Goal: Information Seeking & Learning: Learn about a topic

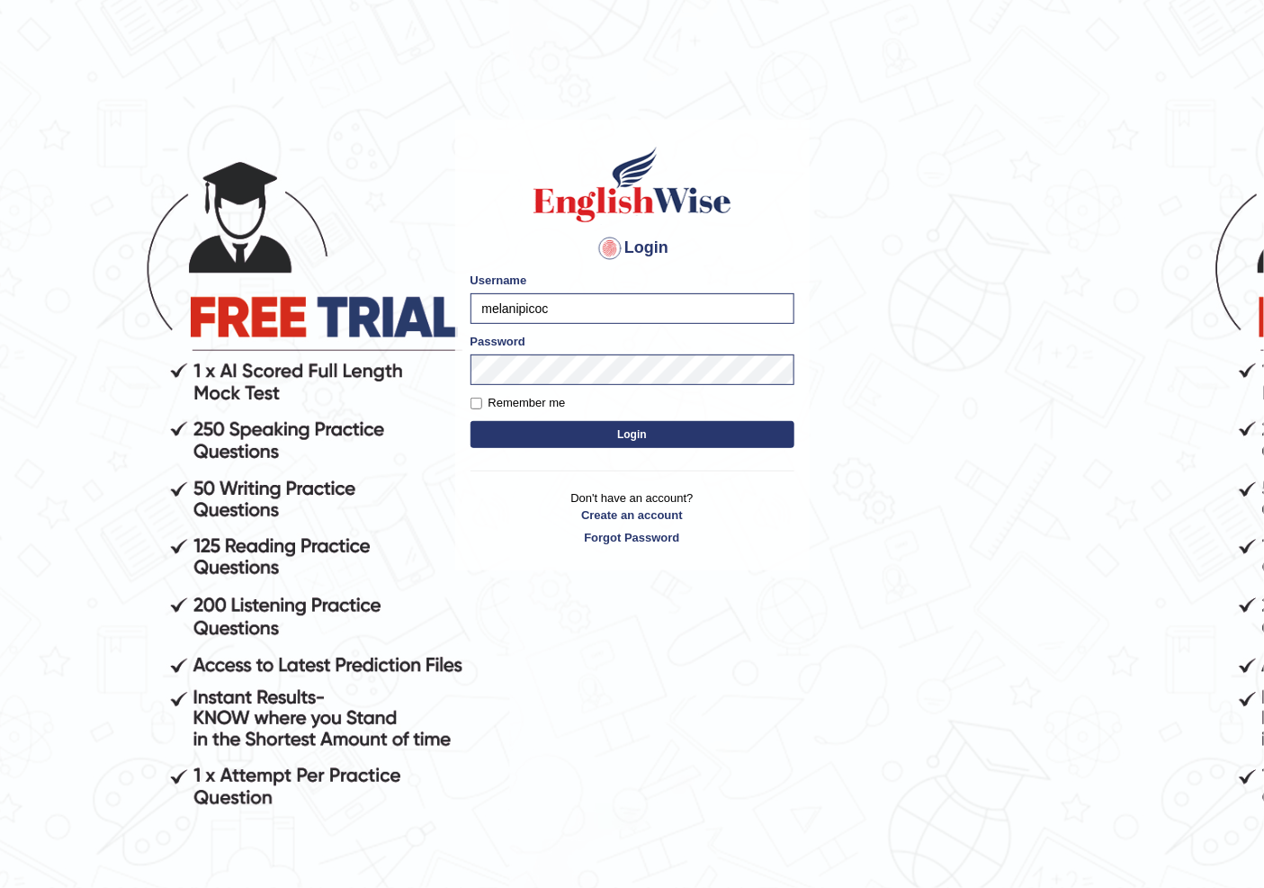
drag, startPoint x: 569, startPoint y: 313, endPoint x: 325, endPoint y: 327, distance: 244.3
click at [325, 327] on body "Login Please fix the following errors: Username melanipicoc Password Remember m…" at bounding box center [632, 507] width 1264 height 888
type input "NIELE"
click at [400, 379] on body "Login Please fix the following errors: Username NIELE Password Remember me Logi…" at bounding box center [632, 507] width 1264 height 888
click at [471, 421] on button "Login" at bounding box center [633, 434] width 324 height 27
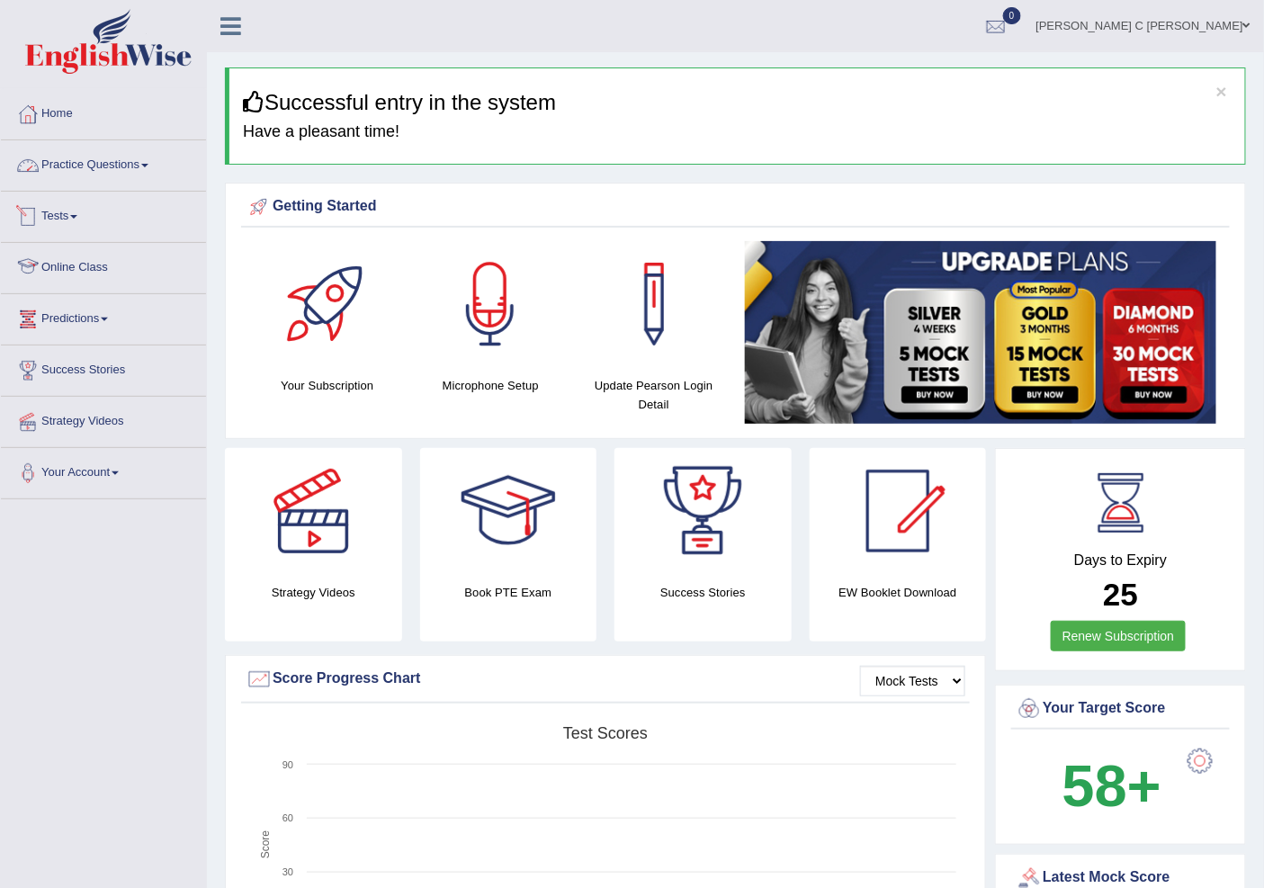
click at [117, 176] on link "Practice Questions" at bounding box center [103, 162] width 205 height 45
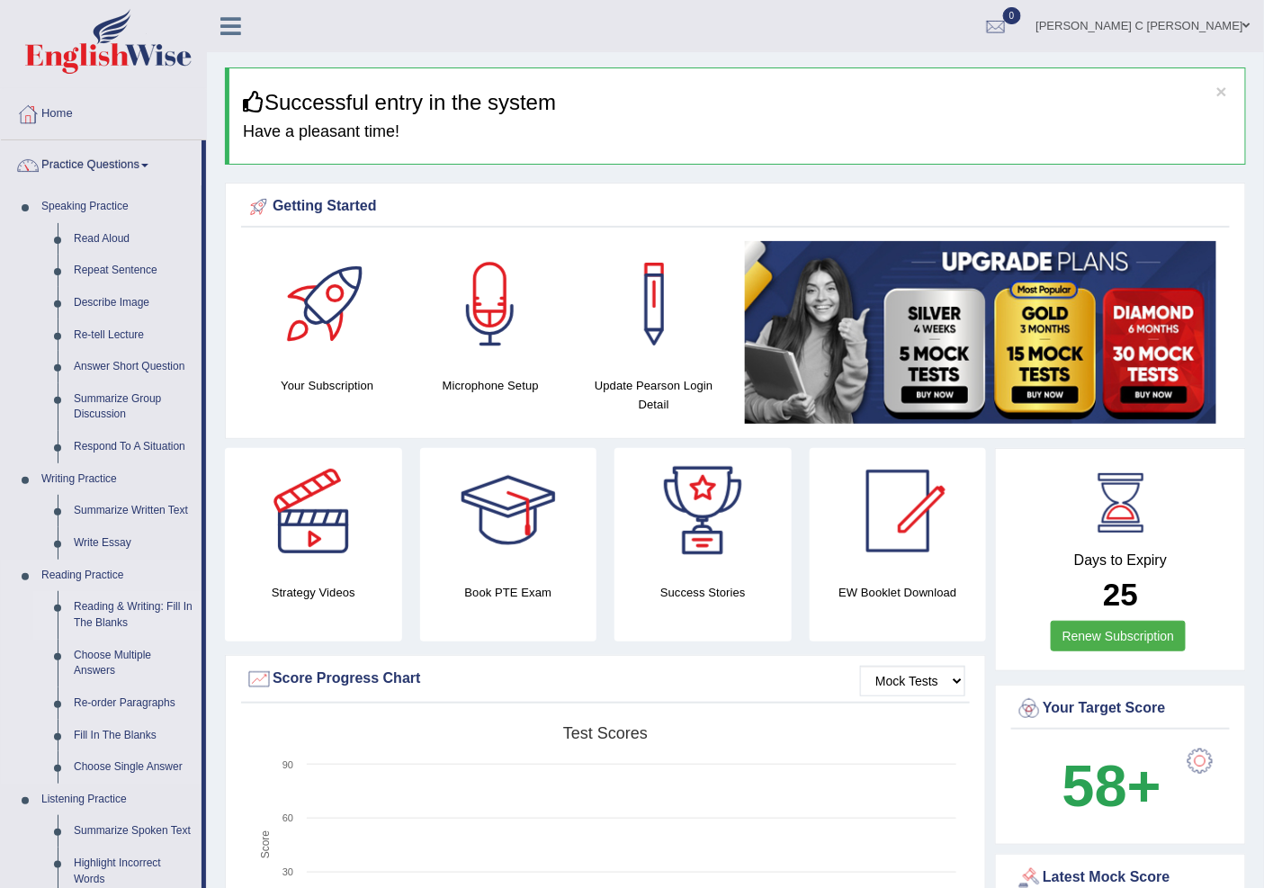
click at [135, 601] on link "Reading & Writing: Fill In The Blanks" at bounding box center [134, 615] width 136 height 48
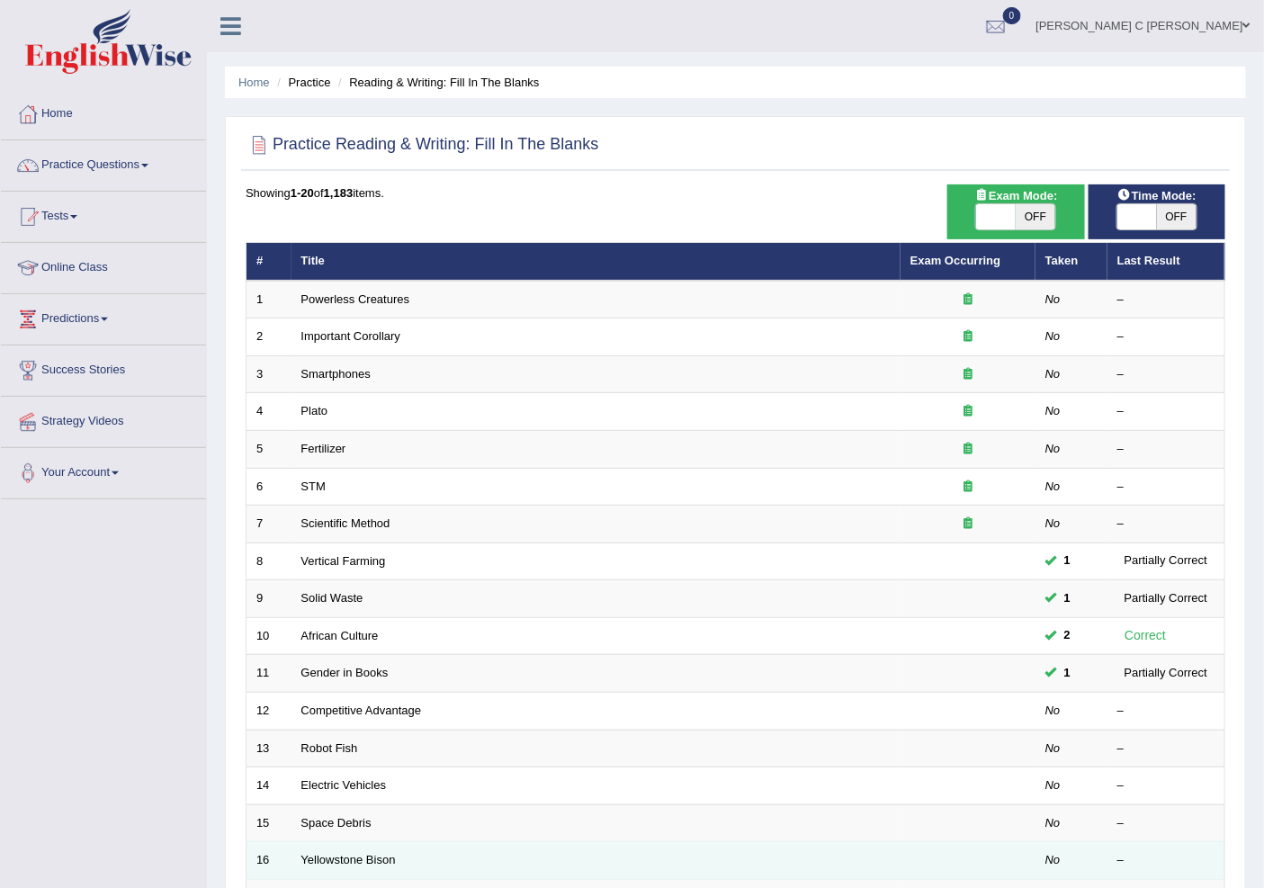
scroll to position [302, 0]
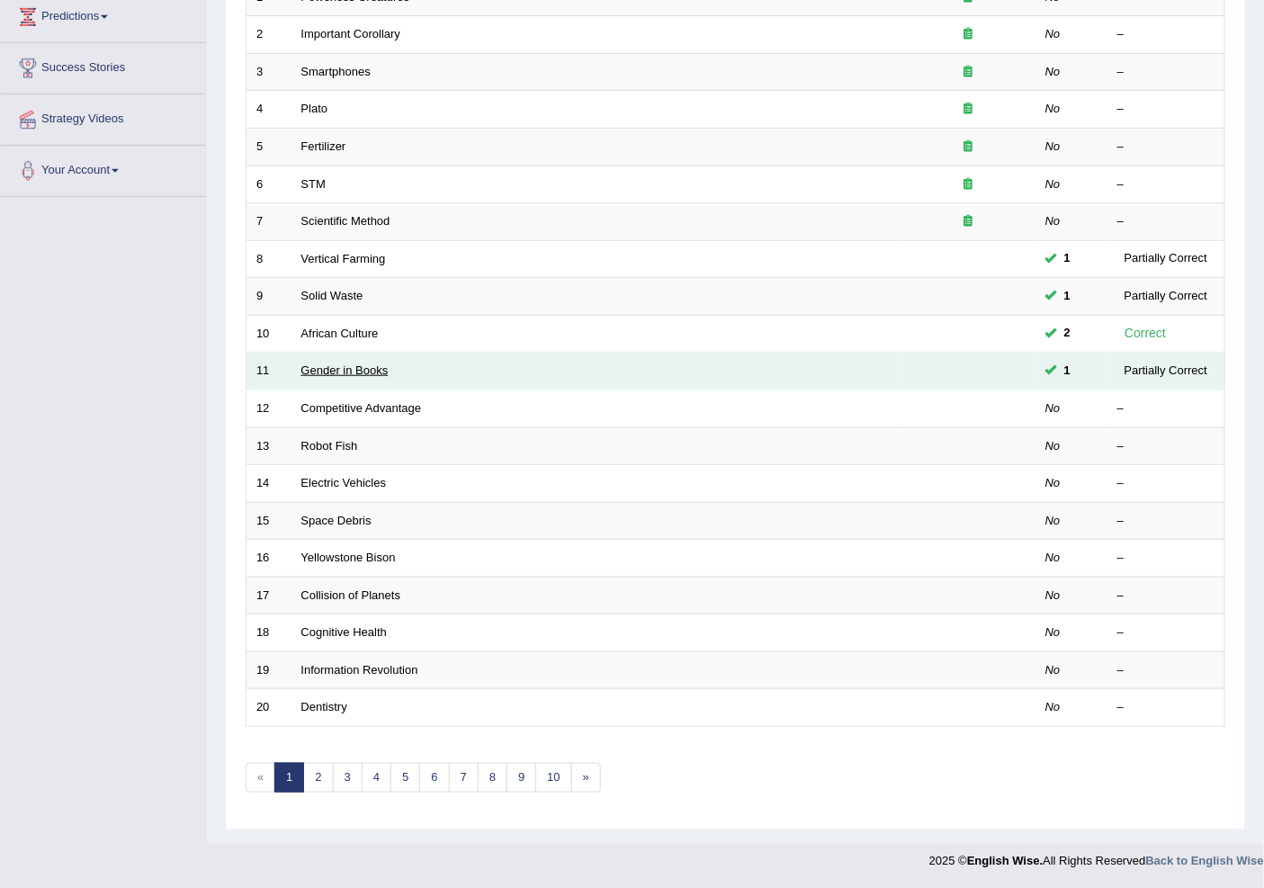
click at [311, 370] on link "Gender in Books" at bounding box center [344, 370] width 87 height 13
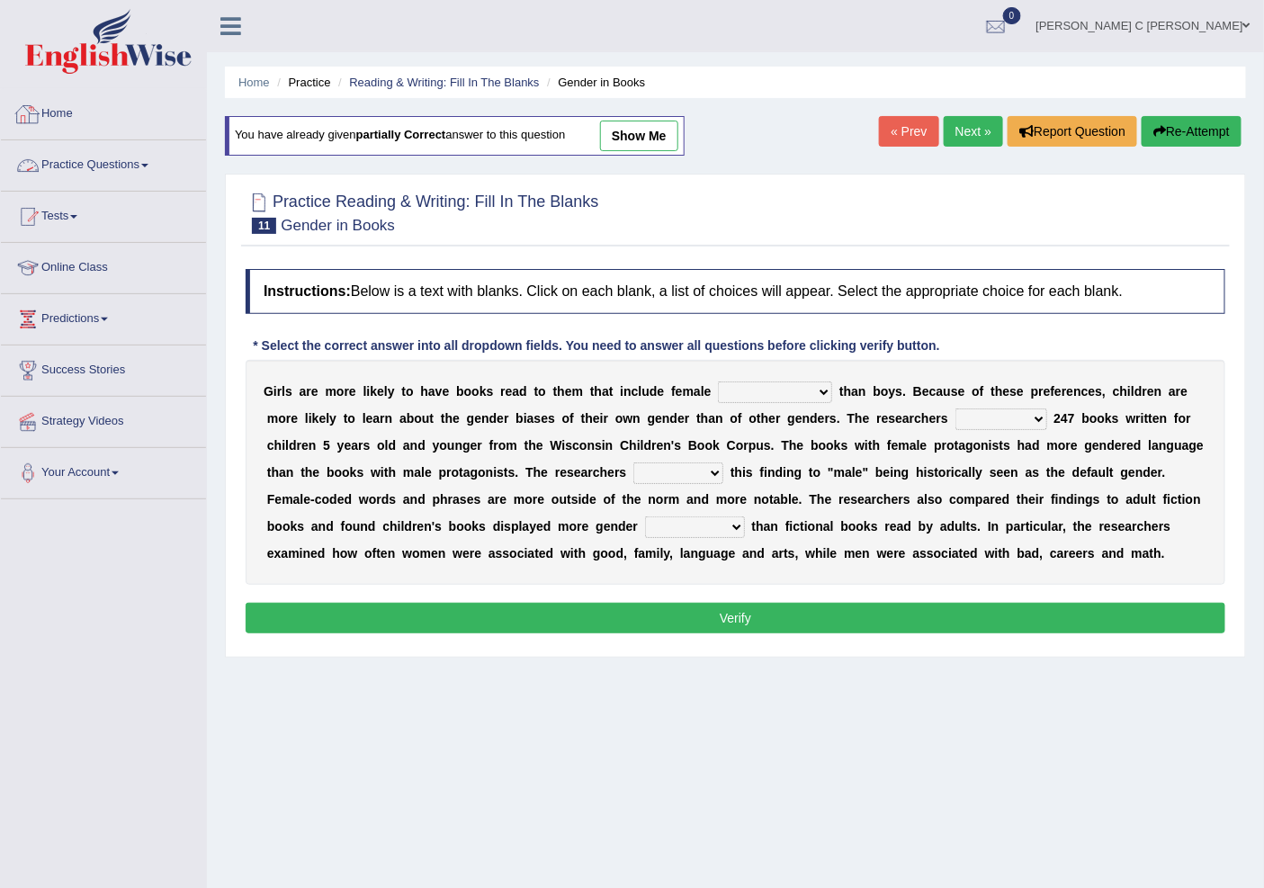
click at [146, 167] on link "Practice Questions" at bounding box center [103, 162] width 205 height 45
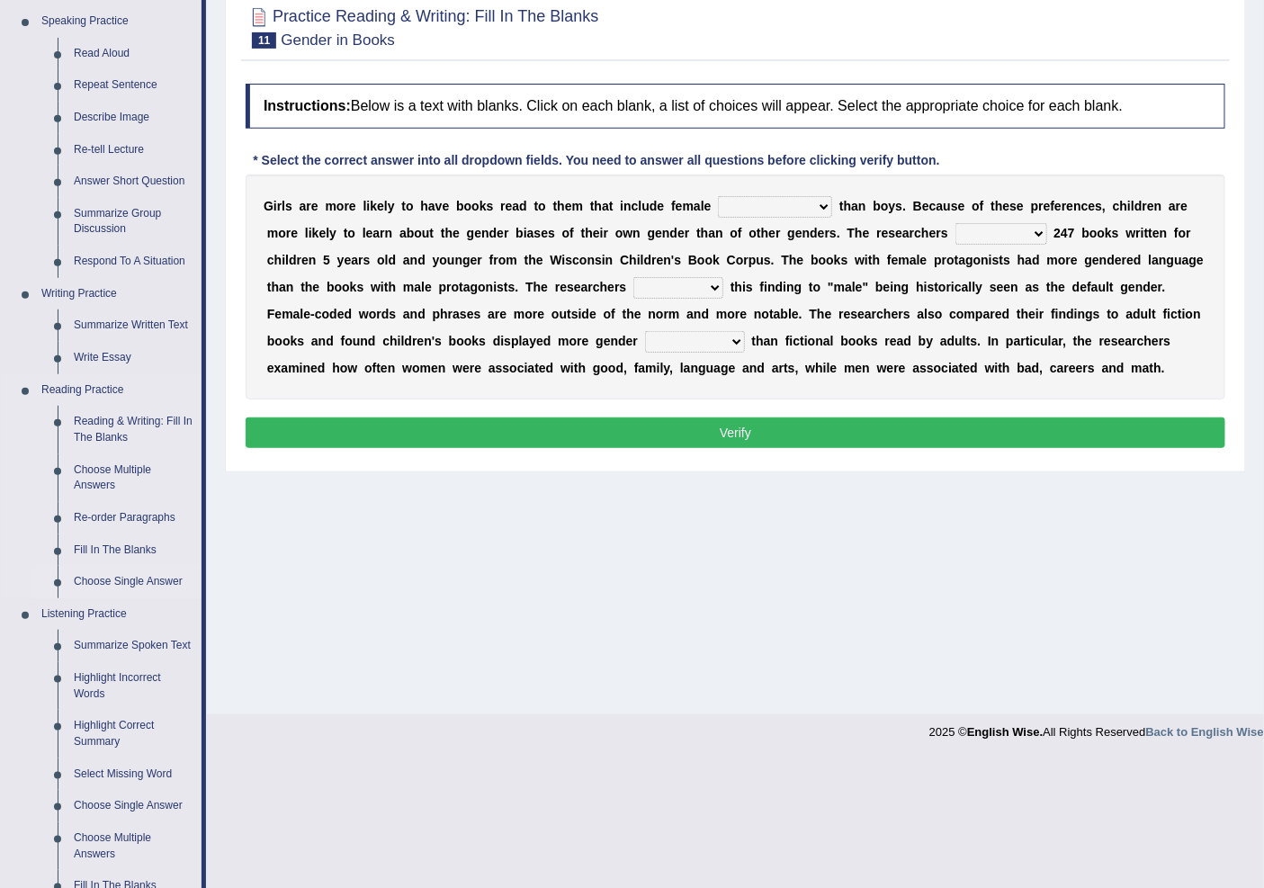
scroll to position [200, 0]
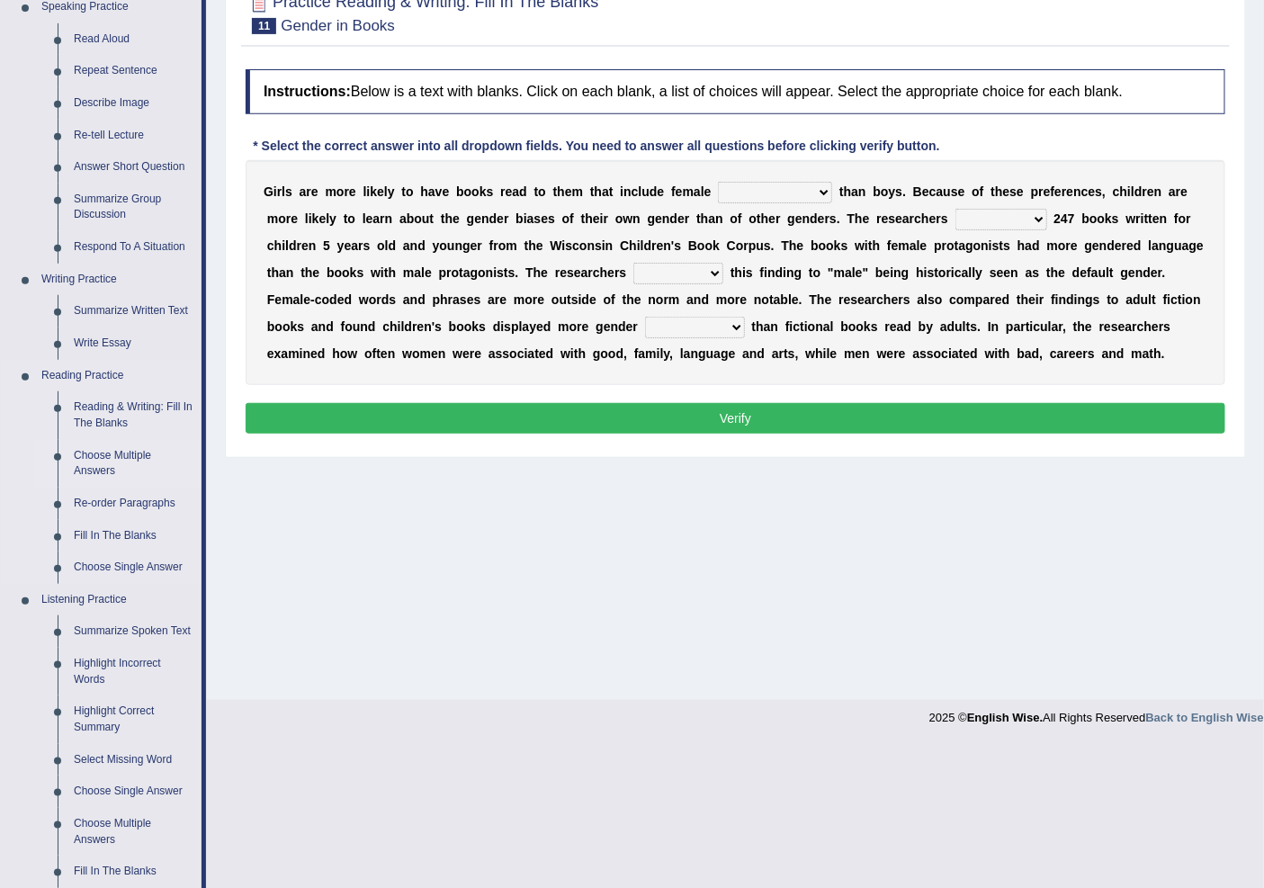
click at [123, 454] on link "Choose Multiple Answers" at bounding box center [134, 464] width 136 height 48
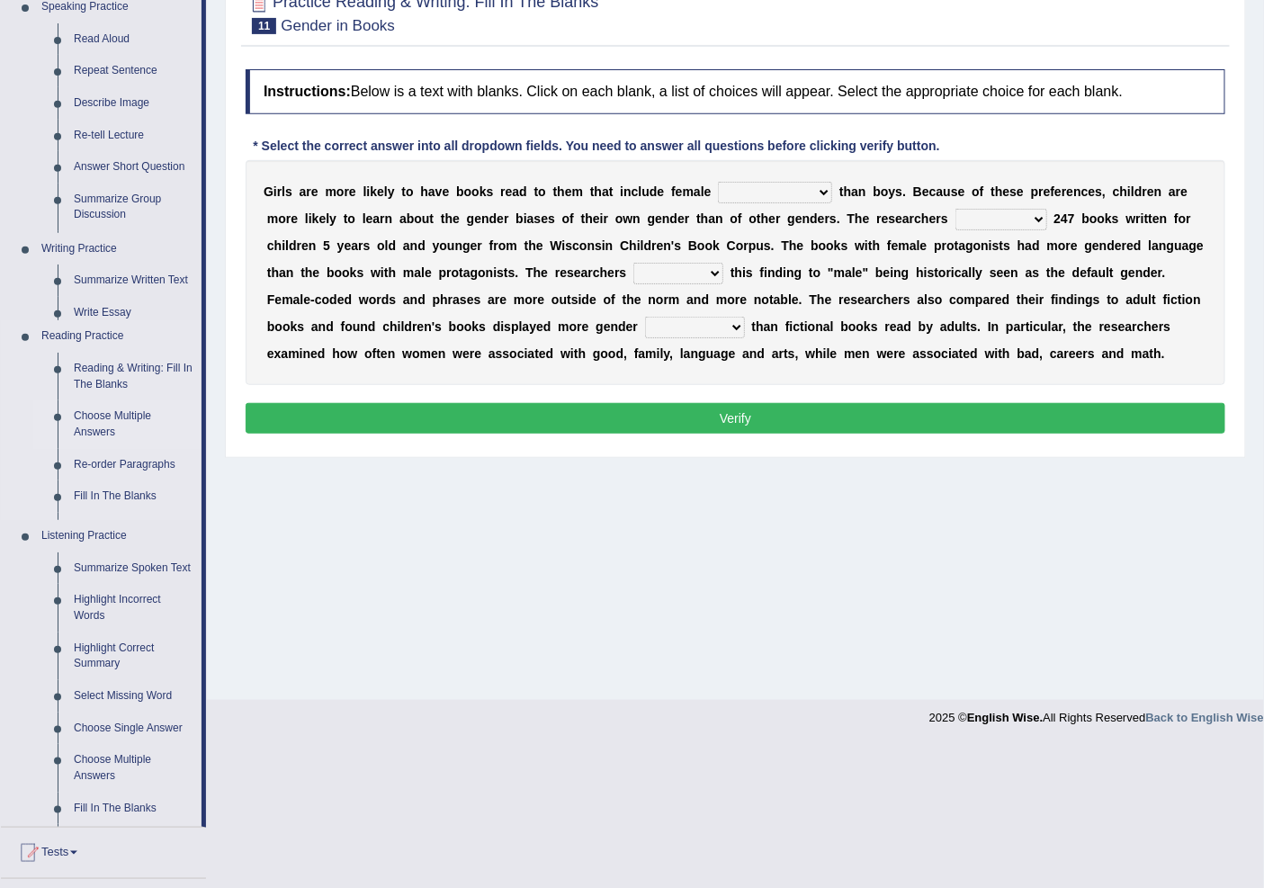
scroll to position [56, 0]
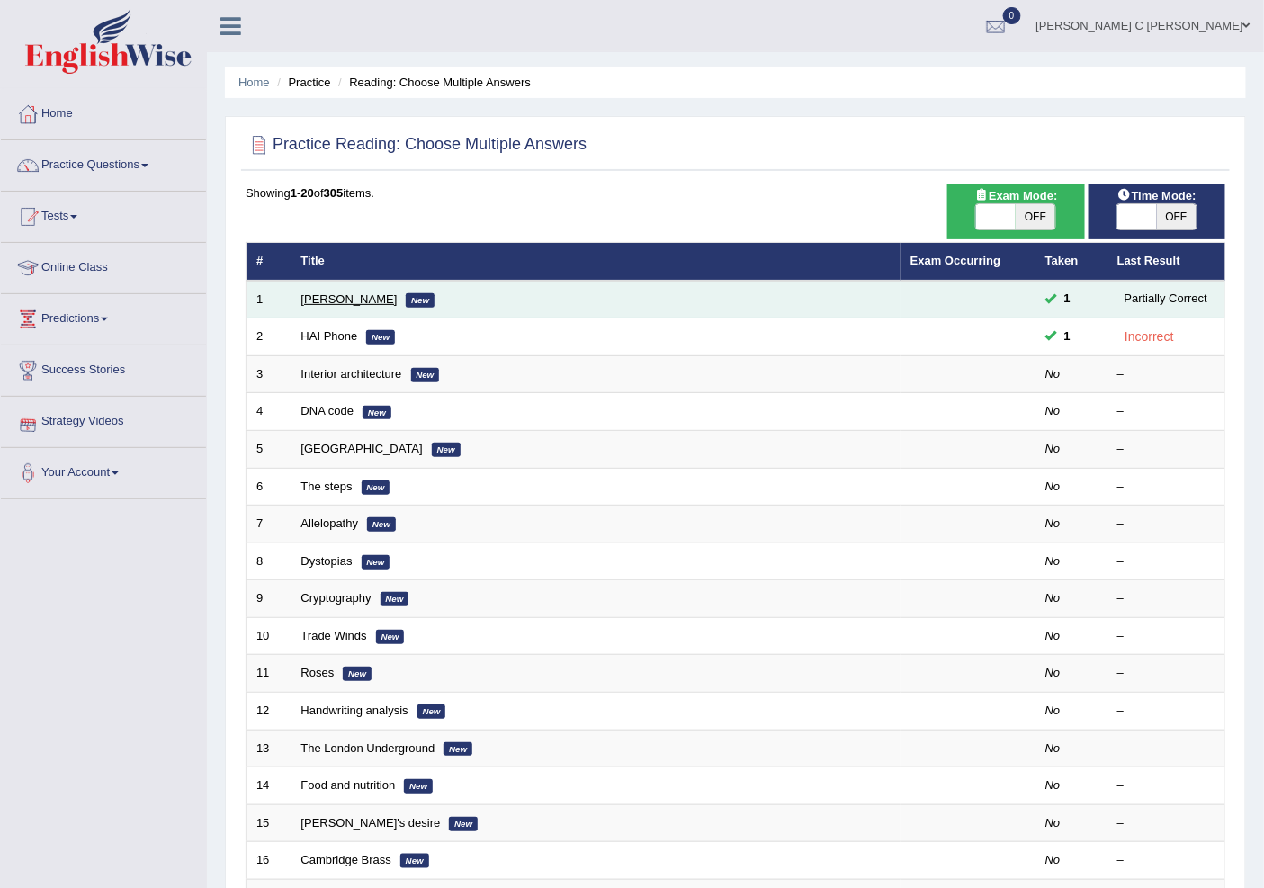
click at [312, 301] on link "[PERSON_NAME]" at bounding box center [349, 298] width 96 height 13
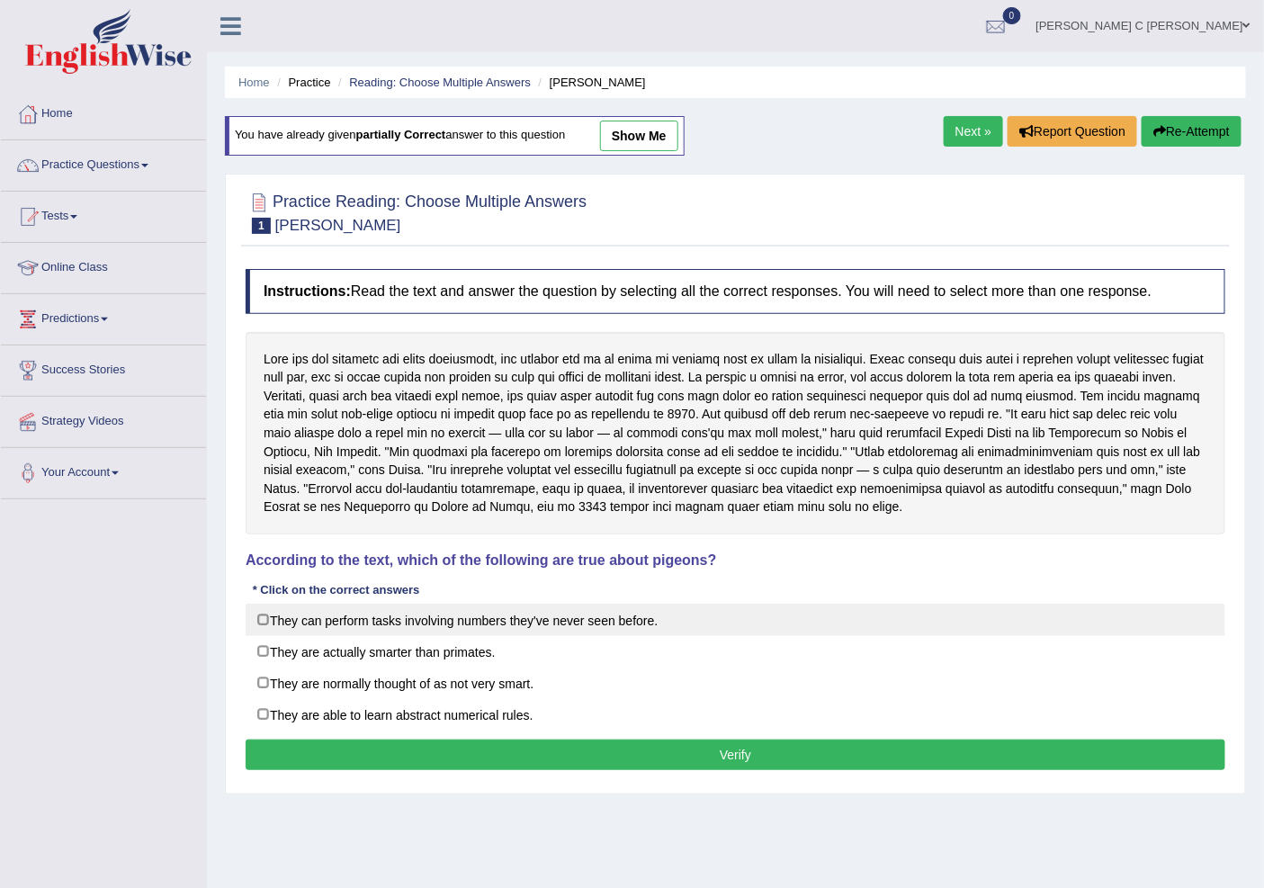
click at [275, 622] on label "They can perform tasks involving numbers they've never seen before." at bounding box center [736, 620] width 980 height 32
checkbox input "true"
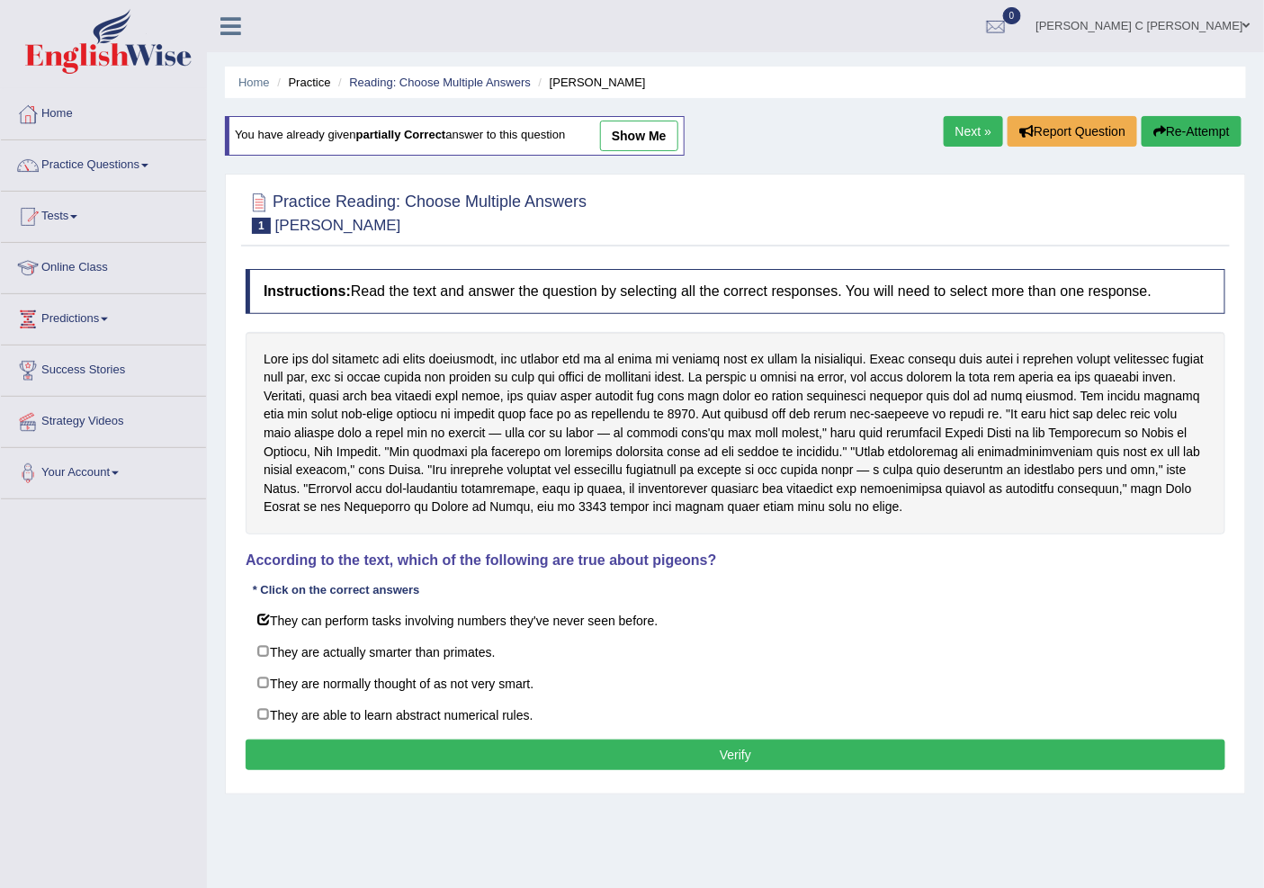
click at [506, 763] on button "Verify" at bounding box center [736, 755] width 980 height 31
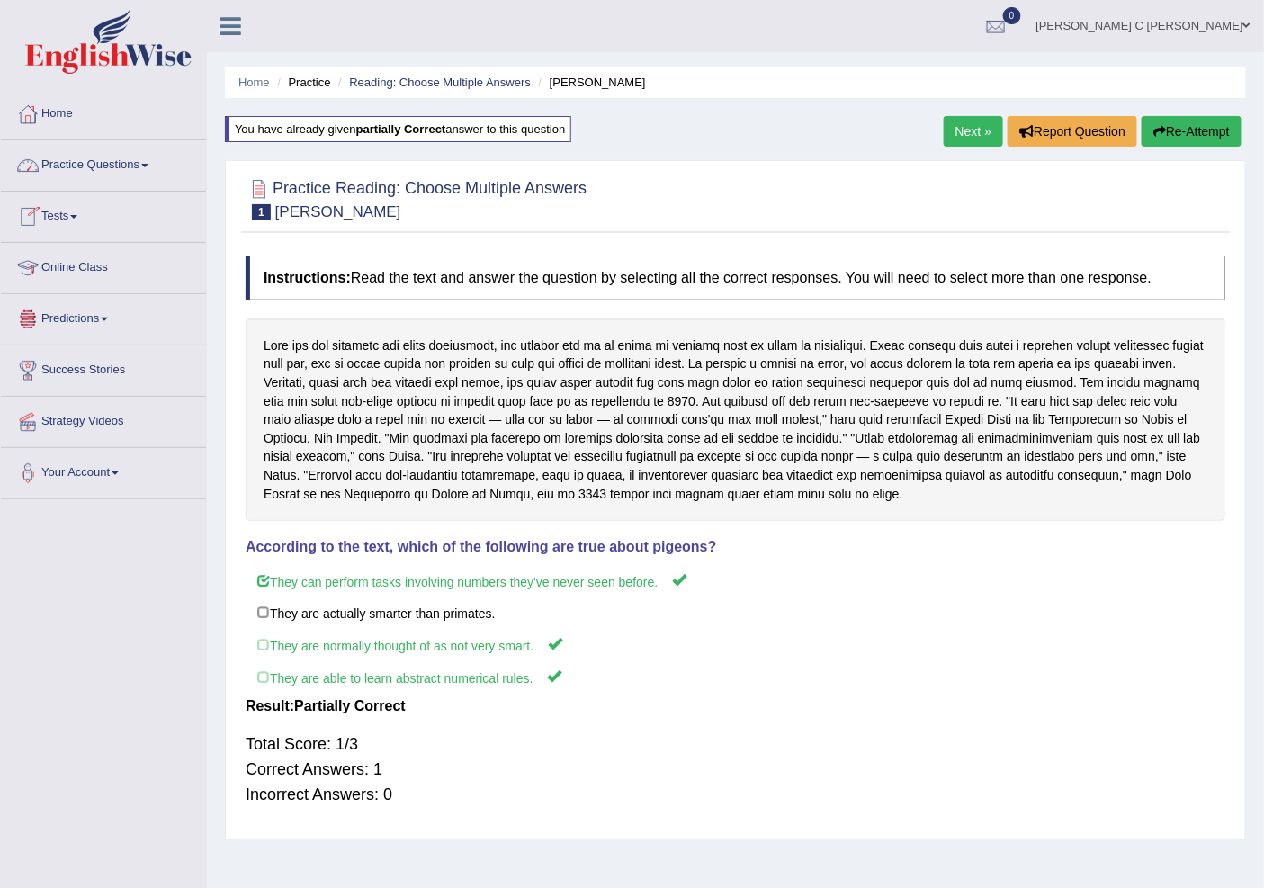
click at [121, 172] on link "Practice Questions" at bounding box center [103, 162] width 205 height 45
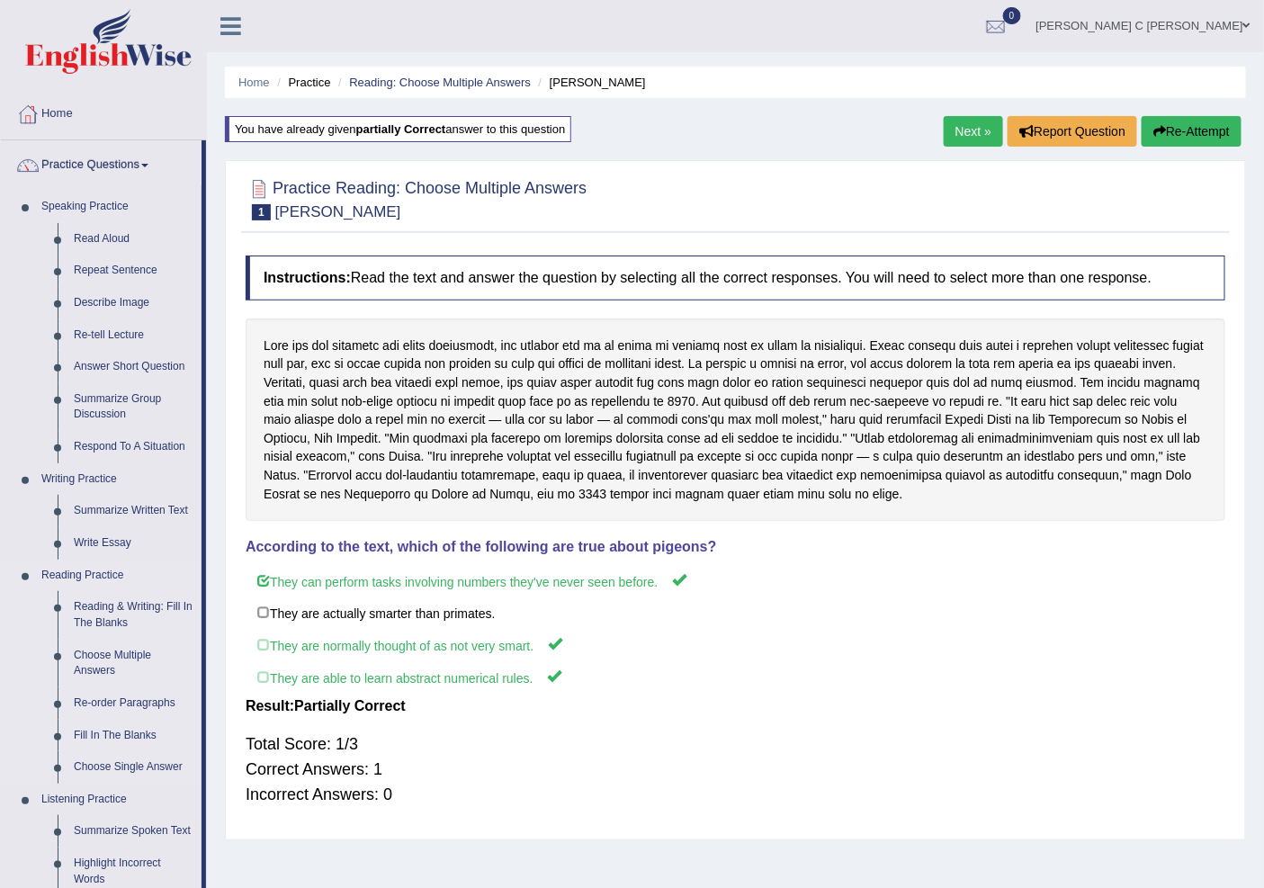
scroll to position [100, 0]
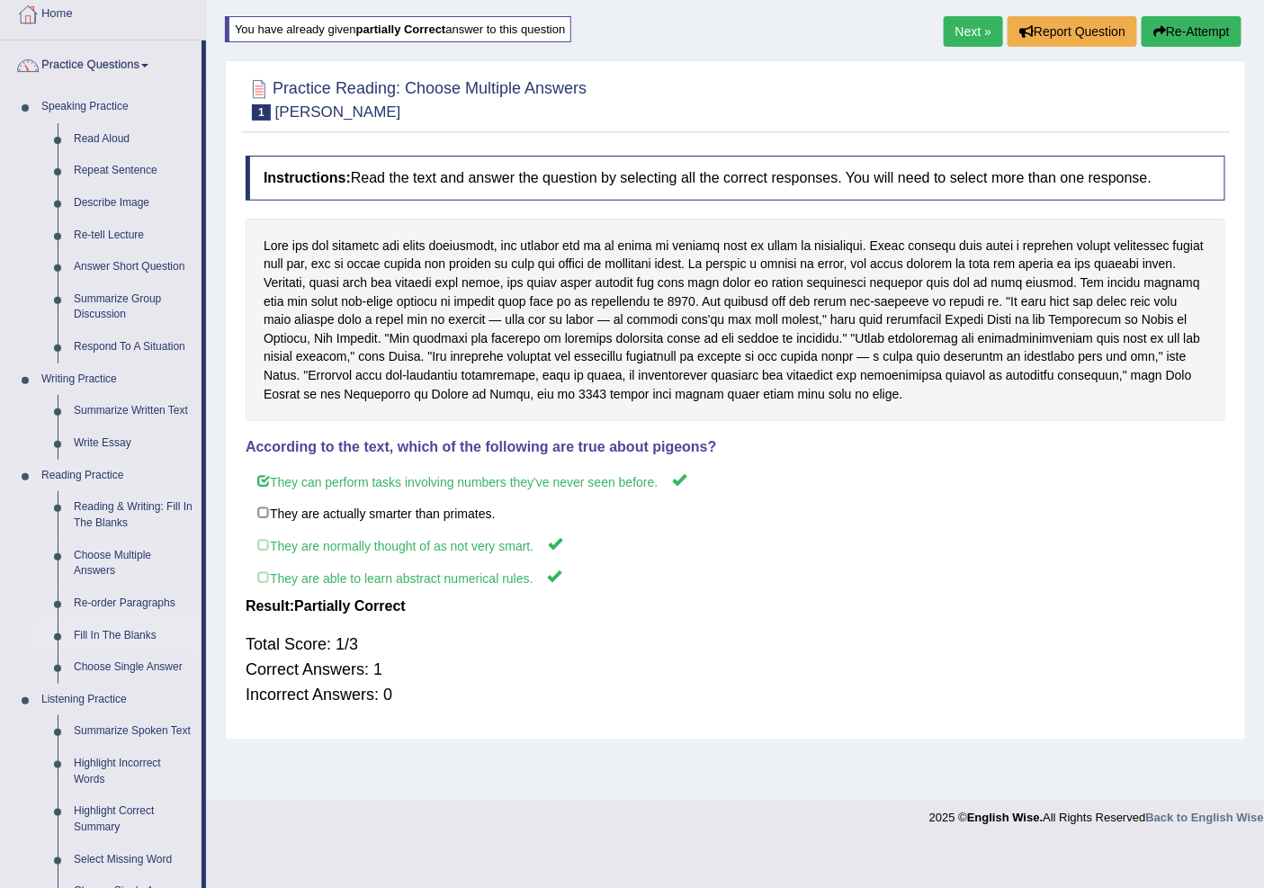
click at [147, 633] on link "Fill In The Blanks" at bounding box center [134, 636] width 136 height 32
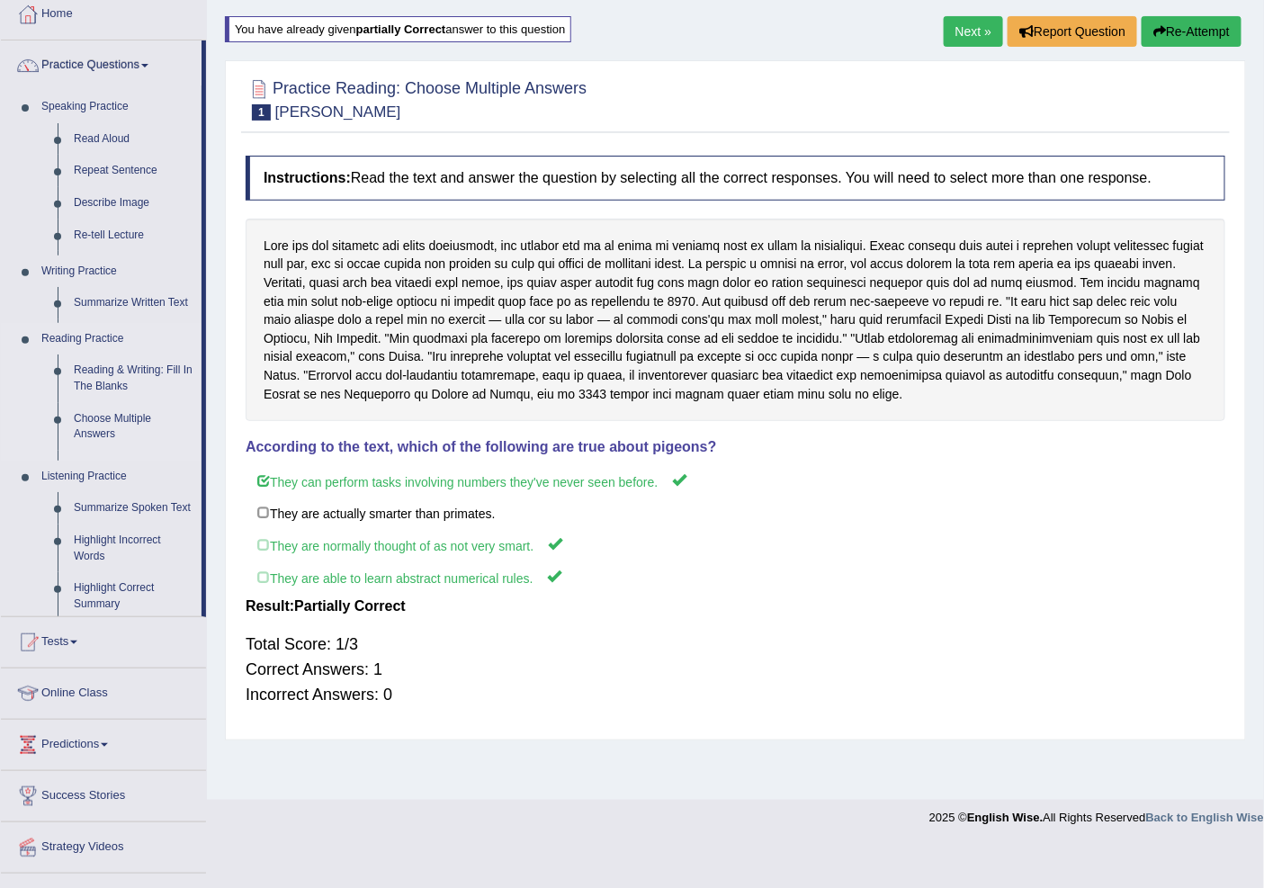
scroll to position [56, 0]
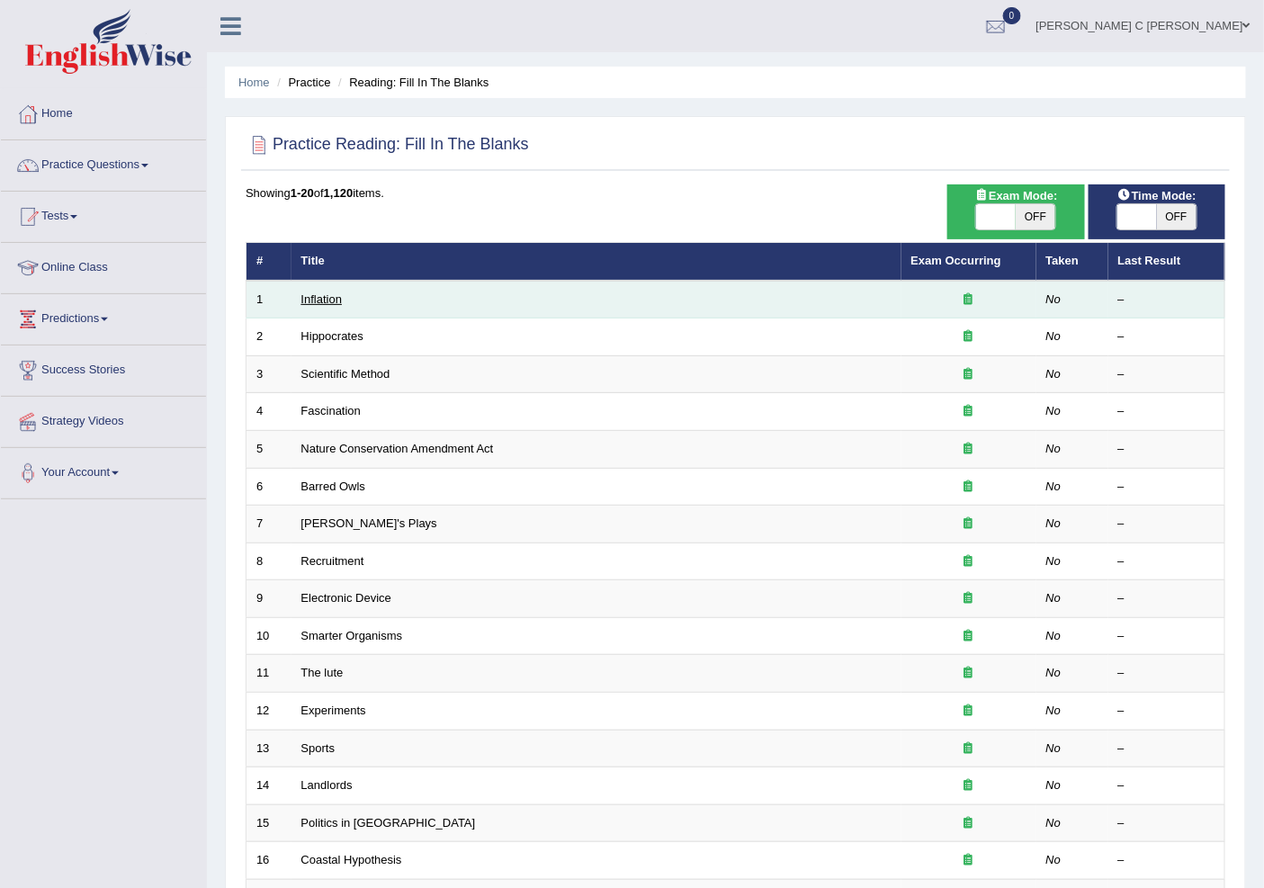
click at [317, 298] on link "Inflation" at bounding box center [321, 298] width 41 height 13
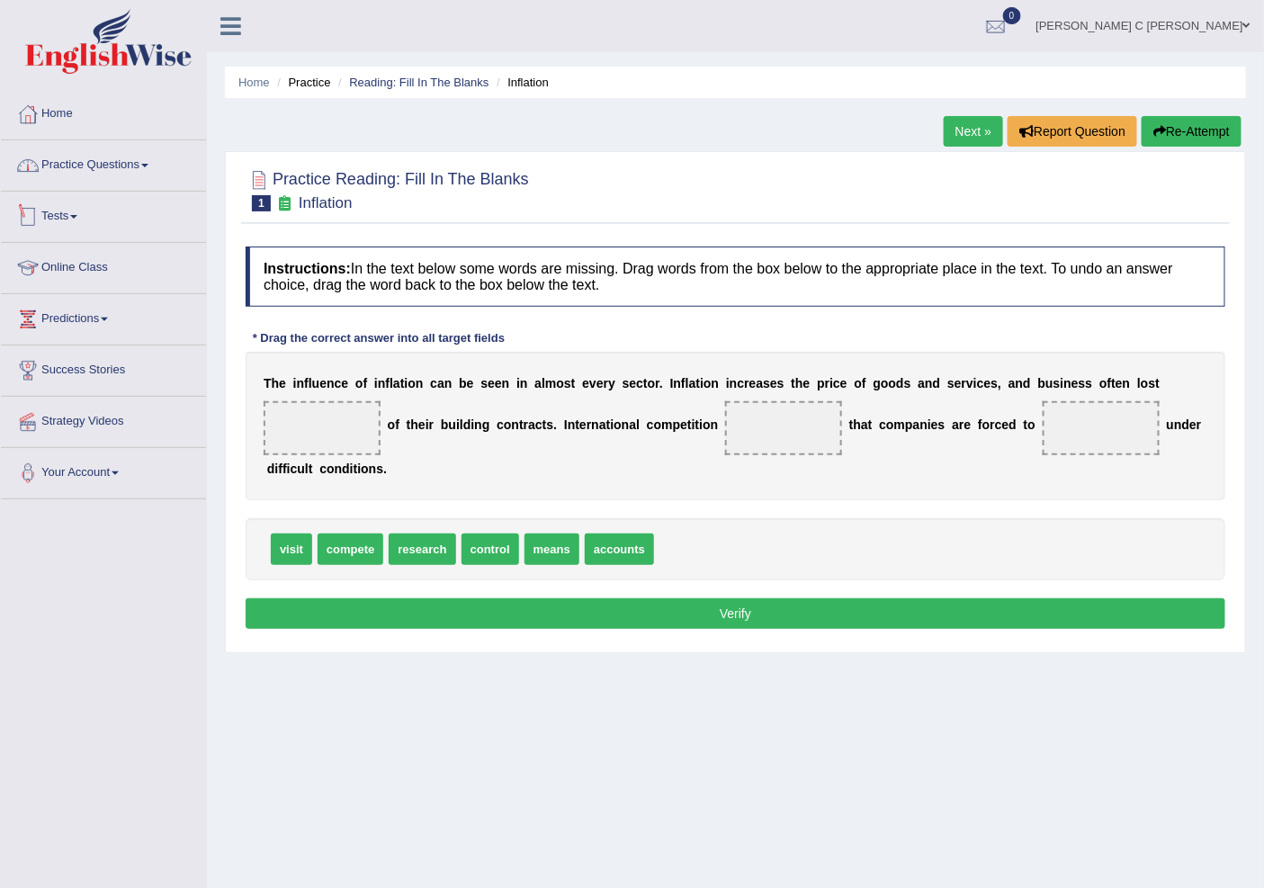
click at [139, 157] on link "Practice Questions" at bounding box center [103, 162] width 205 height 45
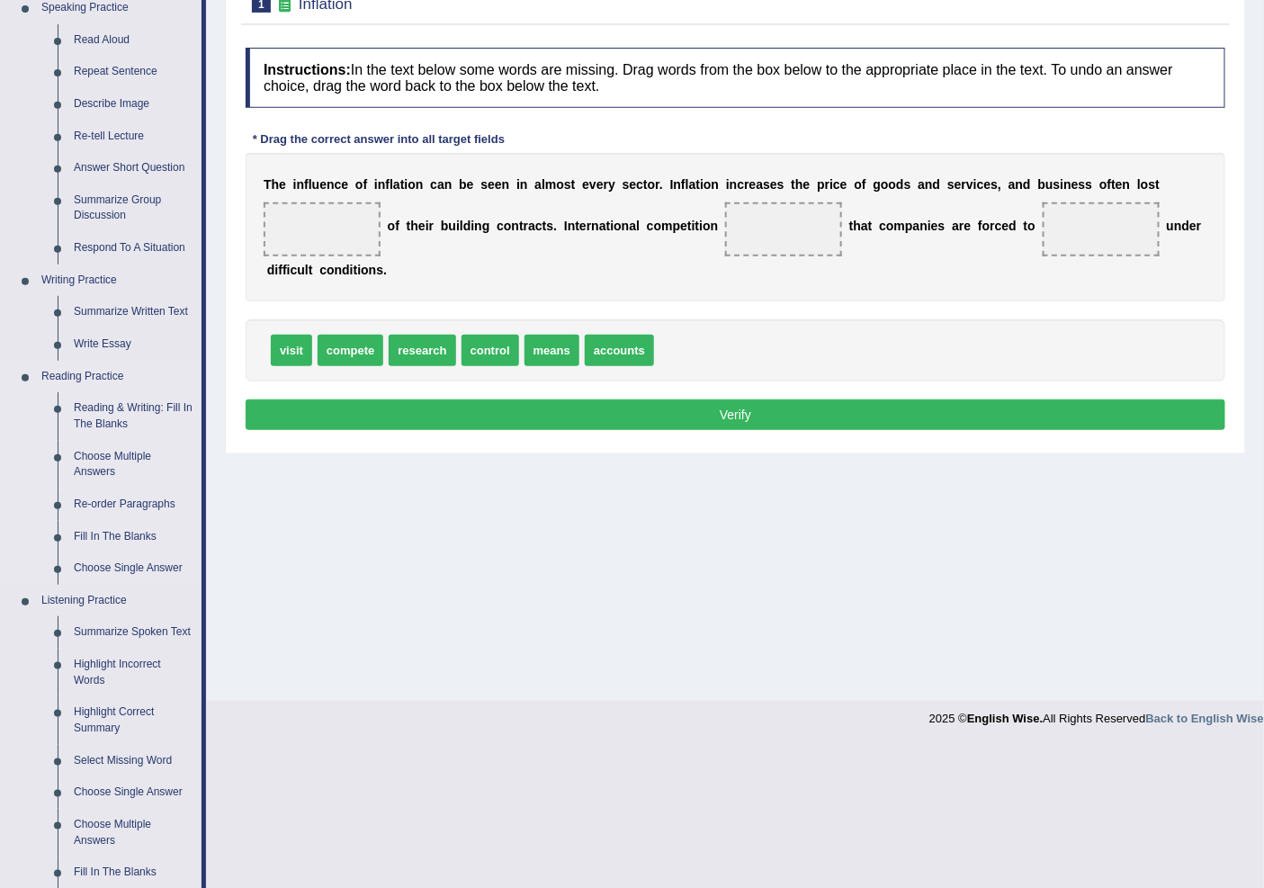
scroll to position [200, 0]
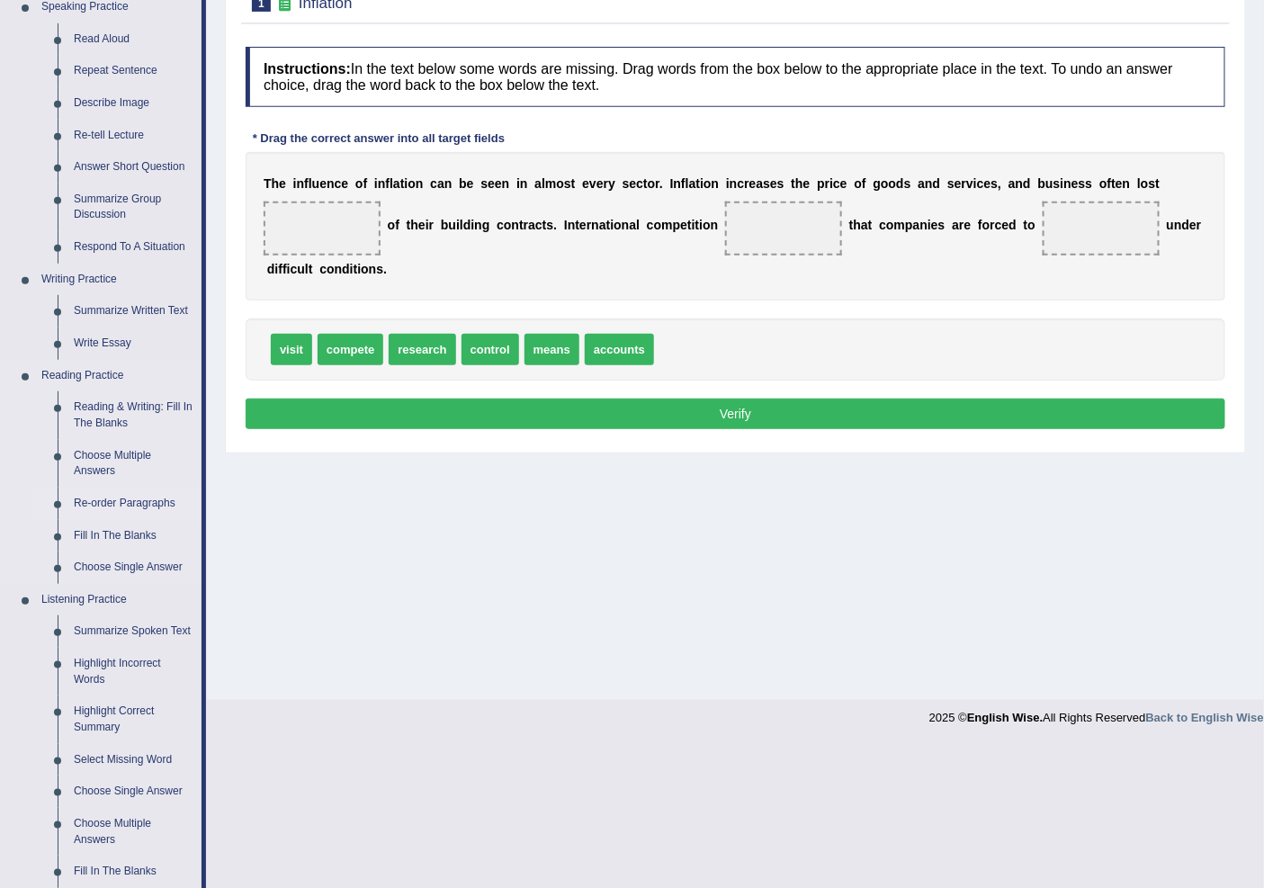
click at [139, 508] on link "Re-order Paragraphs" at bounding box center [134, 504] width 136 height 32
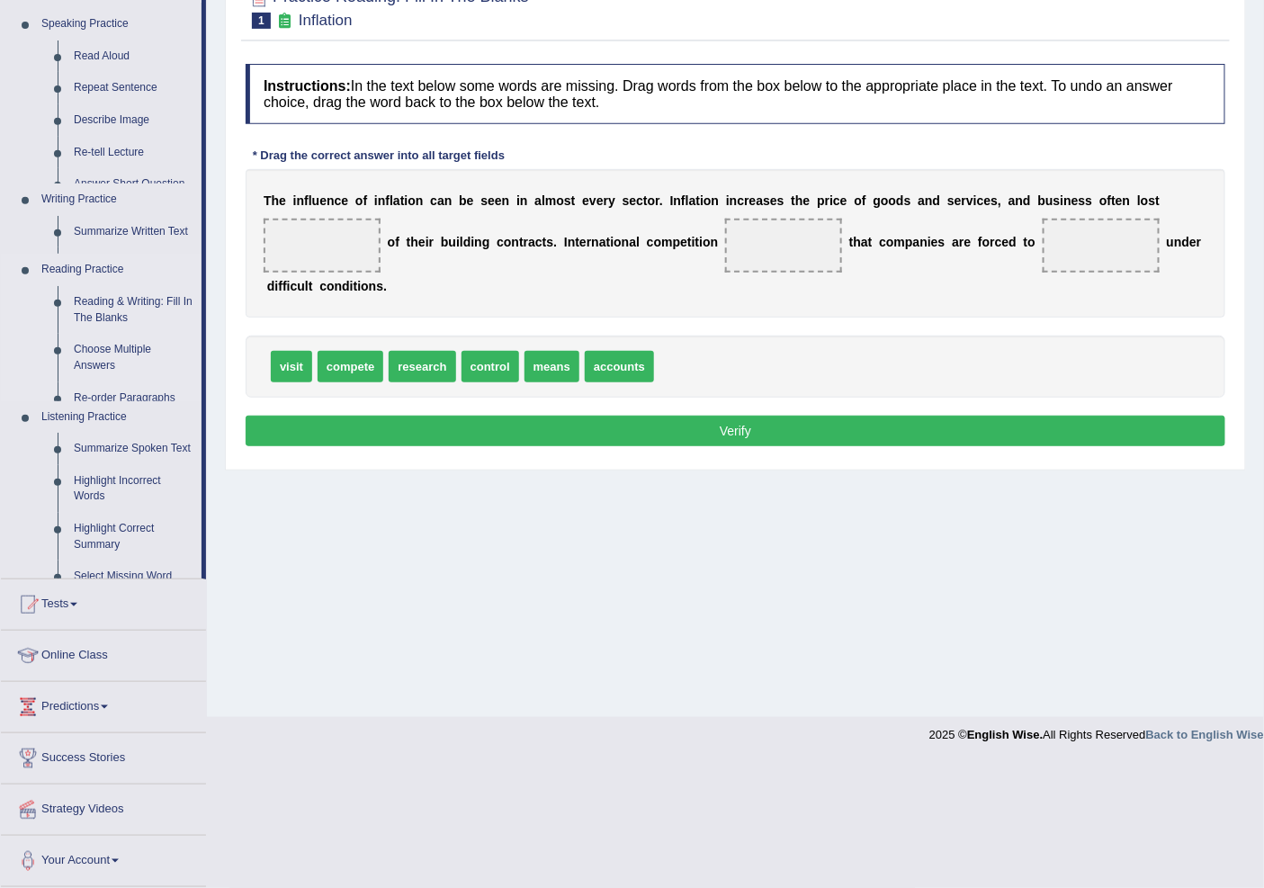
scroll to position [56, 0]
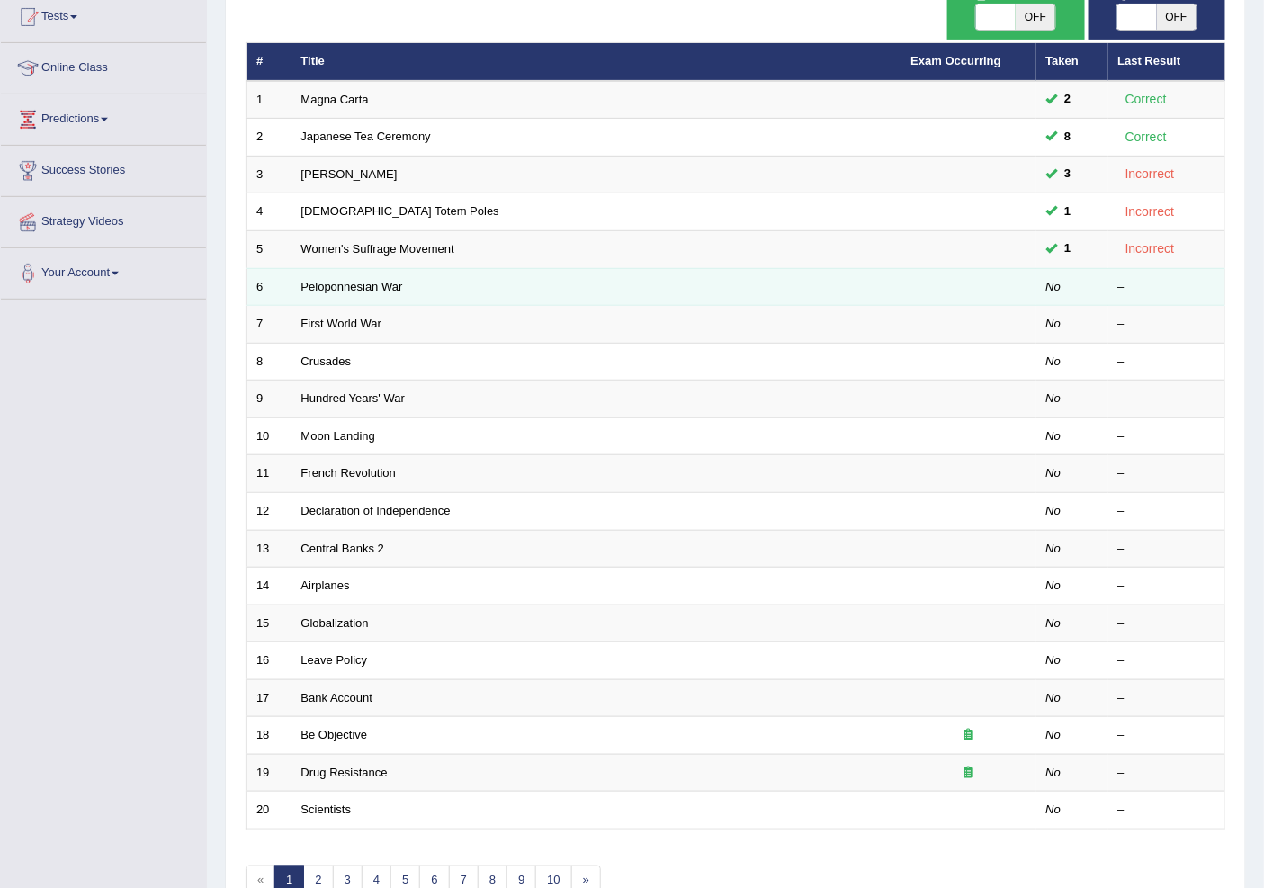
scroll to position [300, 0]
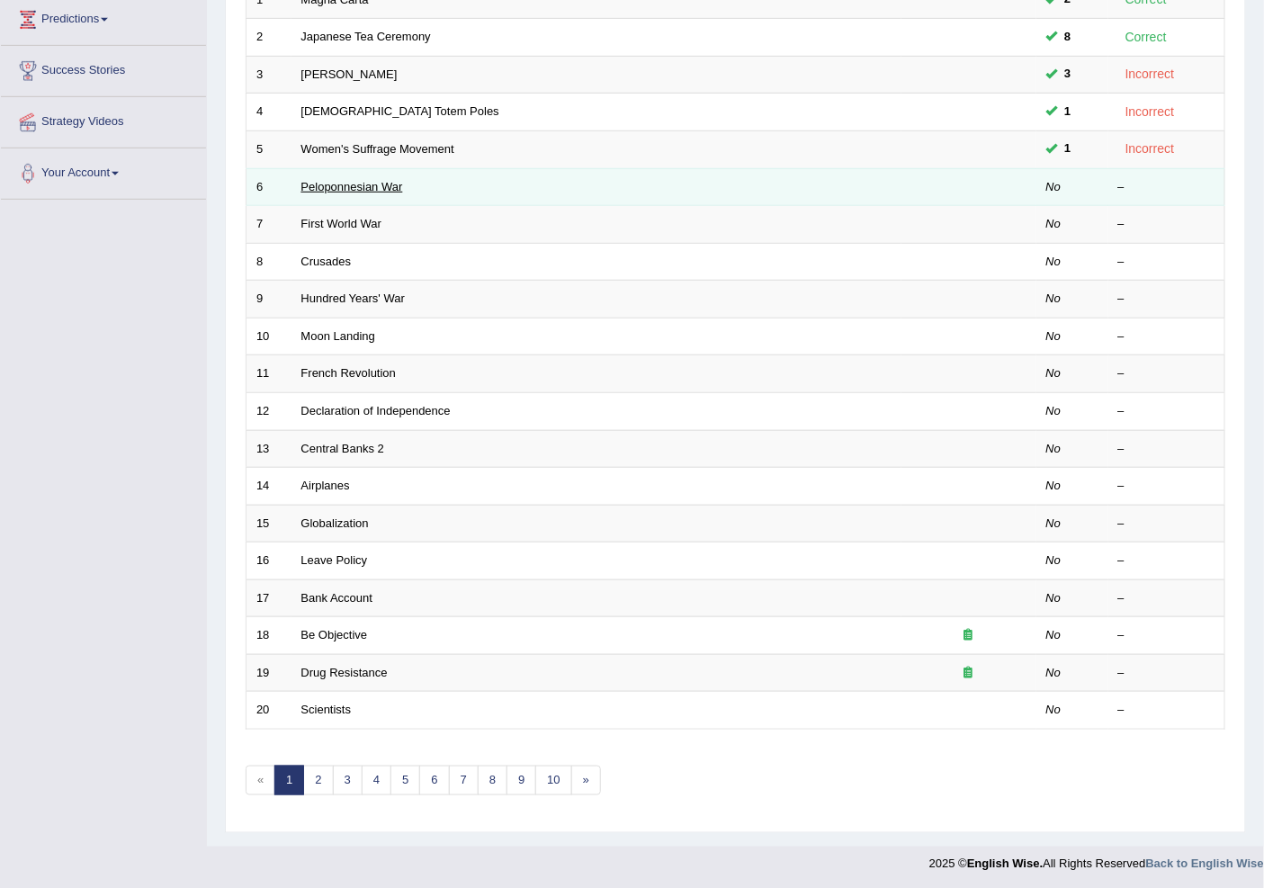
click at [357, 186] on link "Peloponnesian War" at bounding box center [352, 186] width 102 height 13
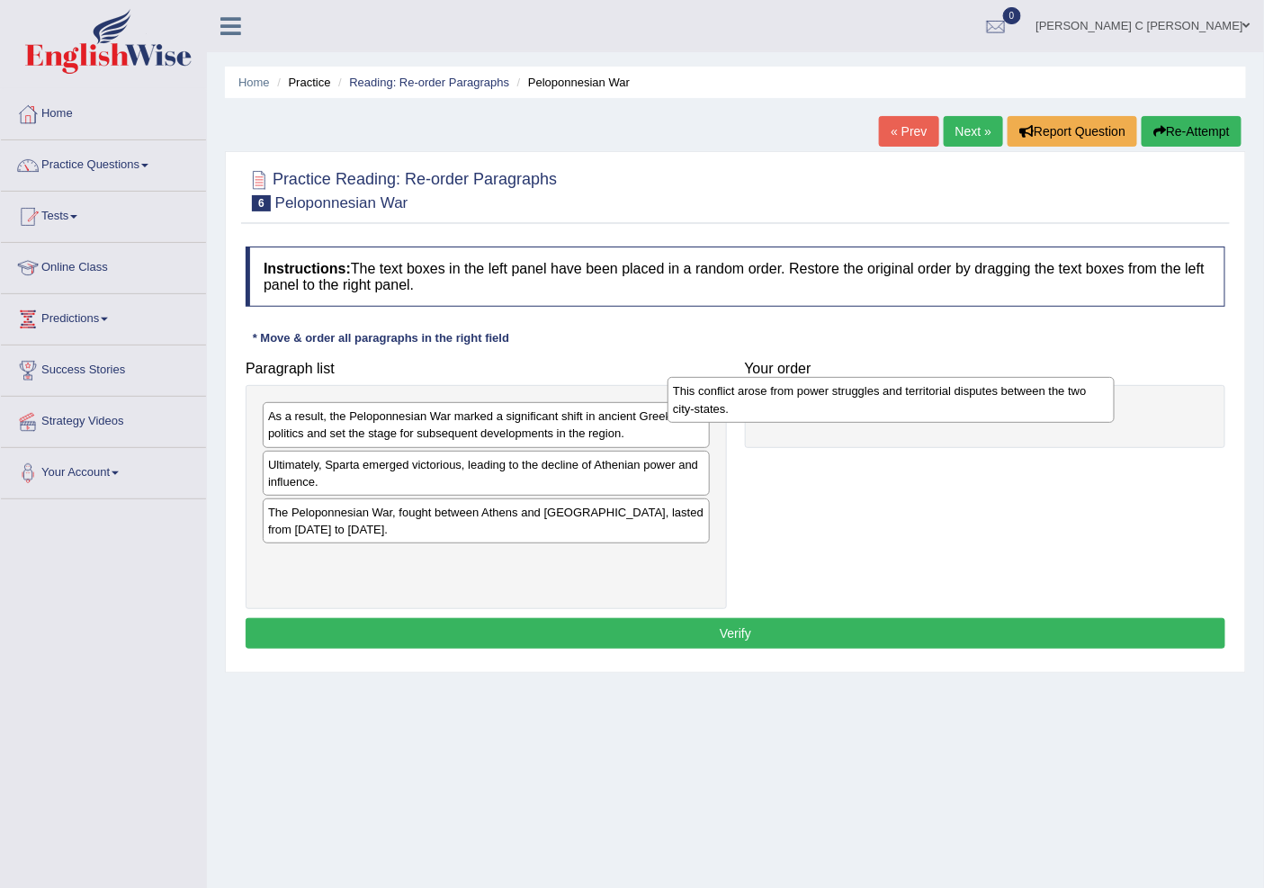
drag, startPoint x: 499, startPoint y: 435, endPoint x: 826, endPoint y: 412, distance: 327.5
click at [826, 412] on div "This conflict arose from power struggles and territorial disputes between the t…" at bounding box center [891, 399] width 446 height 45
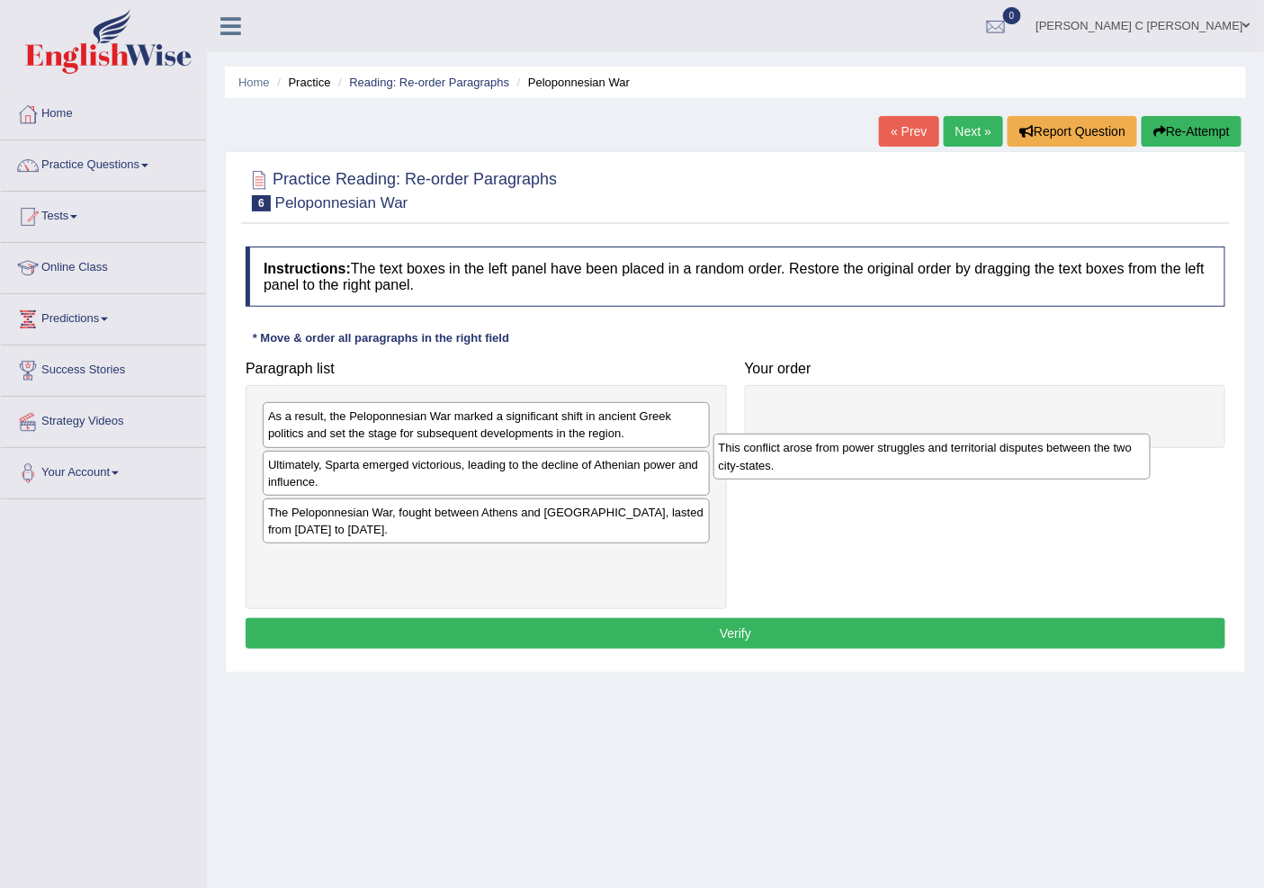
drag, startPoint x: 828, startPoint y: 427, endPoint x: 417, endPoint y: 465, distance: 413.0
click at [714, 461] on div "This conflict arose from power struggles and territorial disputes between the t…" at bounding box center [932, 456] width 437 height 45
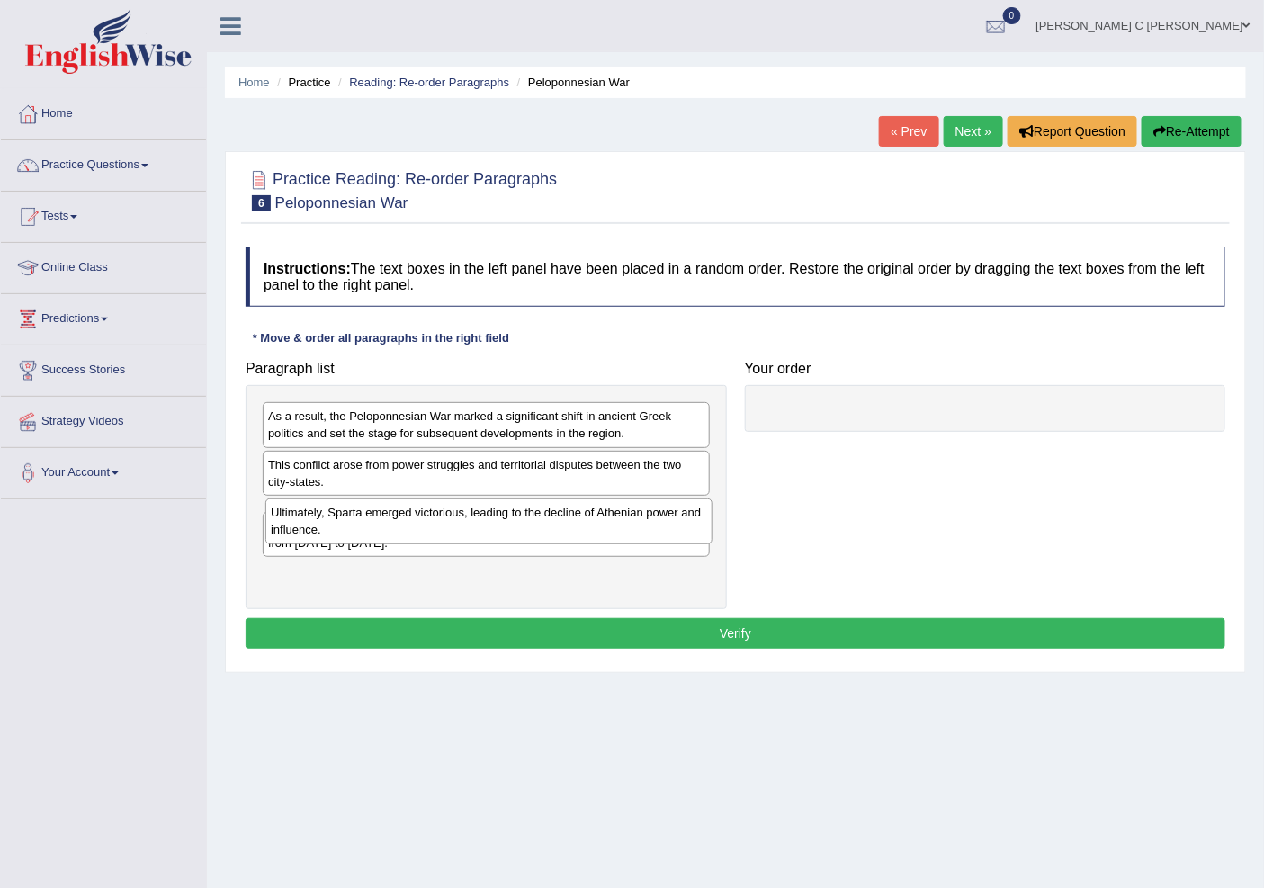
click at [405, 535] on div "Ultimately, Sparta emerged victorious, leading to the decline of Athenian power…" at bounding box center [488, 521] width 446 height 45
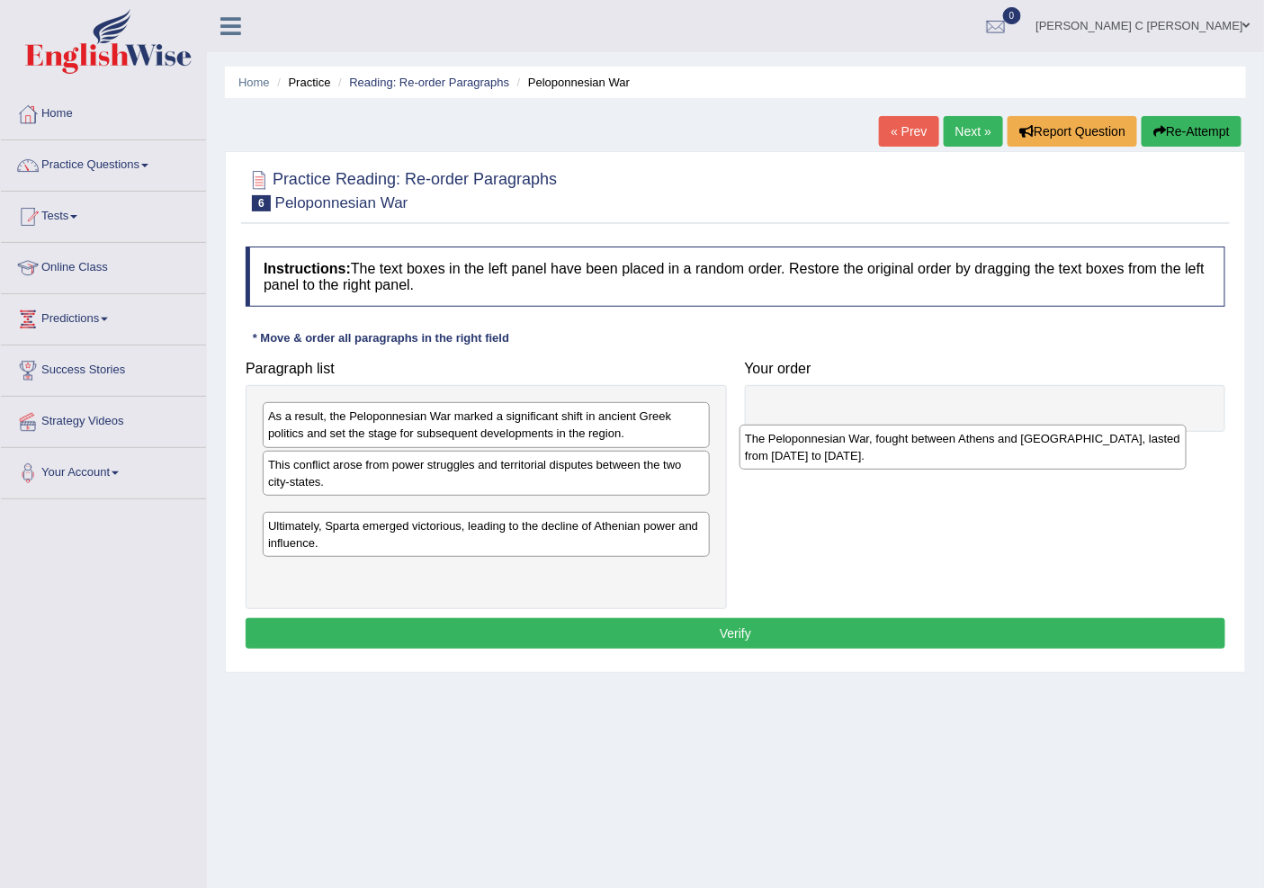
drag, startPoint x: 388, startPoint y: 574, endPoint x: 868, endPoint y: 451, distance: 496.1
click at [868, 451] on div "The Peloponnesian War, fought between Athens and Sparta, lasted from 431 to 404…" at bounding box center [963, 447] width 446 height 45
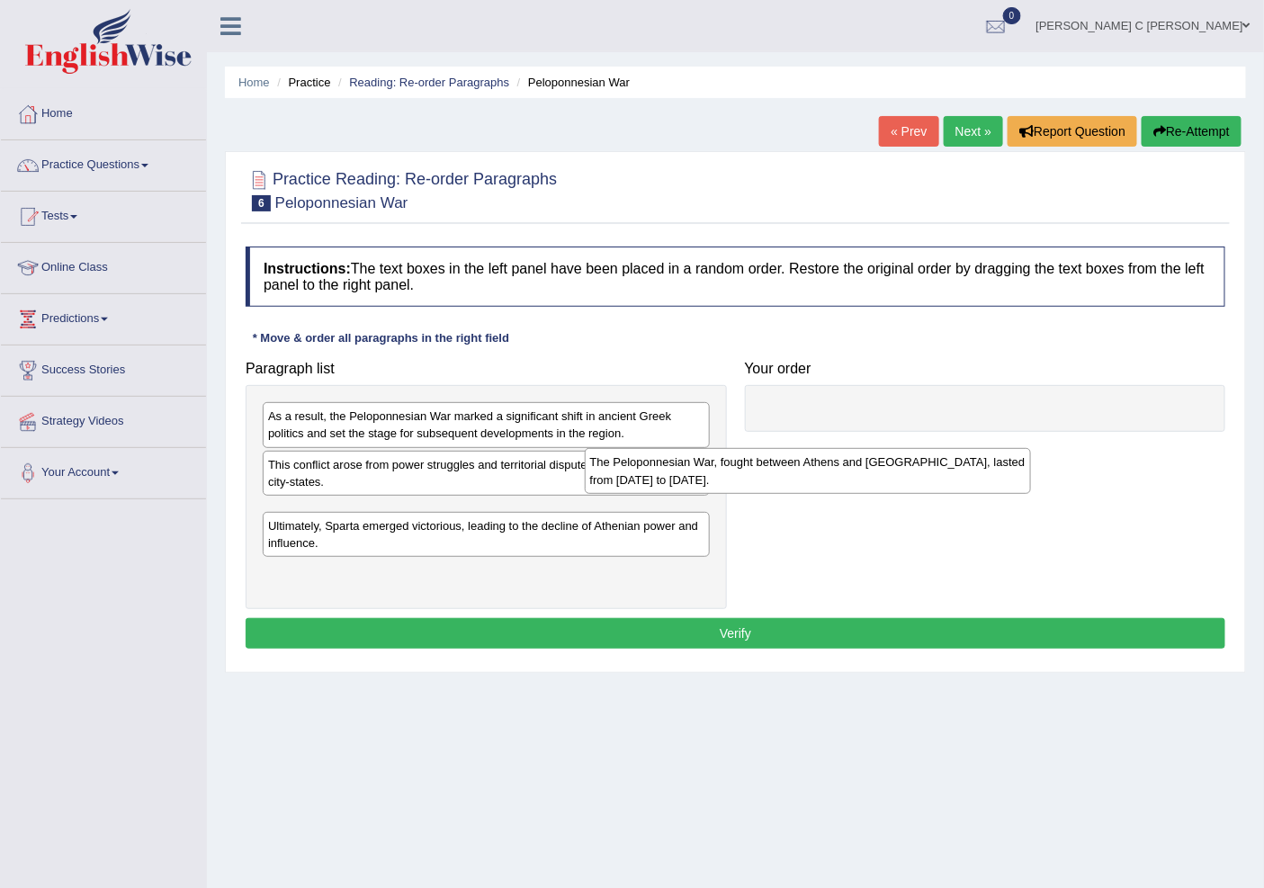
click at [868, 451] on div "Paragraph list As a result, the Peloponnesian War marked a significant shift in…" at bounding box center [736, 480] width 998 height 257
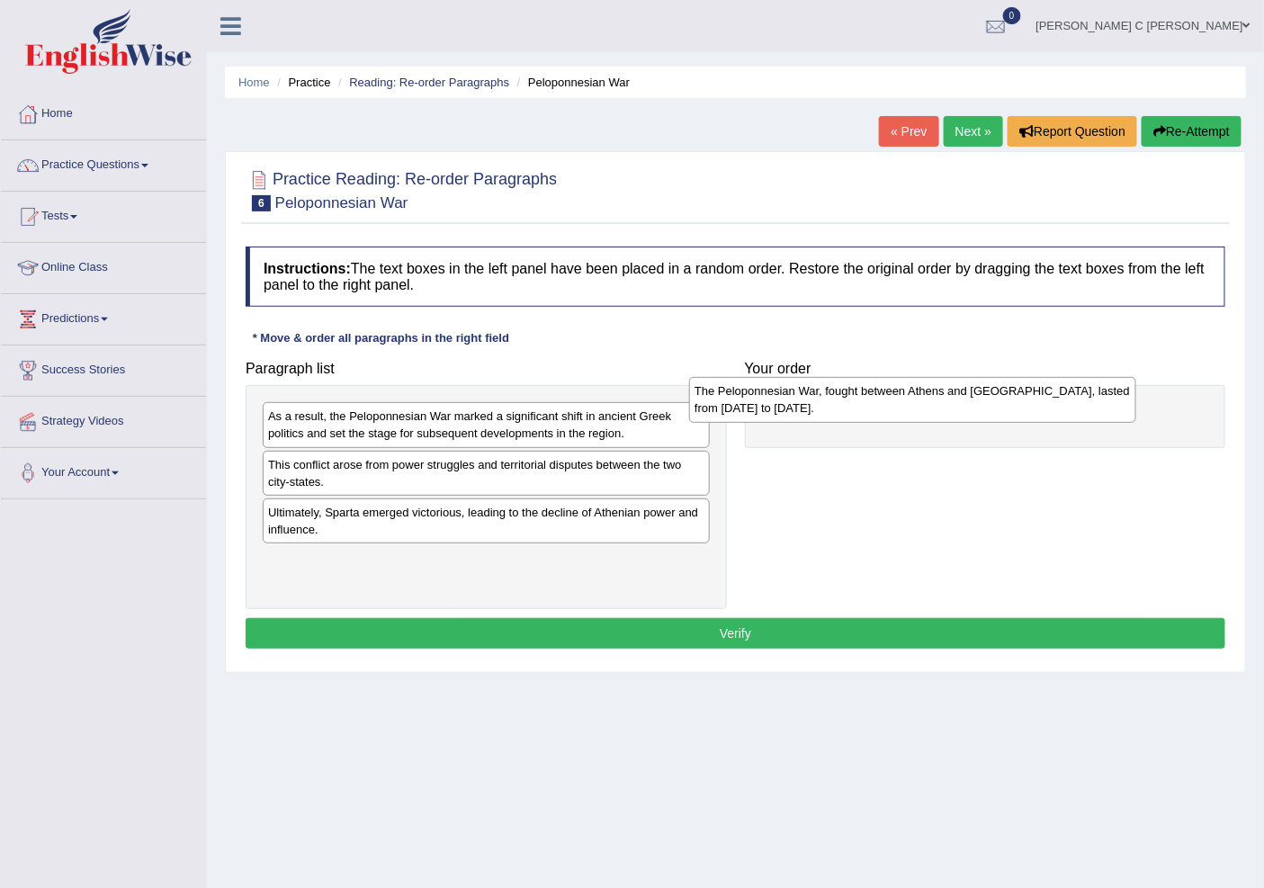
drag, startPoint x: 471, startPoint y: 534, endPoint x: 886, endPoint y: 421, distance: 430.7
click at [886, 421] on div "The Peloponnesian War, fought between Athens and Sparta, lasted from 431 to 404…" at bounding box center [912, 399] width 446 height 45
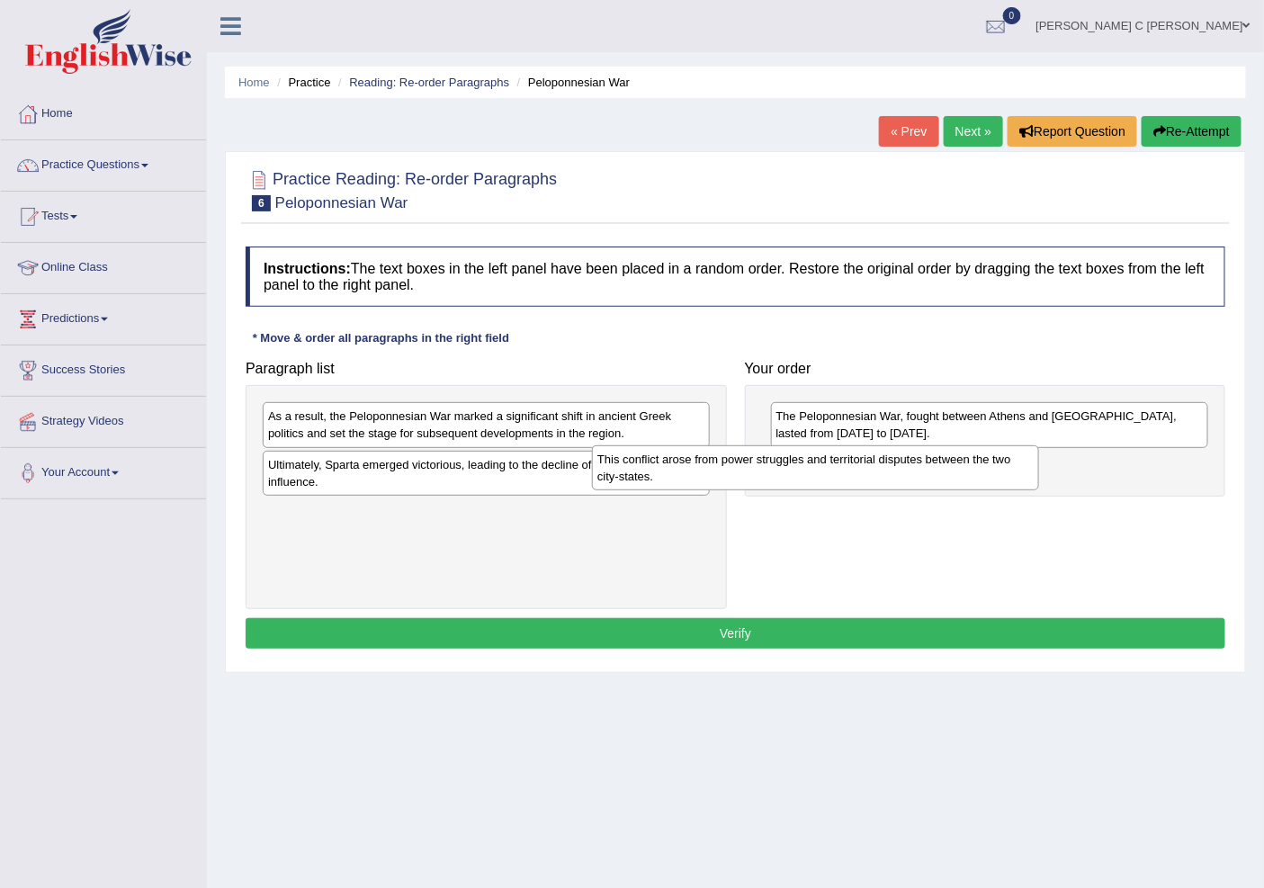
drag, startPoint x: 559, startPoint y: 479, endPoint x: 1012, endPoint y: 470, distance: 453.7
click at [1012, 470] on div "This conflict arose from power struggles and territorial disputes between the t…" at bounding box center [815, 467] width 446 height 45
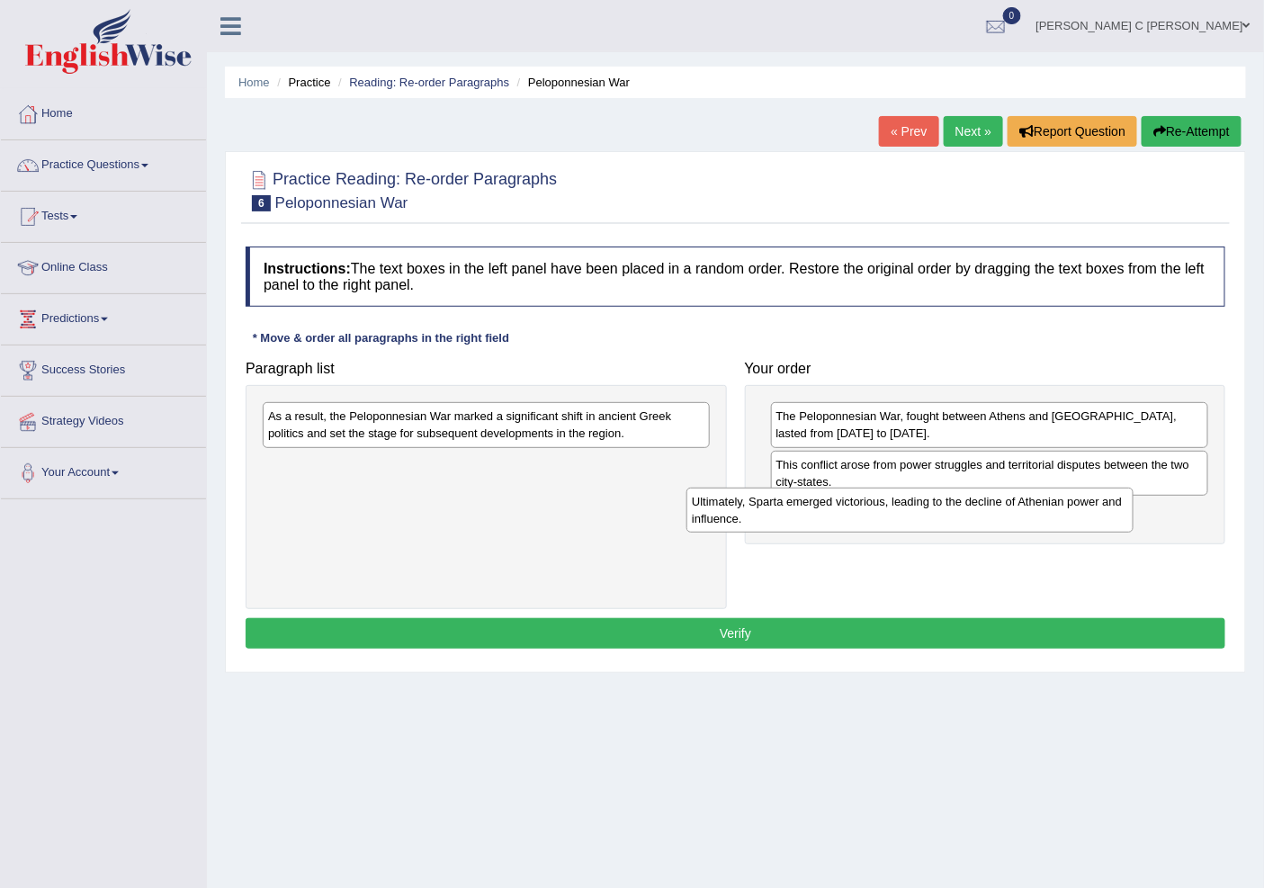
drag, startPoint x: 633, startPoint y: 479, endPoint x: 994, endPoint y: 516, distance: 363.7
click at [994, 516] on div "Ultimately, Sparta emerged victorious, leading to the decline of Athenian power…" at bounding box center [910, 510] width 446 height 45
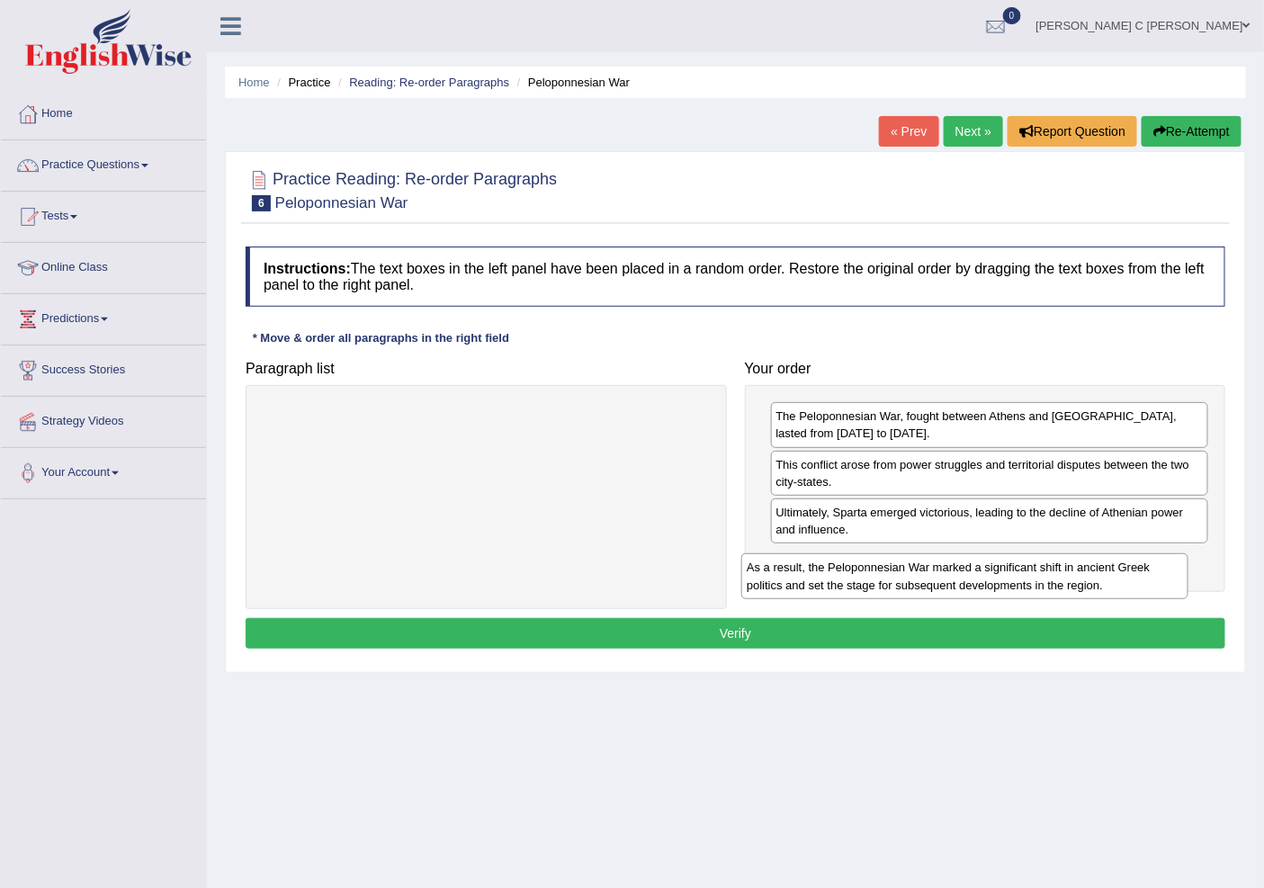
drag, startPoint x: 563, startPoint y: 447, endPoint x: 929, endPoint y: 570, distance: 385.3
click at [929, 570] on div "As a result, the Peloponnesian War marked a significant shift in ancient Greek …" at bounding box center [965, 575] width 446 height 45
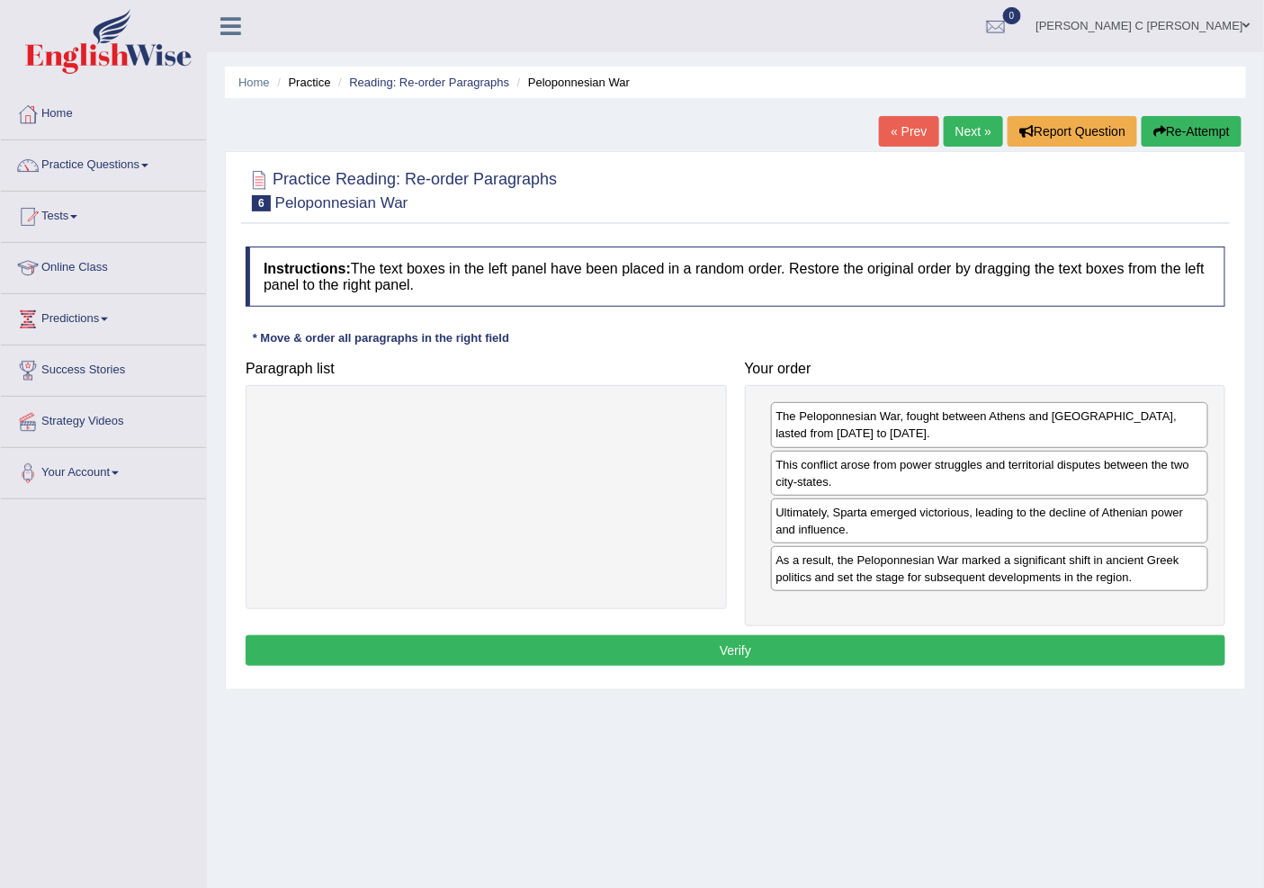
click at [771, 643] on button "Verify" at bounding box center [736, 650] width 980 height 31
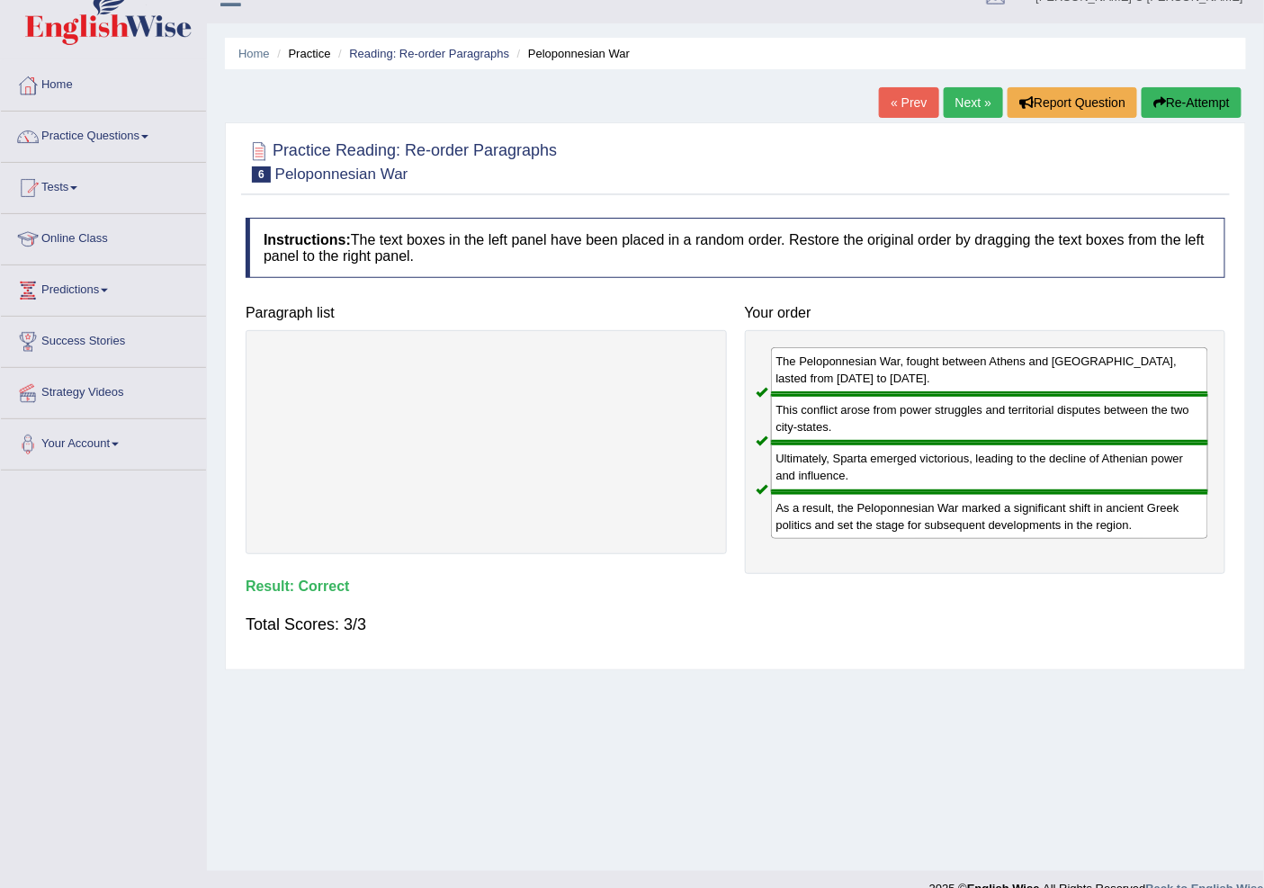
scroll to position [56, 0]
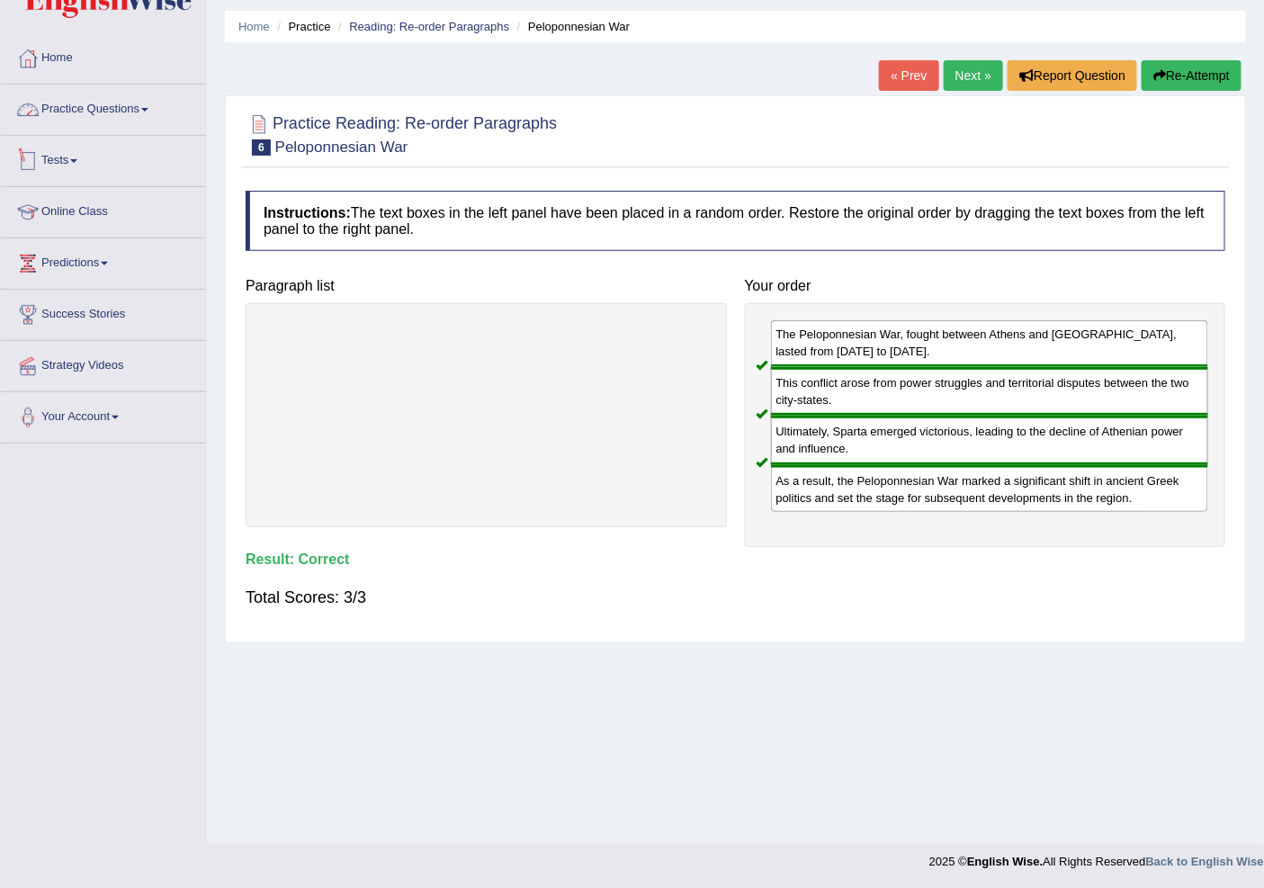
click at [63, 168] on link "Tests" at bounding box center [103, 158] width 205 height 45
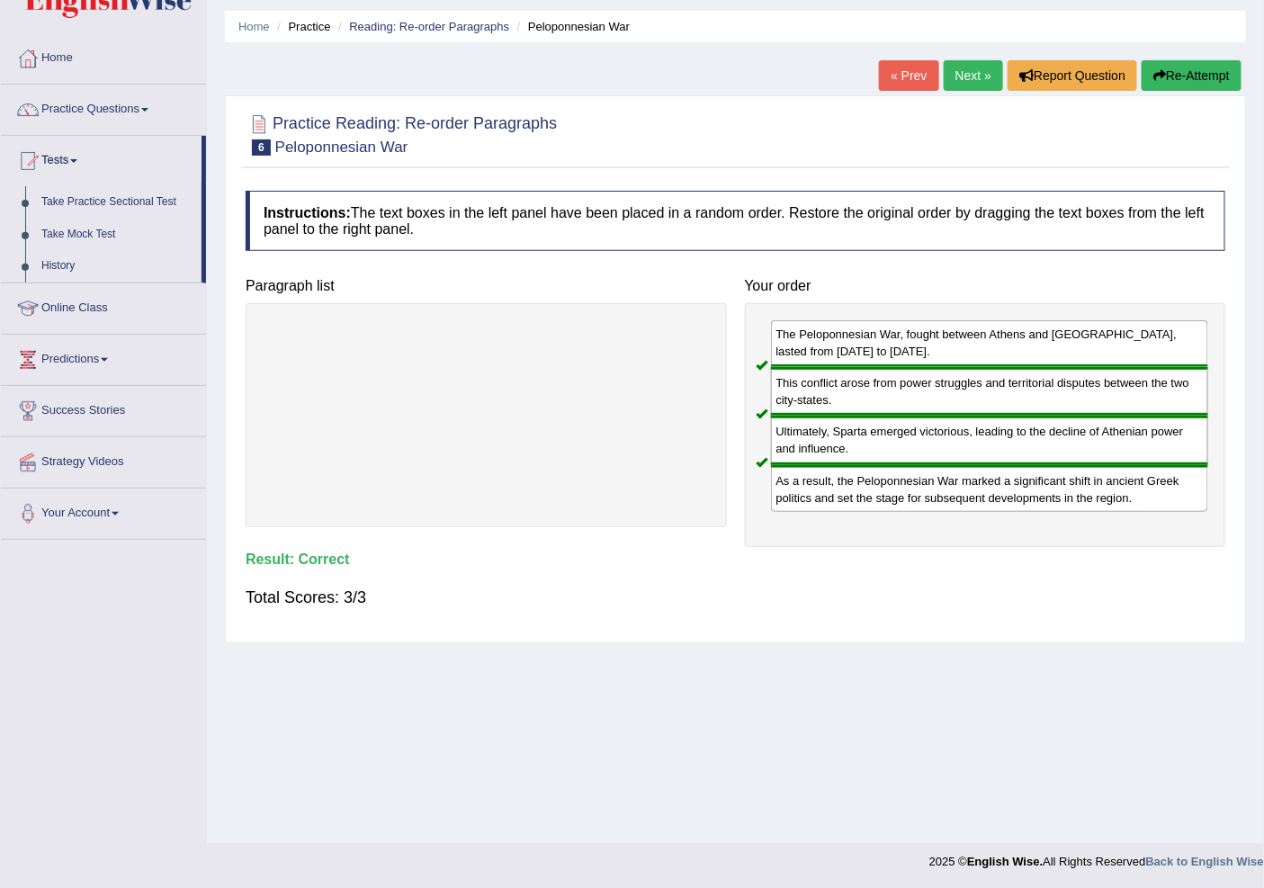
click at [126, 111] on link "Practice Questions" at bounding box center [103, 107] width 205 height 45
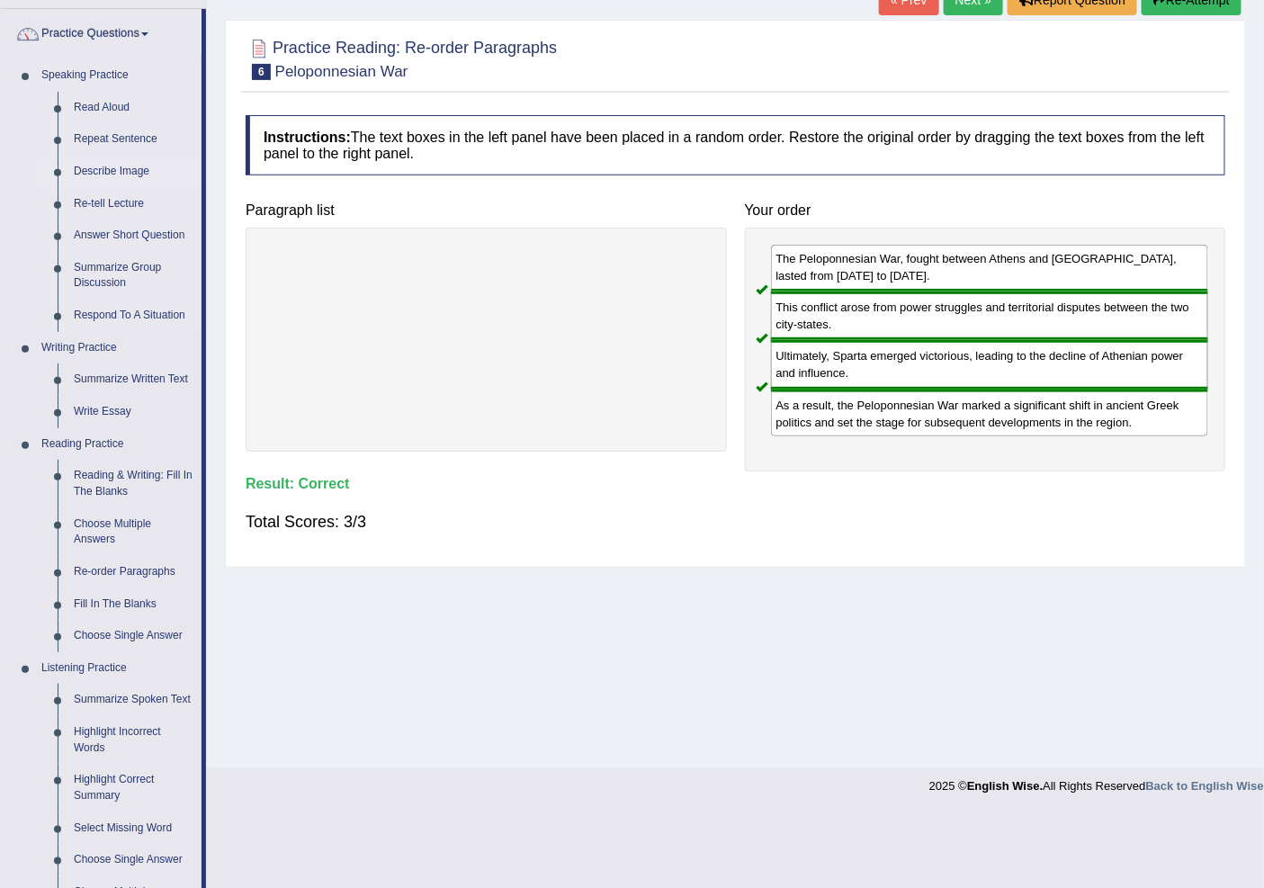
scroll to position [256, 0]
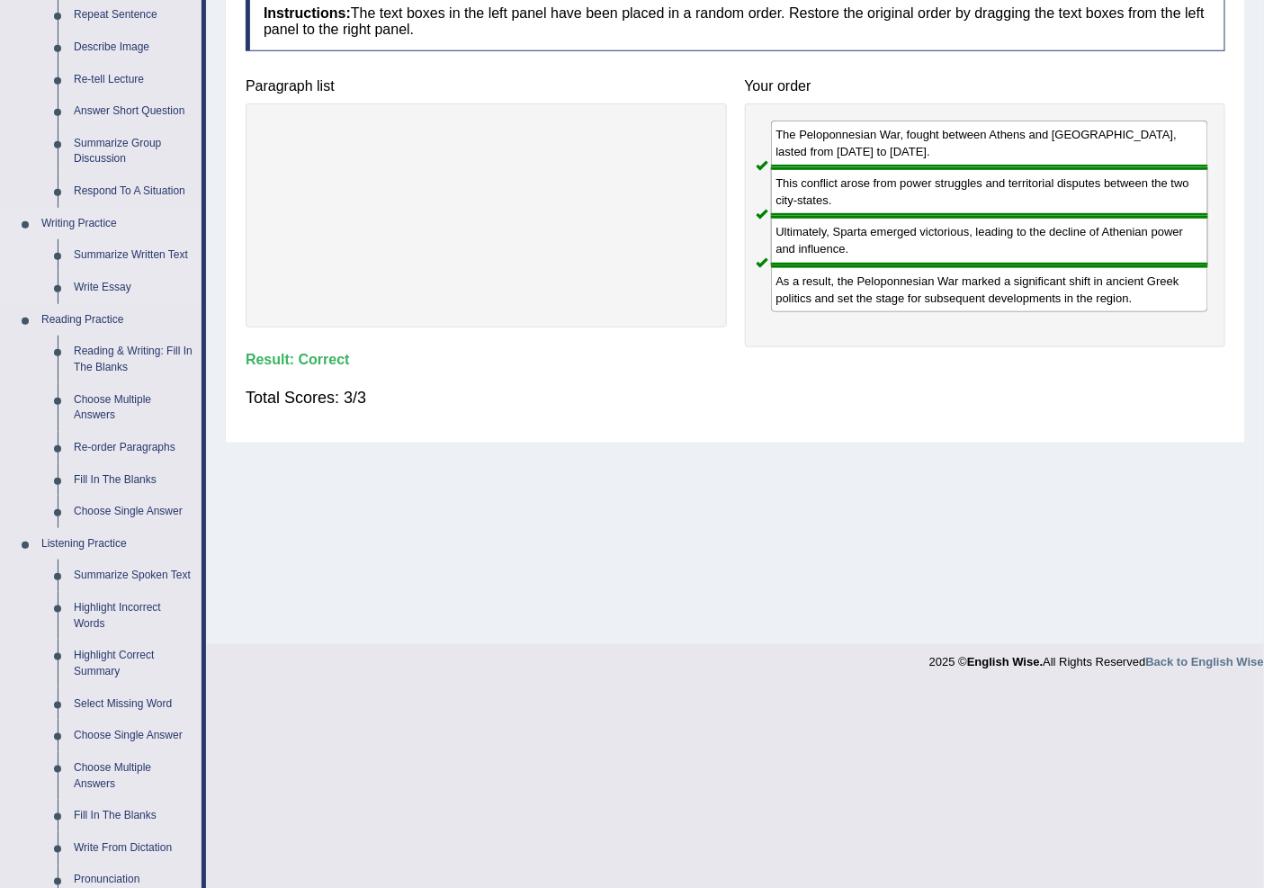
click at [123, 237] on link "Writing Practice" at bounding box center [117, 224] width 168 height 32
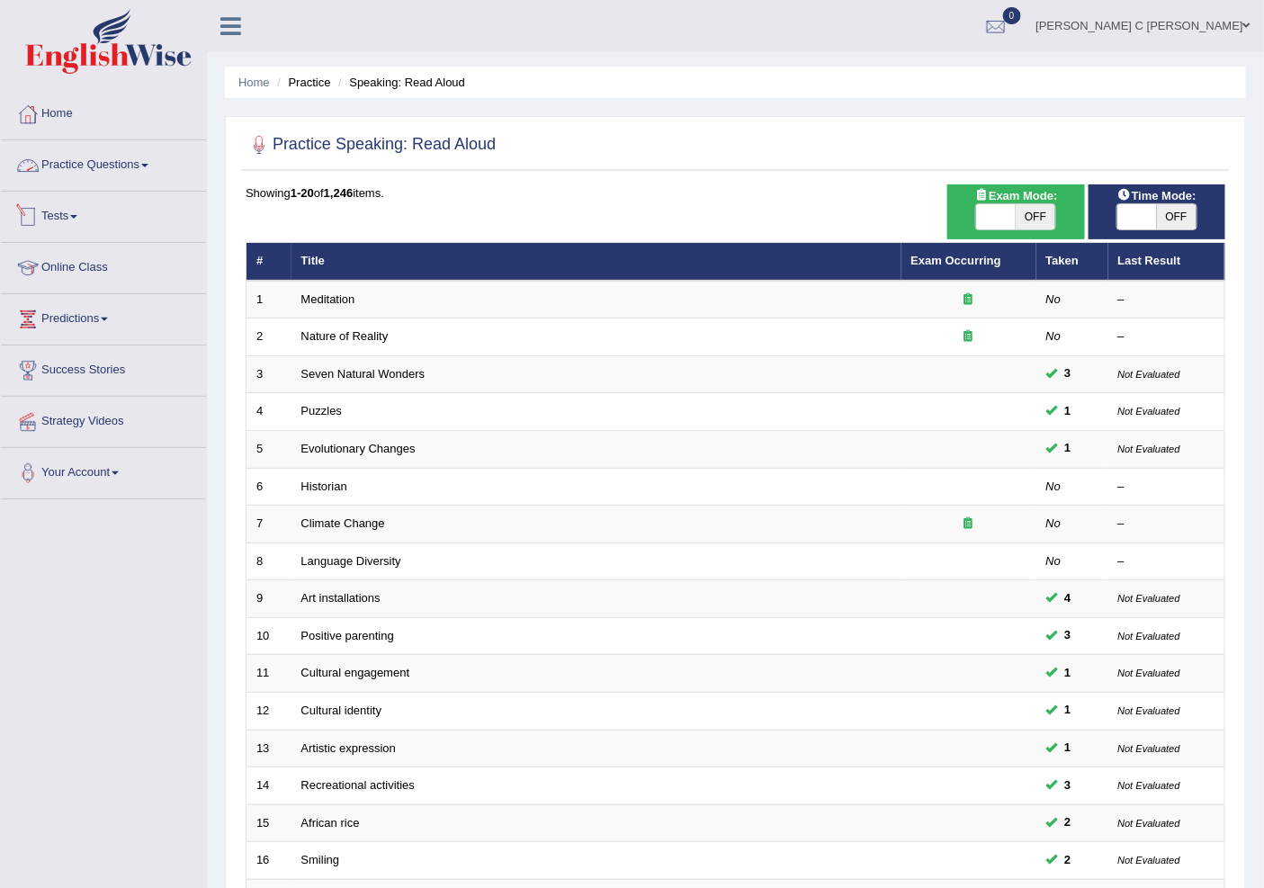
click at [137, 166] on link "Practice Questions" at bounding box center [103, 162] width 205 height 45
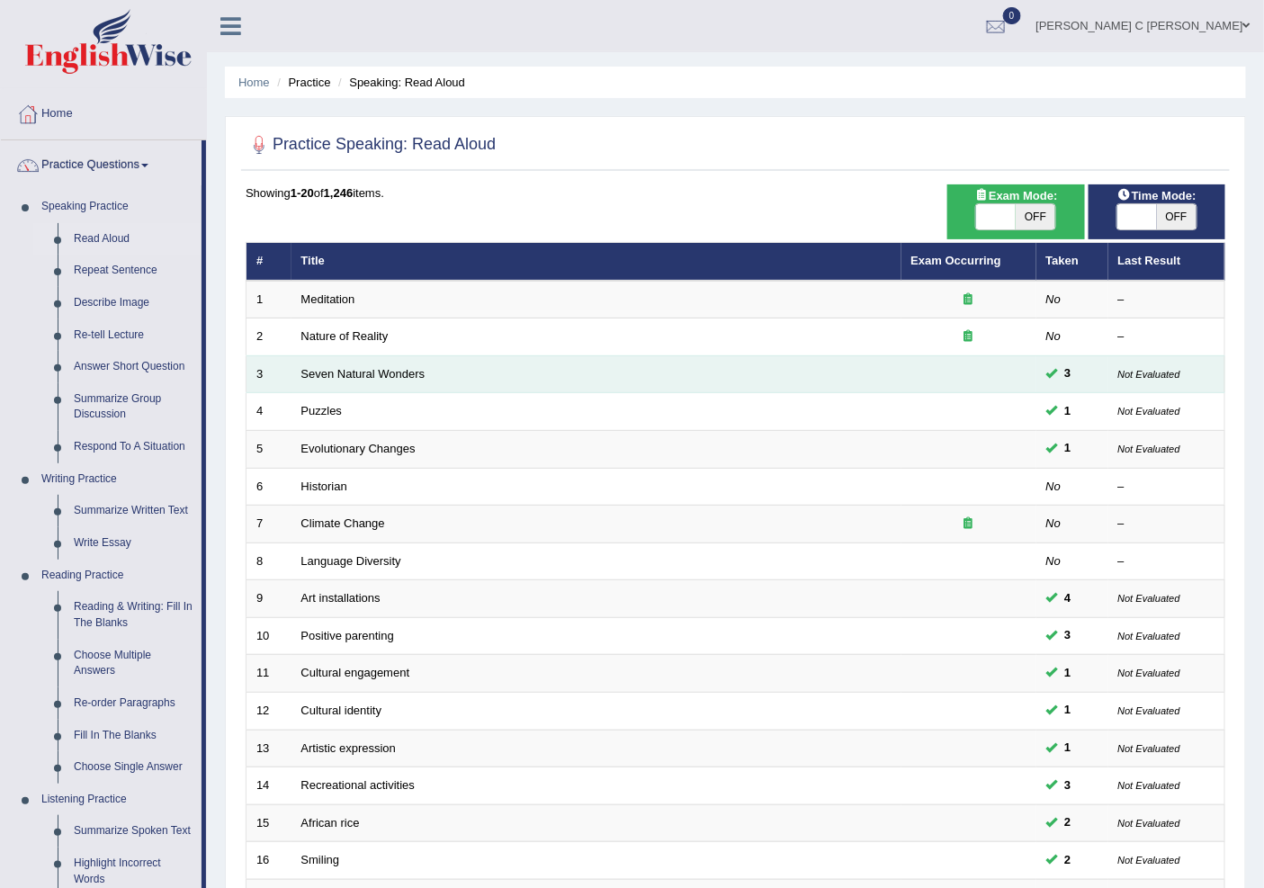
scroll to position [572, 0]
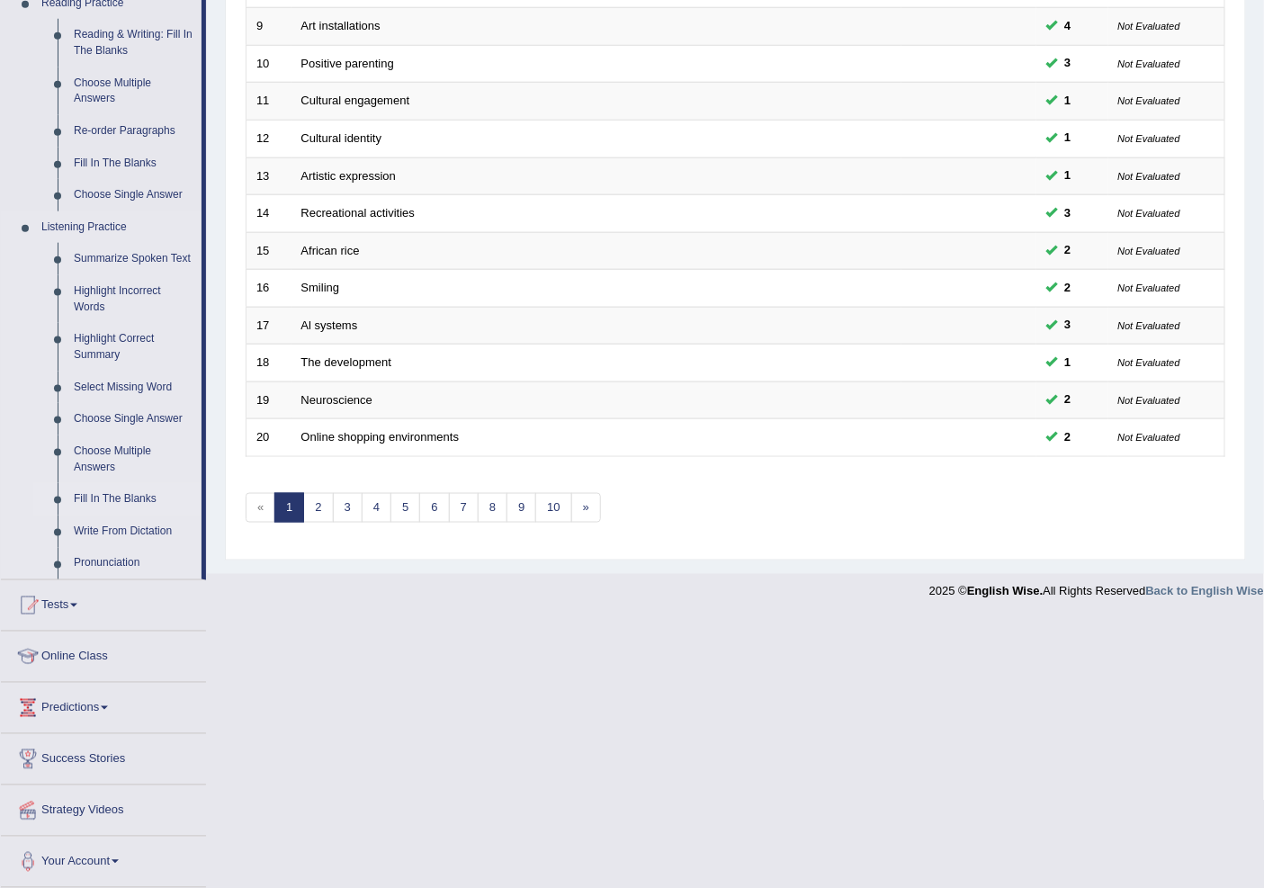
click at [115, 504] on link "Fill In The Blanks" at bounding box center [134, 499] width 136 height 32
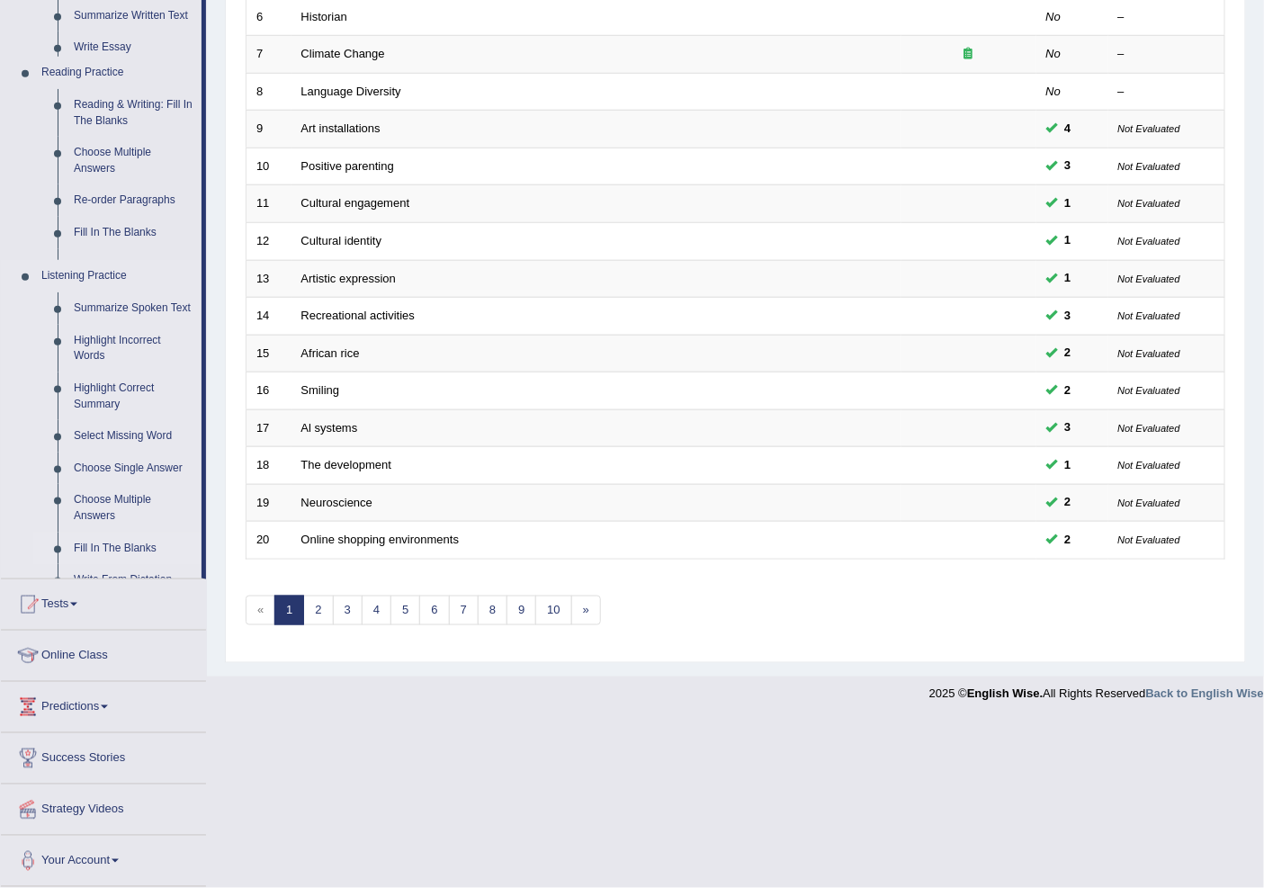
scroll to position [302, 0]
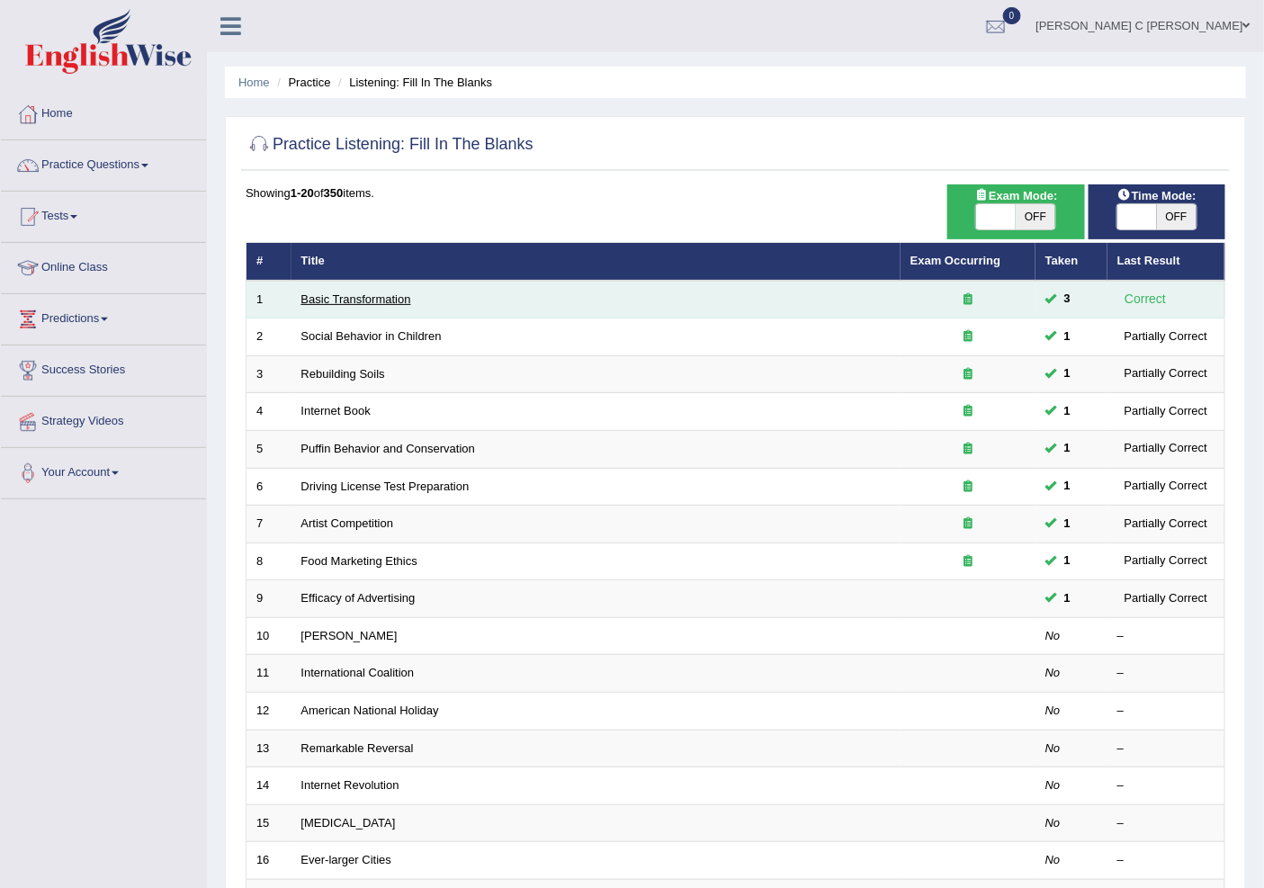
click at [373, 294] on link "Basic Transformation" at bounding box center [356, 298] width 110 height 13
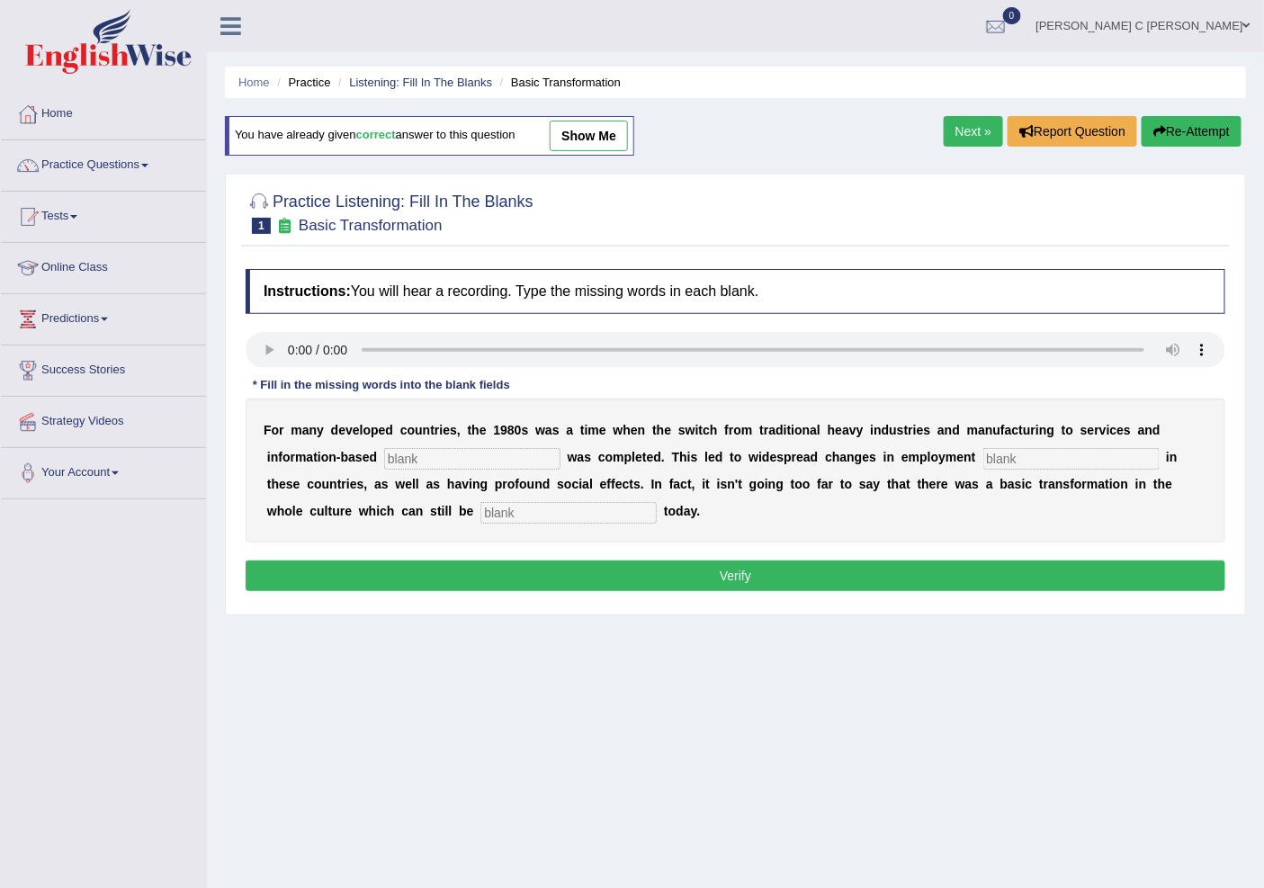
click at [436, 463] on input "text" at bounding box center [472, 459] width 176 height 22
click at [443, 454] on input "text" at bounding box center [472, 459] width 176 height 22
click at [484, 556] on div "Instructions: You will hear a recording. Type the missing words in each blank. …" at bounding box center [735, 433] width 989 height 346
click at [487, 570] on button "Verify" at bounding box center [736, 576] width 980 height 31
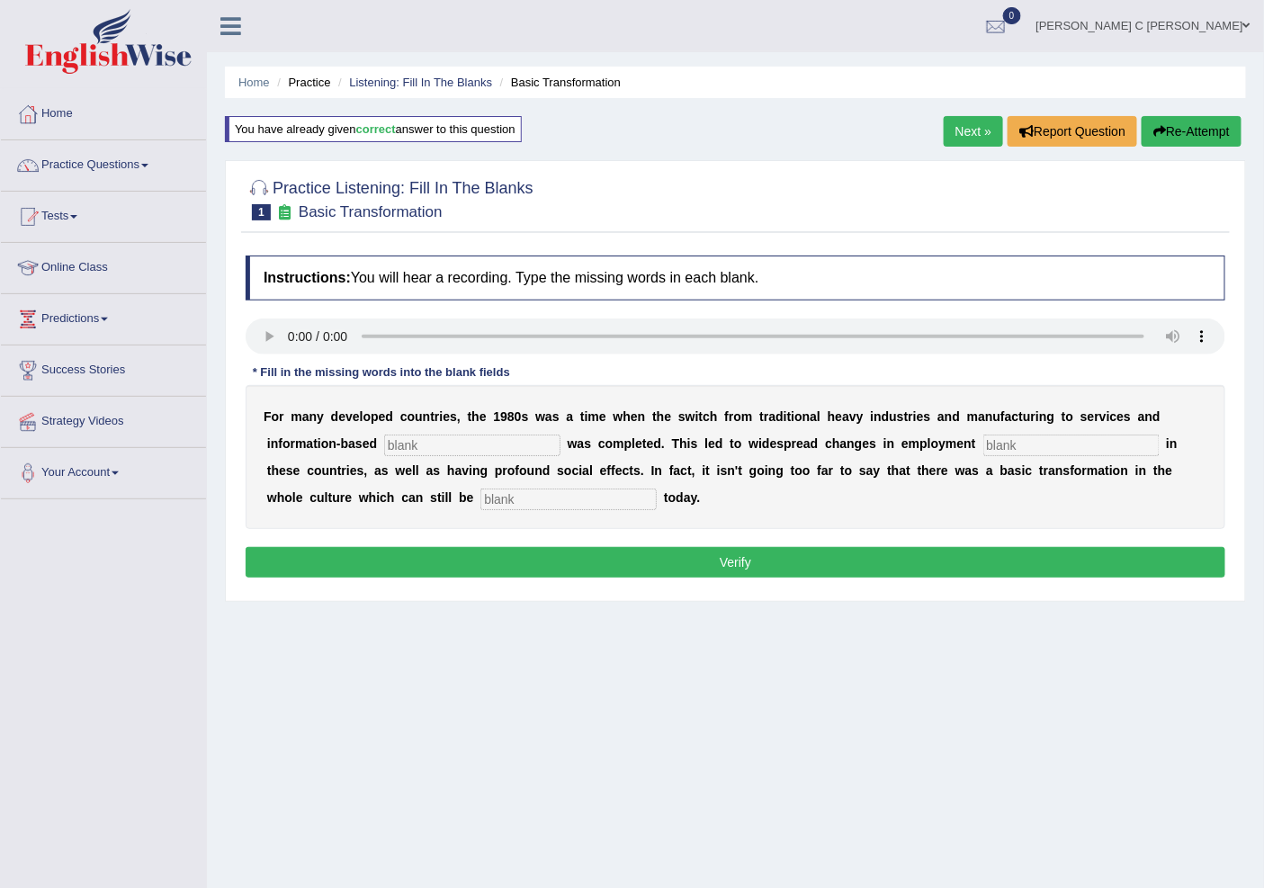
click at [499, 442] on input "text" at bounding box center [472, 446] width 176 height 22
type input "interprice"
click at [992, 445] on input "text" at bounding box center [1072, 446] width 176 height 22
type input "patterns"
click at [581, 499] on input "text" at bounding box center [569, 500] width 176 height 22
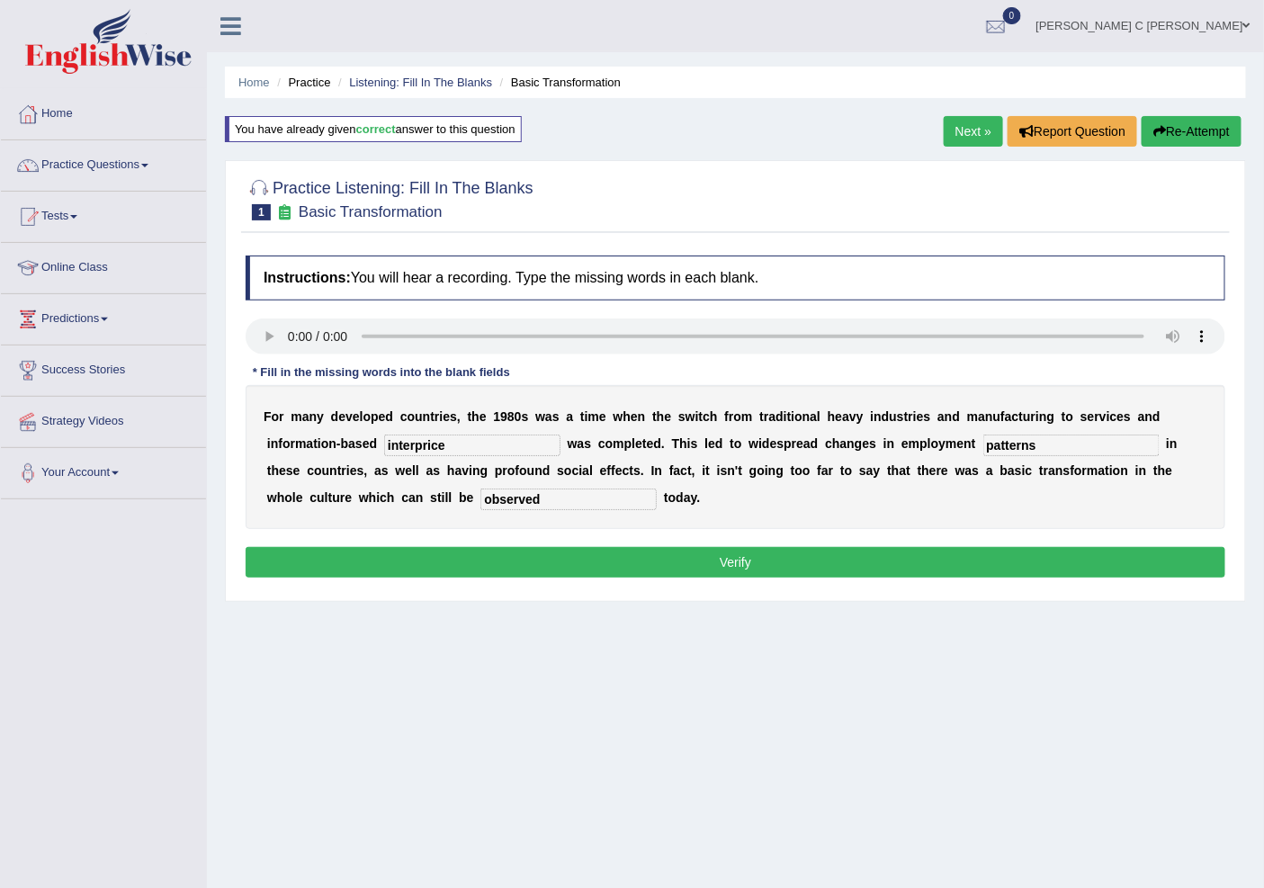
type input "observed"
click at [544, 556] on button "Verify" at bounding box center [736, 562] width 980 height 31
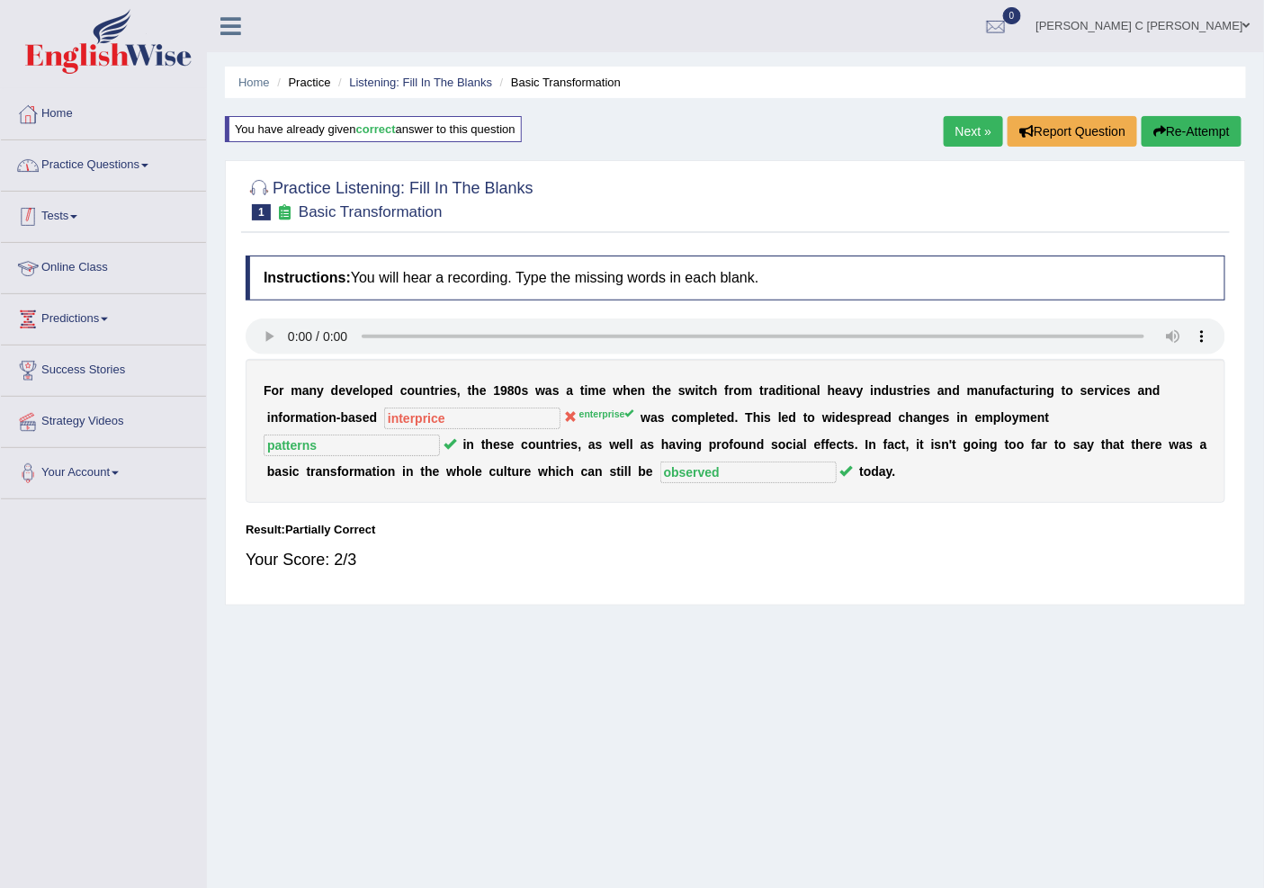
drag, startPoint x: 126, startPoint y: 173, endPoint x: 149, endPoint y: 187, distance: 27.5
click at [126, 173] on link "Practice Questions" at bounding box center [103, 162] width 205 height 45
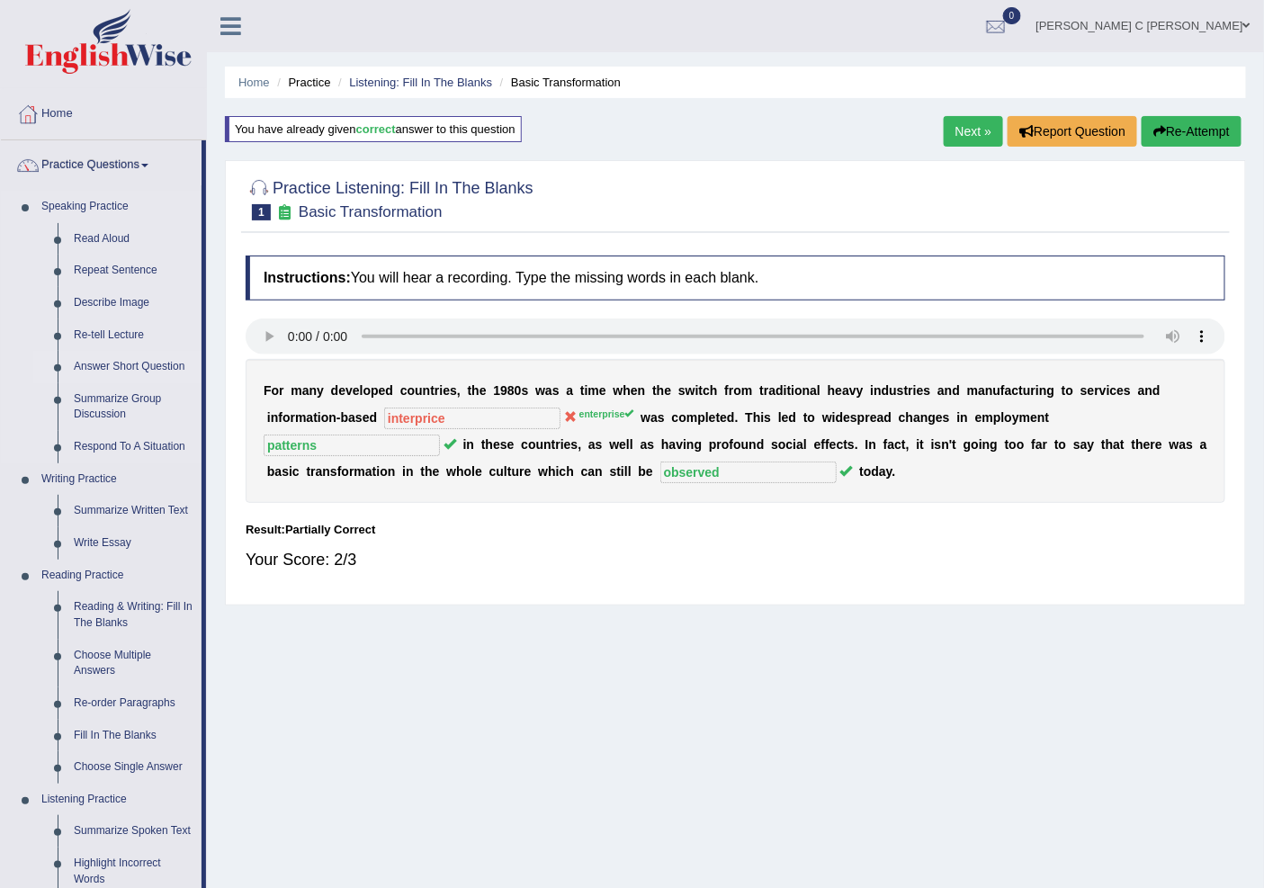
scroll to position [499, 0]
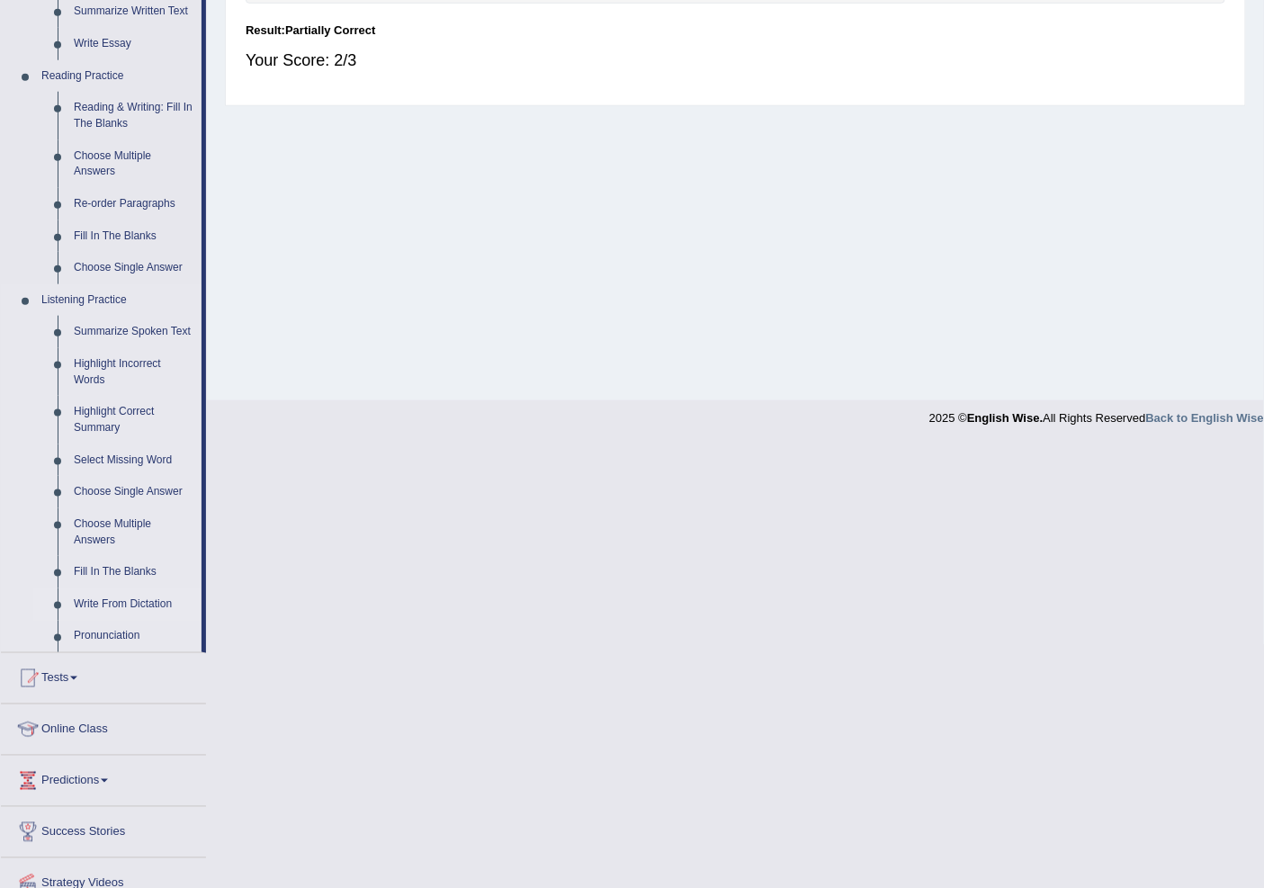
click at [147, 595] on link "Write From Dictation" at bounding box center [134, 605] width 136 height 32
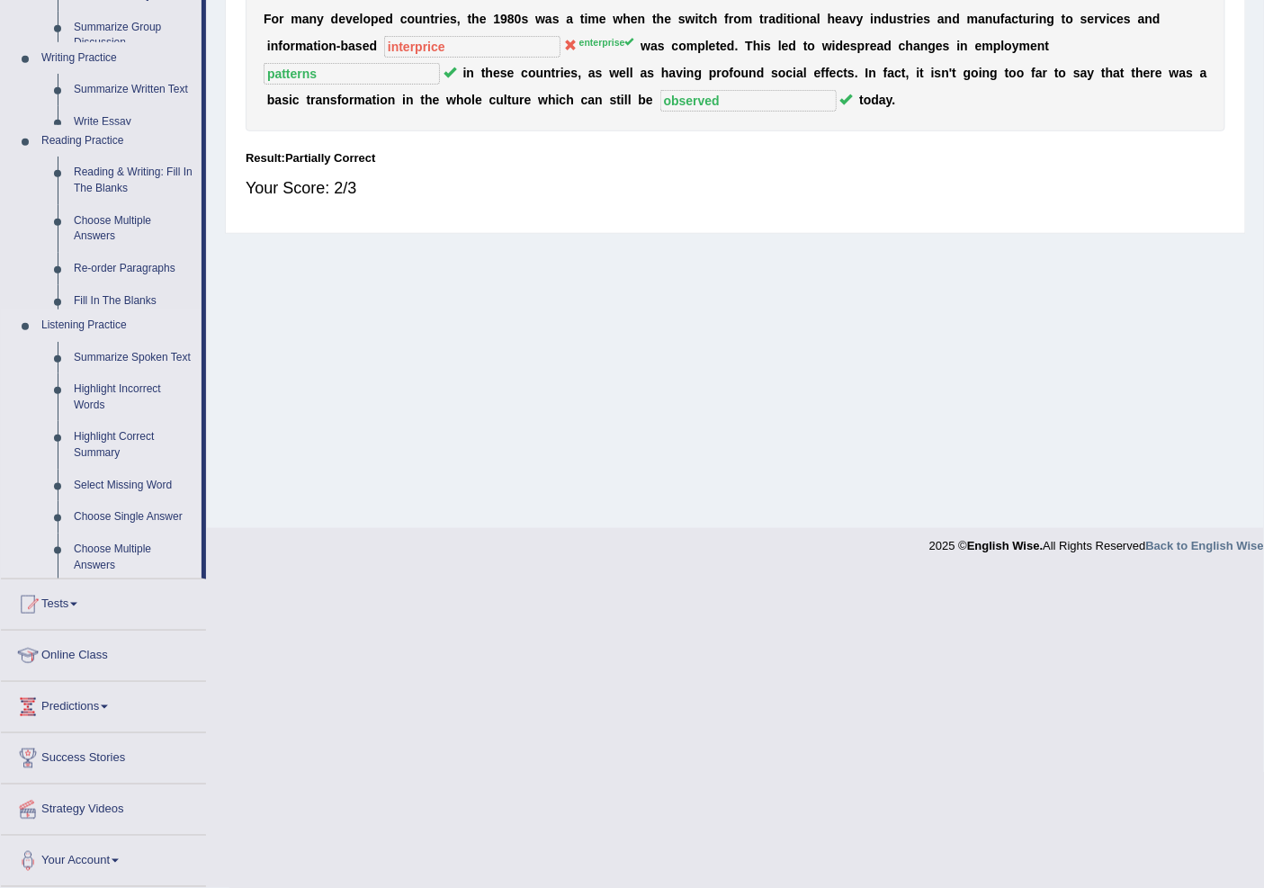
scroll to position [56, 0]
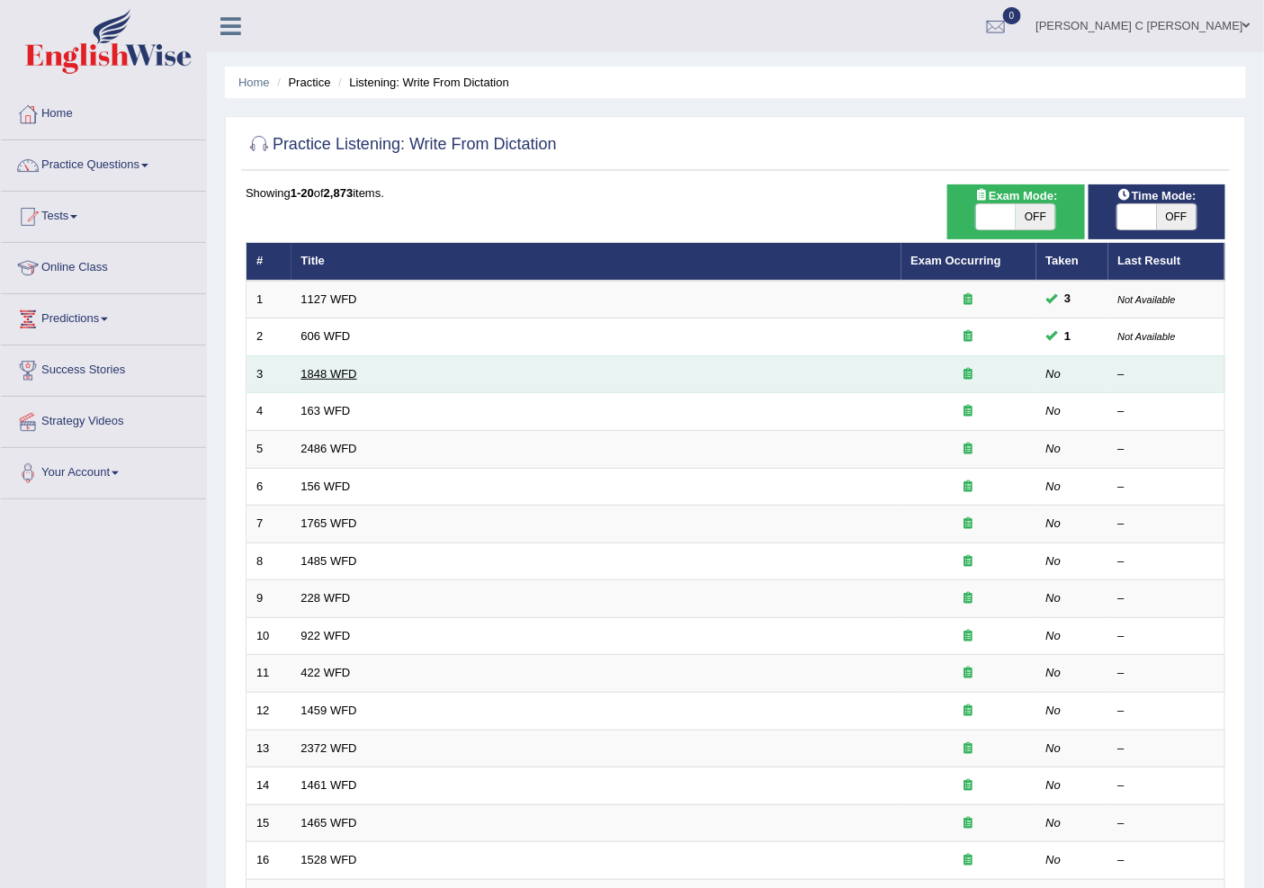
click at [320, 379] on link "1848 WFD" at bounding box center [329, 373] width 56 height 13
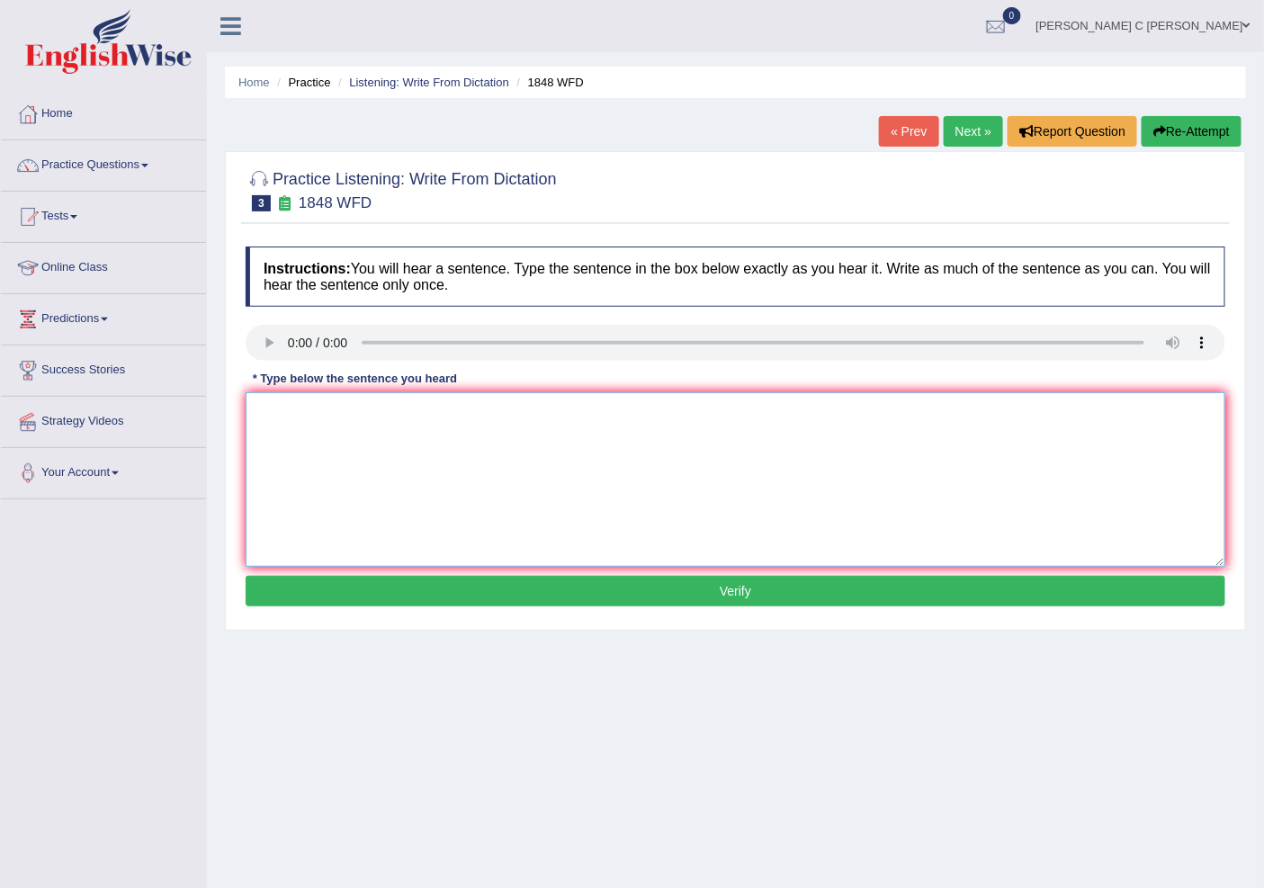
click at [345, 447] on textarea at bounding box center [736, 479] width 980 height 175
click at [285, 425] on textarea at bounding box center [736, 479] width 980 height 175
type textarea "student validation enroll to this course"
click at [317, 600] on button "Verify" at bounding box center [736, 591] width 980 height 31
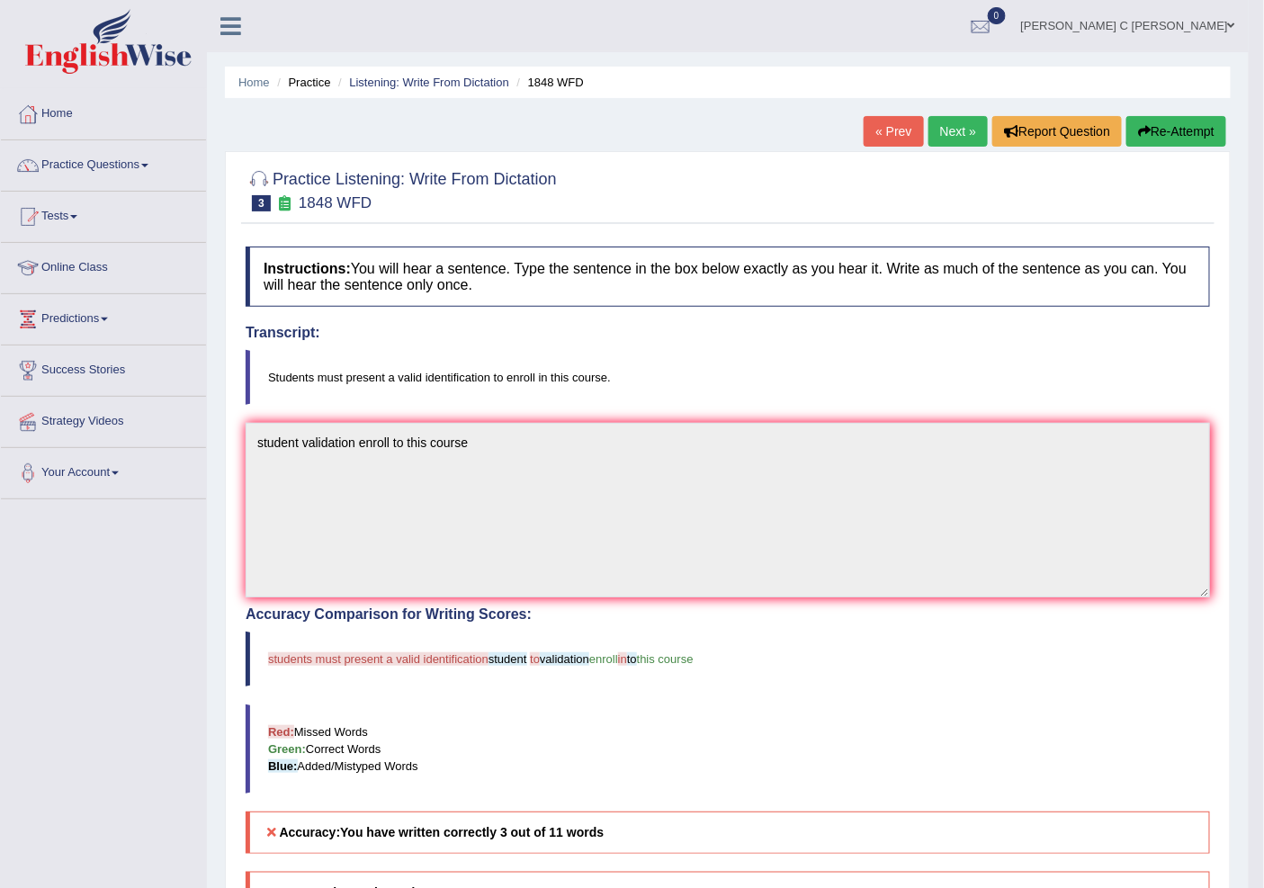
click at [1162, 139] on button "Re-Attempt" at bounding box center [1177, 131] width 100 height 31
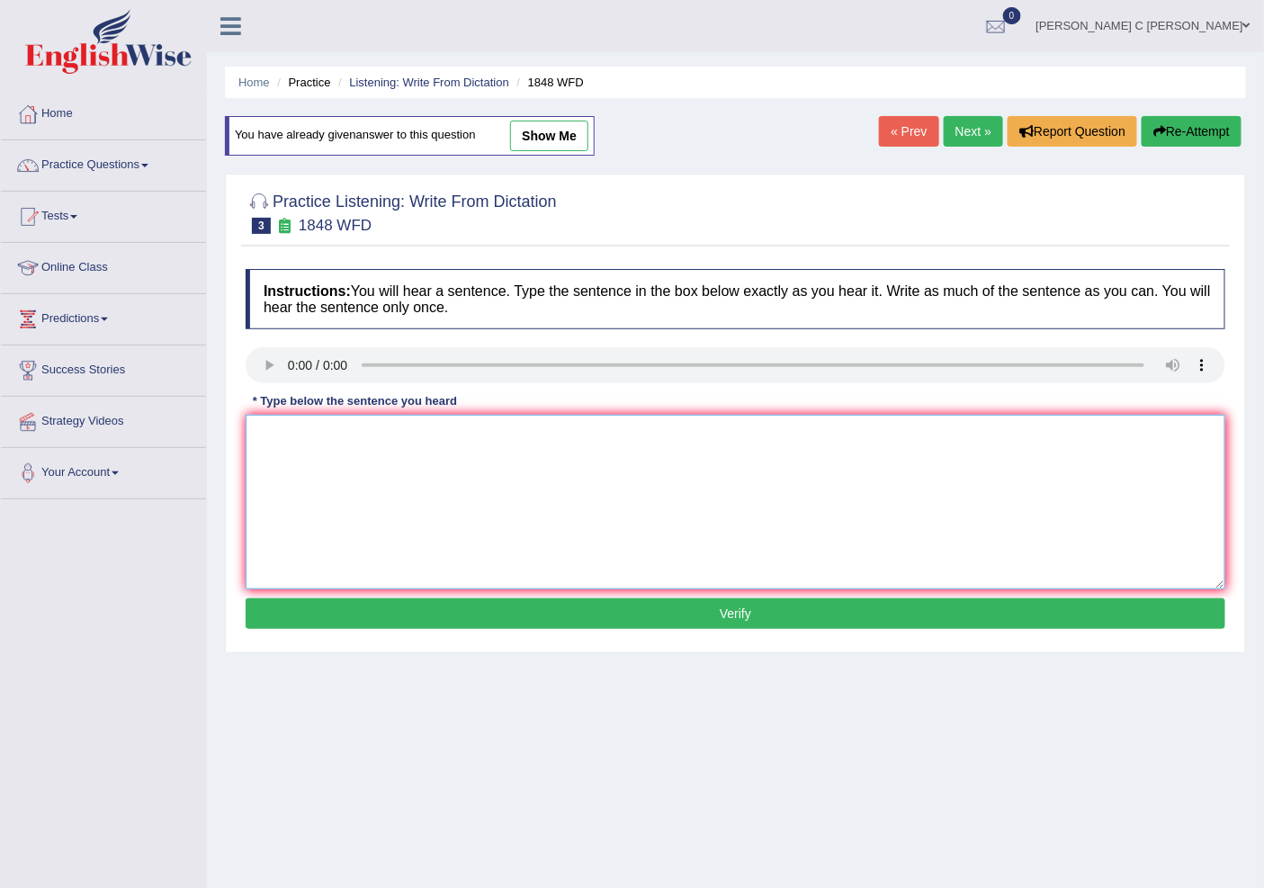
click at [508, 484] on textarea at bounding box center [736, 502] width 980 height 175
click at [351, 443] on textarea "Students" at bounding box center [736, 502] width 980 height 175
type textarea "Students must"
click at [351, 444] on textarea "Students must" at bounding box center [736, 502] width 980 height 175
click at [349, 447] on textarea "Students must" at bounding box center [736, 502] width 980 height 175
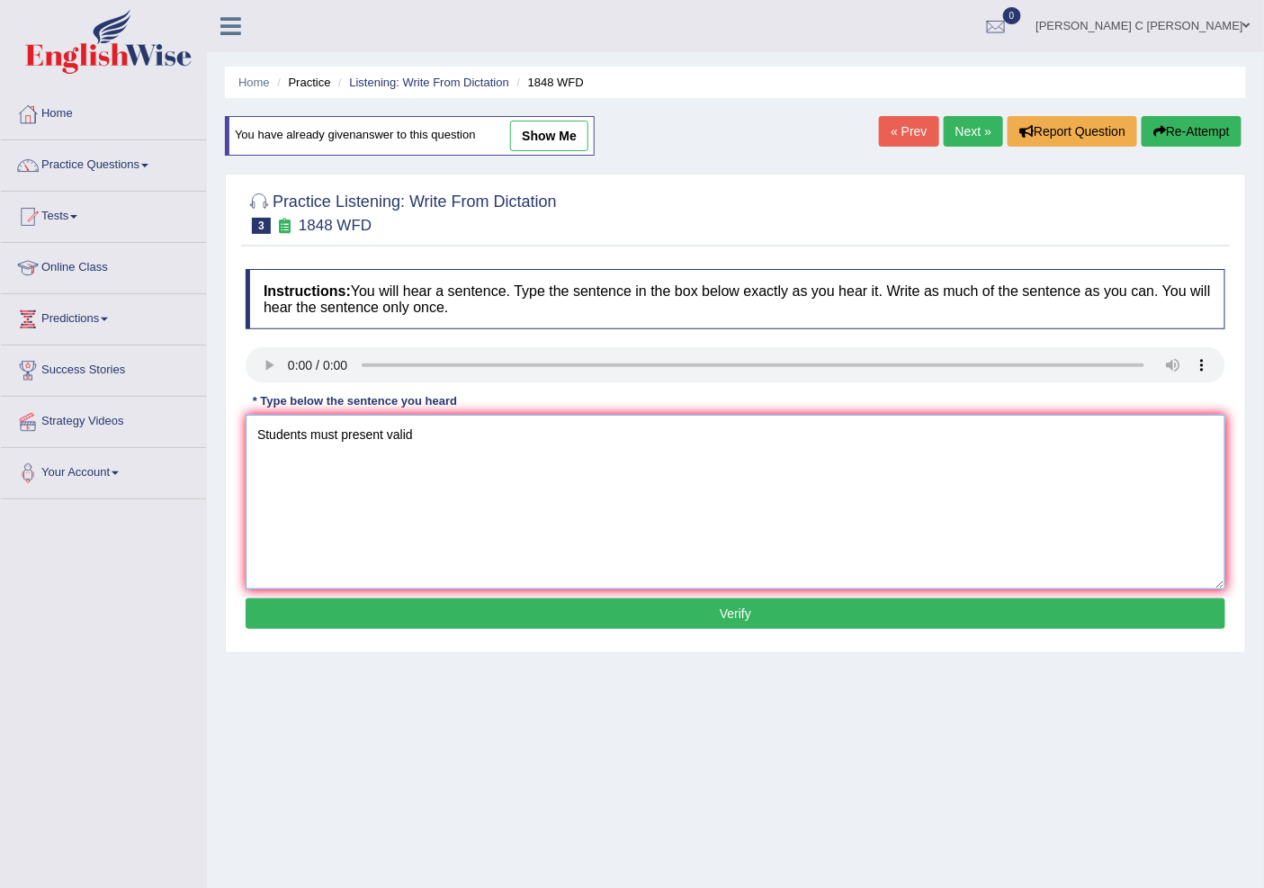
click at [433, 444] on textarea "Students must present valid" at bounding box center [736, 502] width 980 height 175
type textarea "Students must present valid identification to enroll on this course."
click at [522, 621] on button "Verify" at bounding box center [736, 613] width 980 height 31
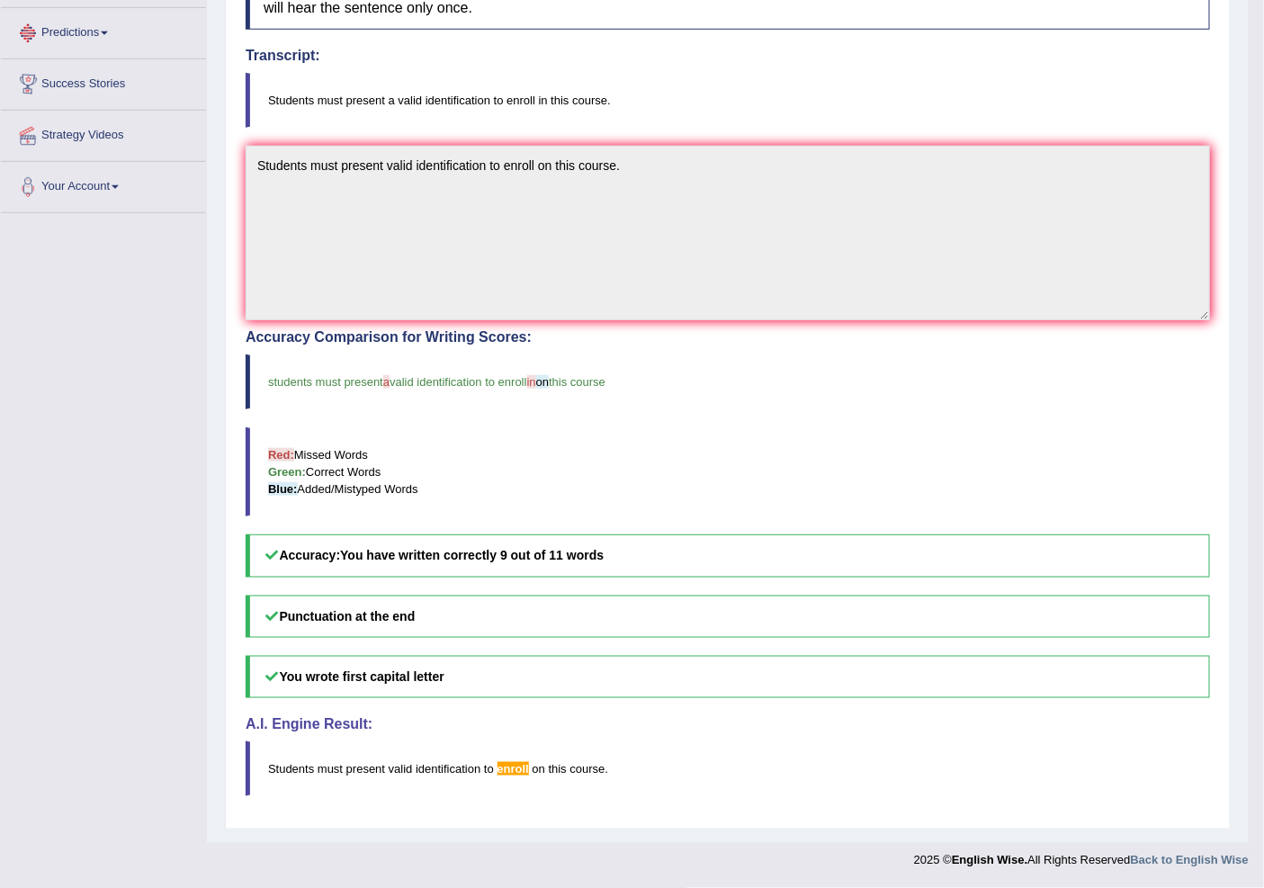
scroll to position [86, 0]
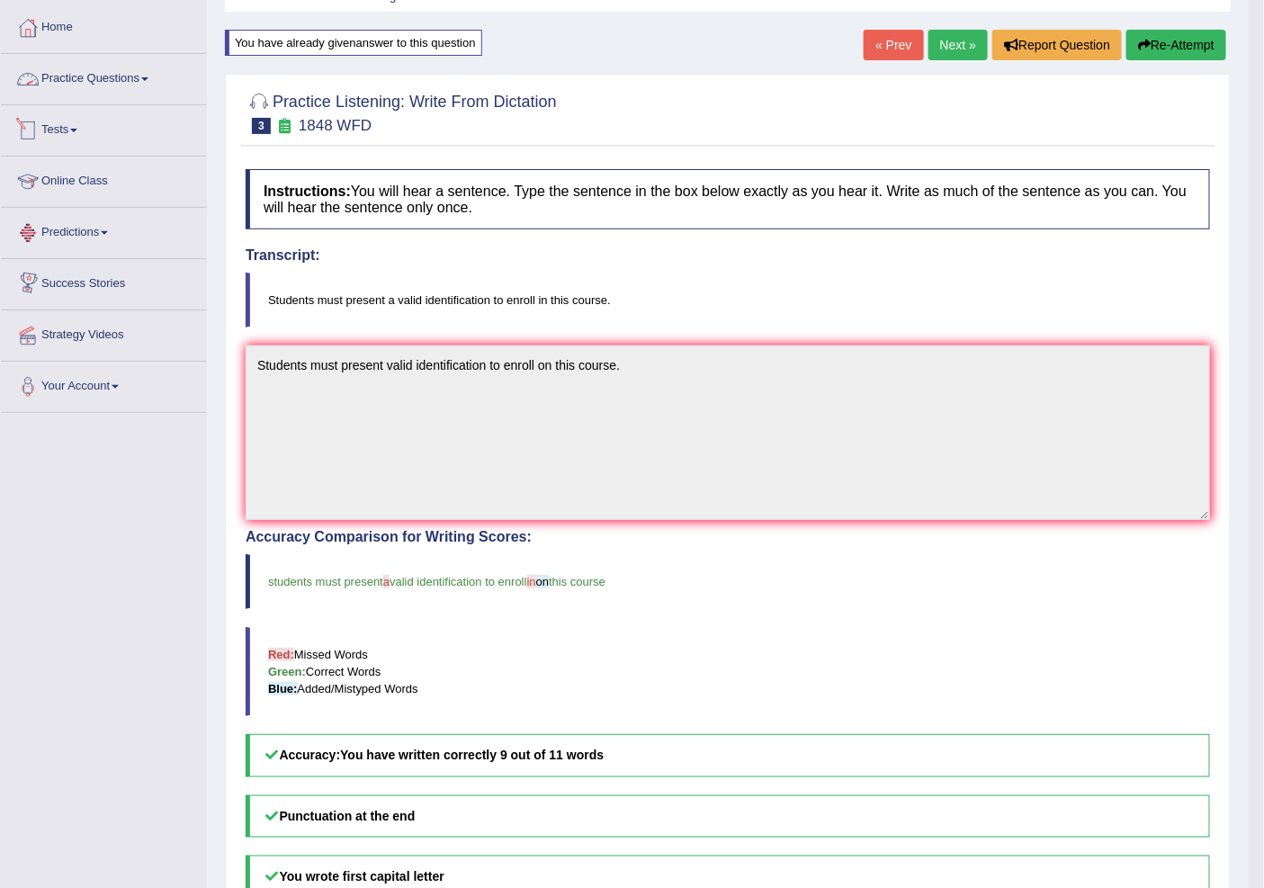
click at [145, 83] on link "Practice Questions" at bounding box center [103, 76] width 205 height 45
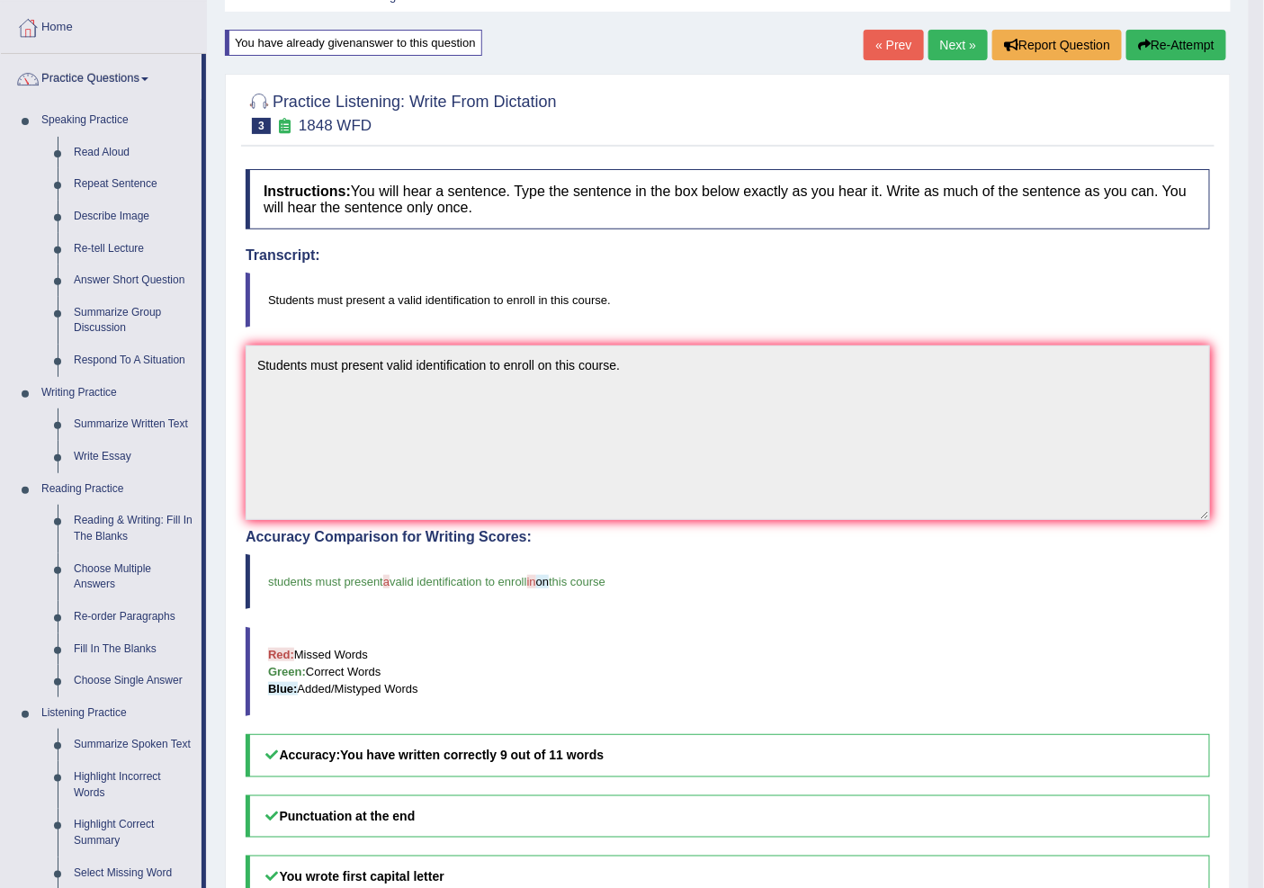
click at [958, 49] on link "Next »" at bounding box center [958, 45] width 59 height 31
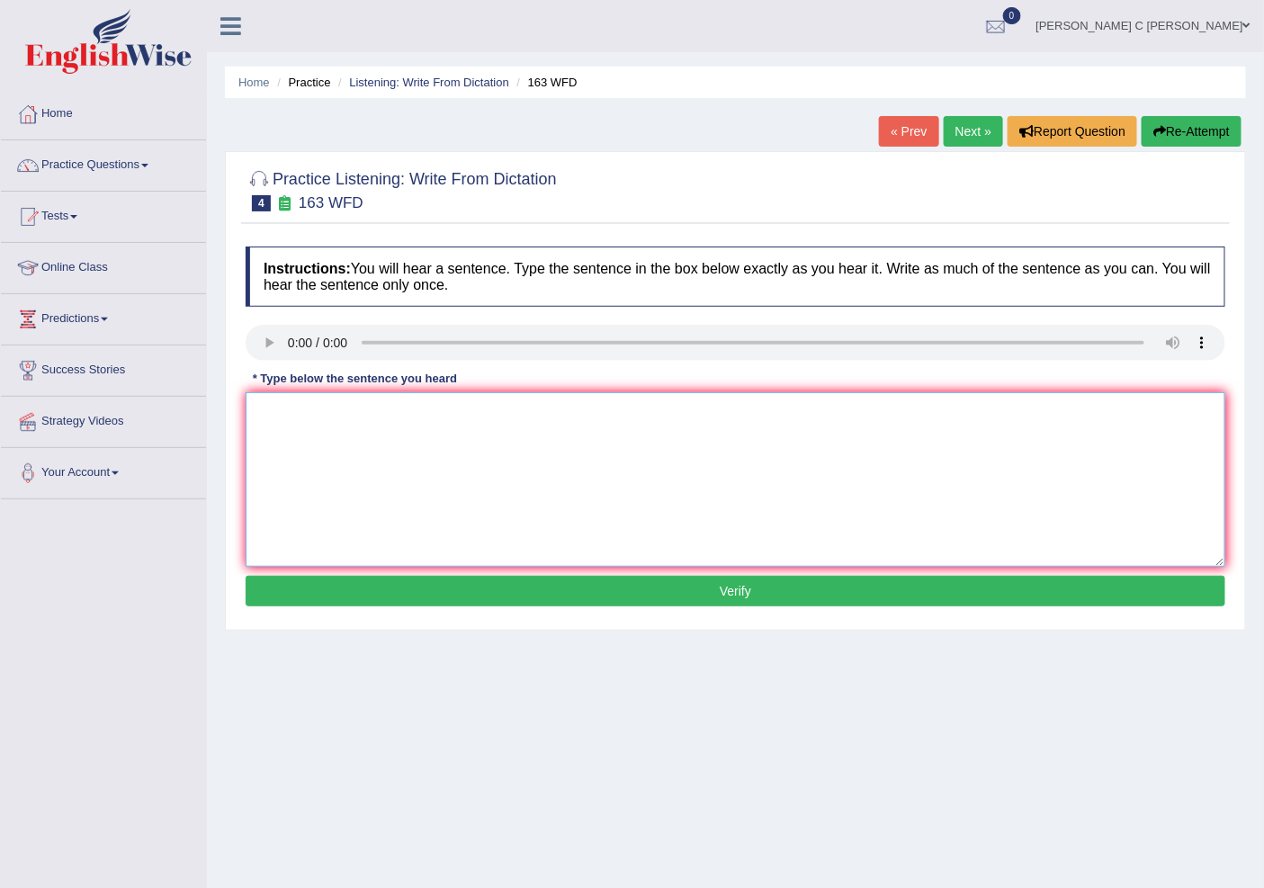
click at [374, 465] on textarea at bounding box center [736, 479] width 980 height 175
type textarea "a"
type textarea "A number of assignment will be submited to the conference."
click at [546, 594] on button "Verify" at bounding box center [736, 591] width 980 height 31
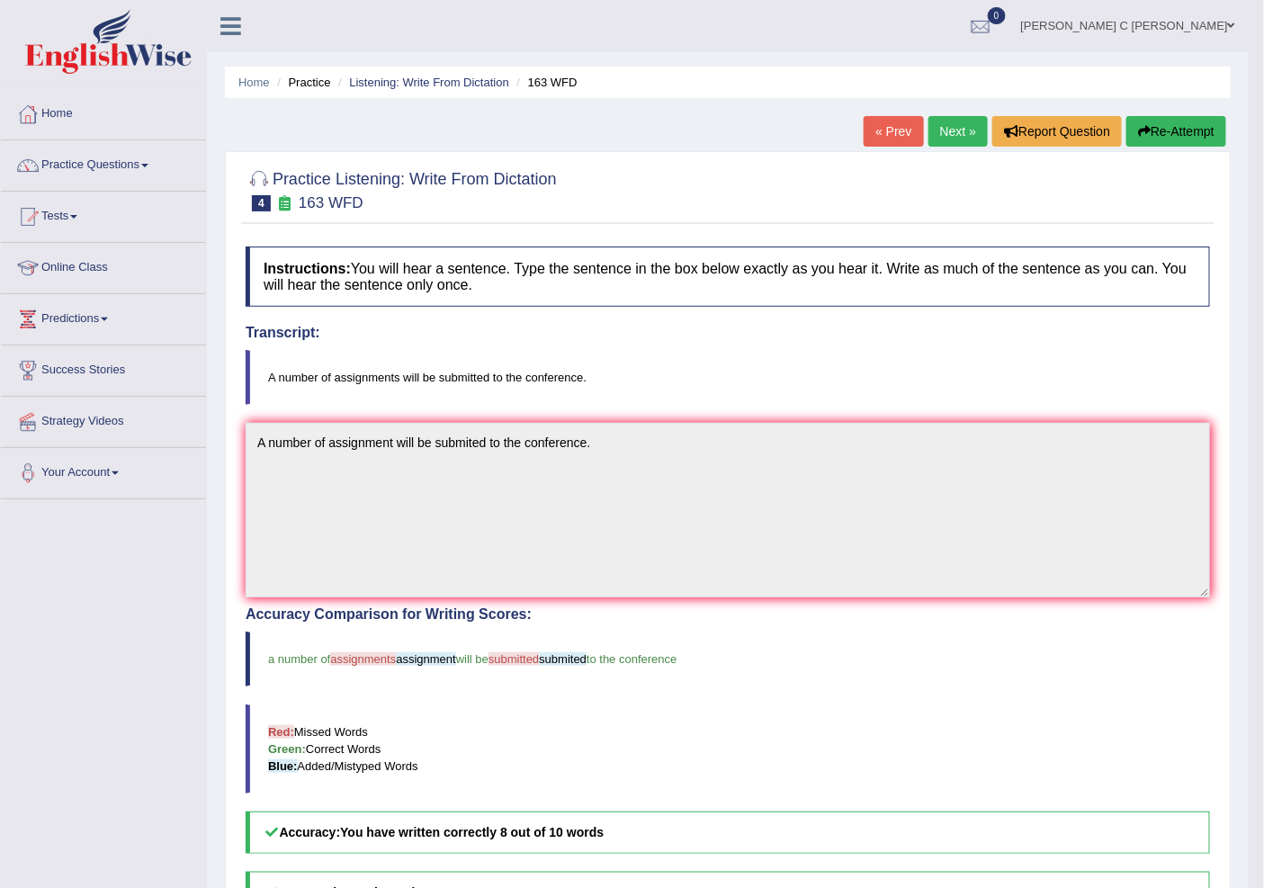
click at [1184, 131] on button "Re-Attempt" at bounding box center [1177, 131] width 100 height 31
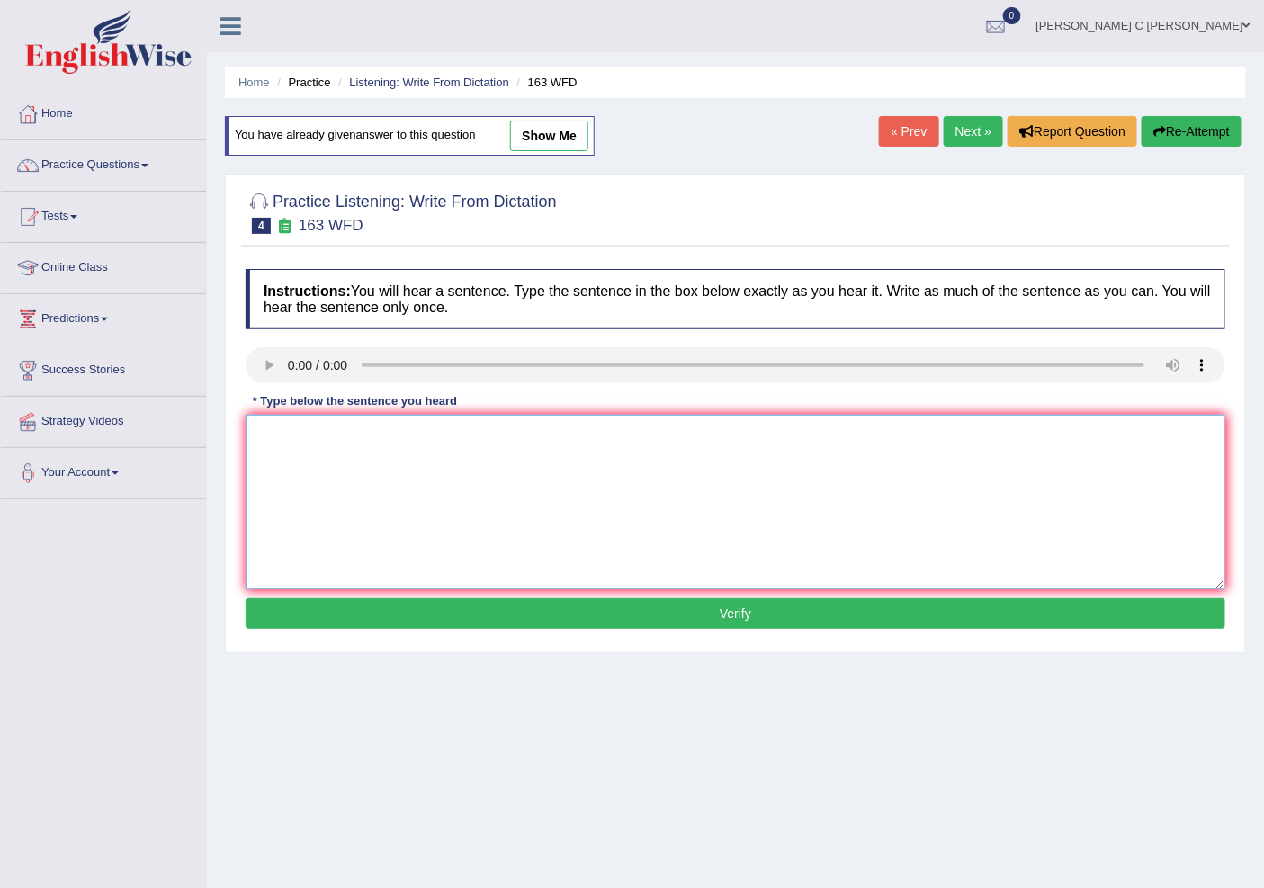
click at [384, 498] on textarea at bounding box center [736, 502] width 980 height 175
type textarea "A number of assignments will be submitted to the conference."
click at [426, 617] on button "Verify" at bounding box center [736, 613] width 980 height 31
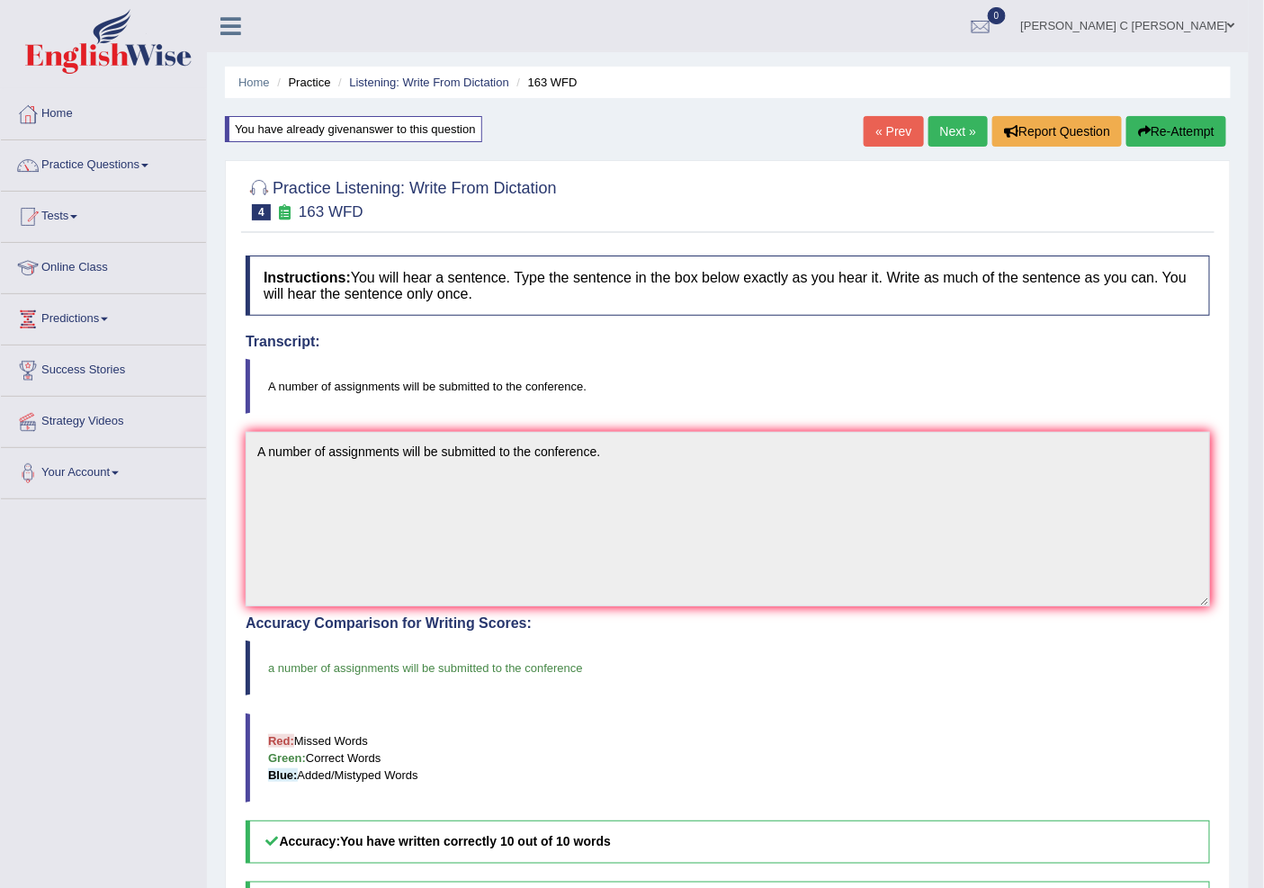
click at [951, 121] on link "Next »" at bounding box center [958, 131] width 59 height 31
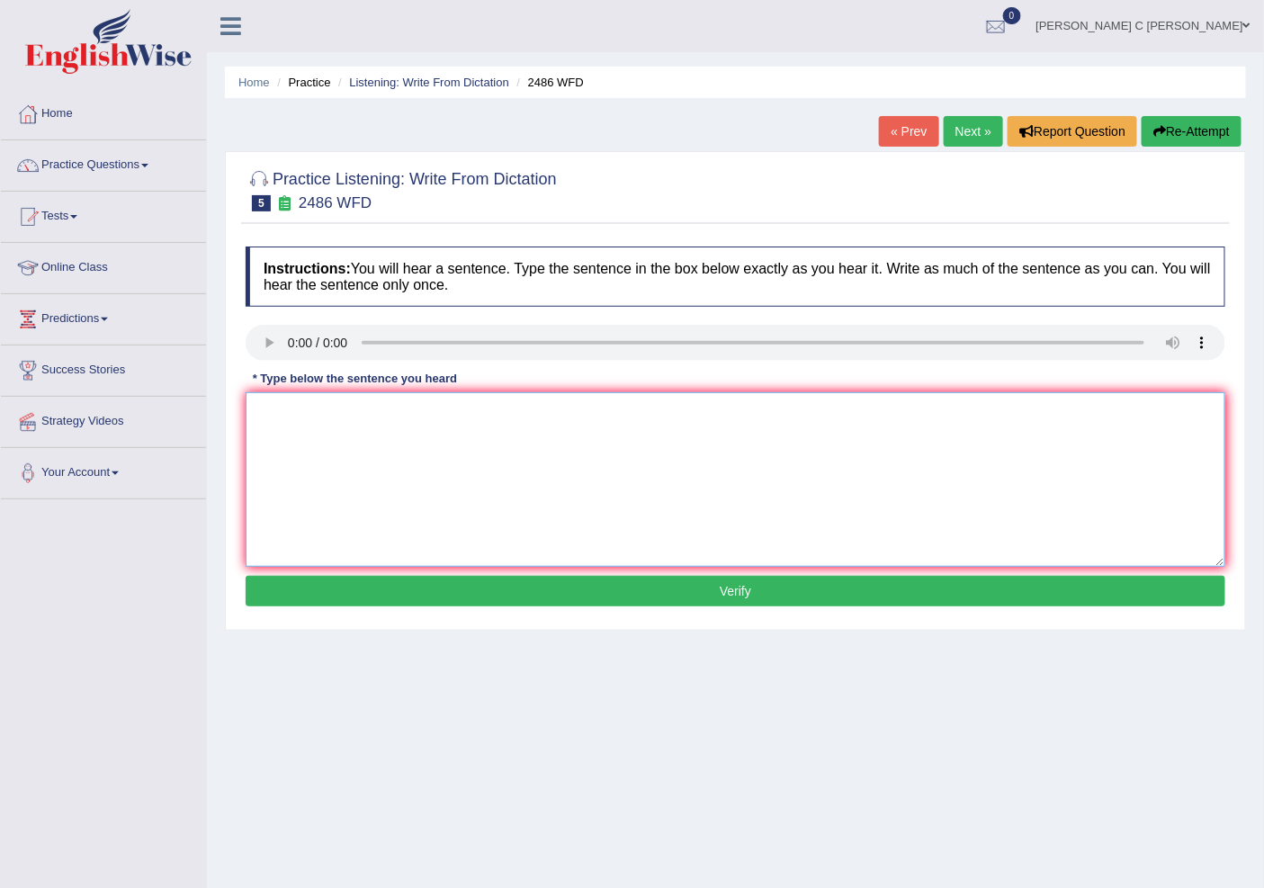
click at [298, 419] on textarea at bounding box center [736, 479] width 980 height 175
click at [261, 409] on textarea "it is quite clear as or facial exprience" at bounding box center [736, 479] width 980 height 175
click at [519, 418] on textarea "It is quite clear as or facial exprience" at bounding box center [736, 479] width 980 height 175
type textarea "It is quite clear as or facial exprience word."
click at [605, 597] on button "Verify" at bounding box center [736, 591] width 980 height 31
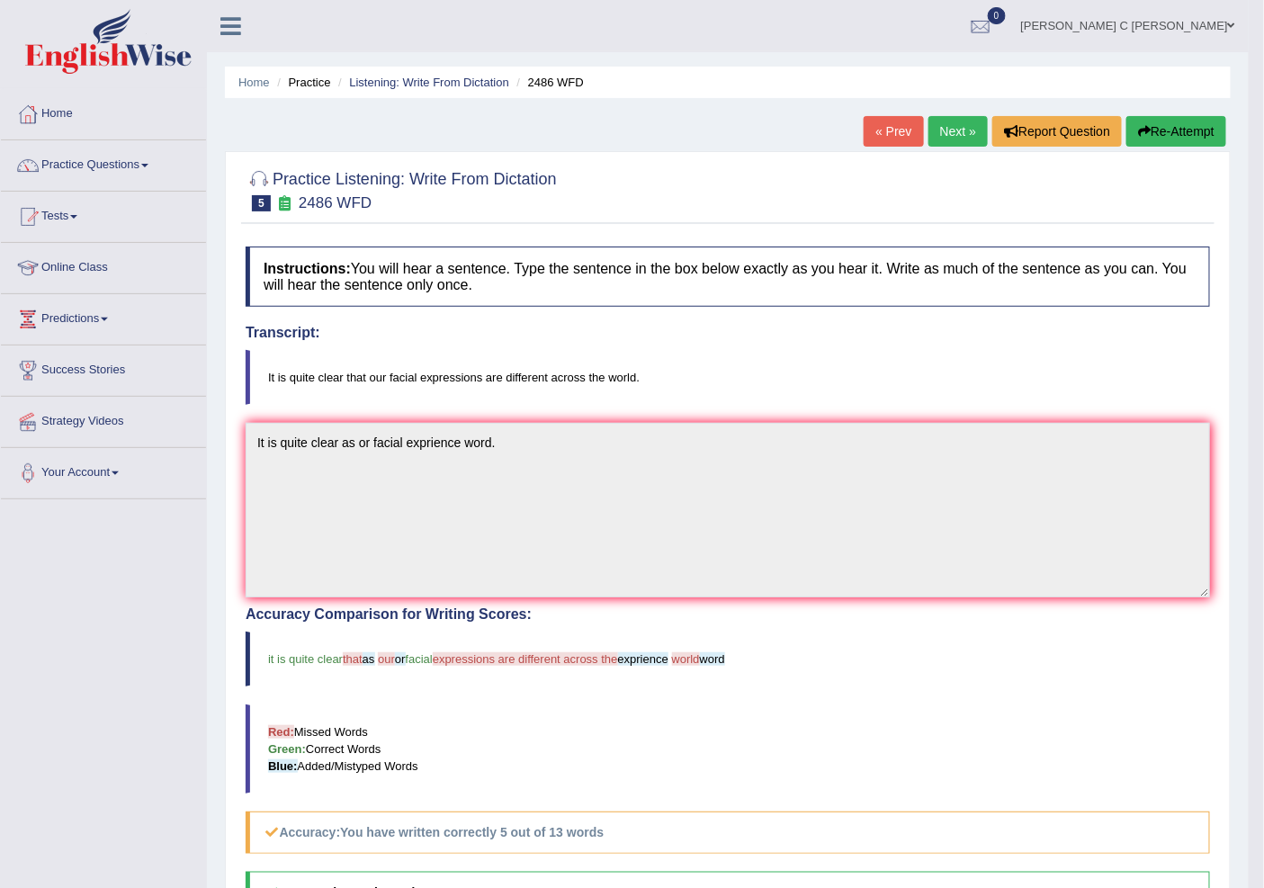
click at [948, 133] on link "Next »" at bounding box center [958, 131] width 59 height 31
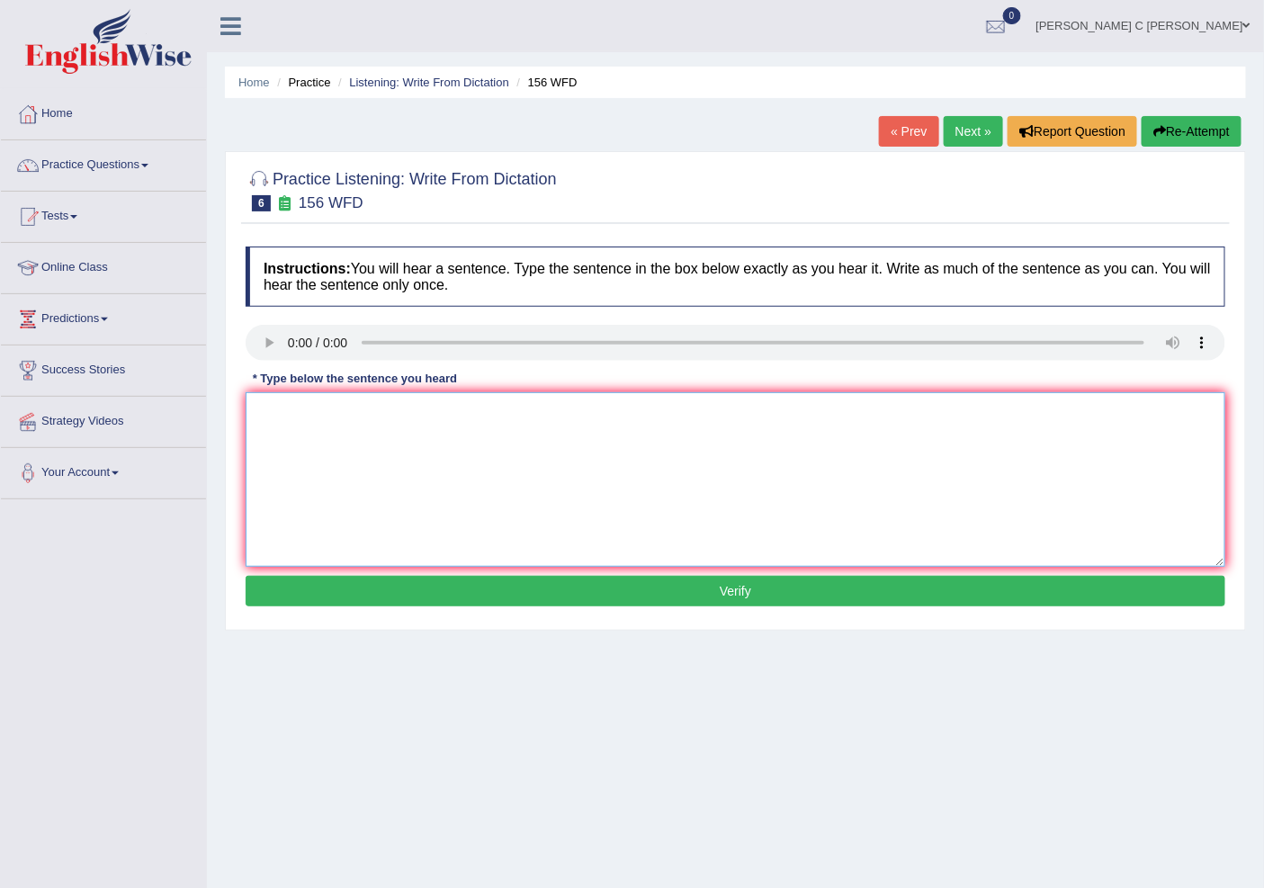
click at [308, 448] on textarea at bounding box center [736, 479] width 980 height 175
click at [427, 408] on textarea "All of your assignments are dew for tommorow." at bounding box center [736, 479] width 980 height 175
type textarea "All of your assignments are dew for tommorow."
click at [493, 605] on button "Verify" at bounding box center [736, 591] width 980 height 31
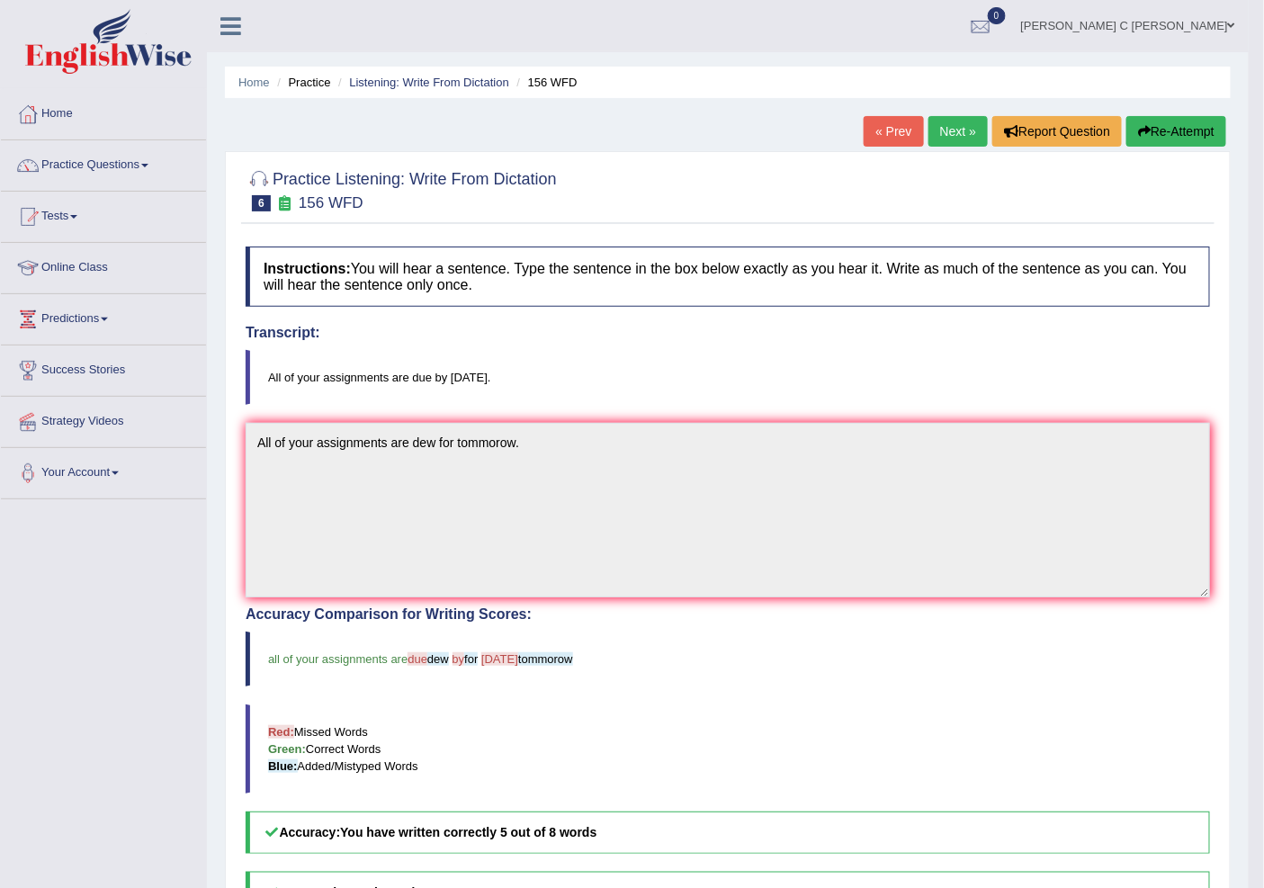
click at [947, 133] on link "Next »" at bounding box center [958, 131] width 59 height 31
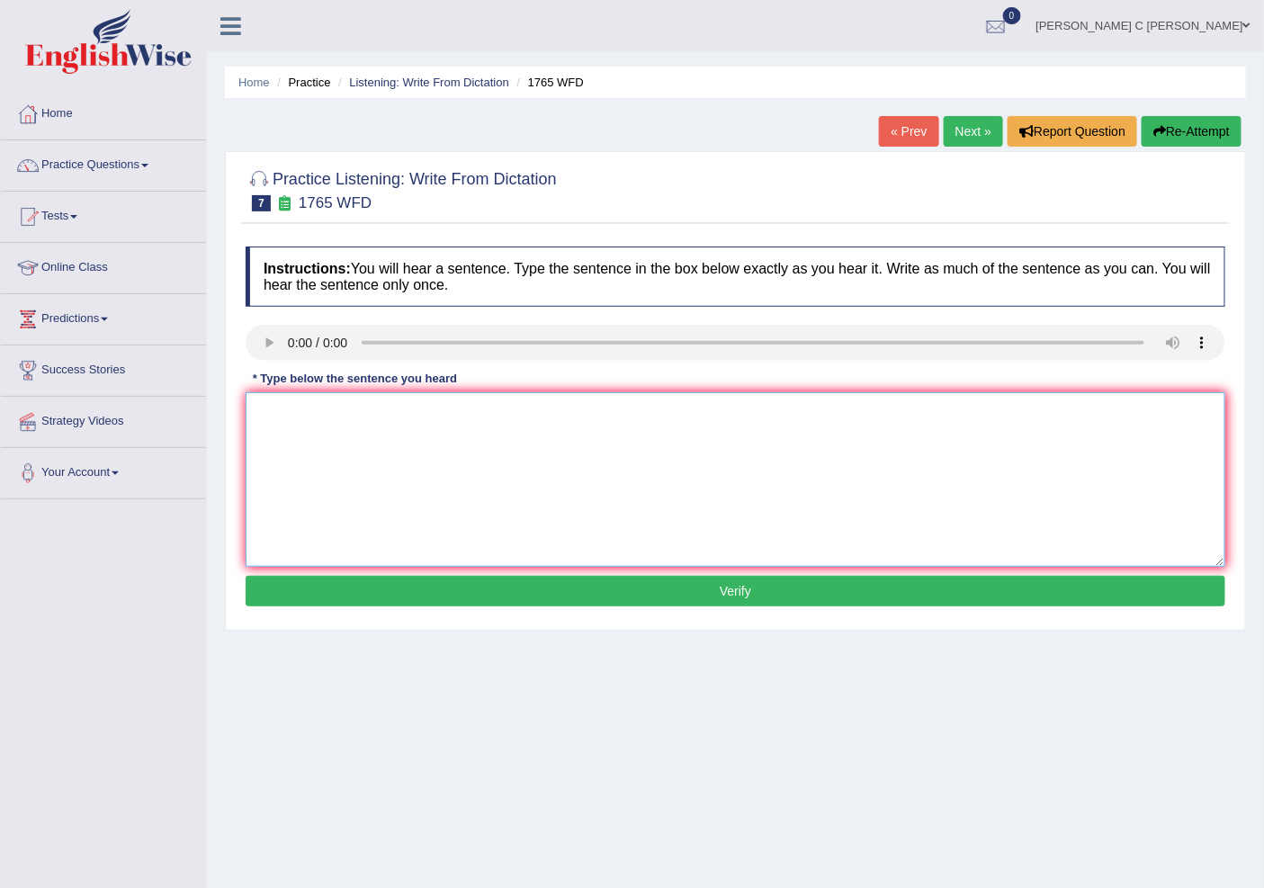
click at [398, 525] on textarea at bounding box center [736, 479] width 980 height 175
type textarea "a"
type textarea "Application forms msut be [DATE]."
click at [406, 610] on div "Instructions: You will hear a sentence. Type the sentence in the box below exac…" at bounding box center [735, 429] width 989 height 383
click at [406, 607] on div "Instructions: You will hear a sentence. Type the sentence in the box below exac…" at bounding box center [735, 429] width 989 height 383
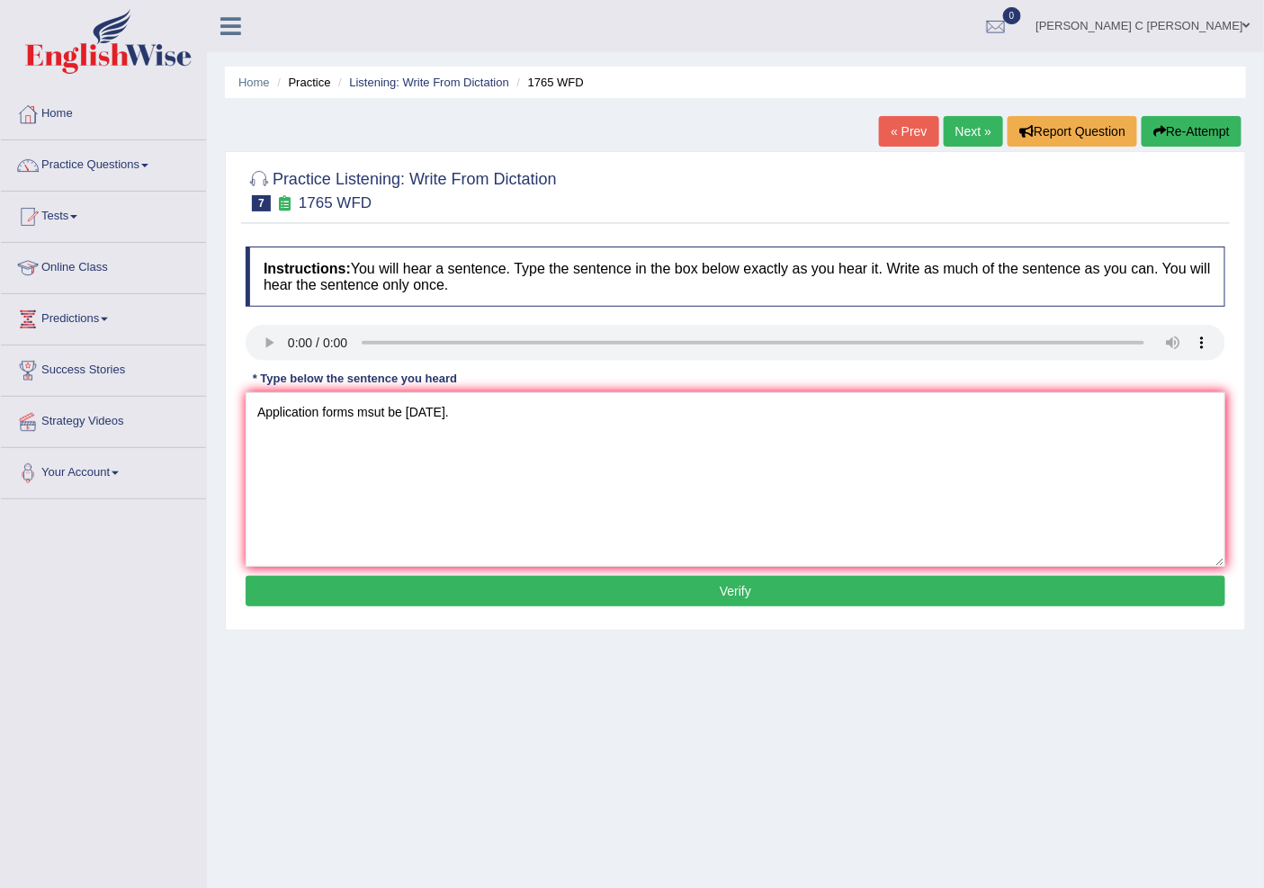
click at [406, 601] on button "Verify" at bounding box center [736, 591] width 980 height 31
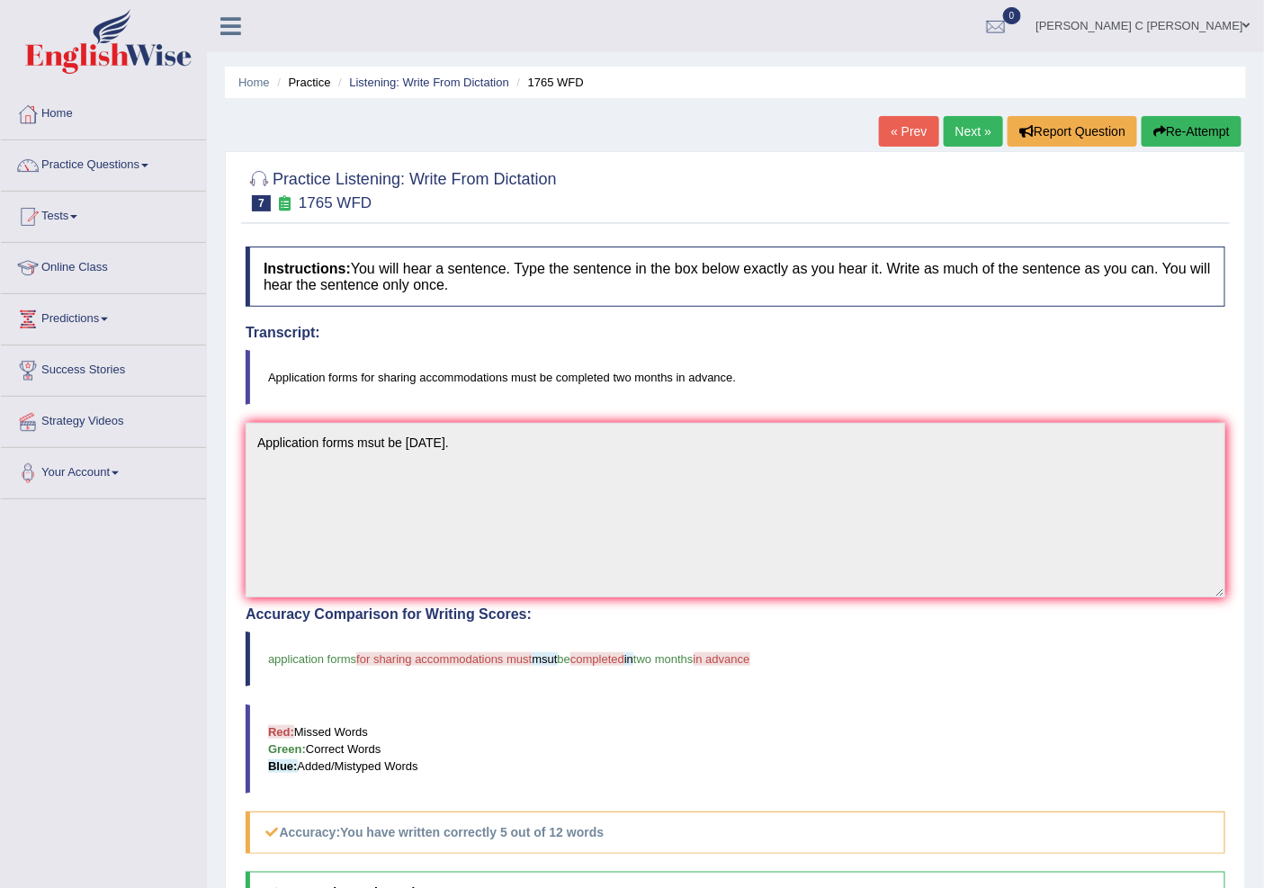
click at [954, 137] on link "Next »" at bounding box center [973, 131] width 59 height 31
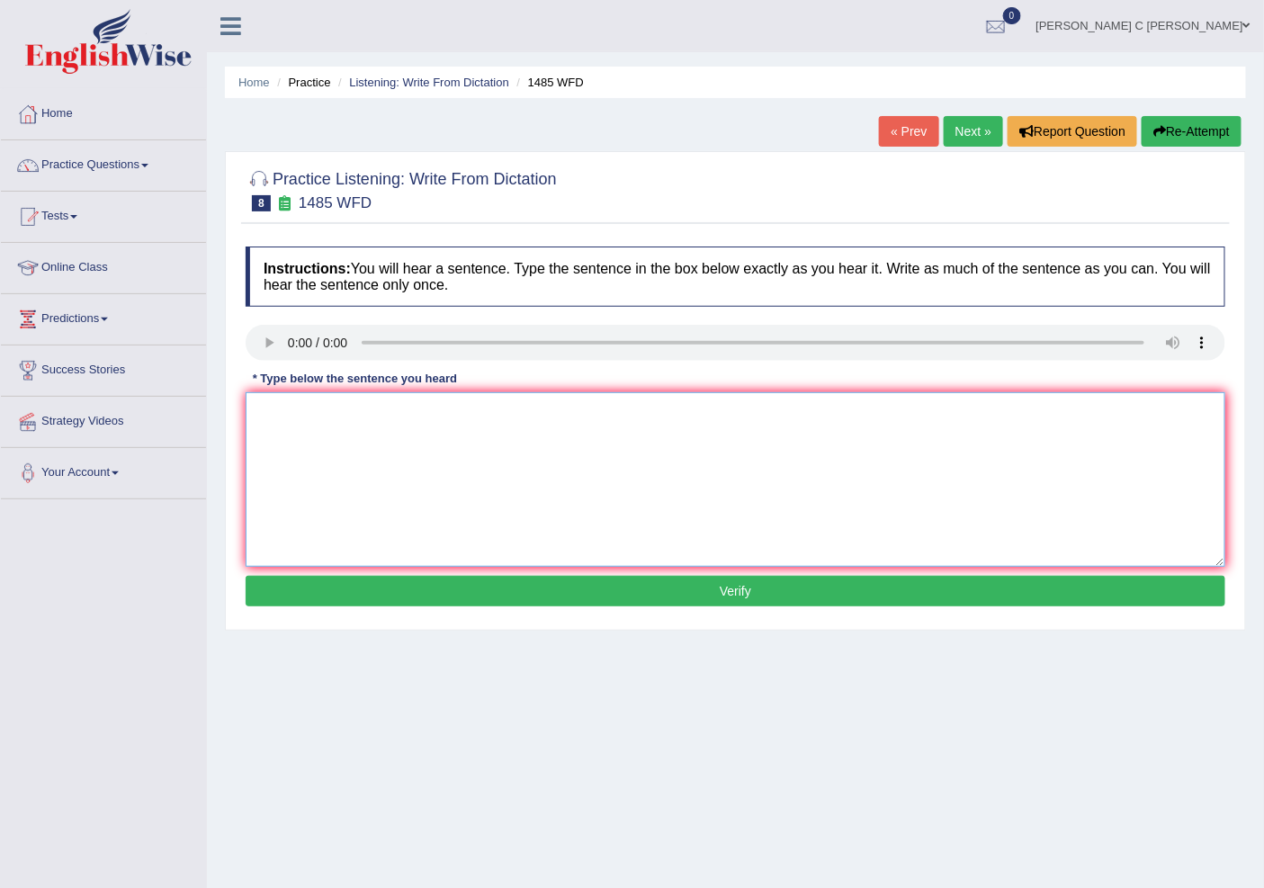
click at [325, 445] on textarea at bounding box center [736, 479] width 980 height 175
click at [455, 407] on textarea "Course work give students" at bounding box center [736, 479] width 980 height 175
type textarea "Course work give students for chances to totally explore the subject."
click at [481, 607] on div "Instructions: You will hear a sentence. Type the sentence in the box below exac…" at bounding box center [735, 429] width 989 height 383
click at [482, 600] on button "Verify" at bounding box center [736, 591] width 980 height 31
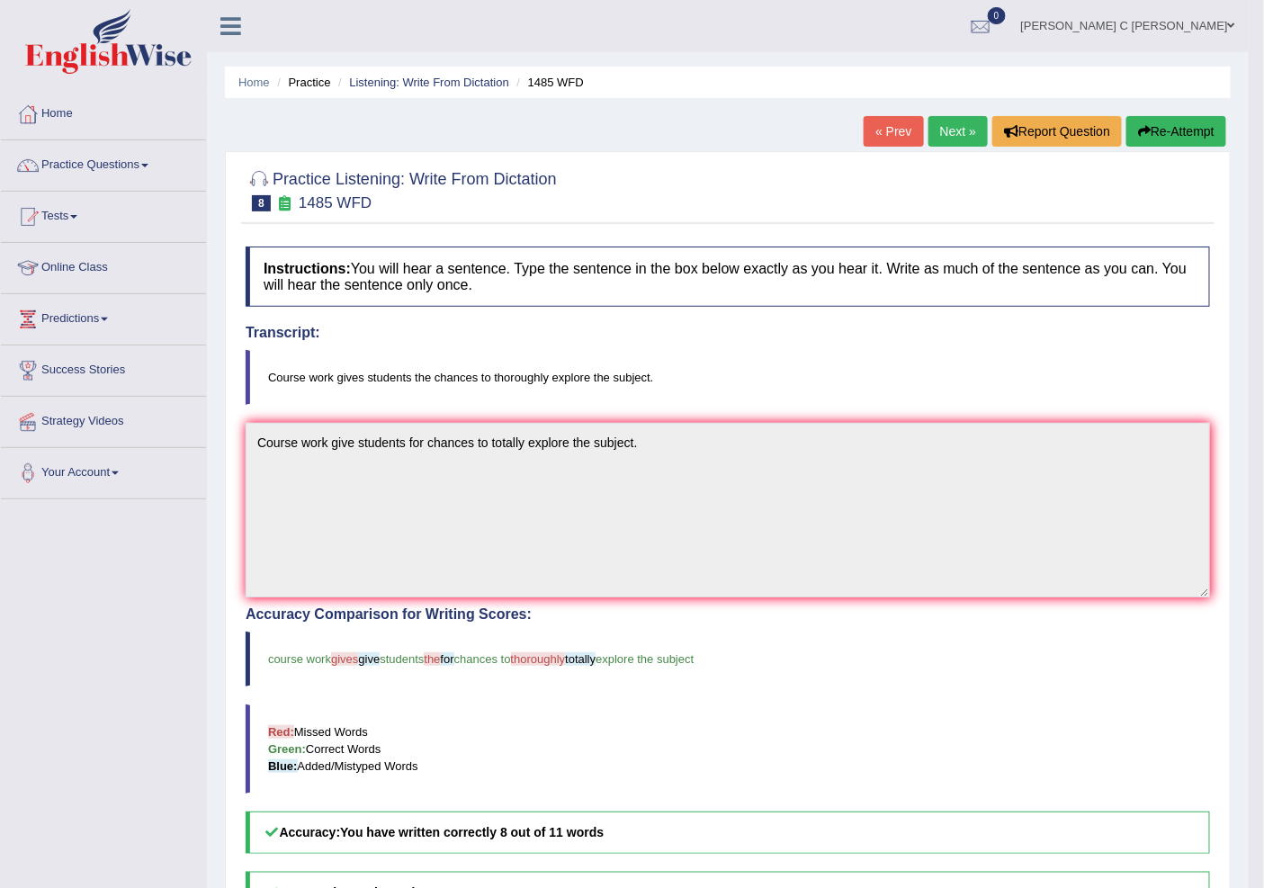
click at [956, 130] on link "Next »" at bounding box center [958, 131] width 59 height 31
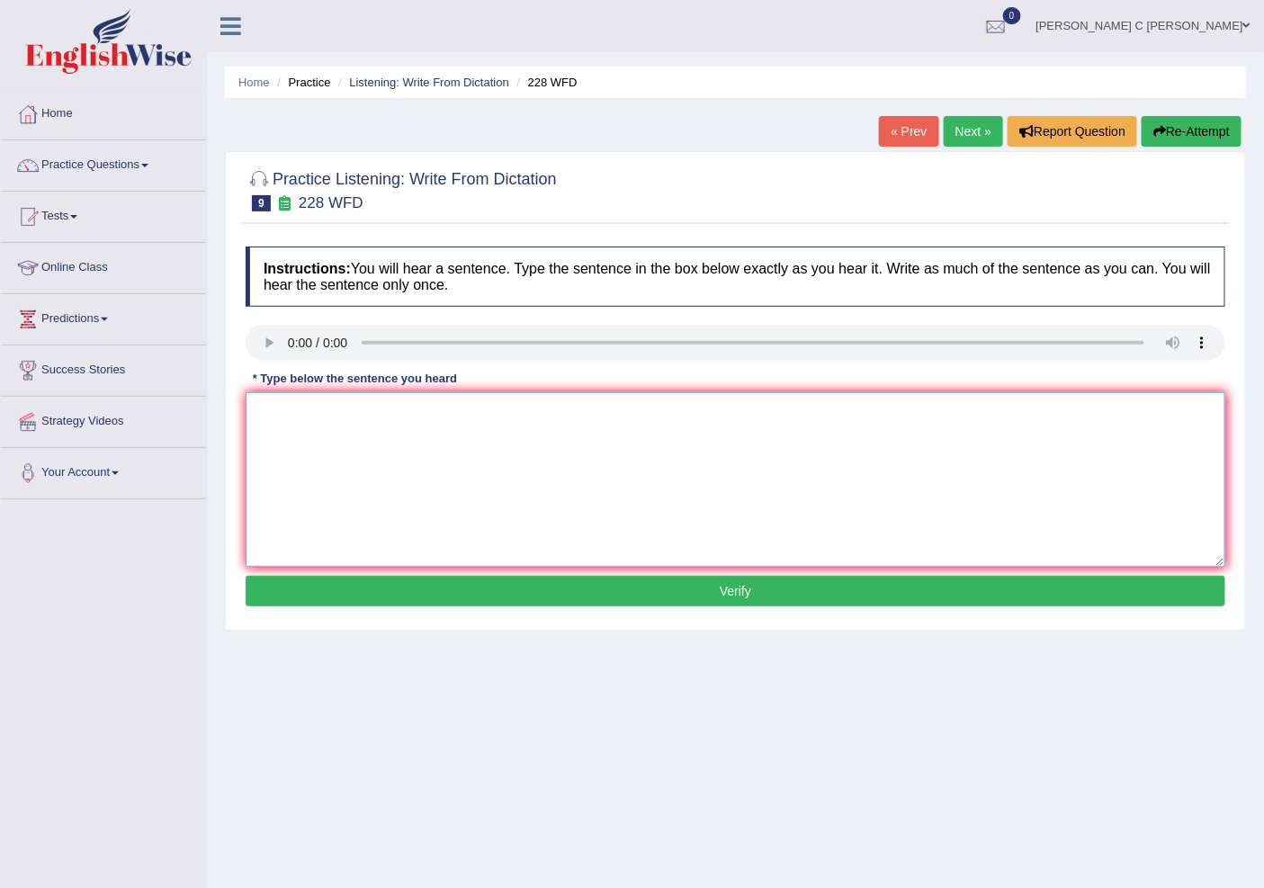
click at [306, 406] on textarea at bounding box center [736, 479] width 980 height 175
type textarea "Computer science have a popular digree course."
click at [434, 592] on button "Verify" at bounding box center [736, 591] width 980 height 31
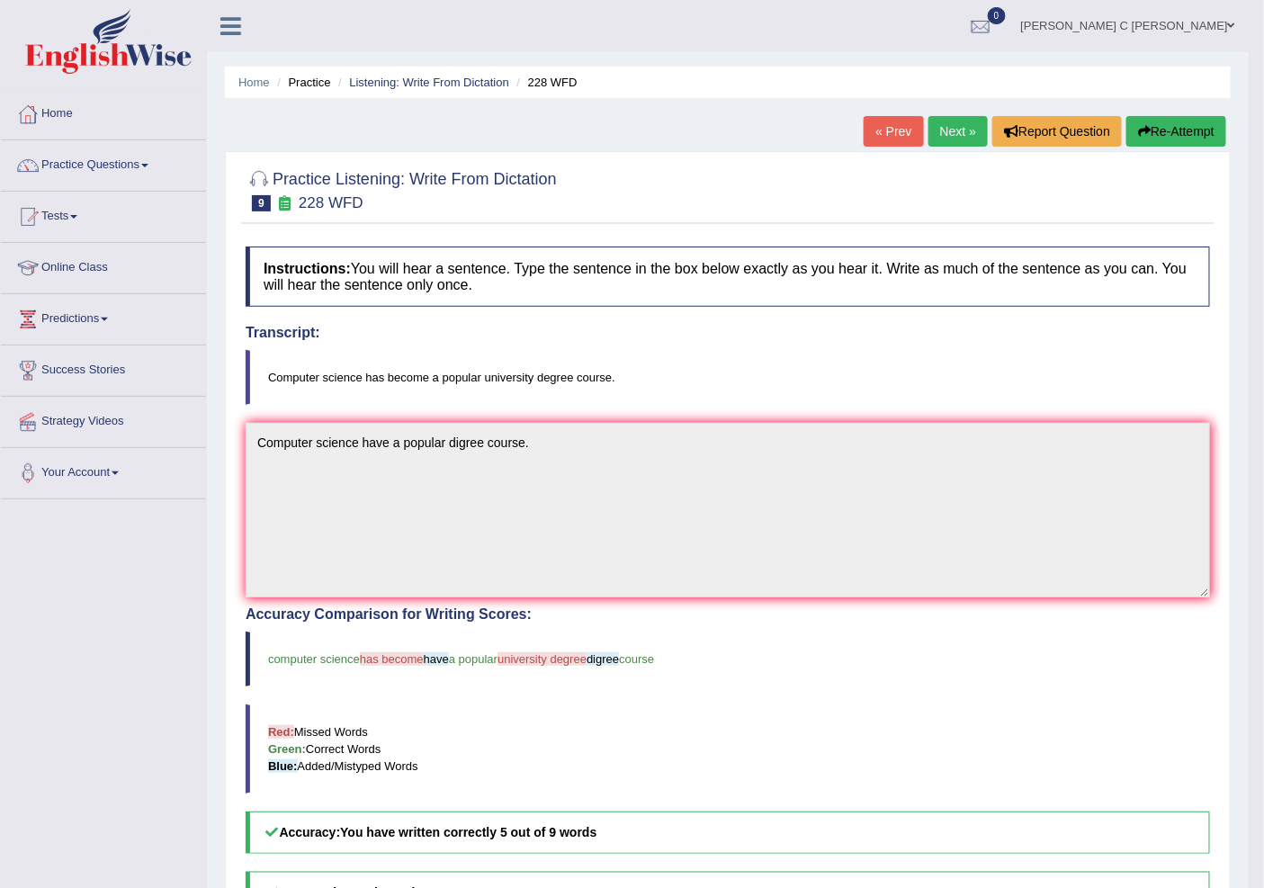
click at [919, 126] on div "« Prev Next » Report Question Re-Attempt" at bounding box center [1047, 133] width 367 height 35
click at [931, 128] on link "Next »" at bounding box center [958, 131] width 59 height 31
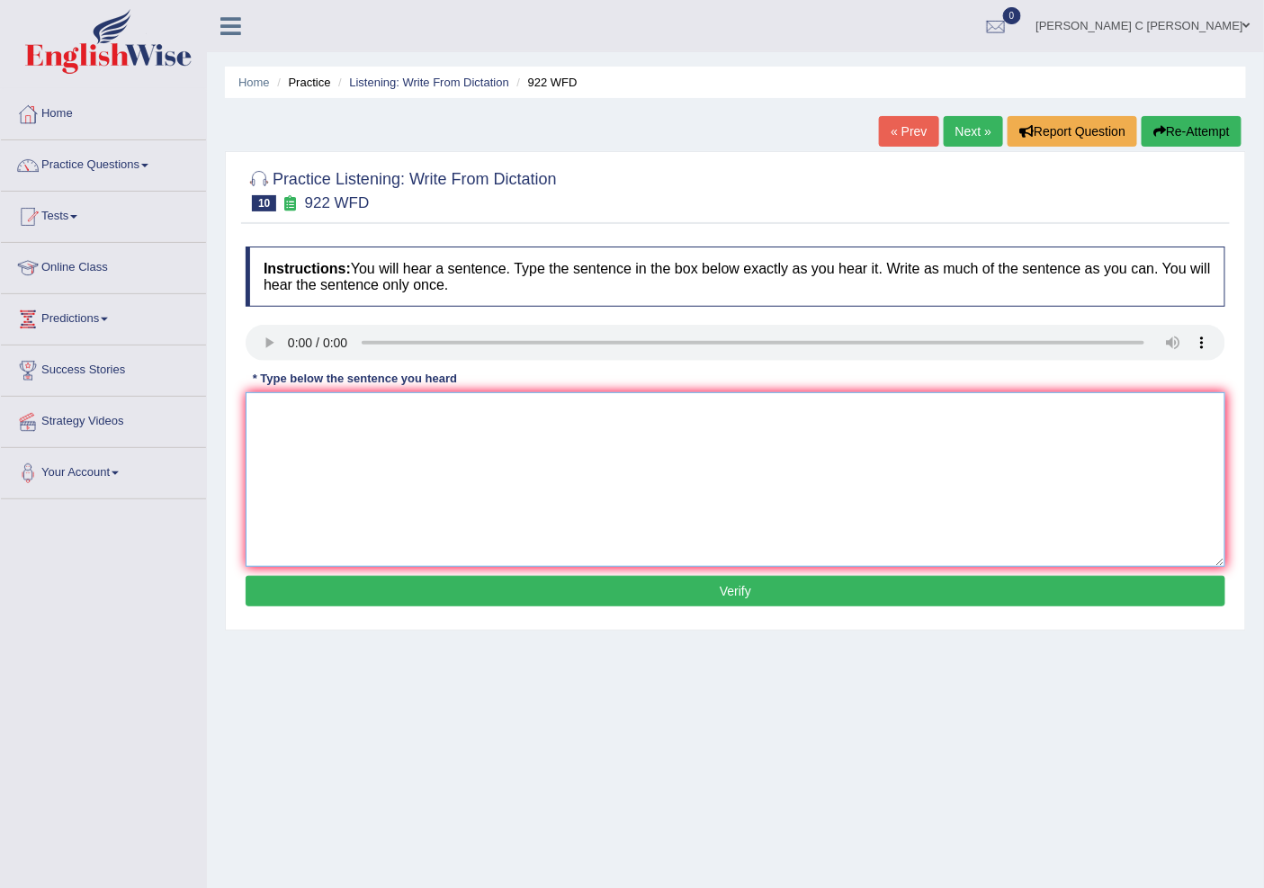
click at [289, 423] on textarea at bounding box center [736, 479] width 980 height 175
click at [313, 424] on textarea at bounding box center [736, 479] width 980 height 175
click at [319, 420] on textarea "Students" at bounding box center [736, 479] width 980 height 175
click at [365, 427] on textarea "Students" at bounding box center [736, 479] width 980 height 175
click at [379, 398] on textarea "Students enteding" at bounding box center [736, 479] width 980 height 175
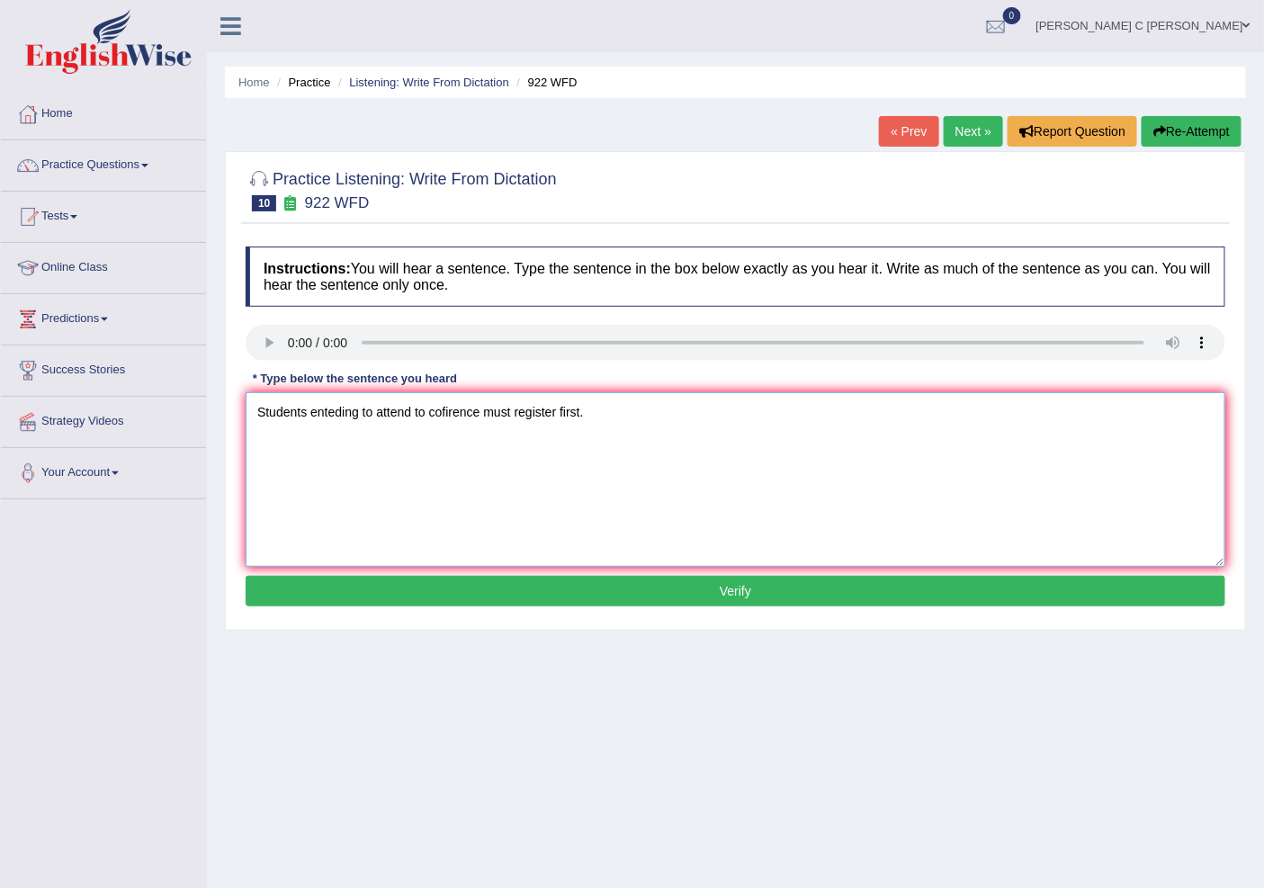
click at [442, 415] on textarea "Students enteding to attend to cofirence must register first." at bounding box center [736, 479] width 980 height 175
type textarea "Students enteding to attend to confirence must register first."
click at [534, 588] on button "Verify" at bounding box center [736, 591] width 980 height 31
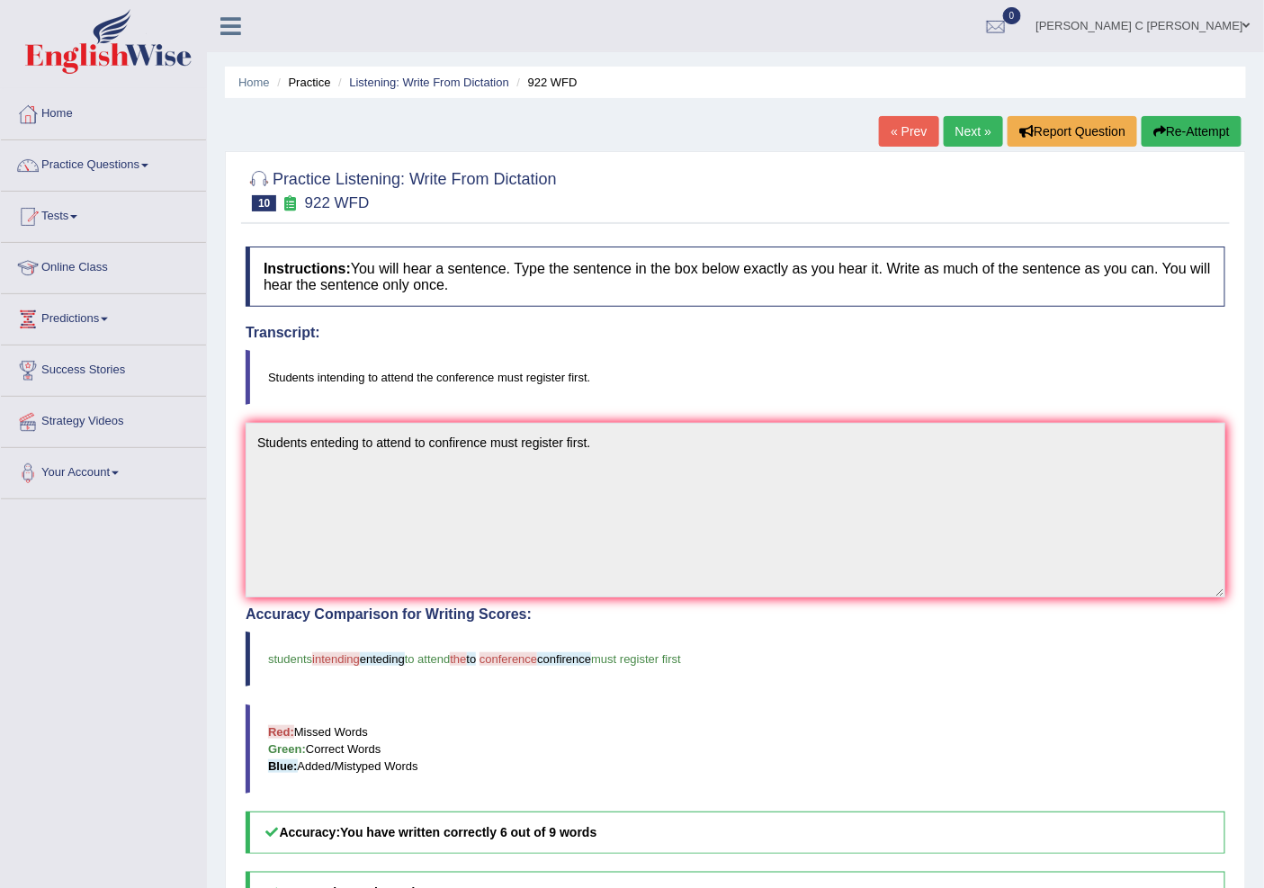
click at [947, 126] on link "Next »" at bounding box center [973, 131] width 59 height 31
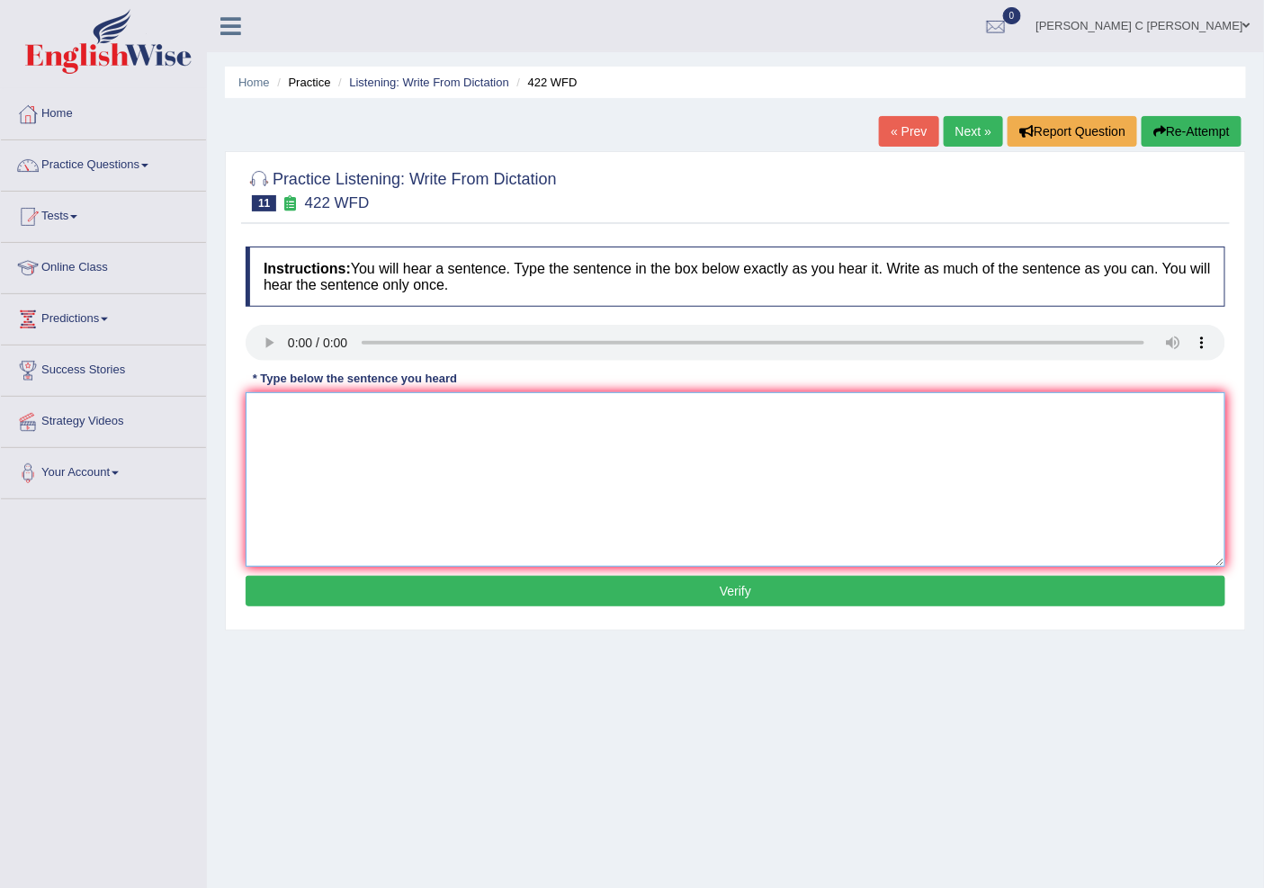
click at [331, 502] on textarea at bounding box center [736, 479] width 980 height 175
type textarea "The most important on this argument are missing."
click at [534, 585] on button "Verify" at bounding box center [736, 591] width 980 height 31
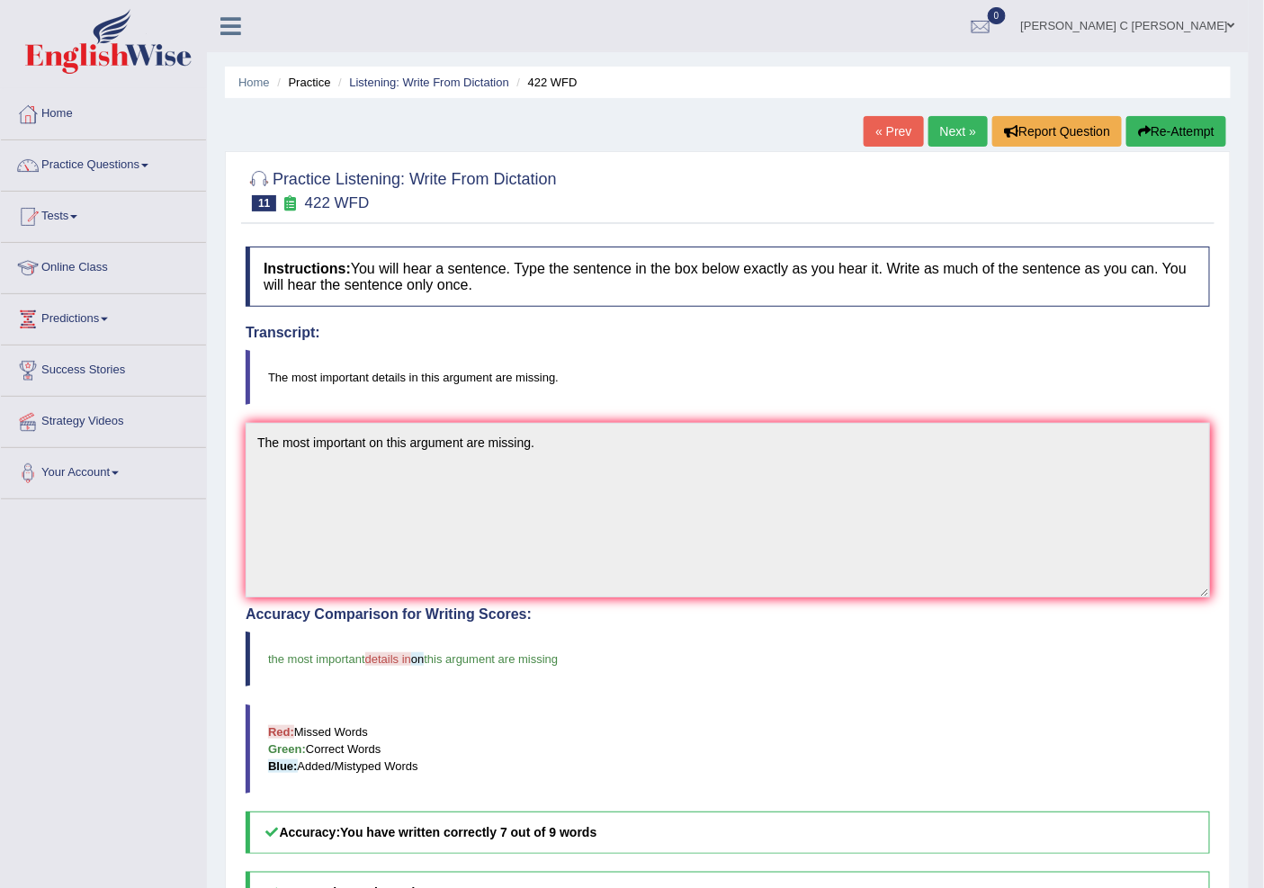
click at [965, 131] on link "Next »" at bounding box center [958, 131] width 59 height 31
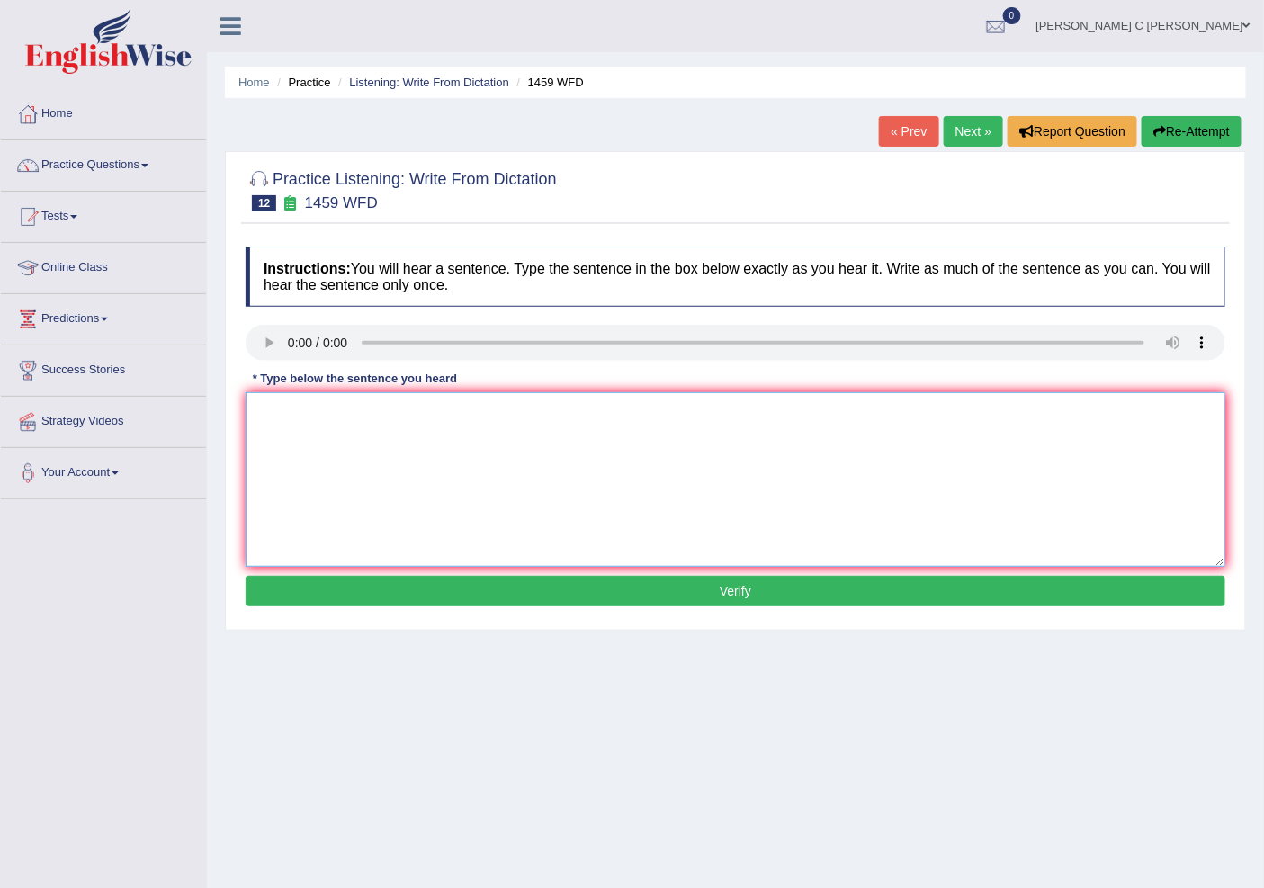
click at [345, 448] on textarea at bounding box center [736, 479] width 980 height 175
type textarea "All experements and prosidure are in the manual"
click at [388, 634] on div "Home Practice Listening: Write From Dictation 1459 WFD « Prev Next » Report Que…" at bounding box center [735, 450] width 1057 height 900
click at [398, 603] on button "Verify" at bounding box center [736, 591] width 980 height 31
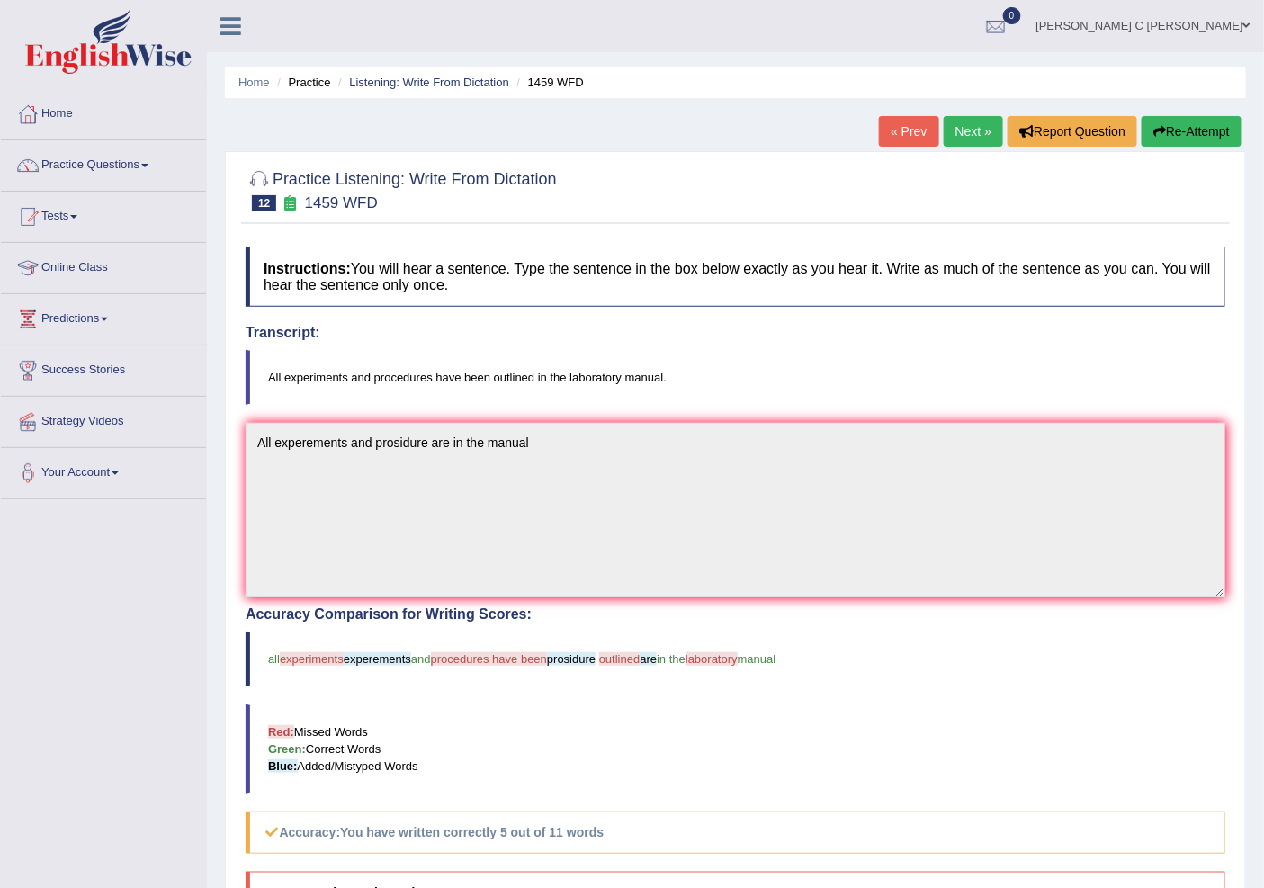
drag, startPoint x: 582, startPoint y: 442, endPoint x: 963, endPoint y: 119, distance: 499.3
click at [963, 119] on link "Next »" at bounding box center [973, 131] width 59 height 31
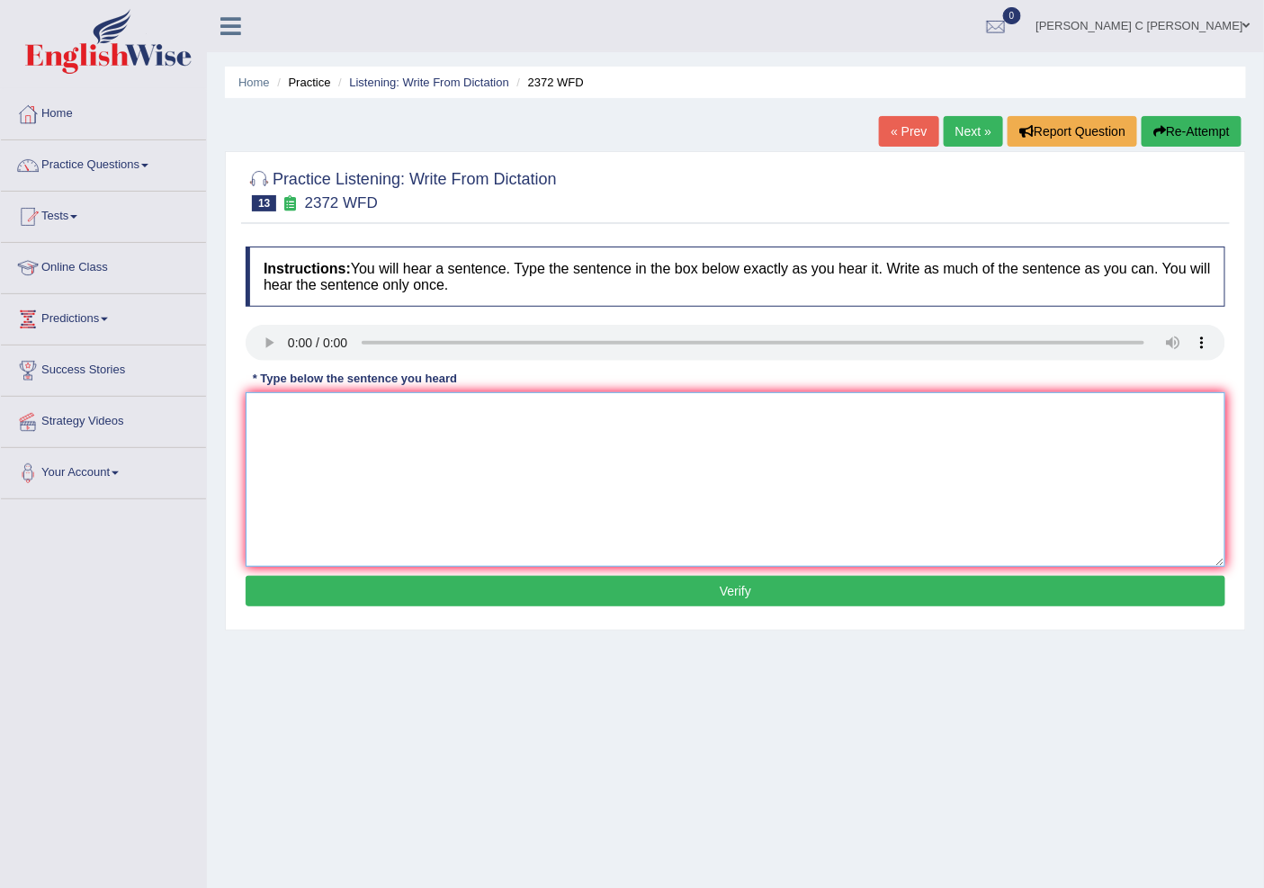
click at [364, 459] on textarea at bounding box center [736, 479] width 980 height 175
type textarea "w"
click at [340, 416] on textarea "We must hand are assignment by the end of the semester." at bounding box center [736, 479] width 980 height 175
type textarea "We must sign are assignment by the end of the semester."
click at [560, 604] on button "Verify" at bounding box center [736, 591] width 980 height 31
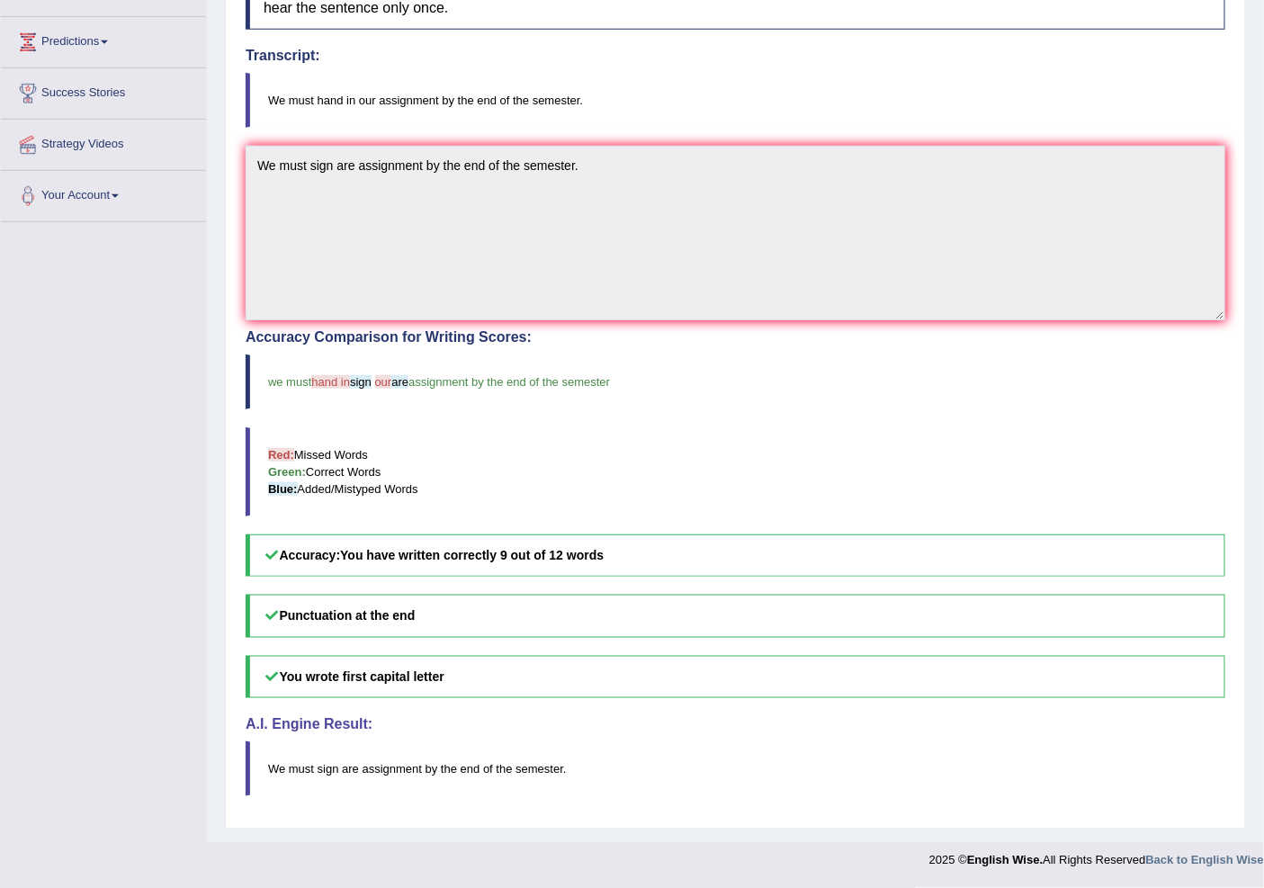
scroll to position [77, 0]
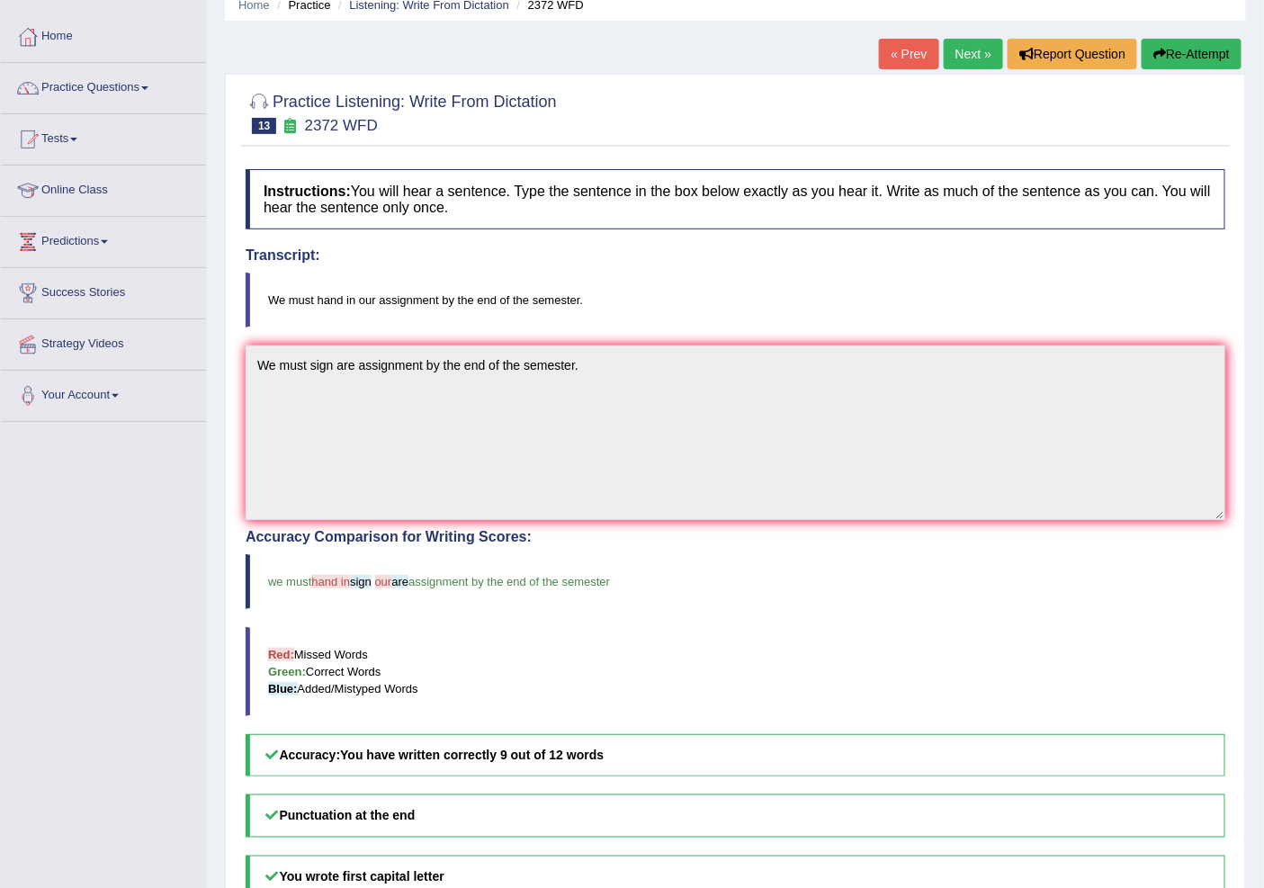
drag, startPoint x: 981, startPoint y: 57, endPoint x: 921, endPoint y: 153, distance: 113.6
click at [981, 57] on link "Next »" at bounding box center [973, 54] width 59 height 31
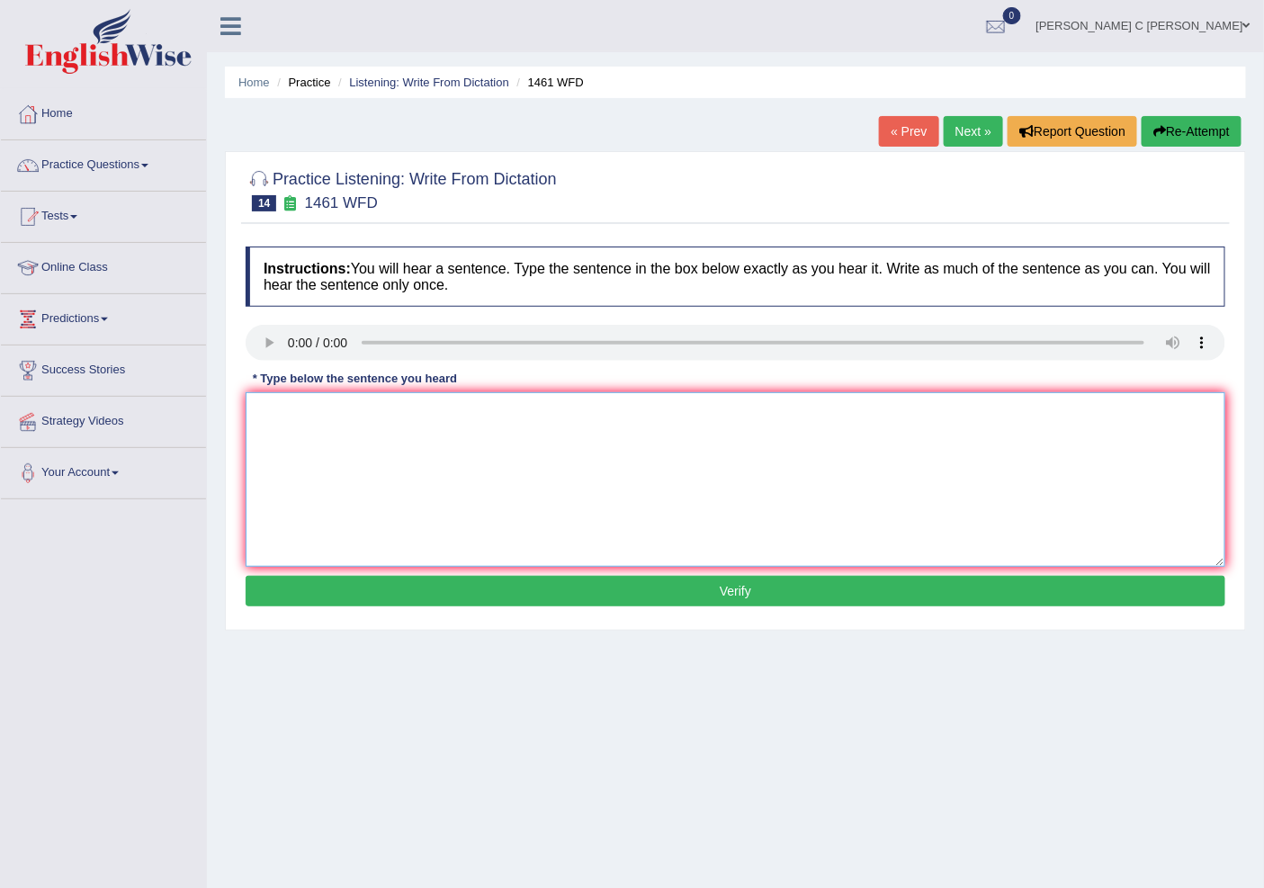
click at [369, 461] on textarea at bounding box center [736, 479] width 980 height 175
click at [396, 409] on textarea "My sister runs a business about toy." at bounding box center [736, 479] width 980 height 175
click at [464, 409] on textarea "My sister runs a bussines about toy." at bounding box center [736, 479] width 980 height 175
type textarea "My sister runs a bussines about toy."
click at [535, 587] on button "Verify" at bounding box center [736, 591] width 980 height 31
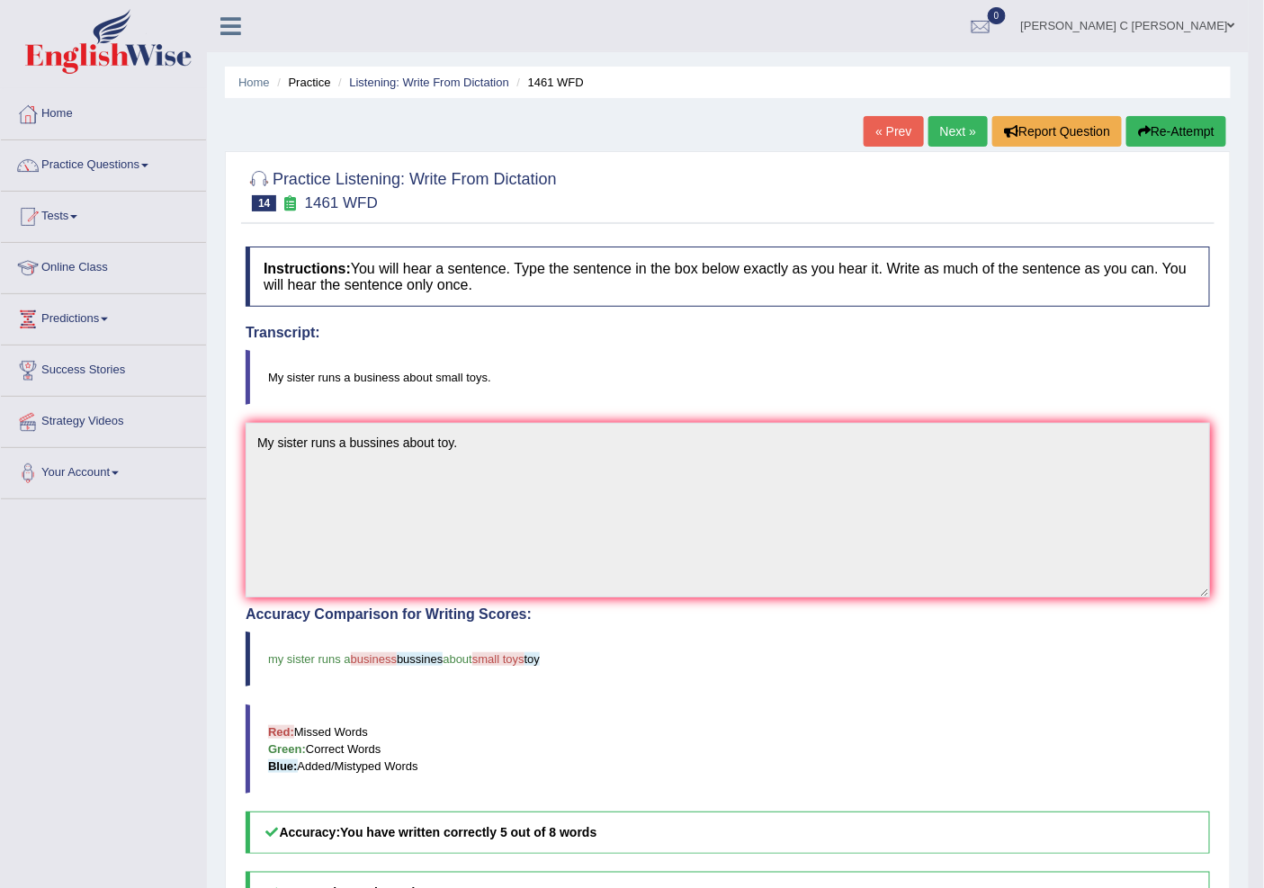
click at [1152, 128] on button "Re-Attempt" at bounding box center [1177, 131] width 100 height 31
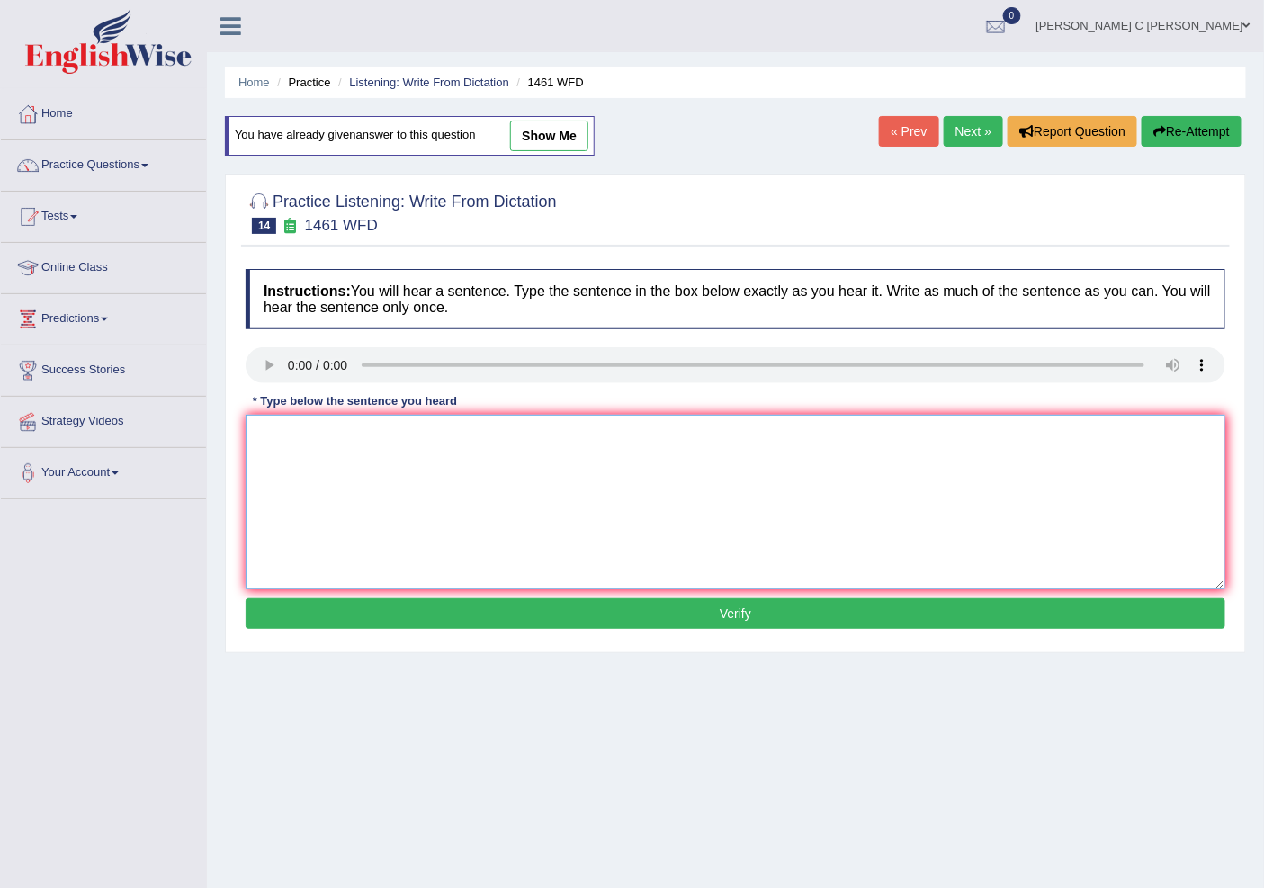
click at [310, 481] on textarea at bounding box center [736, 502] width 980 height 175
type textarea "My sister runs a business about small toy"
click at [383, 624] on button "Verify" at bounding box center [736, 613] width 980 height 31
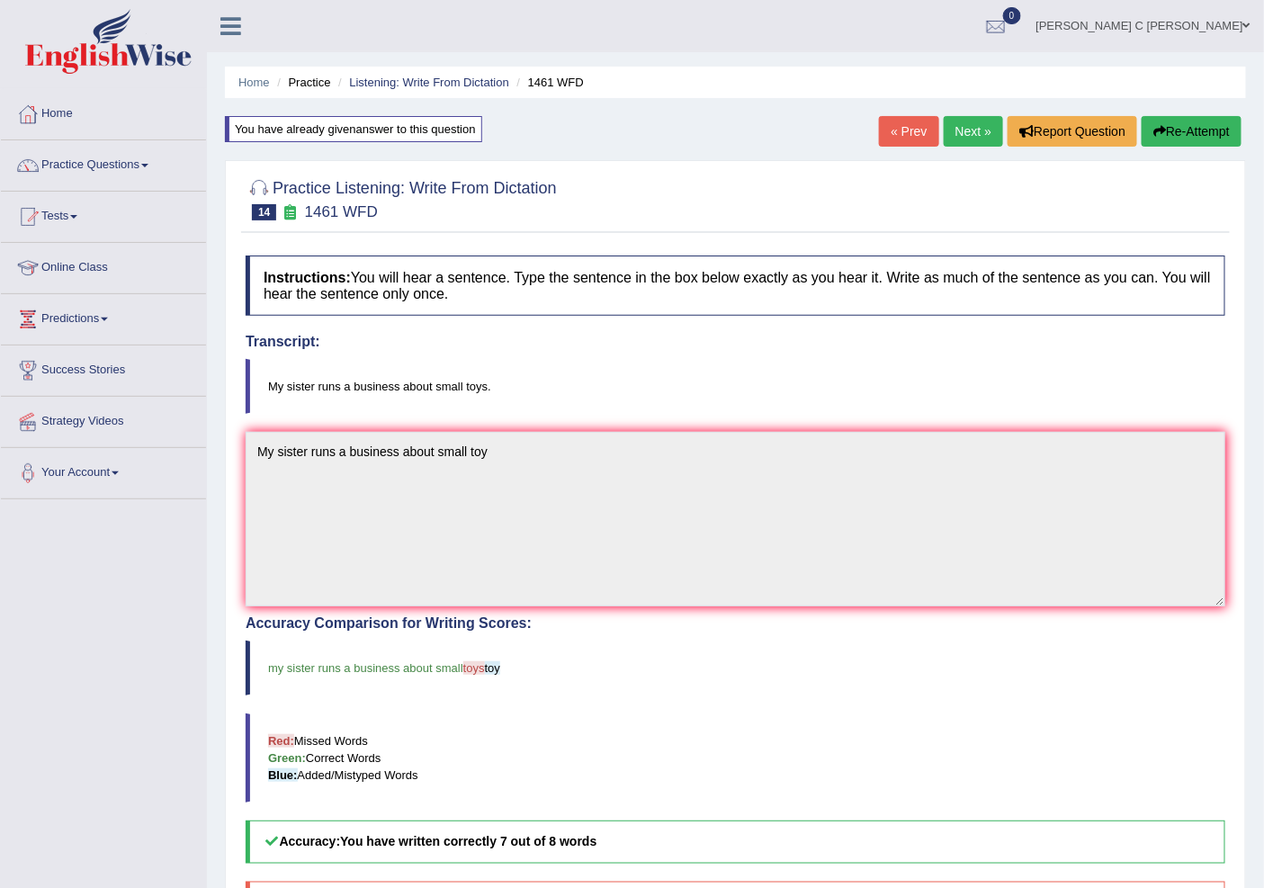
click at [982, 120] on link "Next »" at bounding box center [973, 131] width 59 height 31
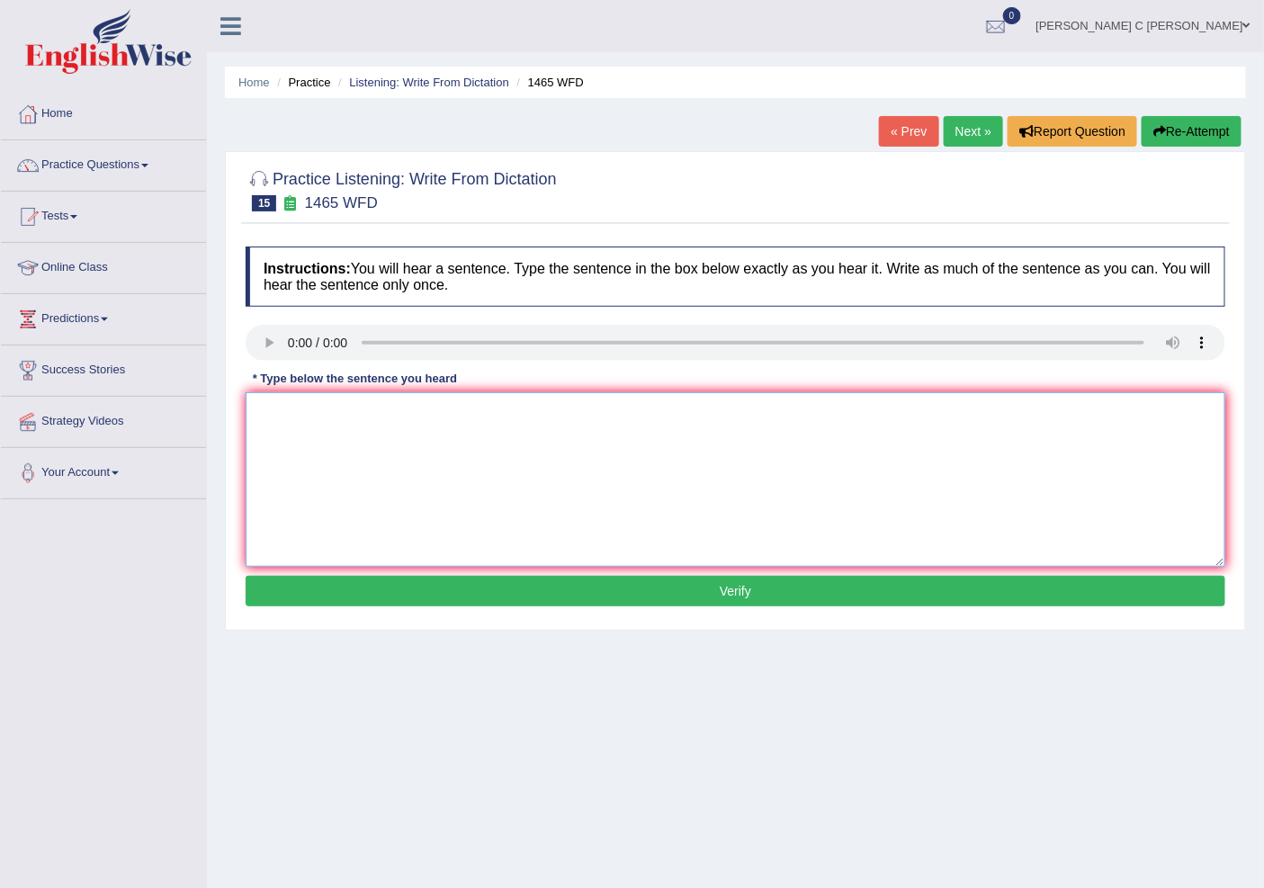
click at [346, 454] on textarea at bounding box center [736, 479] width 980 height 175
click at [326, 415] on textarea "You can fint the complete form on the website." at bounding box center [736, 479] width 980 height 175
type textarea "You can find the complete form on the website."
click at [569, 609] on div "Instructions: You will hear a sentence. Type the sentence in the box below exac…" at bounding box center [735, 429] width 989 height 383
click at [571, 598] on button "Verify" at bounding box center [736, 591] width 980 height 31
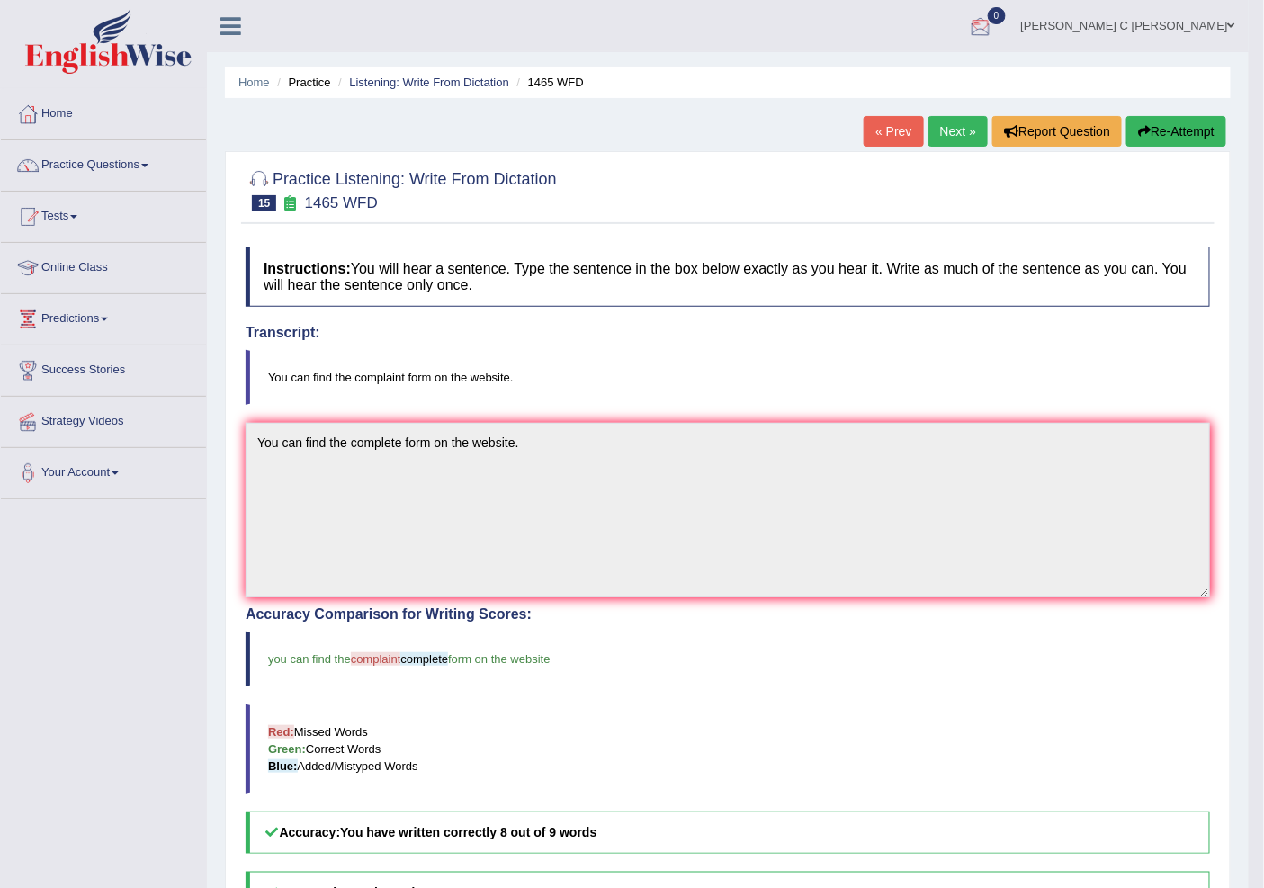
click at [934, 123] on link "Next »" at bounding box center [958, 131] width 59 height 31
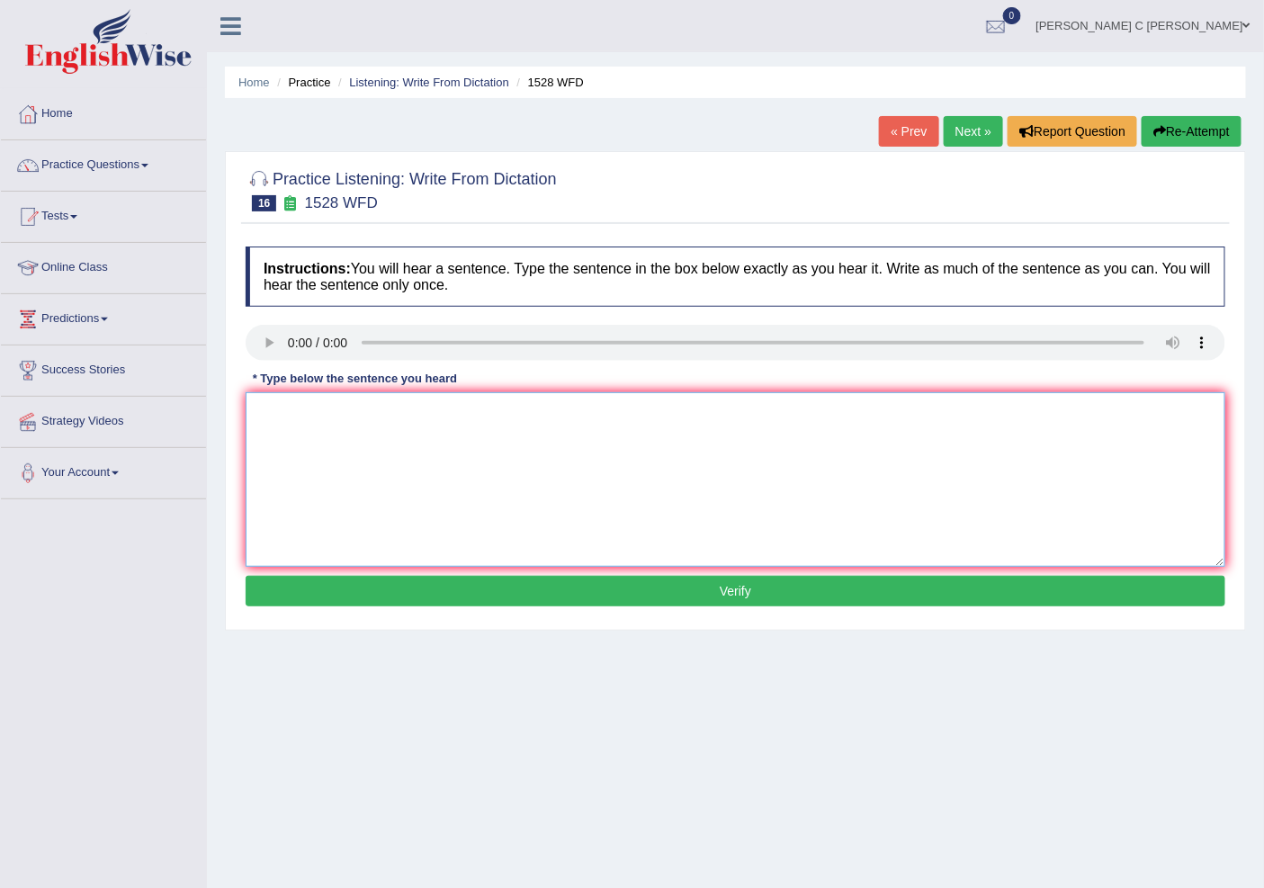
click at [328, 466] on textarea at bounding box center [736, 479] width 980 height 175
click at [490, 409] on textarea "We are looking new methods and enagajing." at bounding box center [736, 479] width 980 height 175
type textarea "We are looking new methods and engaging."
click at [508, 588] on button "Verify" at bounding box center [736, 591] width 980 height 31
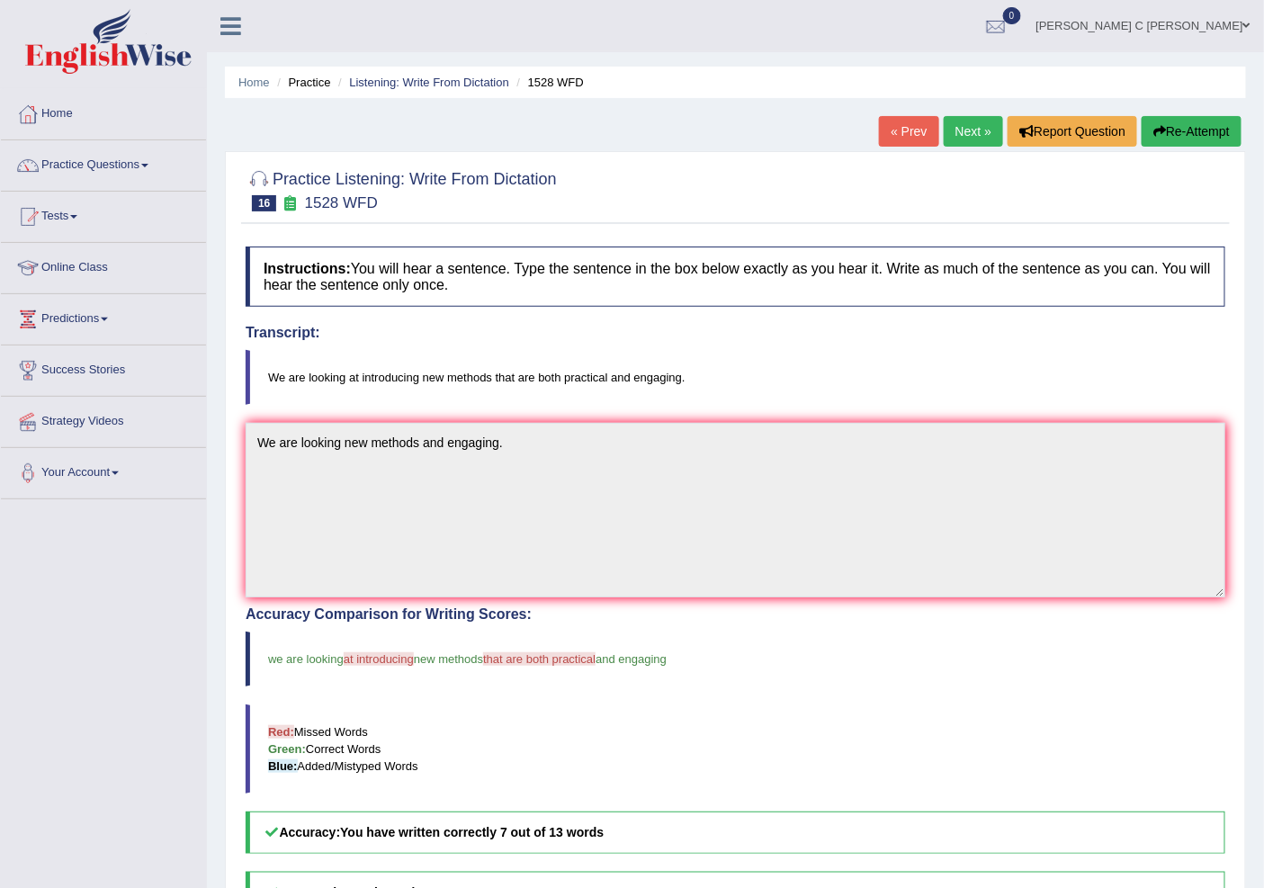
click at [973, 135] on link "Next »" at bounding box center [973, 131] width 59 height 31
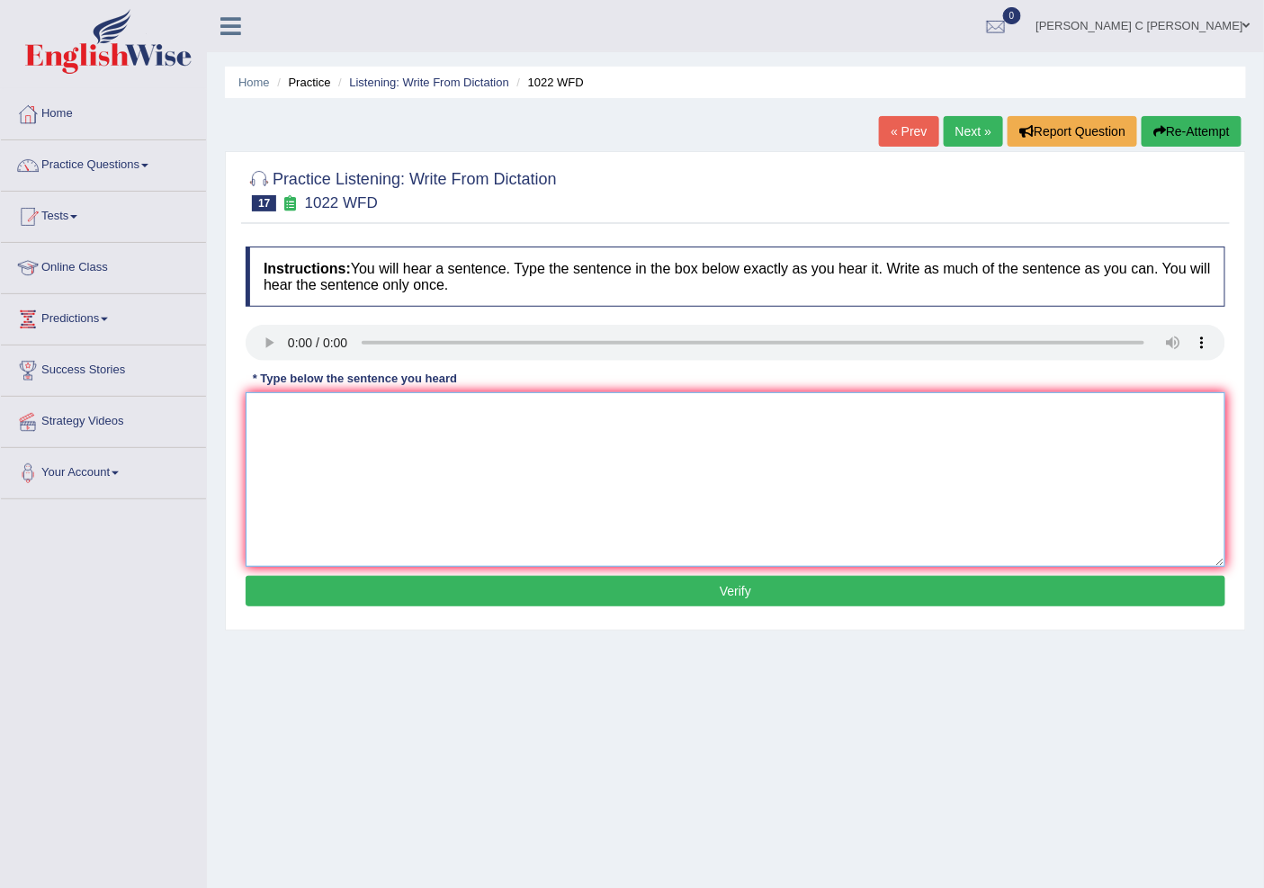
click at [288, 459] on textarea at bounding box center [736, 479] width 980 height 175
click at [325, 415] on textarea "[PERSON_NAME] provide a population analyzing the data" at bounding box center [736, 479] width 980 height 175
click at [366, 412] on textarea "Mathimatics provide a population analyzing the data" at bounding box center [736, 479] width 980 height 175
click at [452, 415] on textarea "Mathimatics provides a population analyzing the data" at bounding box center [736, 479] width 980 height 175
click at [570, 385] on div "Instructions: You will hear a sentence. Type the sentence in the box below exac…" at bounding box center [735, 429] width 989 height 383
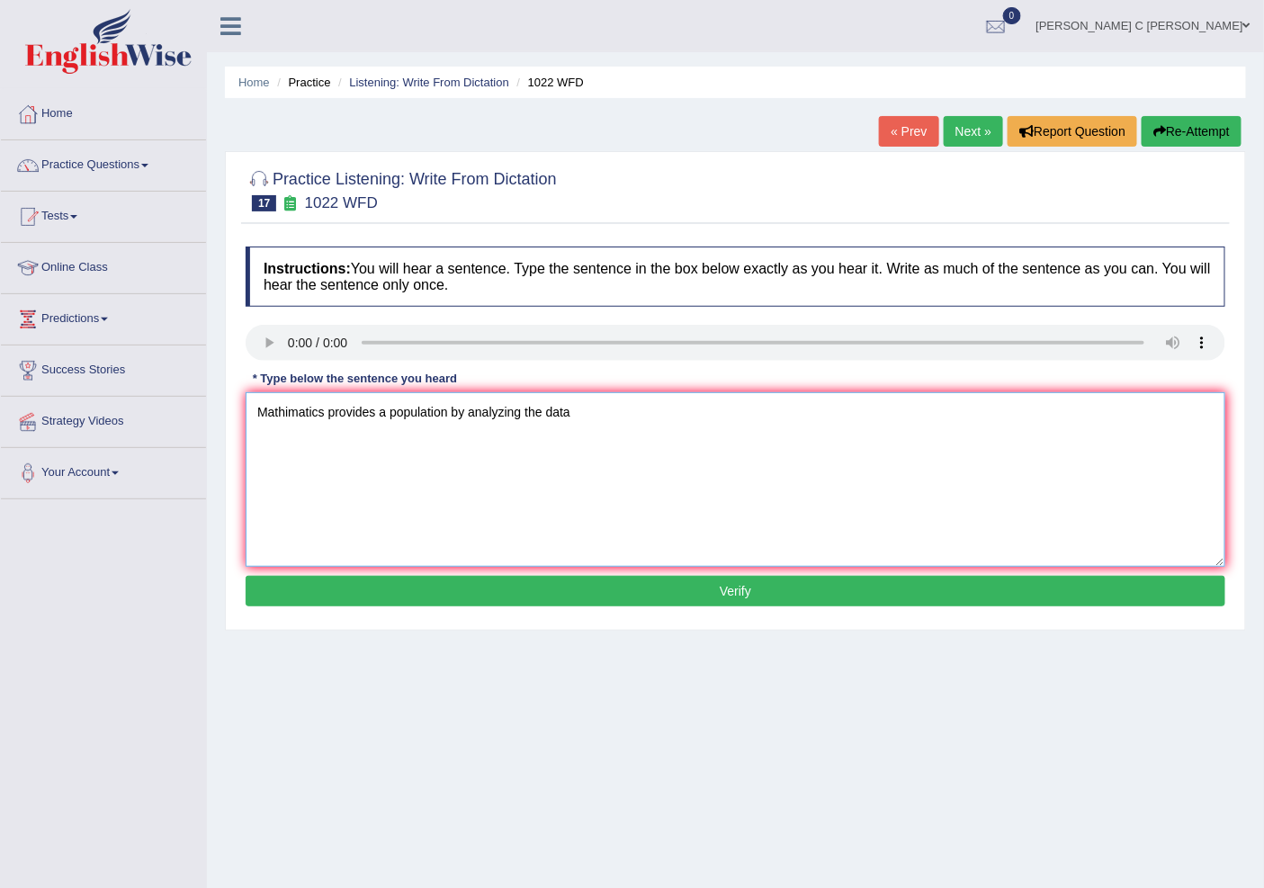
click at [582, 410] on textarea "Mathimatics provides a population by analyzing the data" at bounding box center [736, 479] width 980 height 175
type textarea "Mathimatics provides a population by analyzing the data."
click at [535, 592] on button "Verify" at bounding box center [736, 591] width 980 height 31
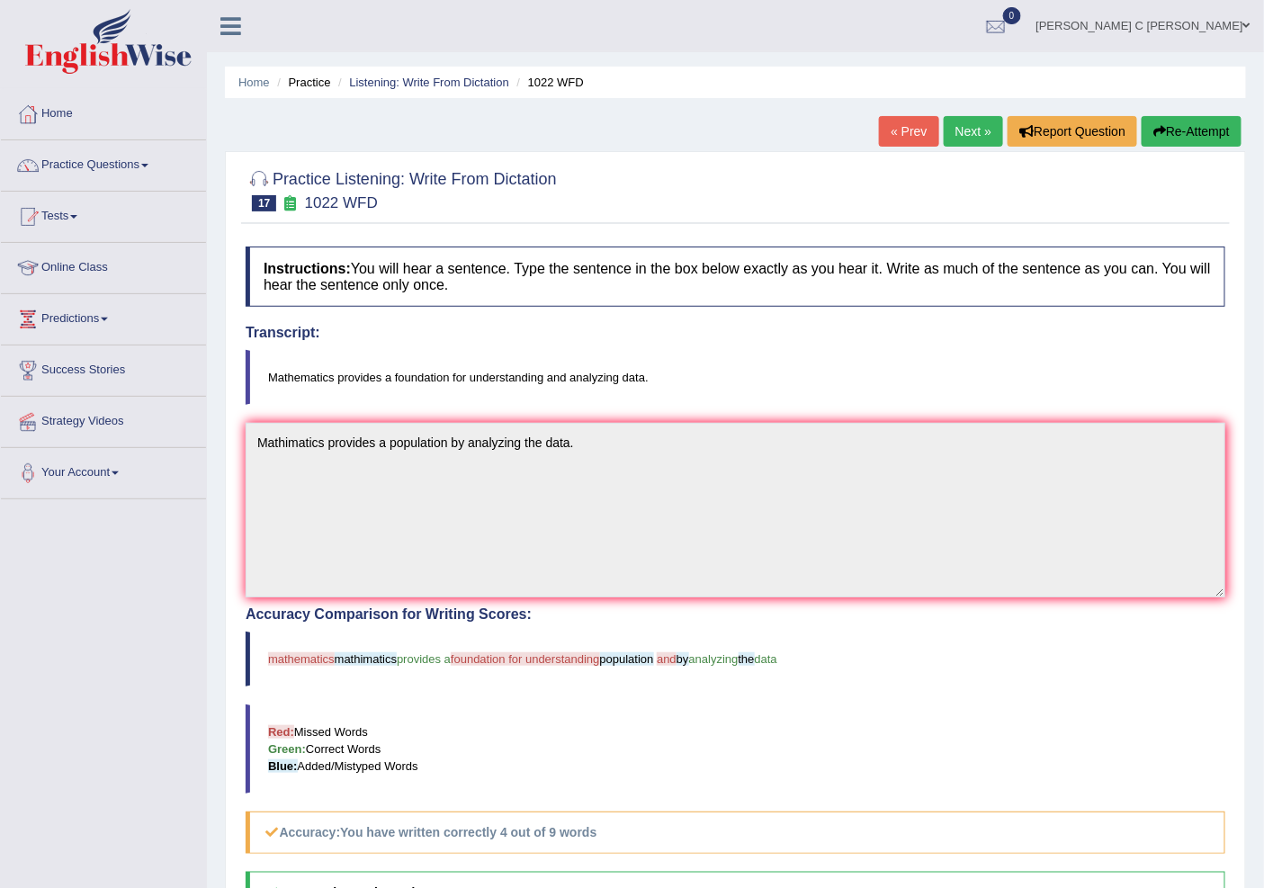
drag, startPoint x: 994, startPoint y: 137, endPoint x: 939, endPoint y: 186, distance: 74.6
click at [994, 137] on link "Next »" at bounding box center [973, 131] width 59 height 31
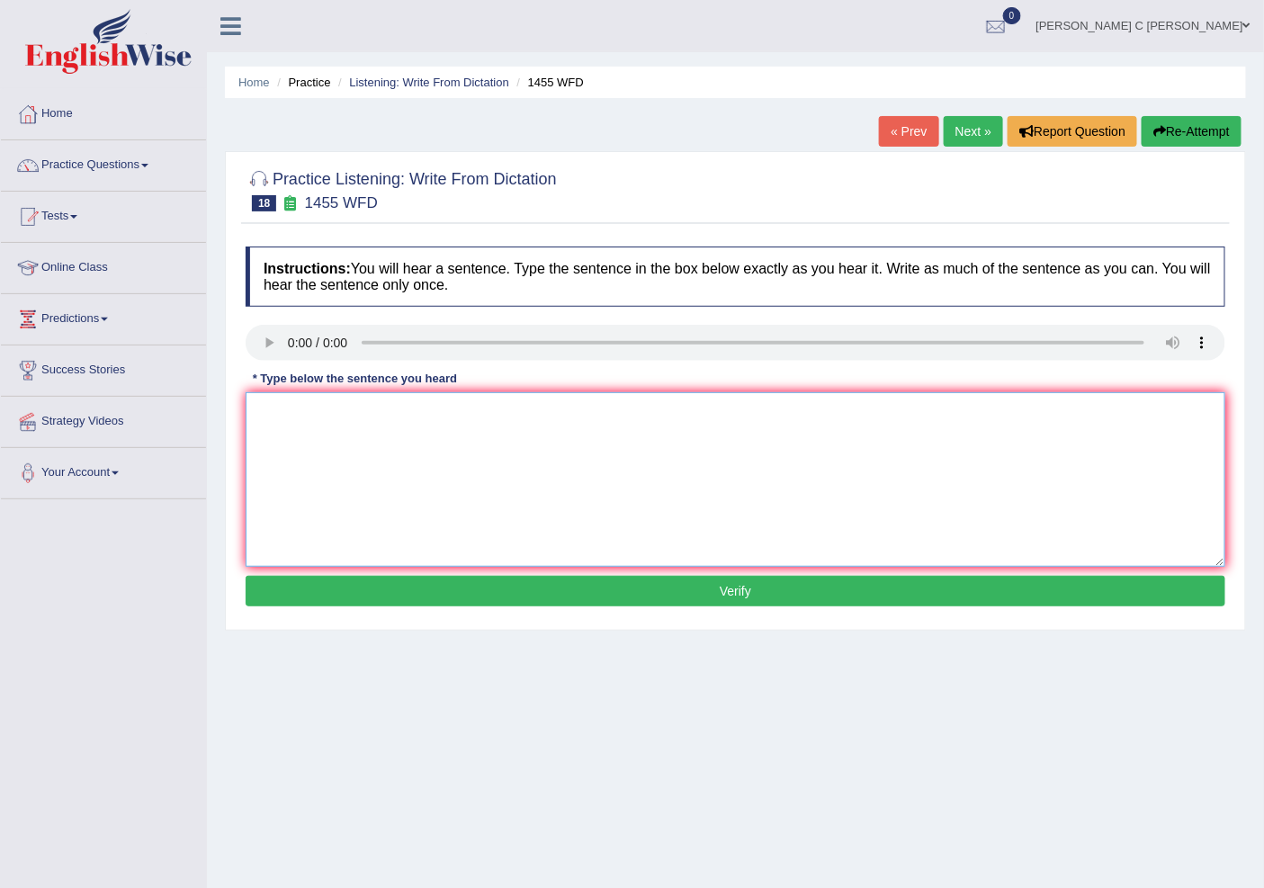
click at [337, 448] on textarea at bounding box center [736, 479] width 980 height 175
click at [339, 454] on textarea at bounding box center [736, 479] width 980 height 175
click at [279, 437] on textarea at bounding box center [736, 479] width 980 height 175
type textarea "A"
type textarea "y"
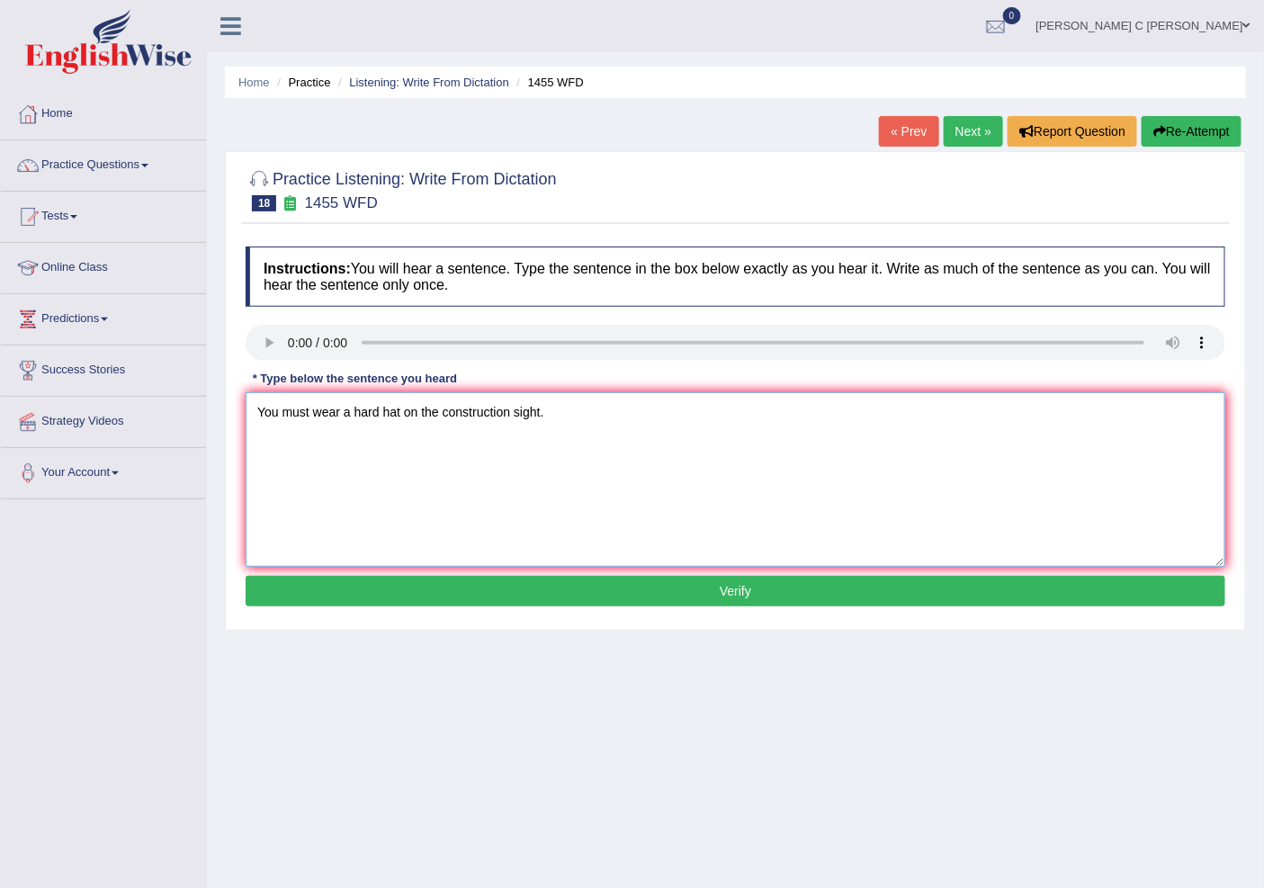
type textarea "You must wear a hard hat on the construction sight."
click at [540, 601] on button "Verify" at bounding box center [736, 591] width 980 height 31
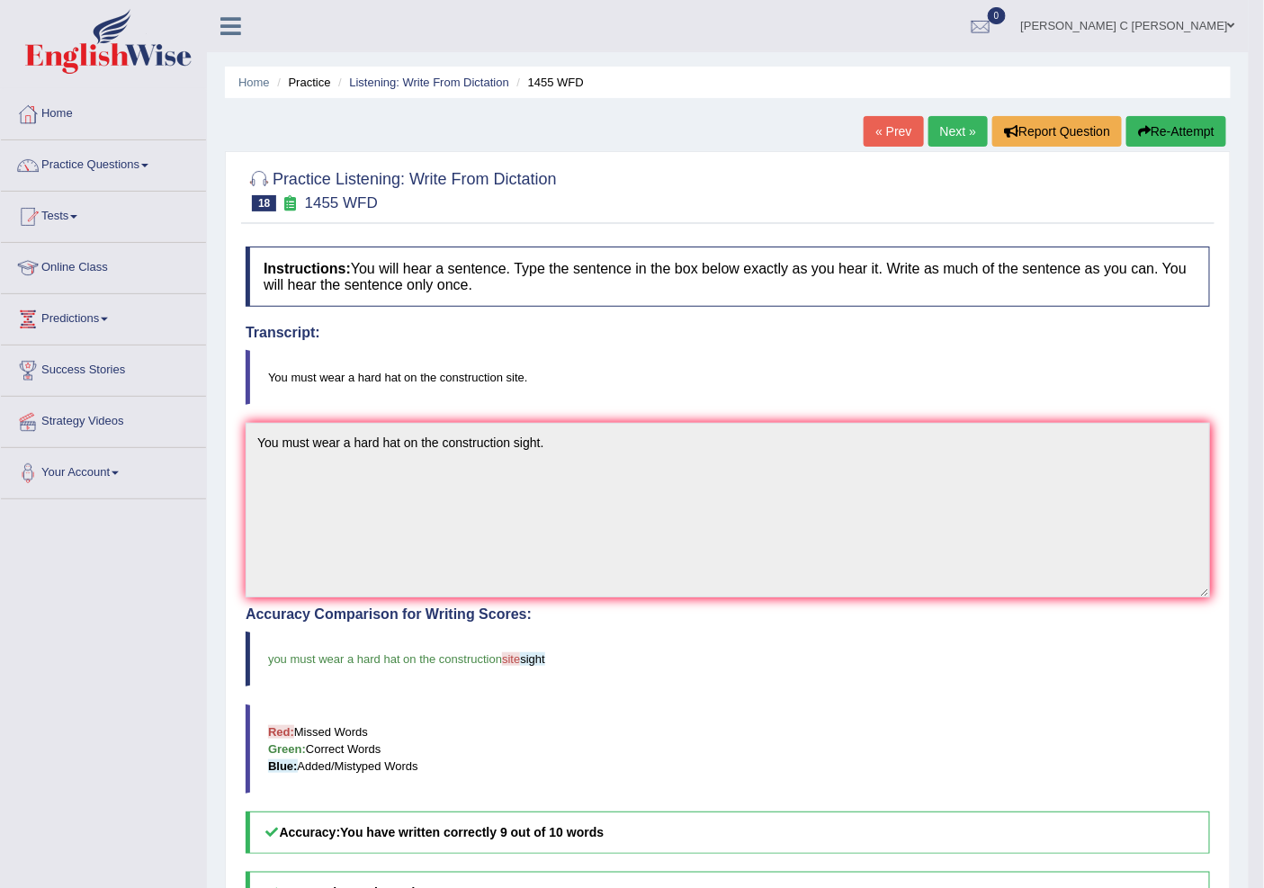
click at [943, 127] on link "Next »" at bounding box center [958, 131] width 59 height 31
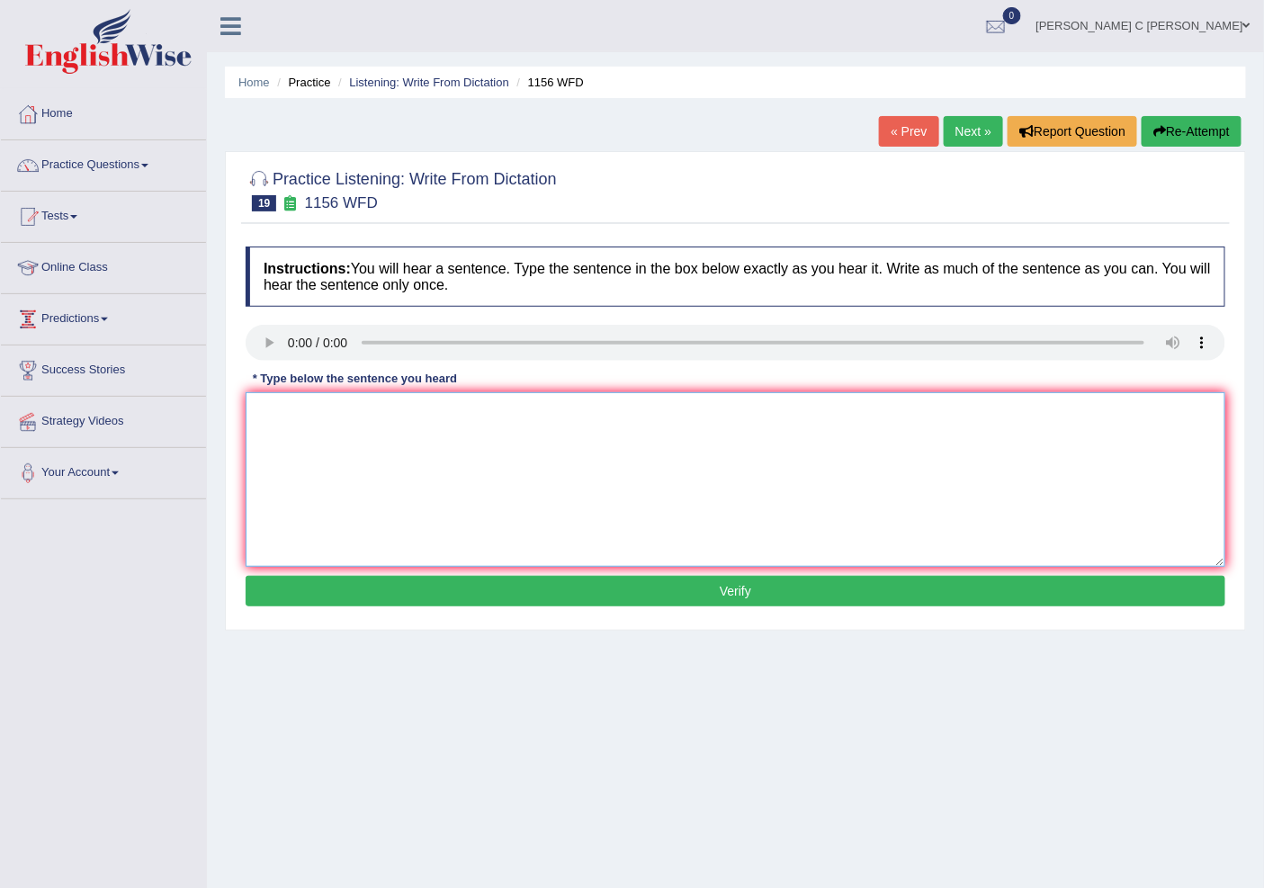
click at [311, 471] on textarea at bounding box center [736, 479] width 980 height 175
click at [405, 412] on textarea "Chemical reaction" at bounding box center [736, 479] width 980 height 175
type textarea "Chemical reaction acure and combind in chemichal change."
click at [562, 583] on button "Verify" at bounding box center [736, 591] width 980 height 31
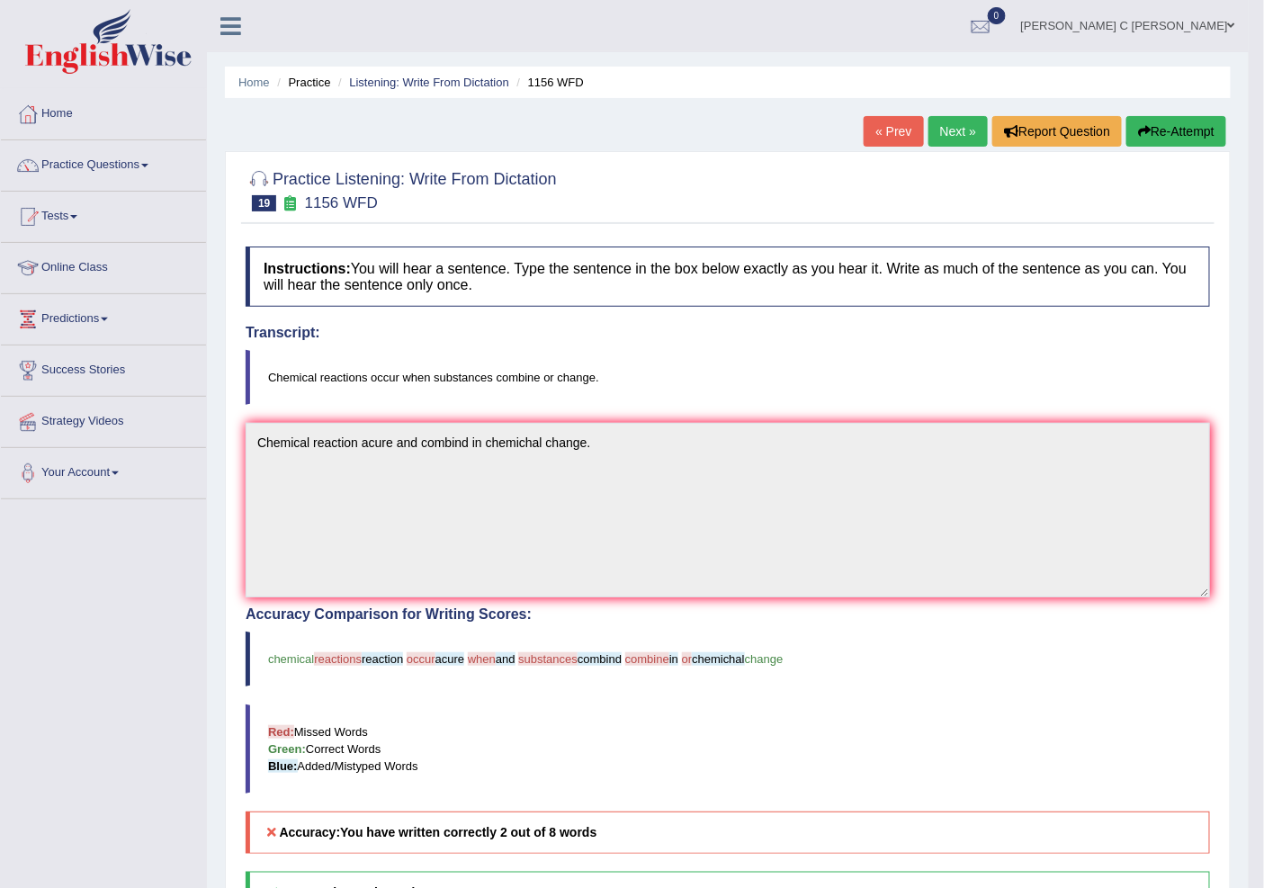
drag, startPoint x: 1139, startPoint y: 130, endPoint x: 1089, endPoint y: 157, distance: 57.2
click at [1139, 130] on icon "button" at bounding box center [1144, 131] width 13 height 13
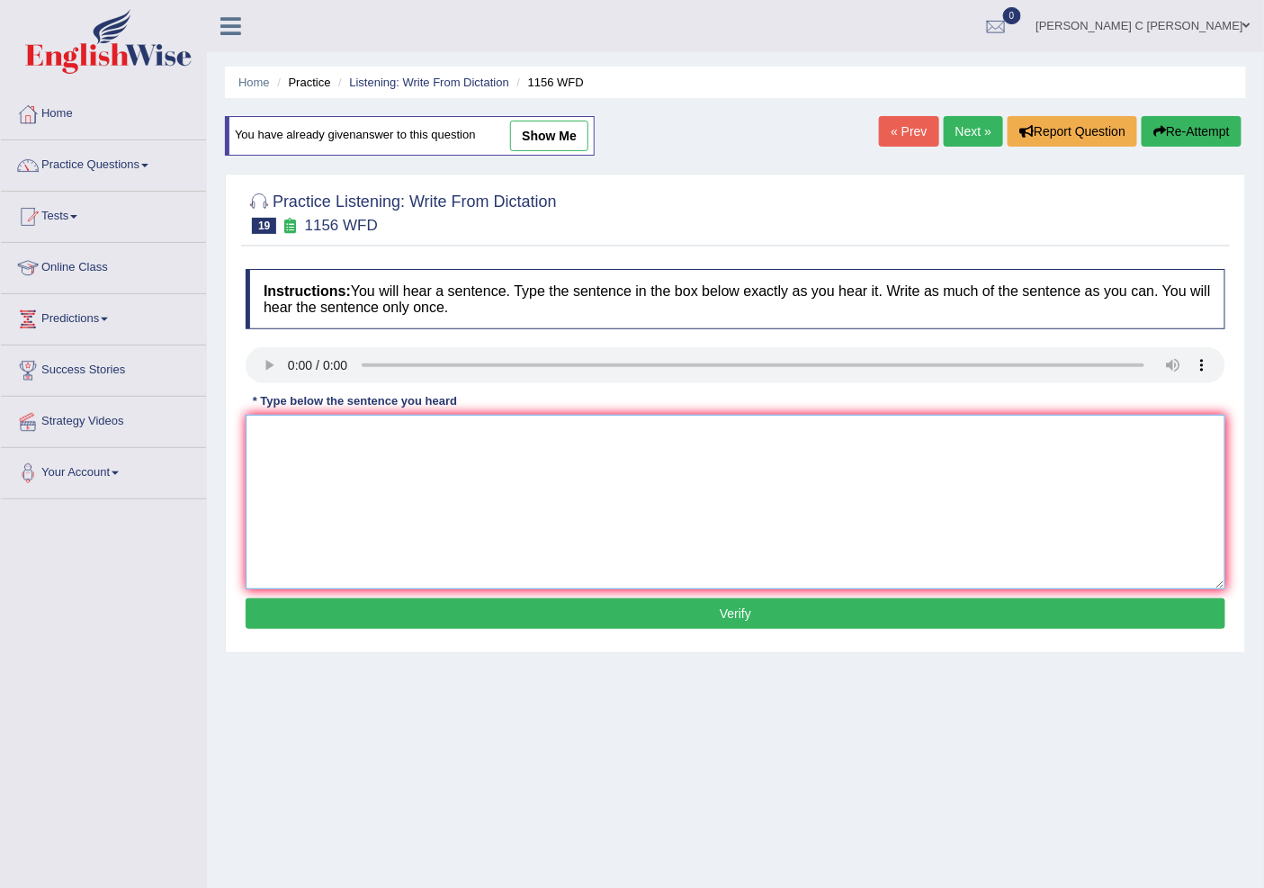
click at [282, 444] on textarea at bounding box center [736, 502] width 980 height 175
drag, startPoint x: 546, startPoint y: 438, endPoint x: 400, endPoint y: 463, distance: 147.8
click at [400, 463] on textarea "Chemical reactions accur and combind in substance" at bounding box center [736, 502] width 980 height 175
click at [562, 441] on textarea "Chemical reactions accur when subtance" at bounding box center [736, 502] width 980 height 175
drag, startPoint x: 625, startPoint y: 438, endPoint x: 576, endPoint y: 443, distance: 48.8
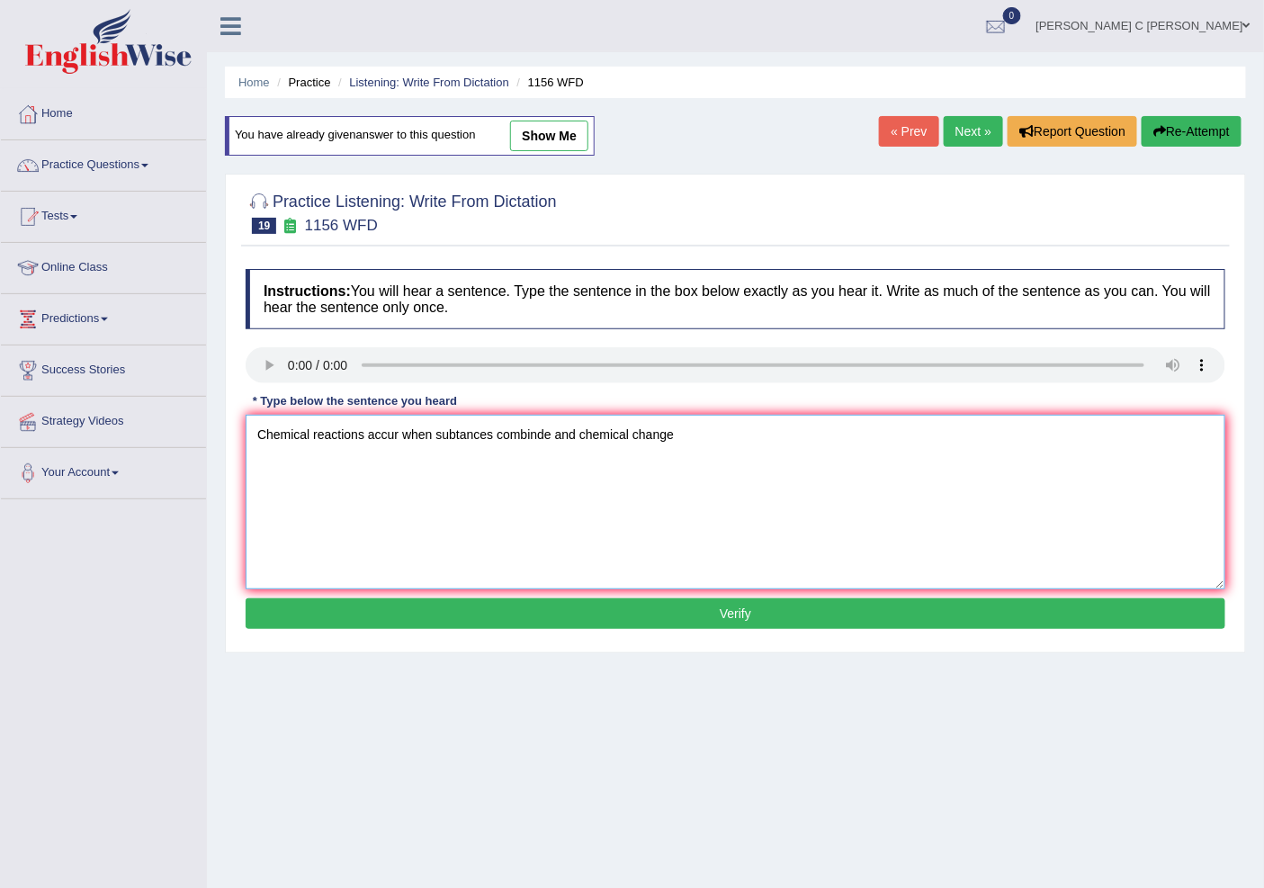
click at [576, 443] on textarea "Chemical reactions accur when subtances combinde and chemical change" at bounding box center [736, 502] width 980 height 175
drag, startPoint x: 625, startPoint y: 437, endPoint x: 580, endPoint y: 446, distance: 45.9
click at [580, 446] on textarea "Chemical reactions accur when subtances combinde an chemical change" at bounding box center [736, 502] width 980 height 175
click at [572, 432] on textarea "Chemical reactions accur when subtances combinde and change" at bounding box center [736, 502] width 980 height 175
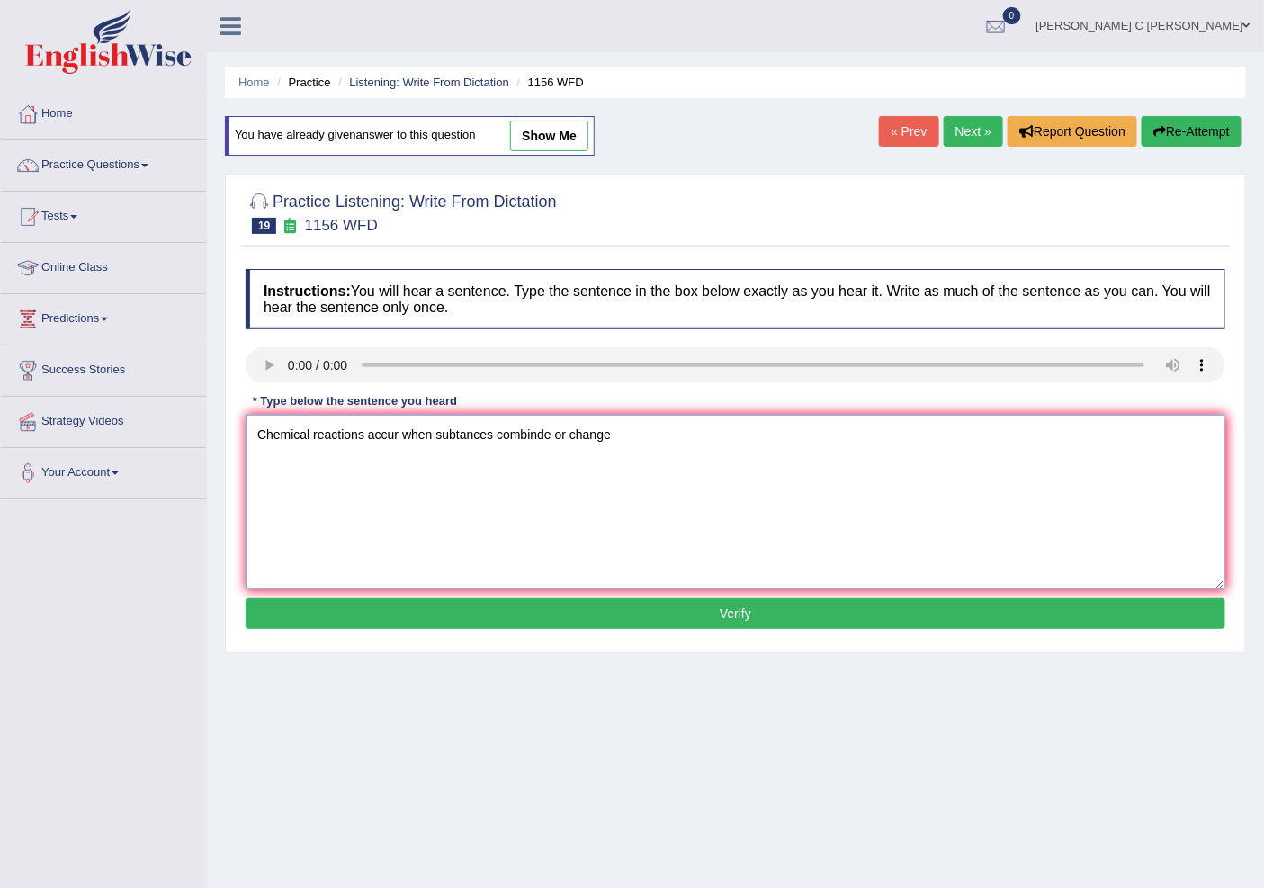
click at [636, 436] on textarea "Chemical reactions accur when subtances combinde or change" at bounding box center [736, 502] width 980 height 175
type textarea "Chemical reactions accur when subtances combinde or change."
click at [591, 595] on div "Instructions: You will hear a sentence. Type the sentence in the box below exac…" at bounding box center [735, 451] width 989 height 383
click at [592, 608] on button "Verify" at bounding box center [736, 613] width 980 height 31
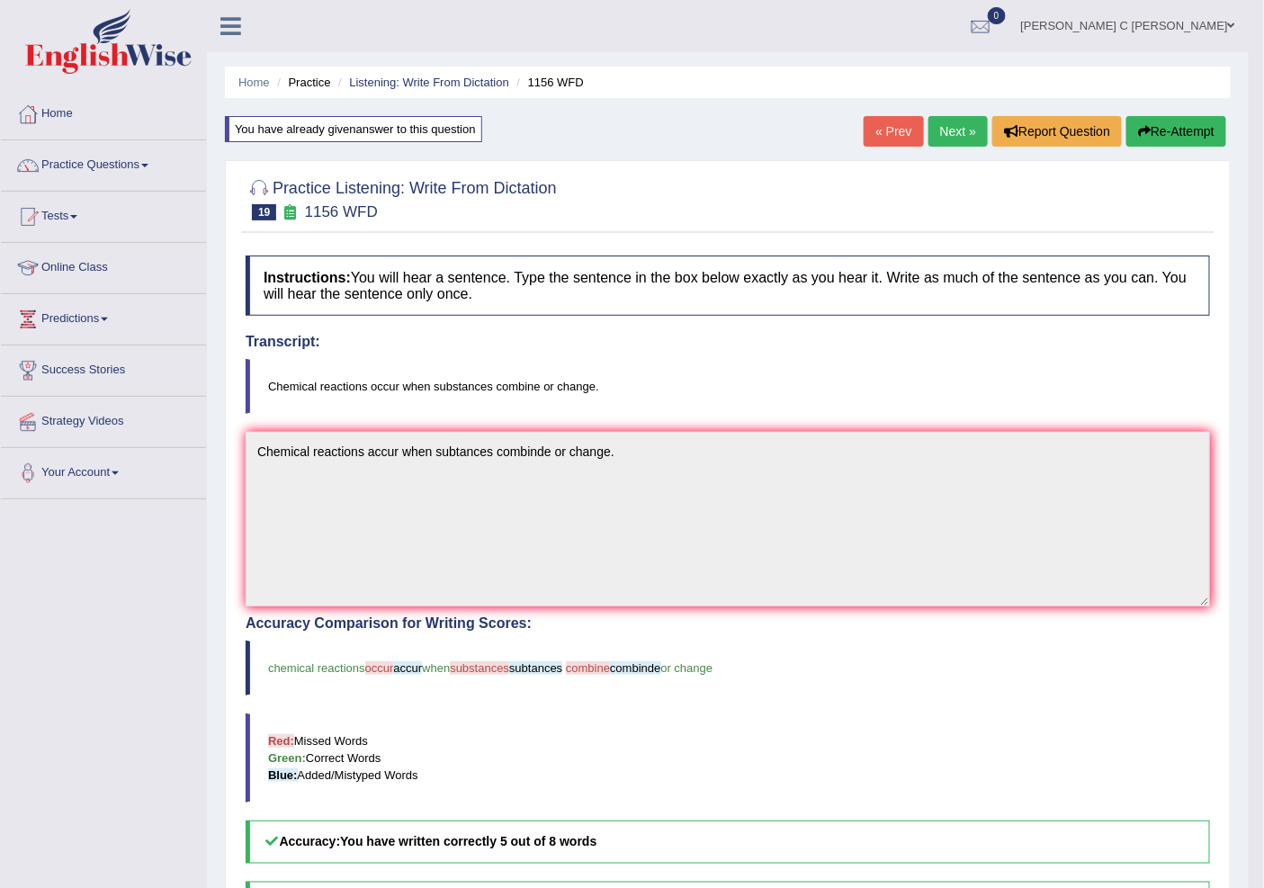
click at [939, 145] on link "Next »" at bounding box center [958, 131] width 59 height 31
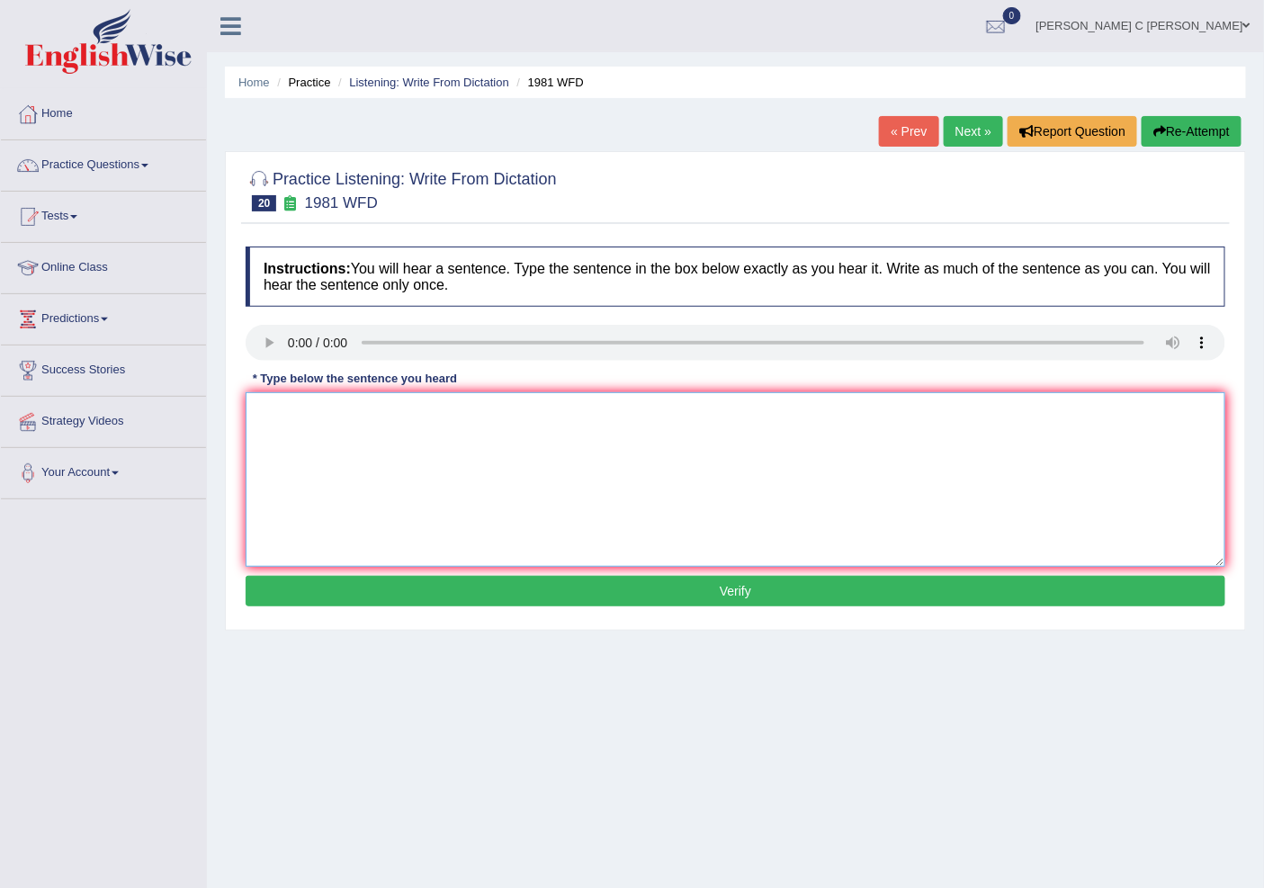
click at [375, 448] on textarea at bounding box center [736, 479] width 980 height 175
click at [330, 409] on textarea "All of your" at bounding box center [736, 479] width 980 height 175
type textarea "All of your argument m"
click at [396, 401] on textarea "All of your argument m" at bounding box center [736, 479] width 980 height 175
click at [528, 411] on textarea "All of your argument must be suported by relebants" at bounding box center [736, 479] width 980 height 175
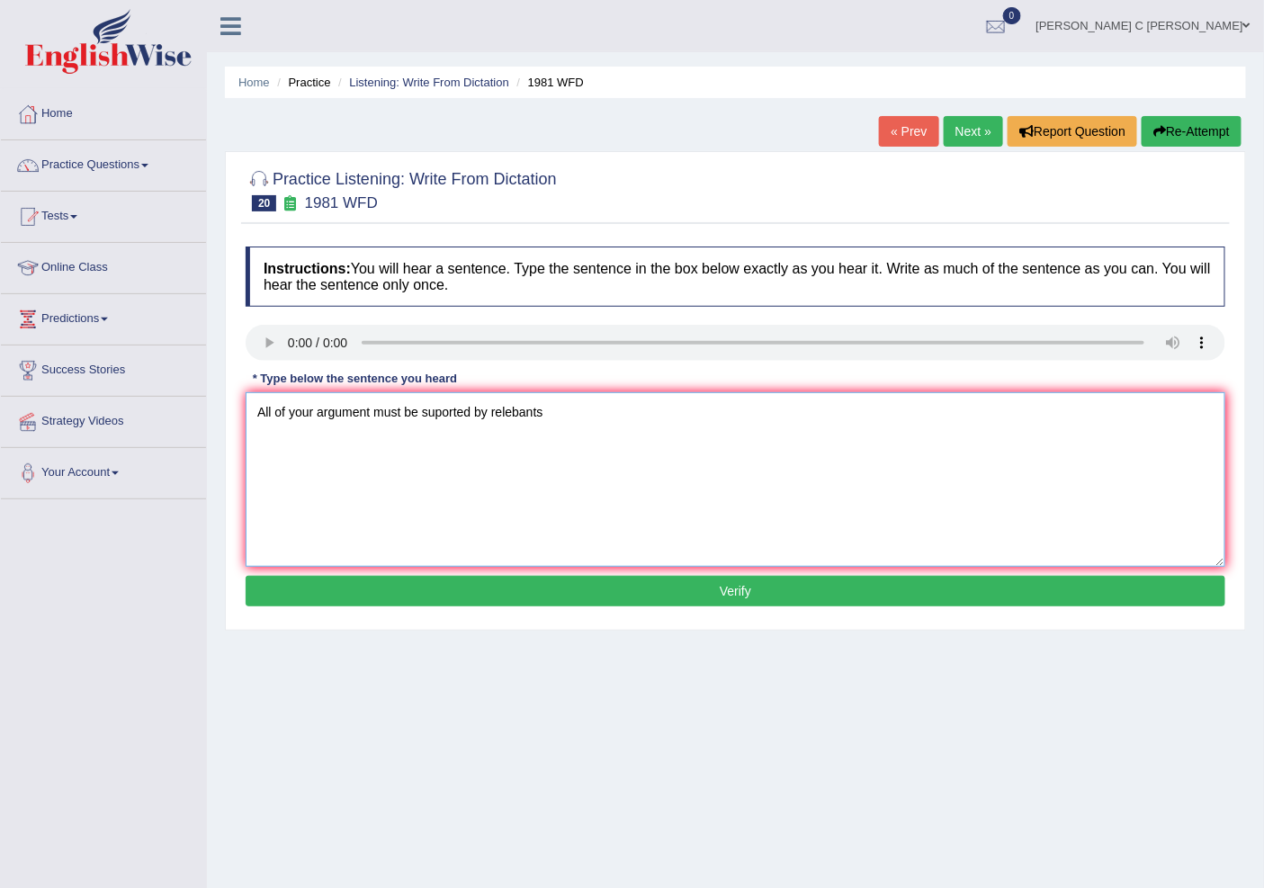
click at [520, 414] on textarea "All of your argument must be suported by relebants" at bounding box center [736, 479] width 980 height 175
click at [484, 416] on textarea "All of your argument must be suported by relevants" at bounding box center [736, 479] width 980 height 175
click at [648, 418] on textarea "All of your argument must be suported by evidence and relevants" at bounding box center [736, 479] width 980 height 175
type textarea "All of your argument must be suported by evidence and relevants theories"
click at [694, 598] on button "Verify" at bounding box center [736, 591] width 980 height 31
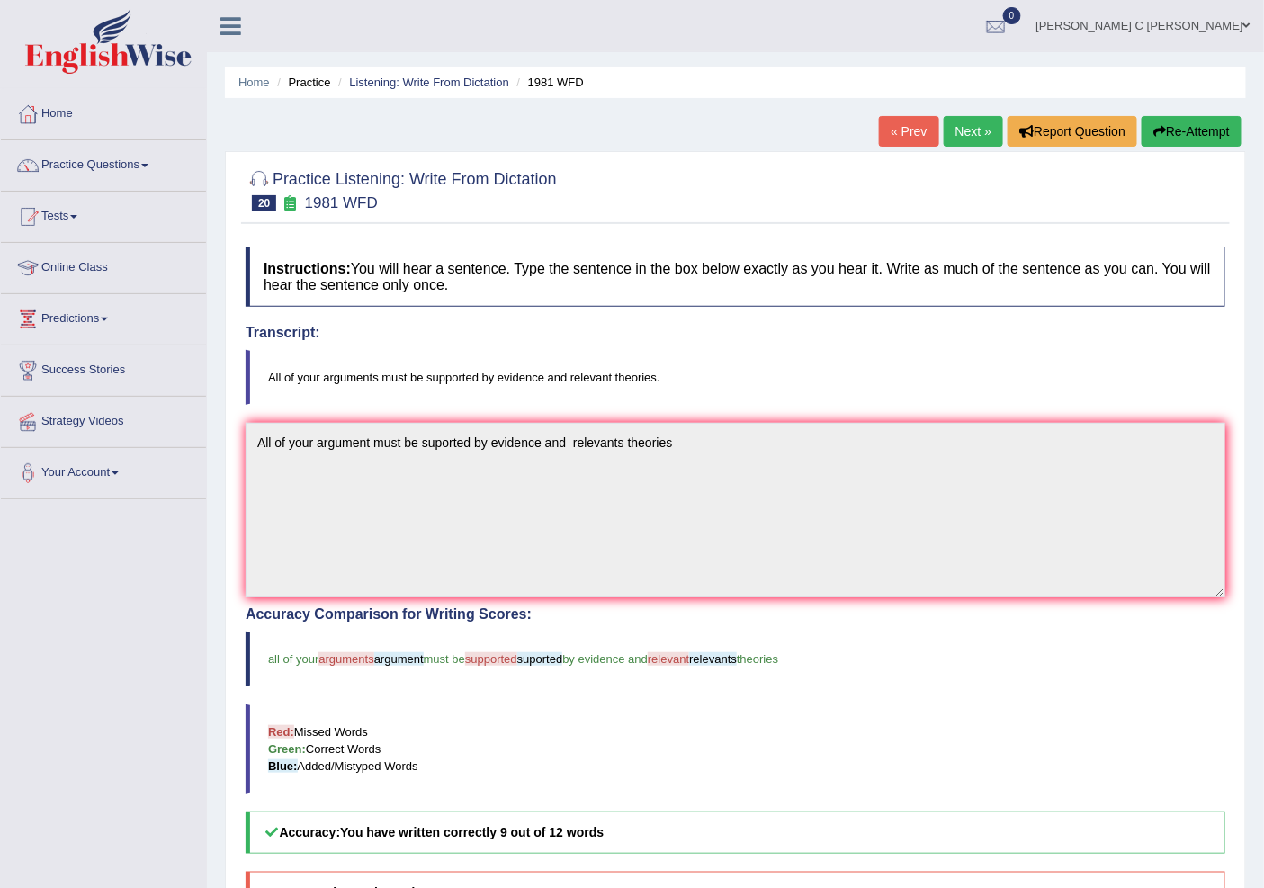
click at [954, 137] on link "Next »" at bounding box center [973, 131] width 59 height 31
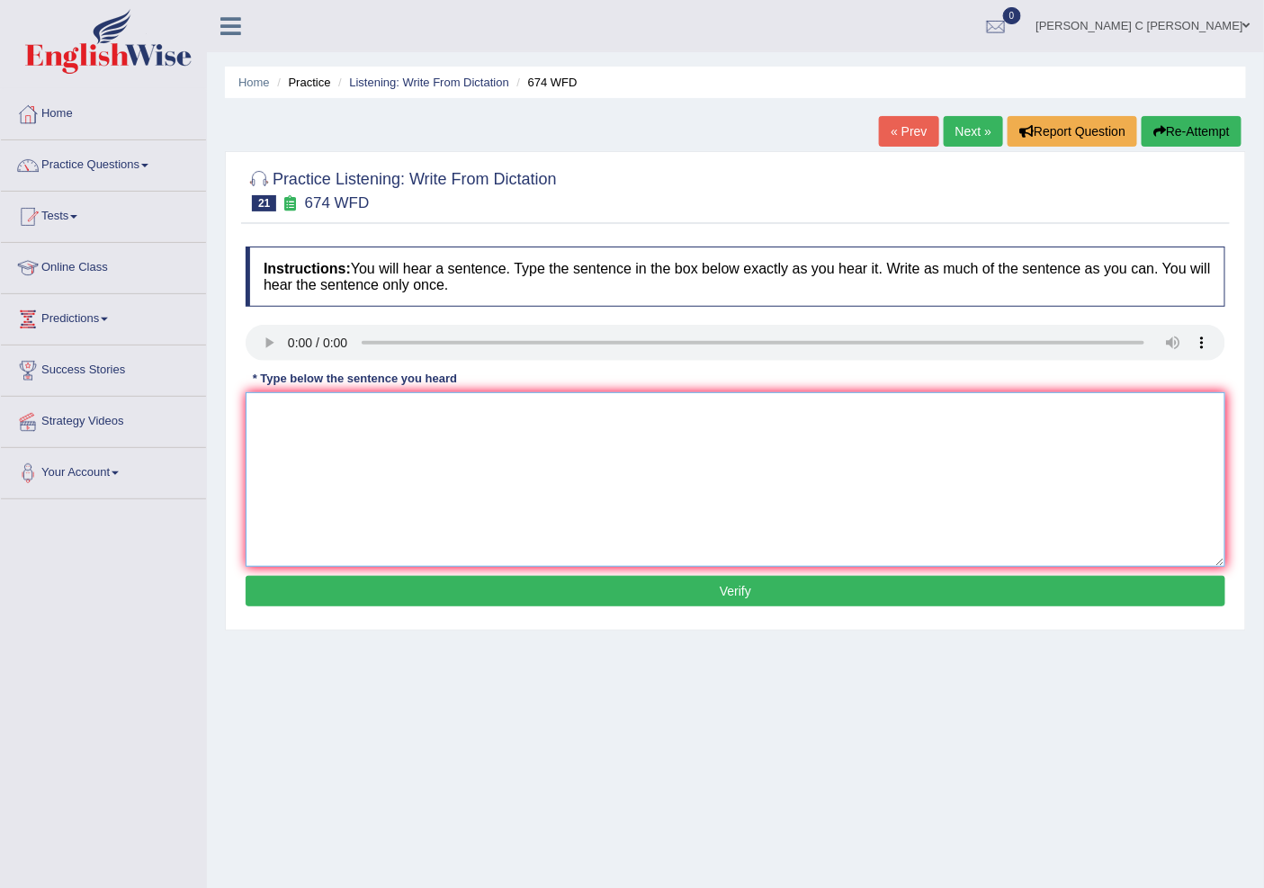
drag, startPoint x: 470, startPoint y: 538, endPoint x: 465, endPoint y: 507, distance: 31.8
click at [470, 527] on textarea at bounding box center [736, 479] width 980 height 175
type textarea "u"
click at [387, 409] on textarea "Un employment" at bounding box center [736, 479] width 980 height 175
click at [493, 407] on textarea "Un employment rate has [PERSON_NAME]" at bounding box center [736, 479] width 980 height 175
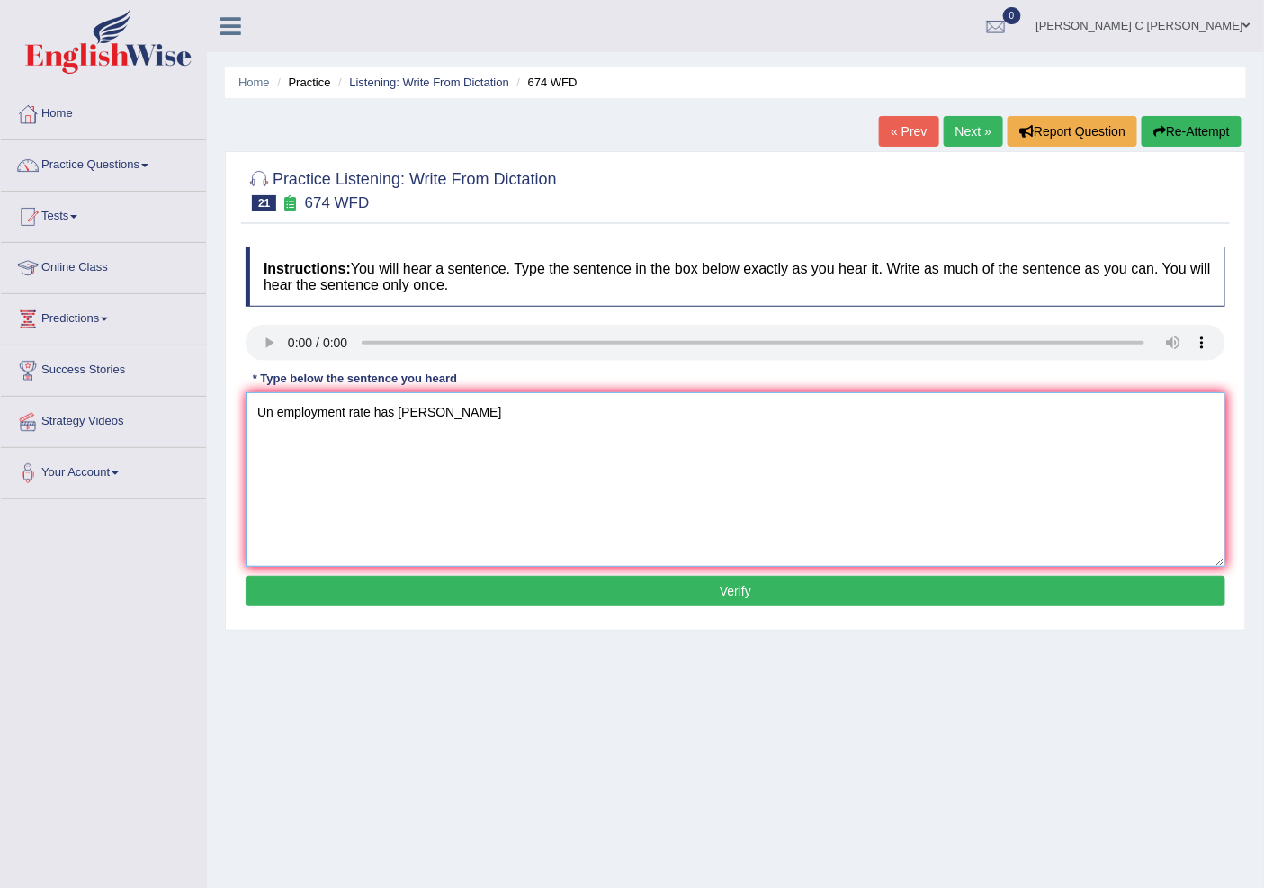
click at [460, 406] on textarea "Un employment rate has [PERSON_NAME]" at bounding box center [736, 479] width 980 height 175
click at [457, 410] on textarea "Un employment rate has [PERSON_NAME]" at bounding box center [736, 479] width 980 height 175
click at [592, 416] on textarea "Un employment rate has [PERSON_NAME] to its lowest level in years" at bounding box center [736, 479] width 980 height 175
type textarea "Un employment rate has [PERSON_NAME] to its lowest level in years."
click at [583, 583] on button "Verify" at bounding box center [736, 591] width 980 height 31
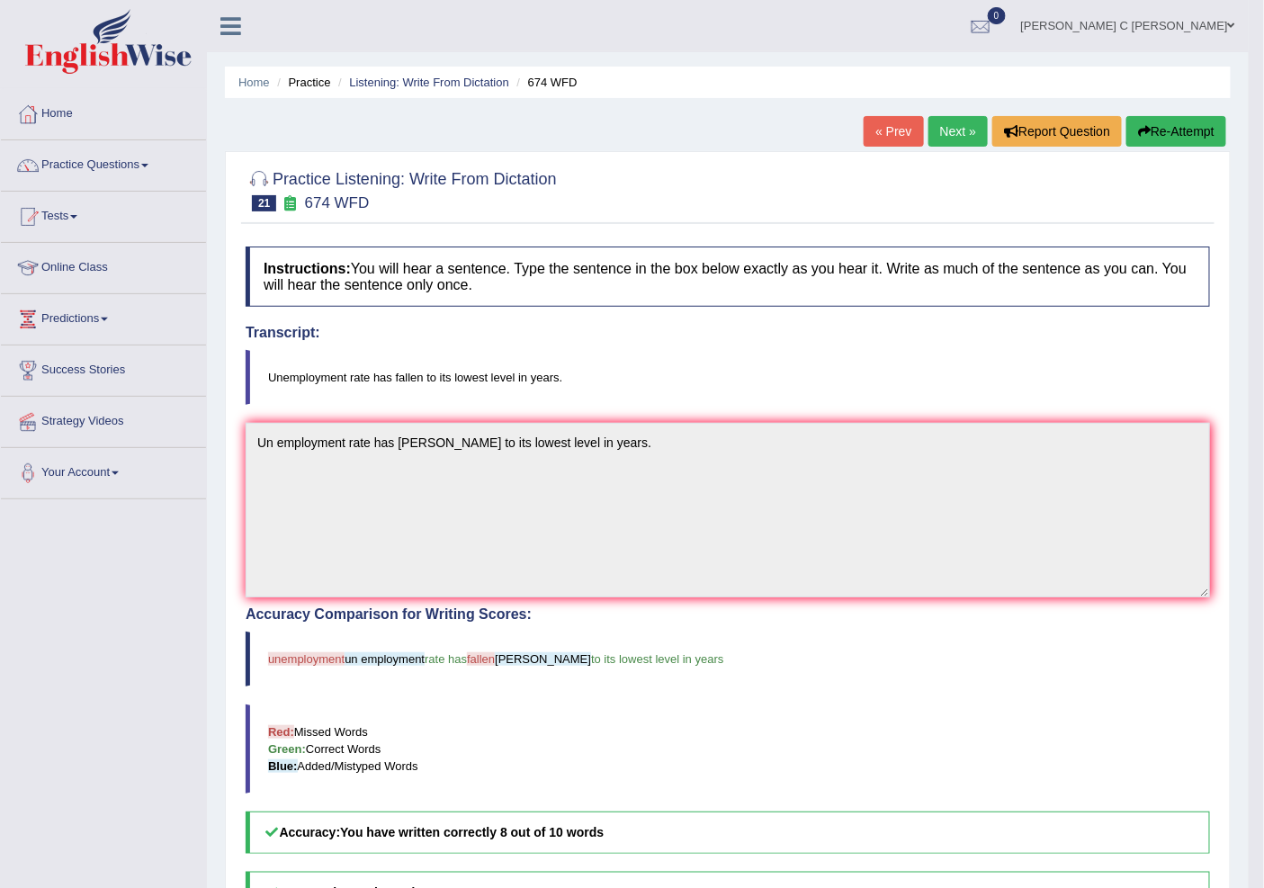
click at [947, 135] on link "Next »" at bounding box center [958, 131] width 59 height 31
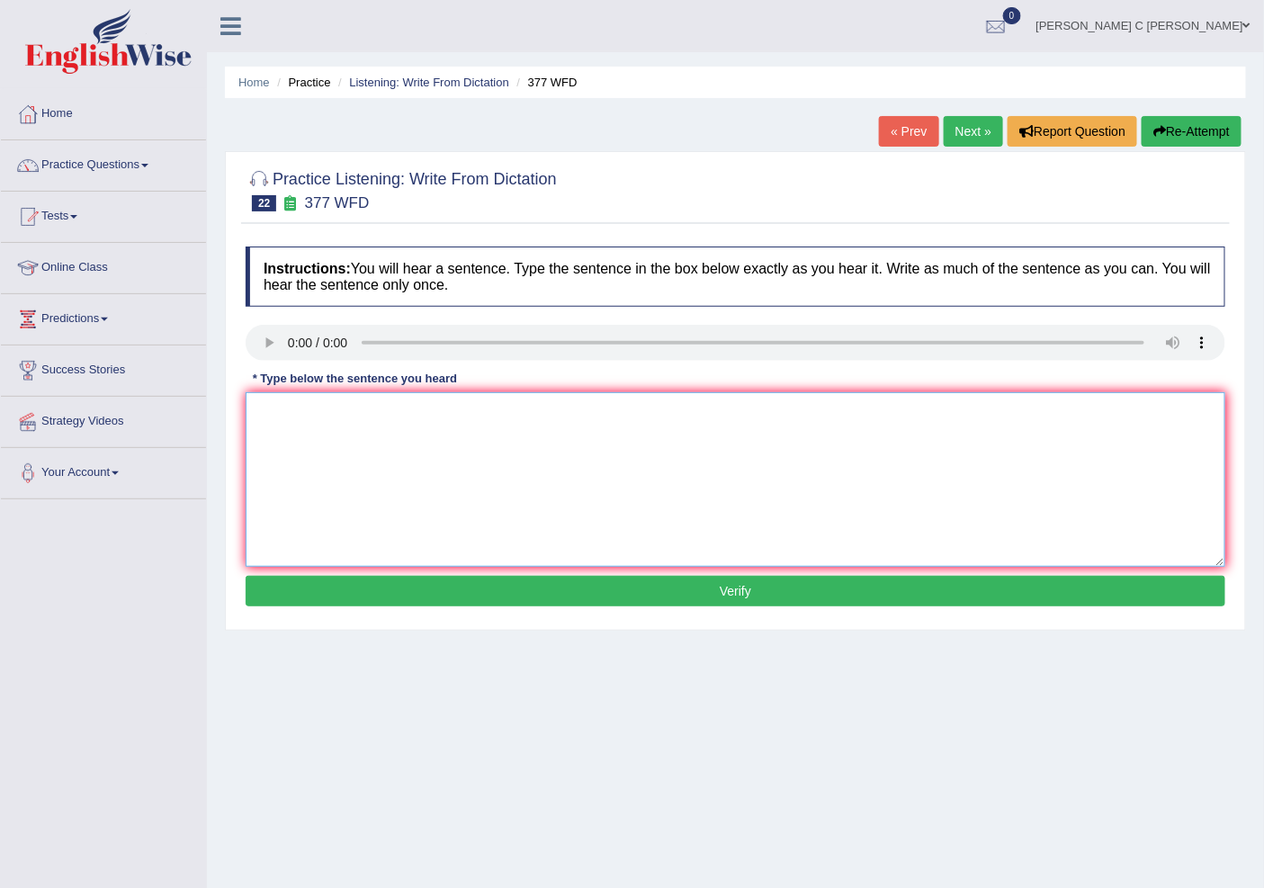
click at [367, 436] on textarea at bounding box center [736, 479] width 980 height 175
click at [304, 416] on textarea "The dippartement has higher students." at bounding box center [736, 479] width 980 height 175
type textarea "The dipartement has higher students."
click at [414, 622] on div "Practice Listening: Write From Dictation 22 377 WFD Instructions: You will hear…" at bounding box center [735, 391] width 1021 height 480
click at [415, 607] on div "Instructions: You will hear a sentence. Type the sentence in the box below exac…" at bounding box center [735, 429] width 989 height 383
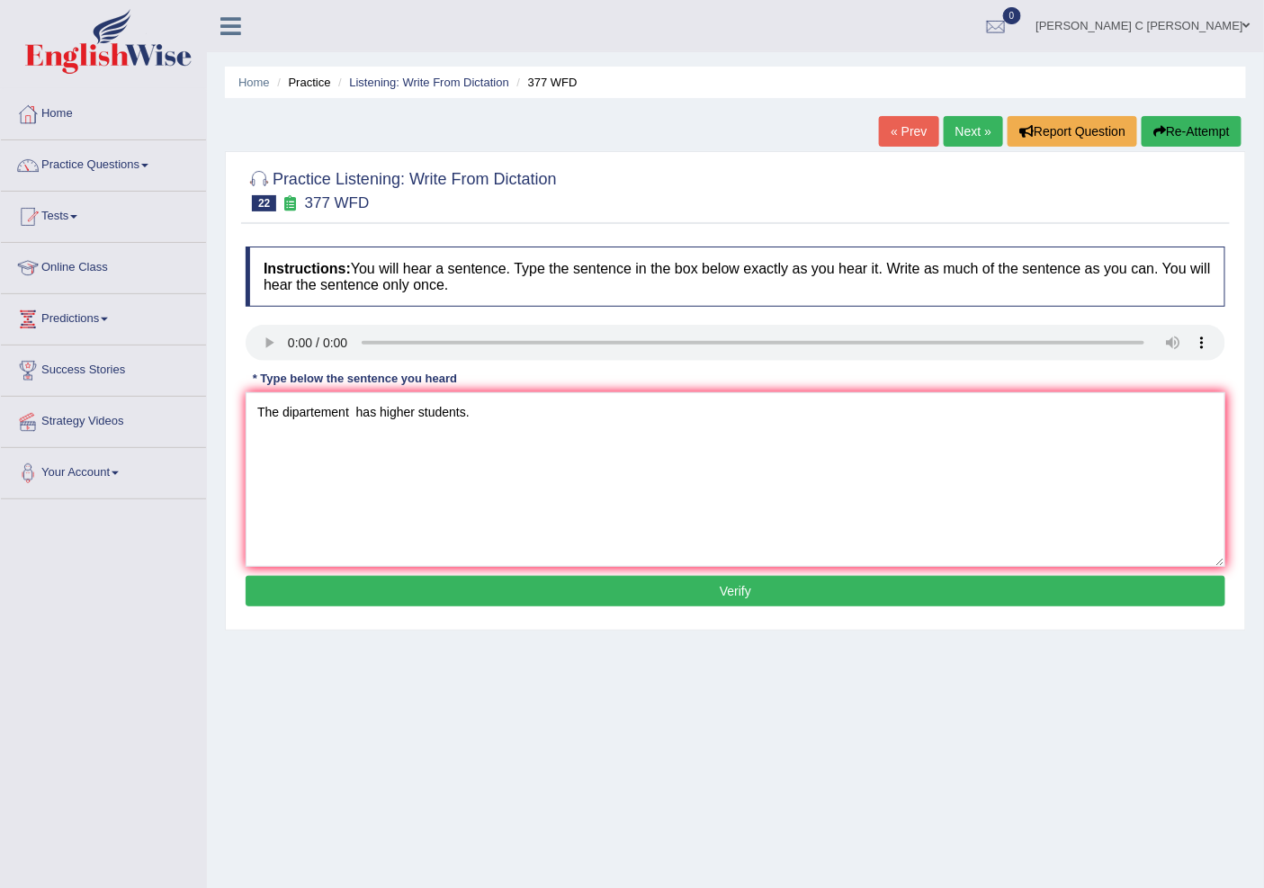
click at [418, 599] on button "Verify" at bounding box center [736, 591] width 980 height 31
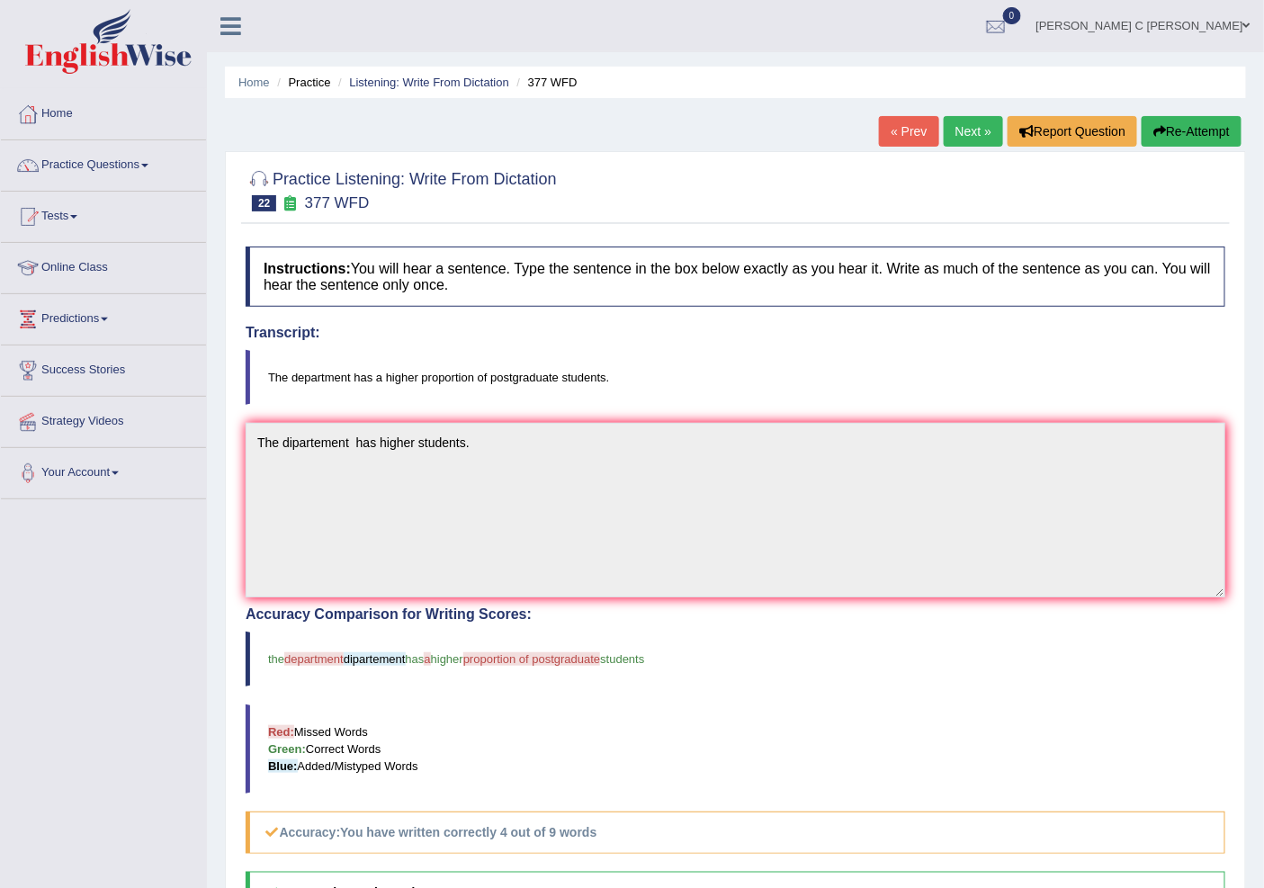
drag, startPoint x: 973, startPoint y: 121, endPoint x: 825, endPoint y: 249, distance: 195.2
click at [973, 121] on link "Next »" at bounding box center [973, 131] width 59 height 31
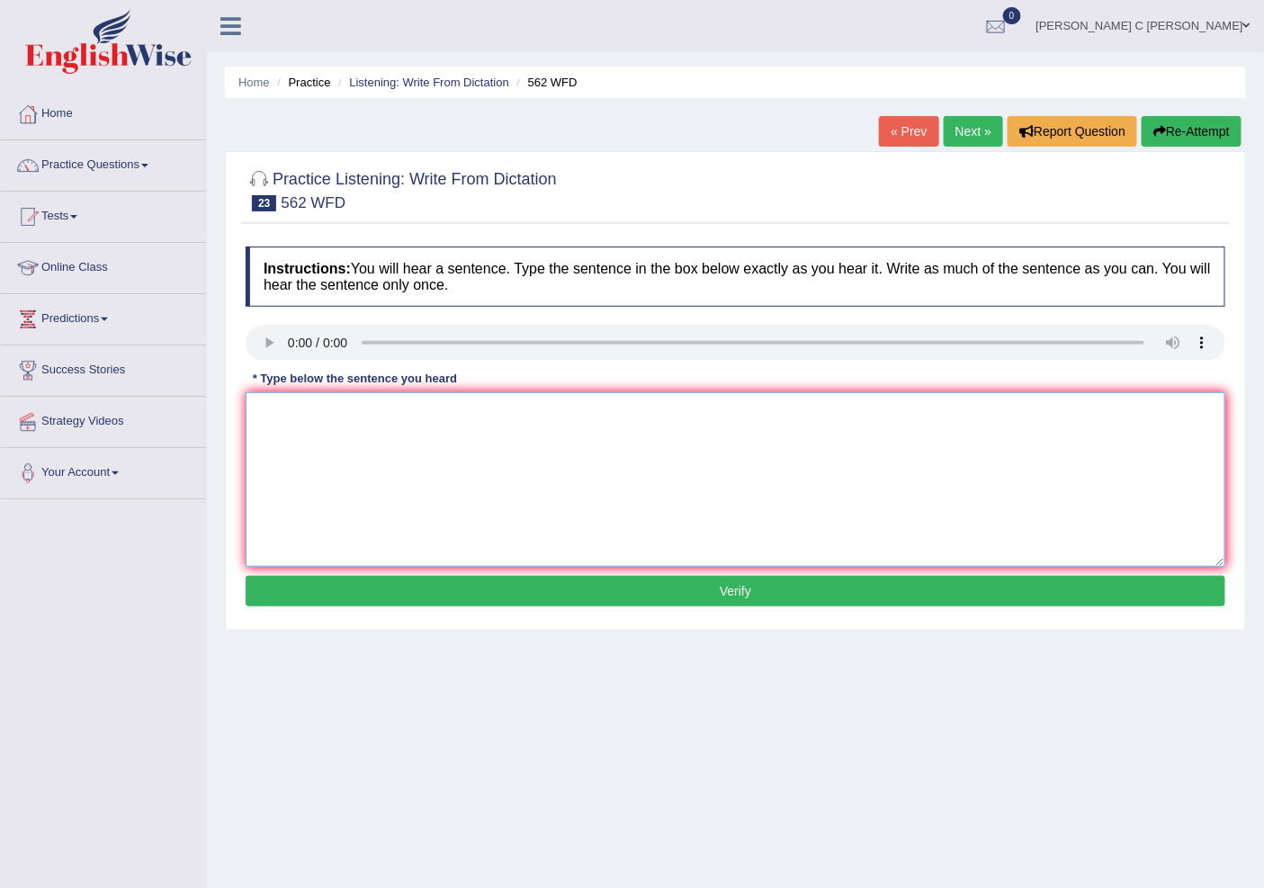
click at [330, 443] on textarea at bounding box center [736, 479] width 980 height 175
type textarea "t"
click at [301, 416] on textarea "The gab between the rich and poor is not decrese" at bounding box center [736, 479] width 980 height 175
click at [541, 418] on textarea "The gap between the rich and poor is not decrese" at bounding box center [736, 479] width 980 height 175
type textarea "The gap between the rich and poor is not decresed."
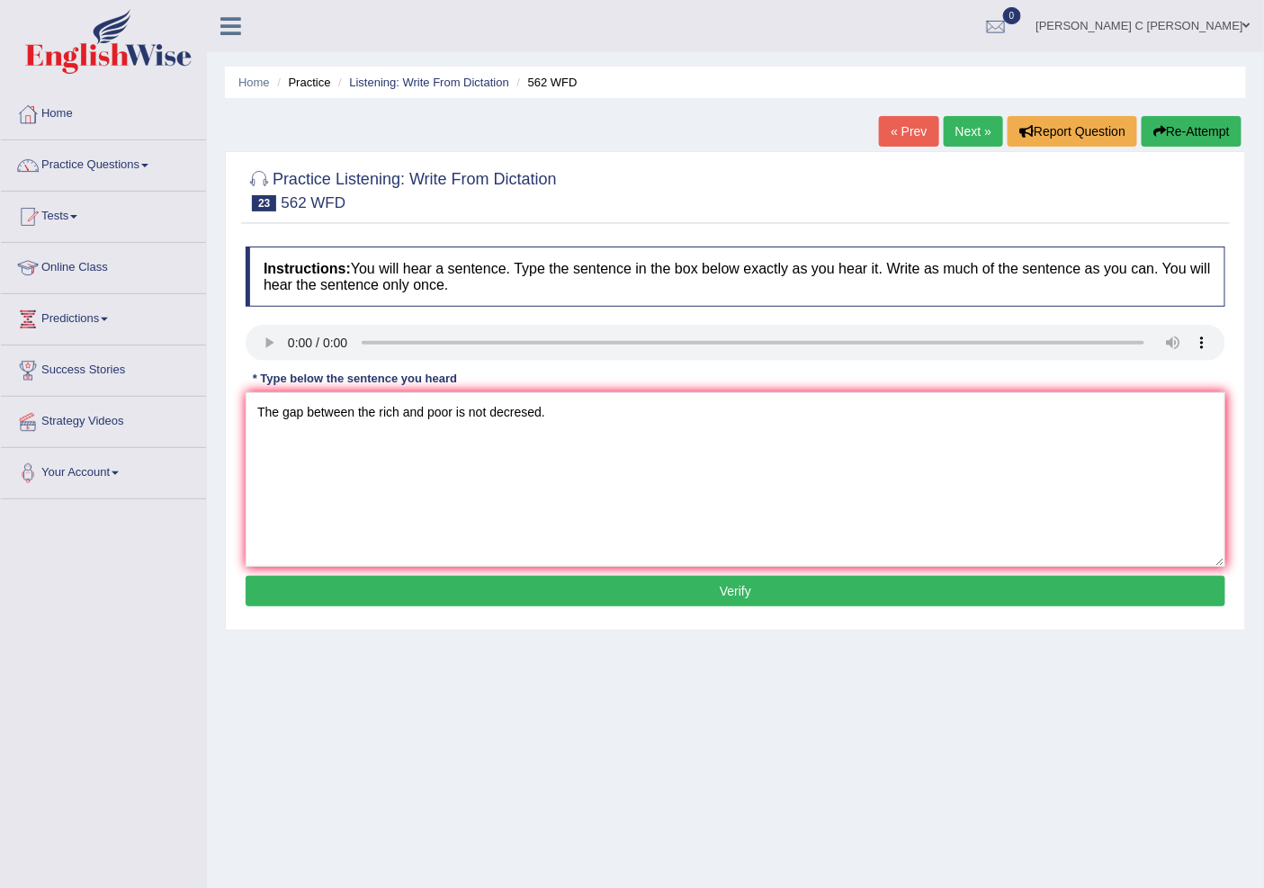
click at [514, 571] on div "Instructions: You will hear a sentence. Type the sentence in the box below exac…" at bounding box center [735, 429] width 989 height 383
click at [515, 580] on button "Verify" at bounding box center [736, 591] width 980 height 31
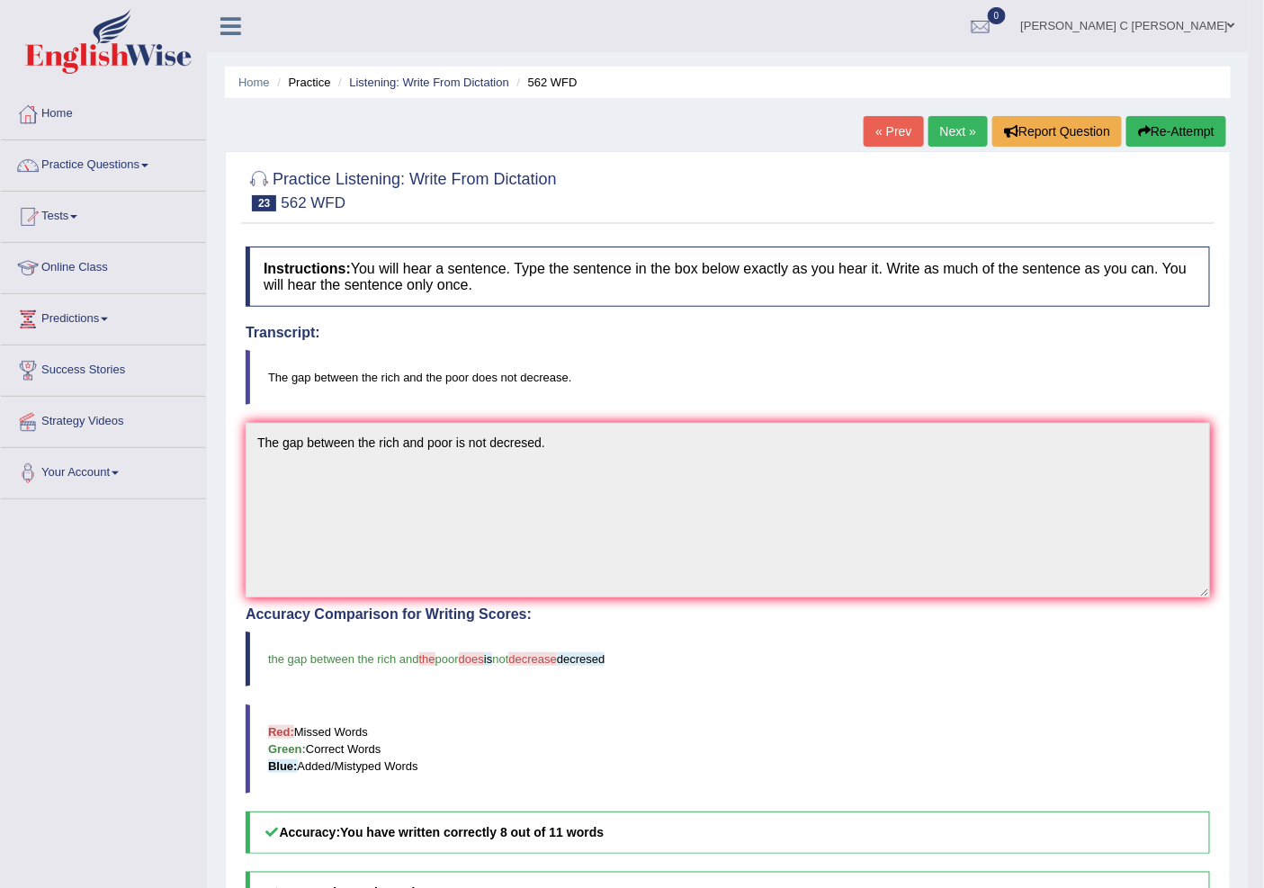
click at [941, 135] on link "Next »" at bounding box center [958, 131] width 59 height 31
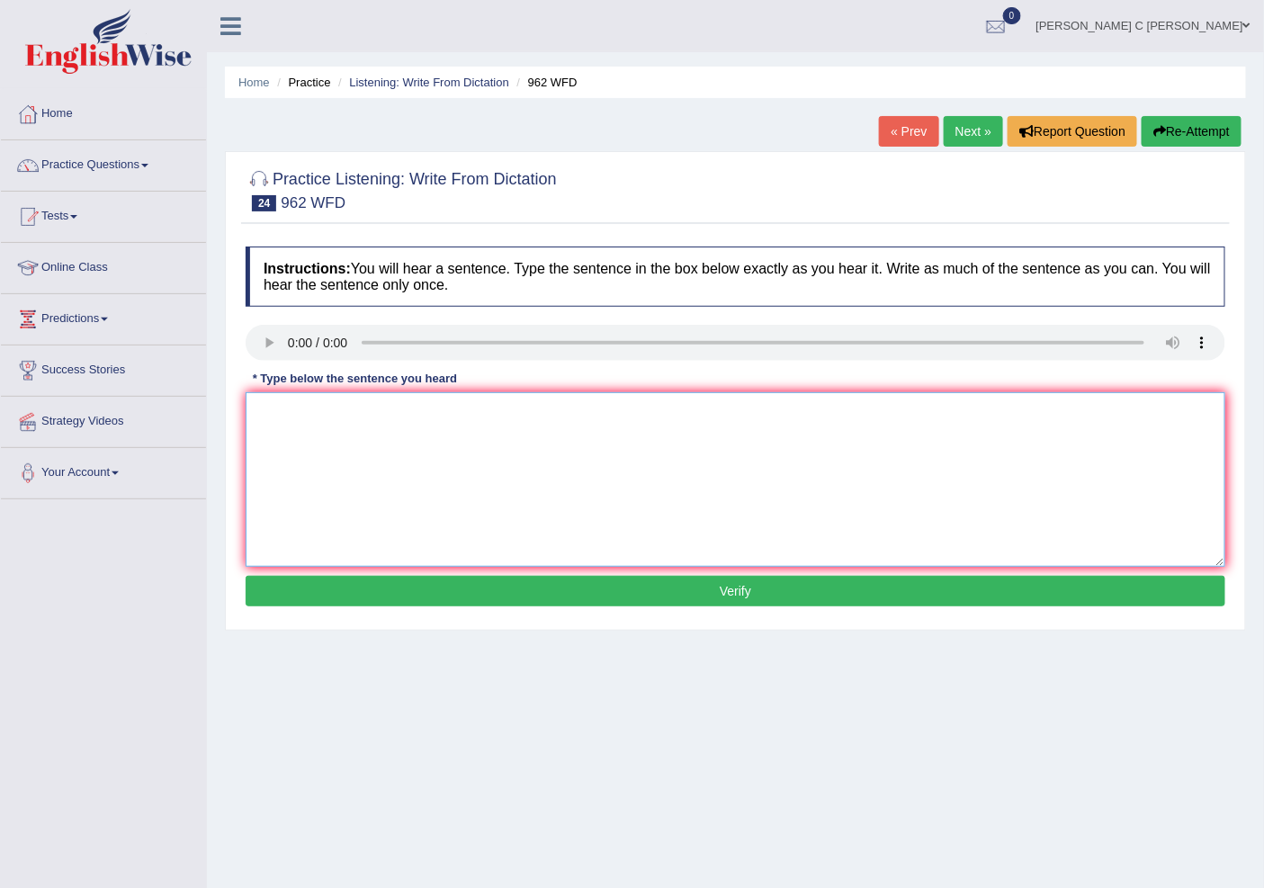
click at [292, 419] on textarea at bounding box center [736, 479] width 980 height 175
click at [570, 409] on textarea "If you have any question about the exam please reaised your hand" at bounding box center [736, 479] width 980 height 175
click at [634, 409] on textarea "If you have any question about the exam please reais your hand" at bounding box center [736, 479] width 980 height 175
click at [262, 405] on textarea "If you have any question about the exam please reais your hand." at bounding box center [736, 479] width 980 height 175
type textarea "If you have any question about the exam please reais your hand."
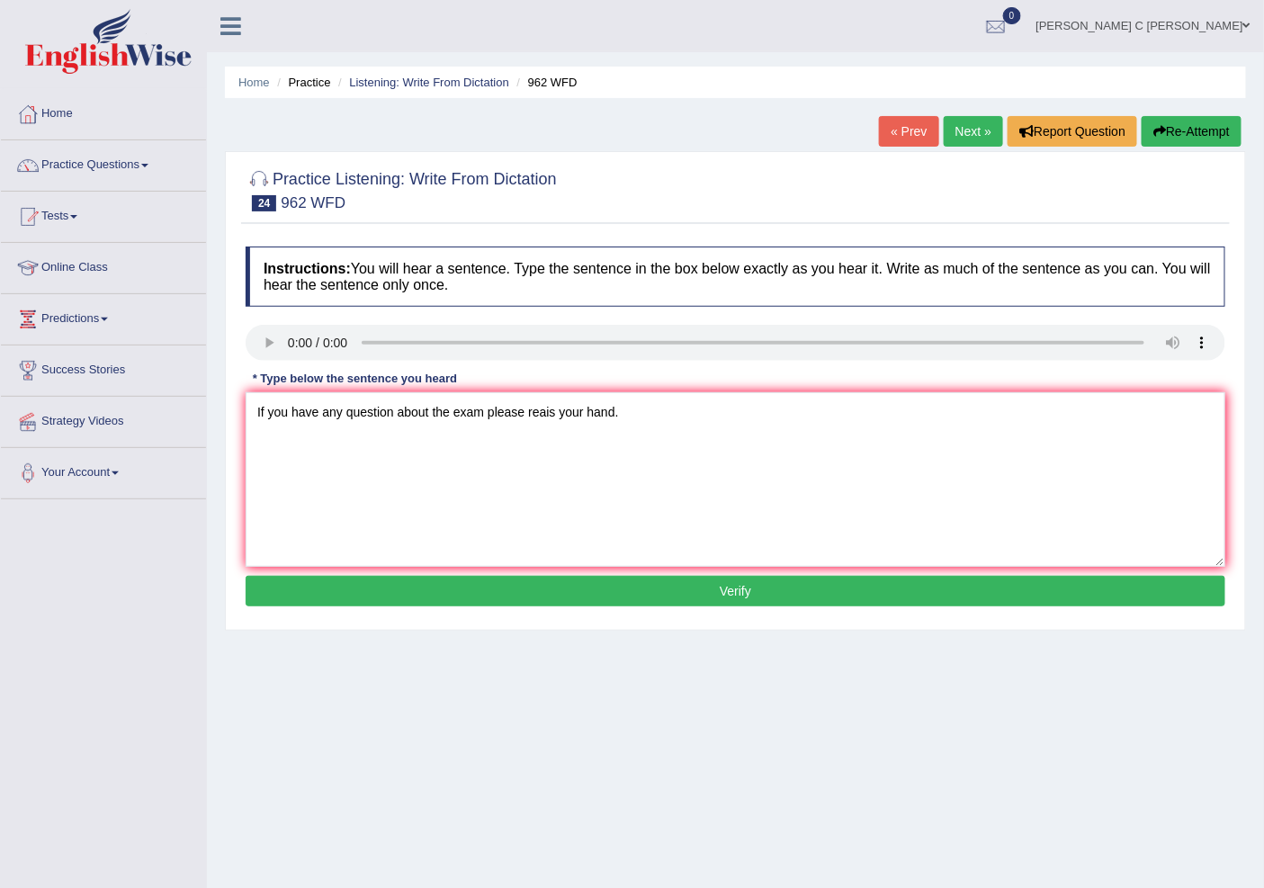
click at [461, 589] on button "Verify" at bounding box center [736, 591] width 980 height 31
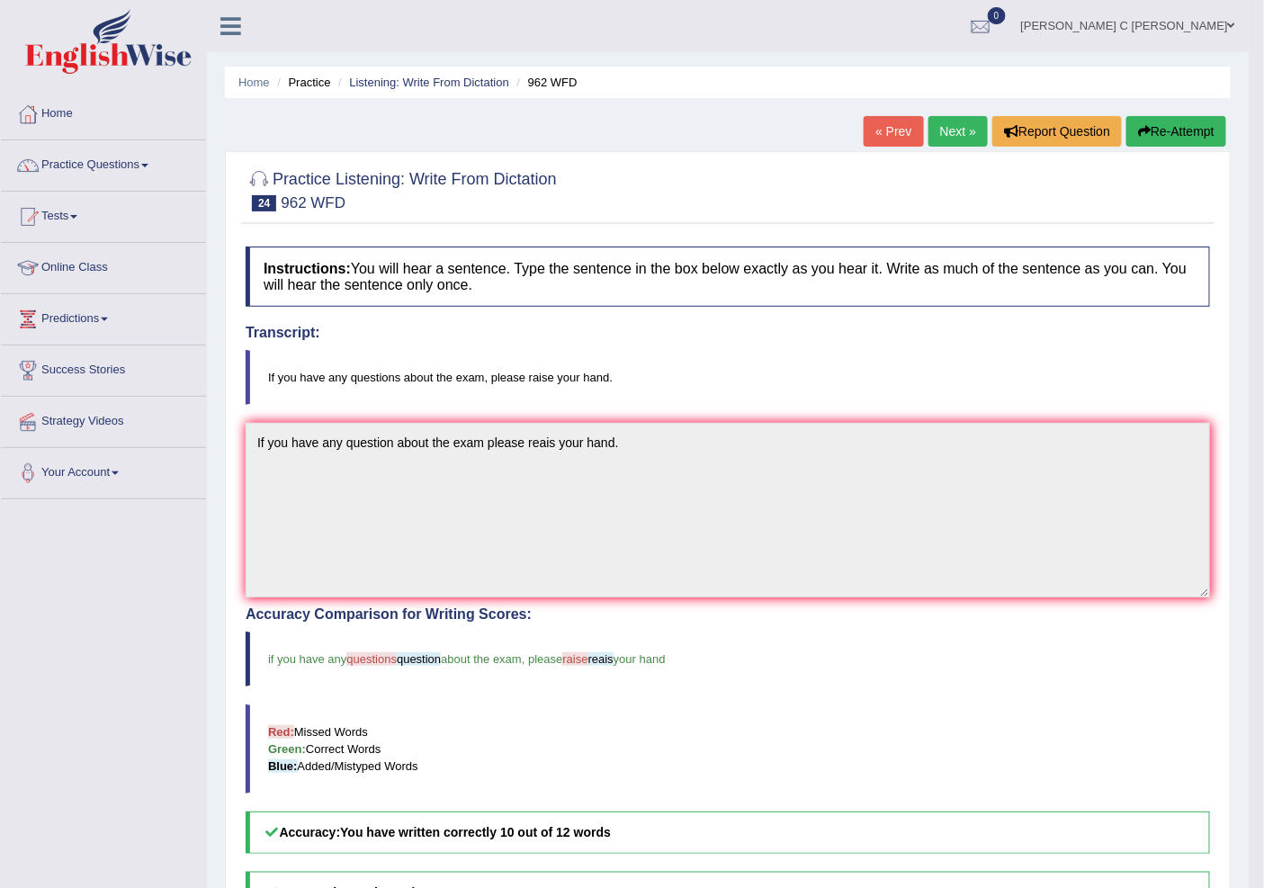
click at [1168, 135] on button "Re-Attempt" at bounding box center [1177, 131] width 100 height 31
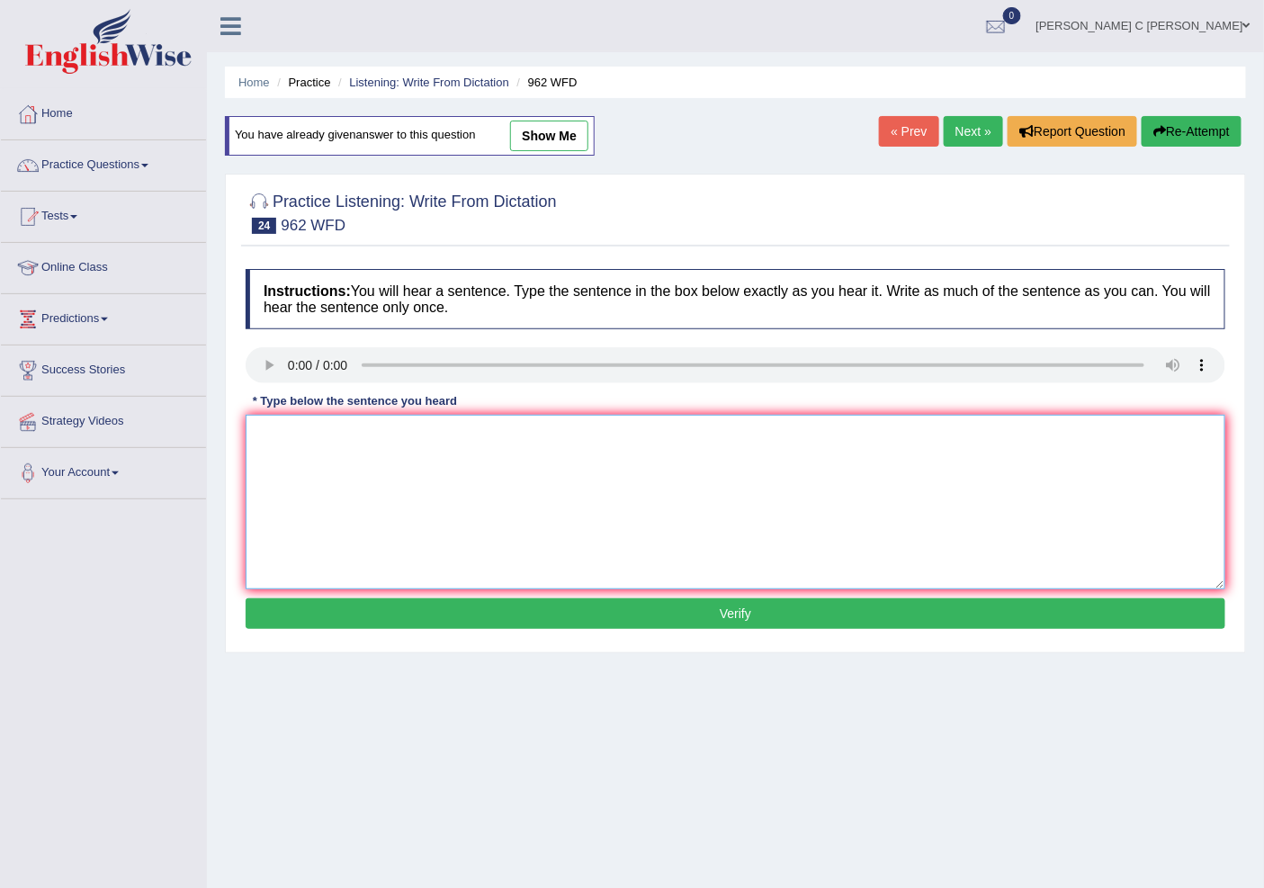
click at [427, 427] on textarea at bounding box center [736, 502] width 980 height 175
type textarea "If you have any questions about the exam please raise your hand."
click at [696, 626] on button "Verify" at bounding box center [736, 613] width 980 height 31
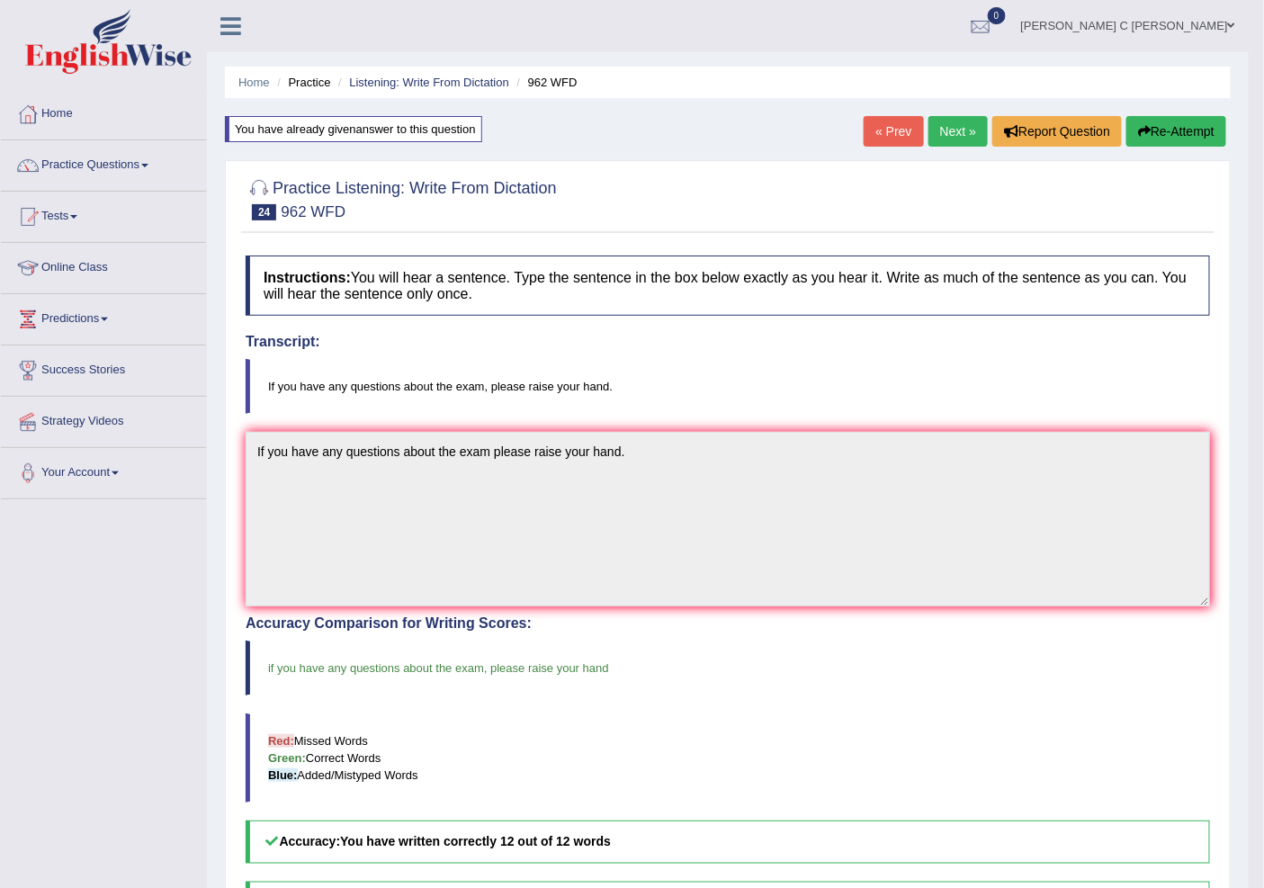
click at [959, 130] on link "Next »" at bounding box center [958, 131] width 59 height 31
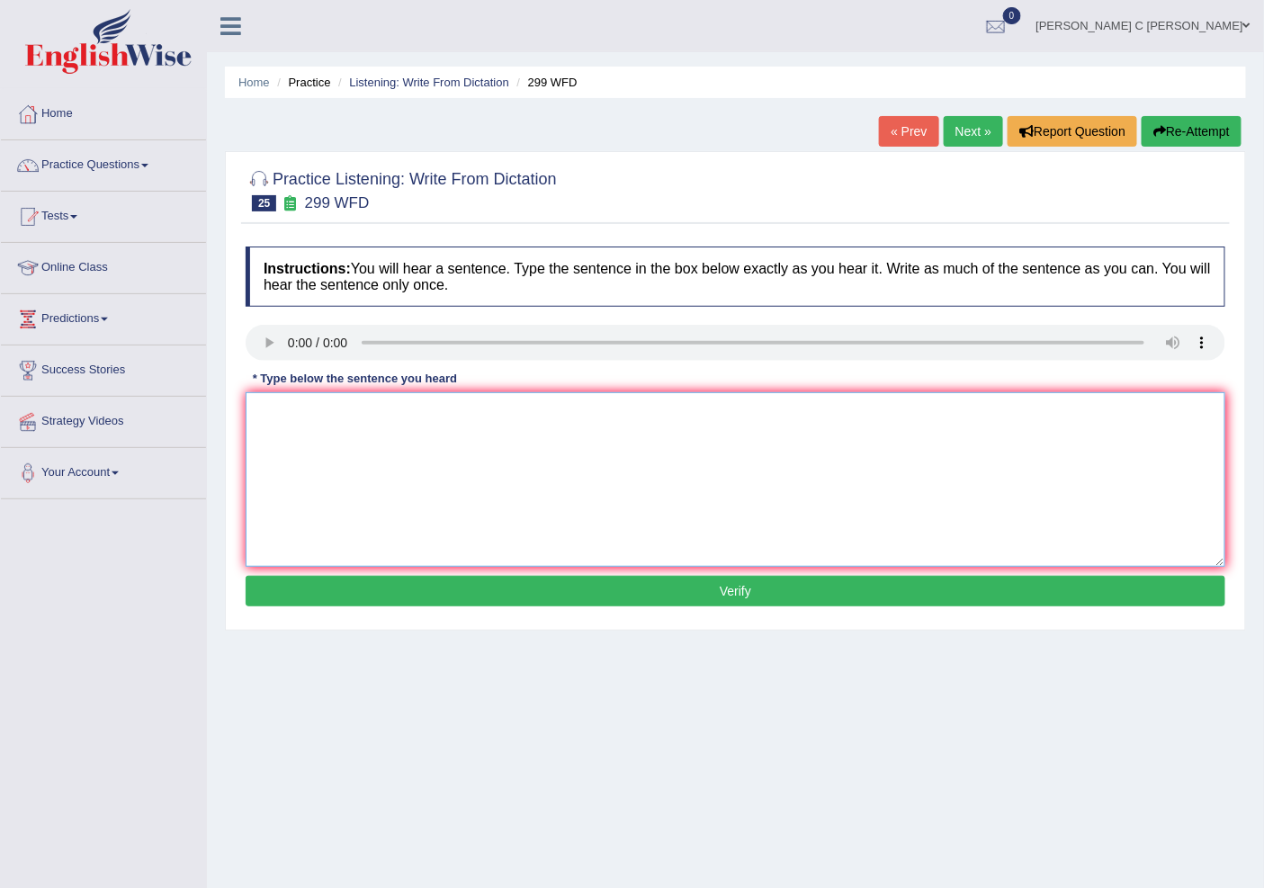
click at [335, 427] on textarea at bounding box center [736, 479] width 980 height 175
type textarea "Students represenatives."
click at [427, 589] on button "Verify" at bounding box center [736, 591] width 980 height 31
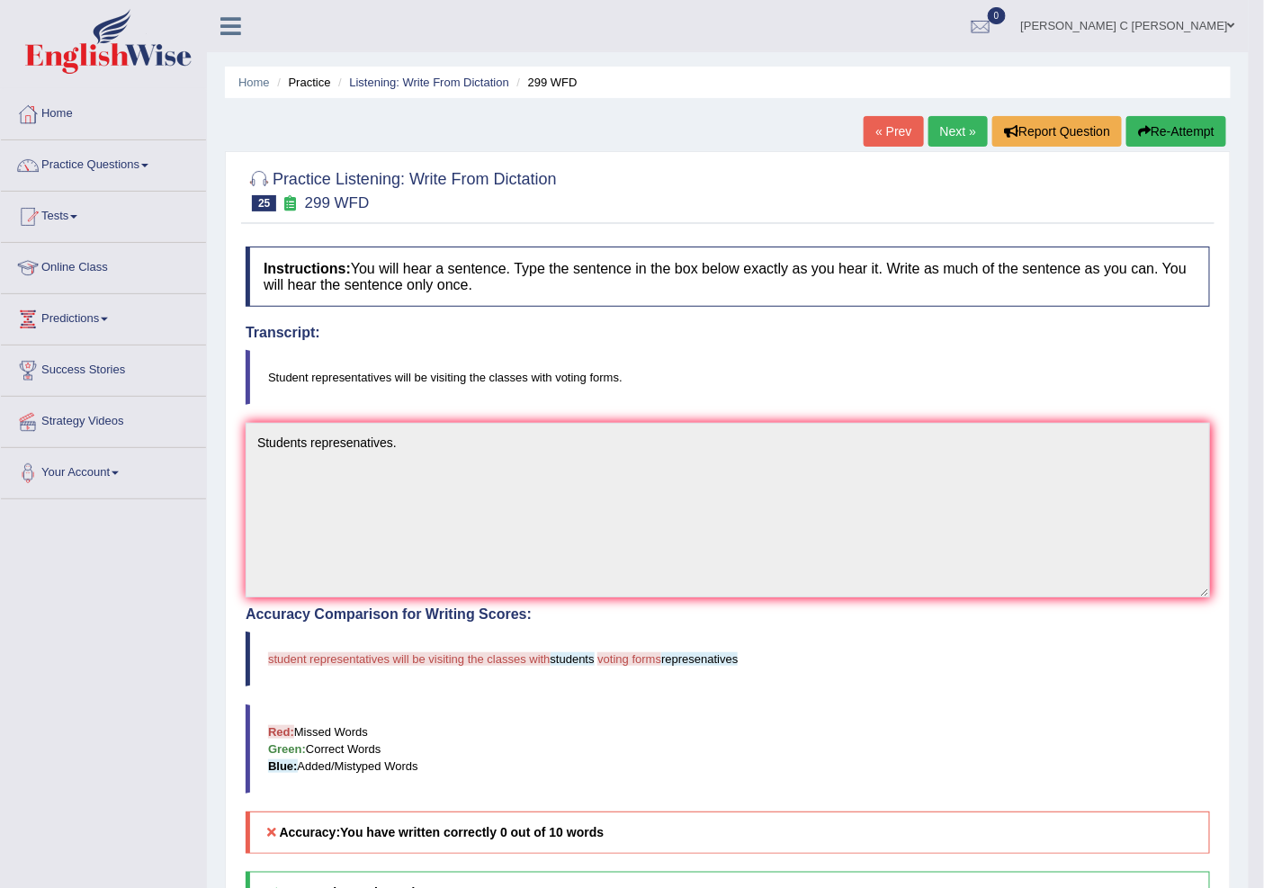
click at [957, 133] on link "Next »" at bounding box center [958, 131] width 59 height 31
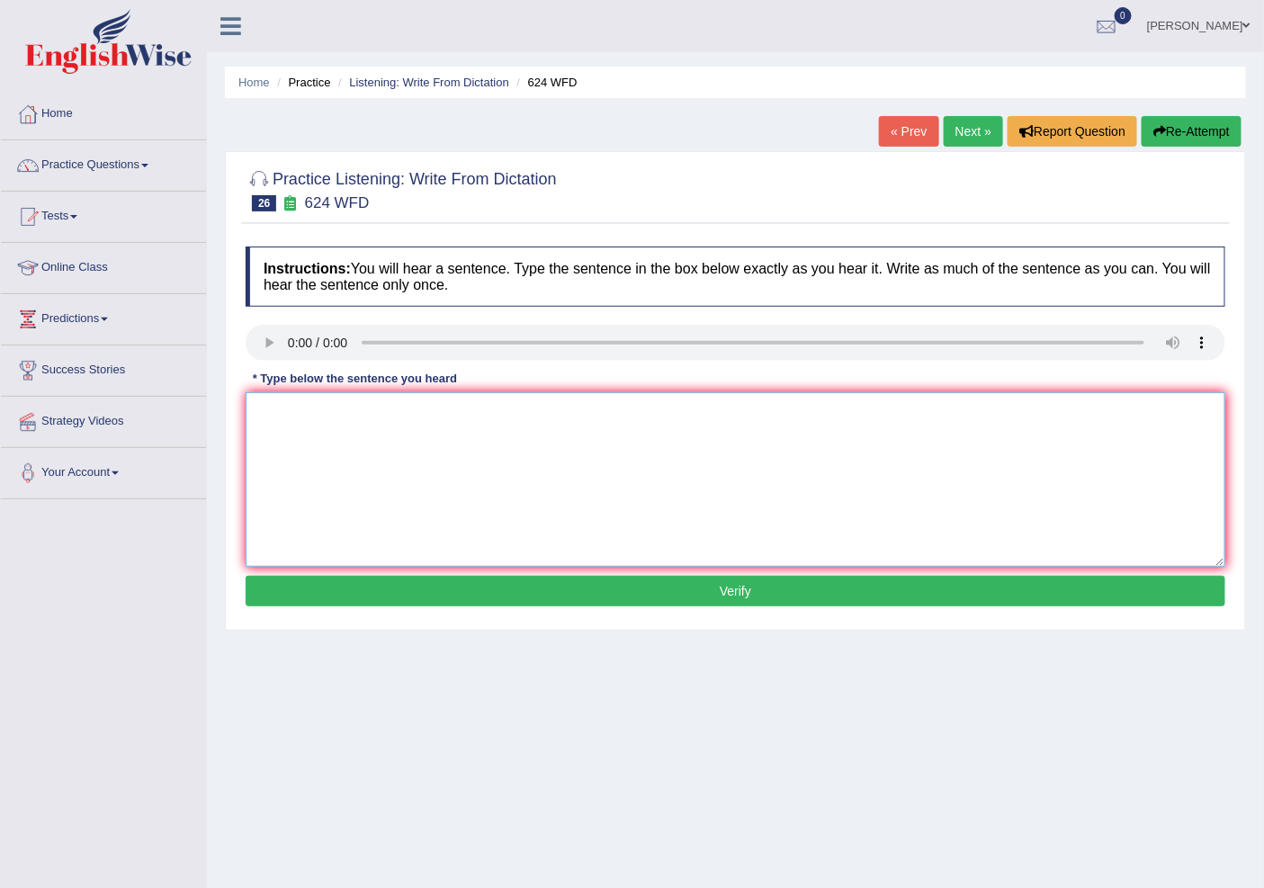
click at [321, 409] on textarea at bounding box center [736, 479] width 980 height 175
type textarea "Our coses indepentdatb iopaghsdkjbasdasdeasdasdasdasd"
click at [751, 592] on button "Verify" at bounding box center [736, 591] width 980 height 31
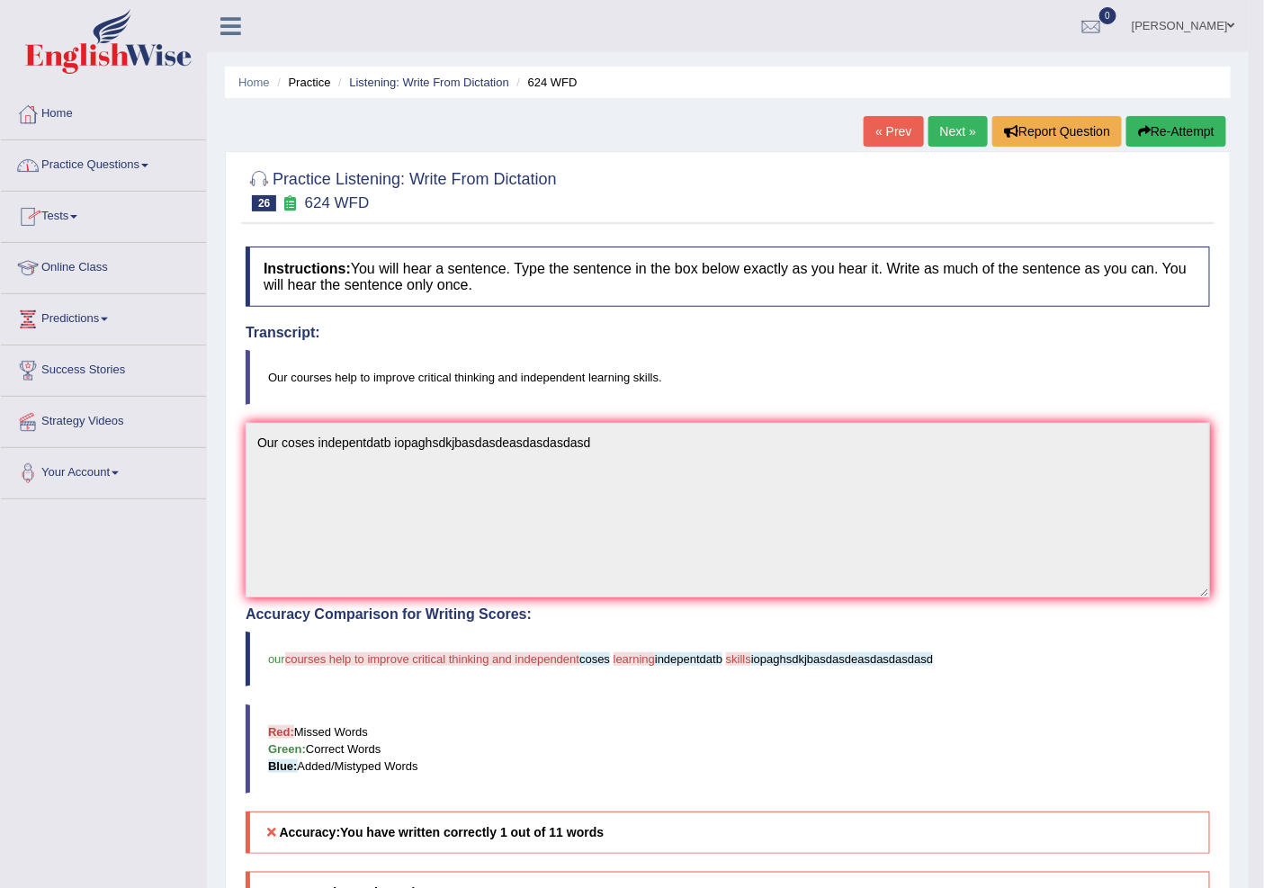
click at [140, 174] on link "Practice Questions" at bounding box center [103, 162] width 205 height 45
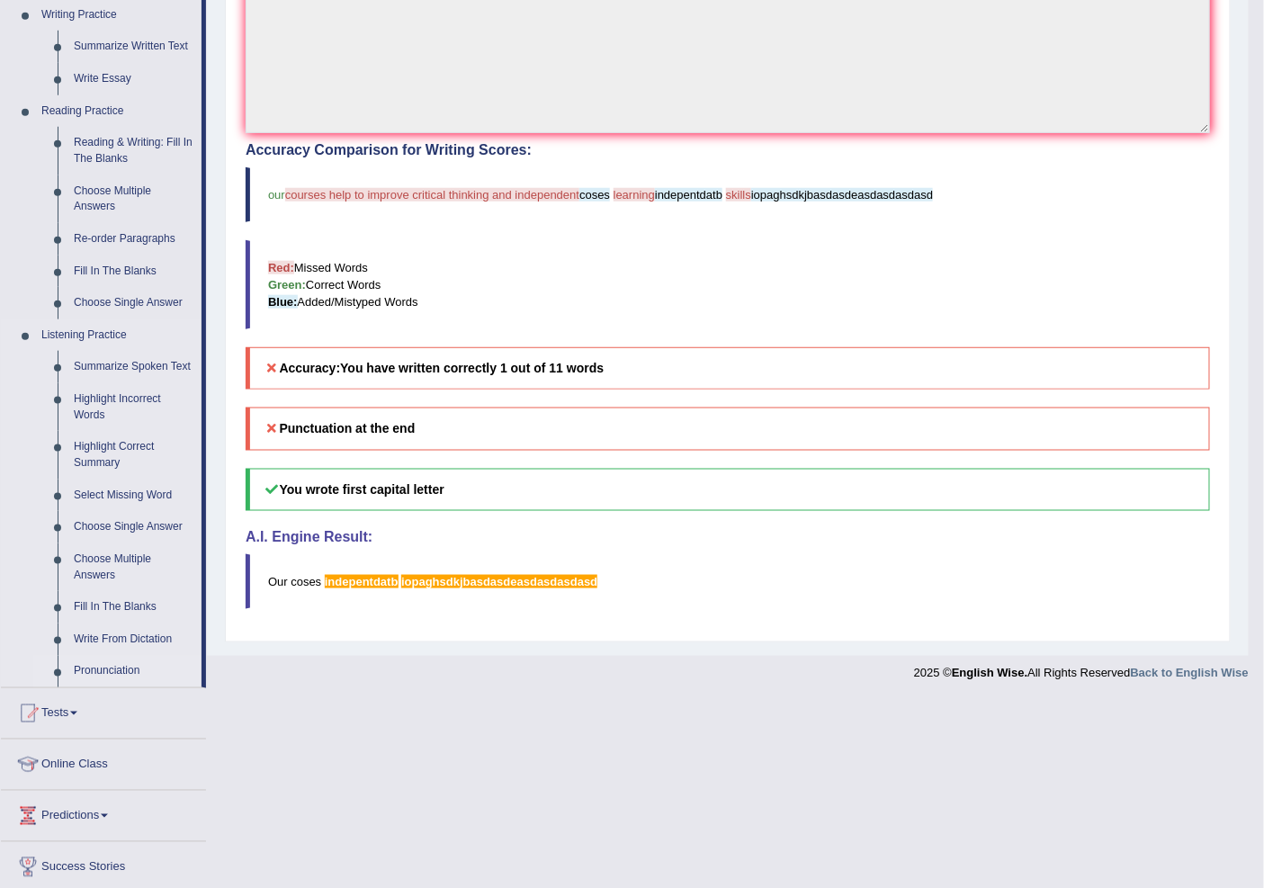
scroll to position [499, 0]
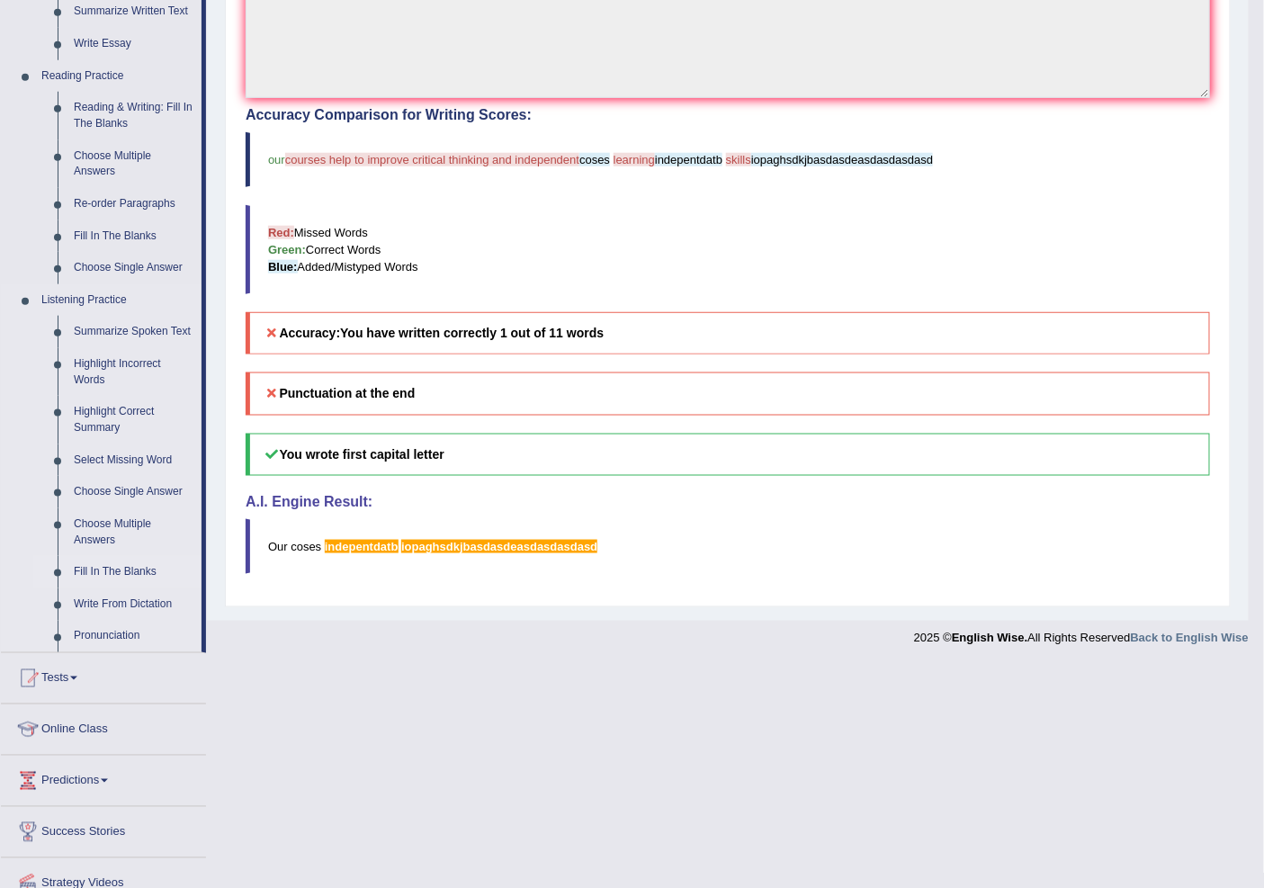
click at [136, 578] on link "Fill In The Blanks" at bounding box center [134, 572] width 136 height 32
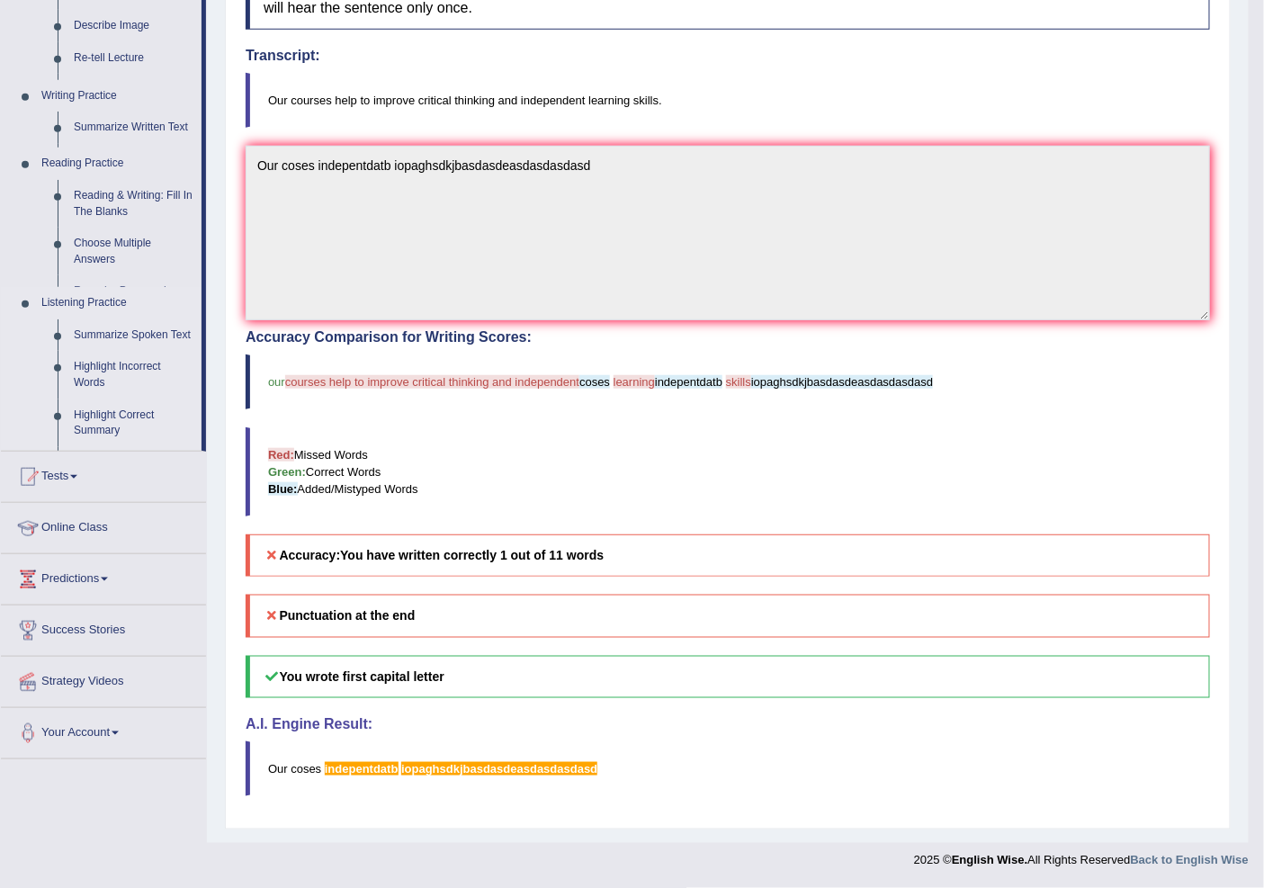
scroll to position [277, 0]
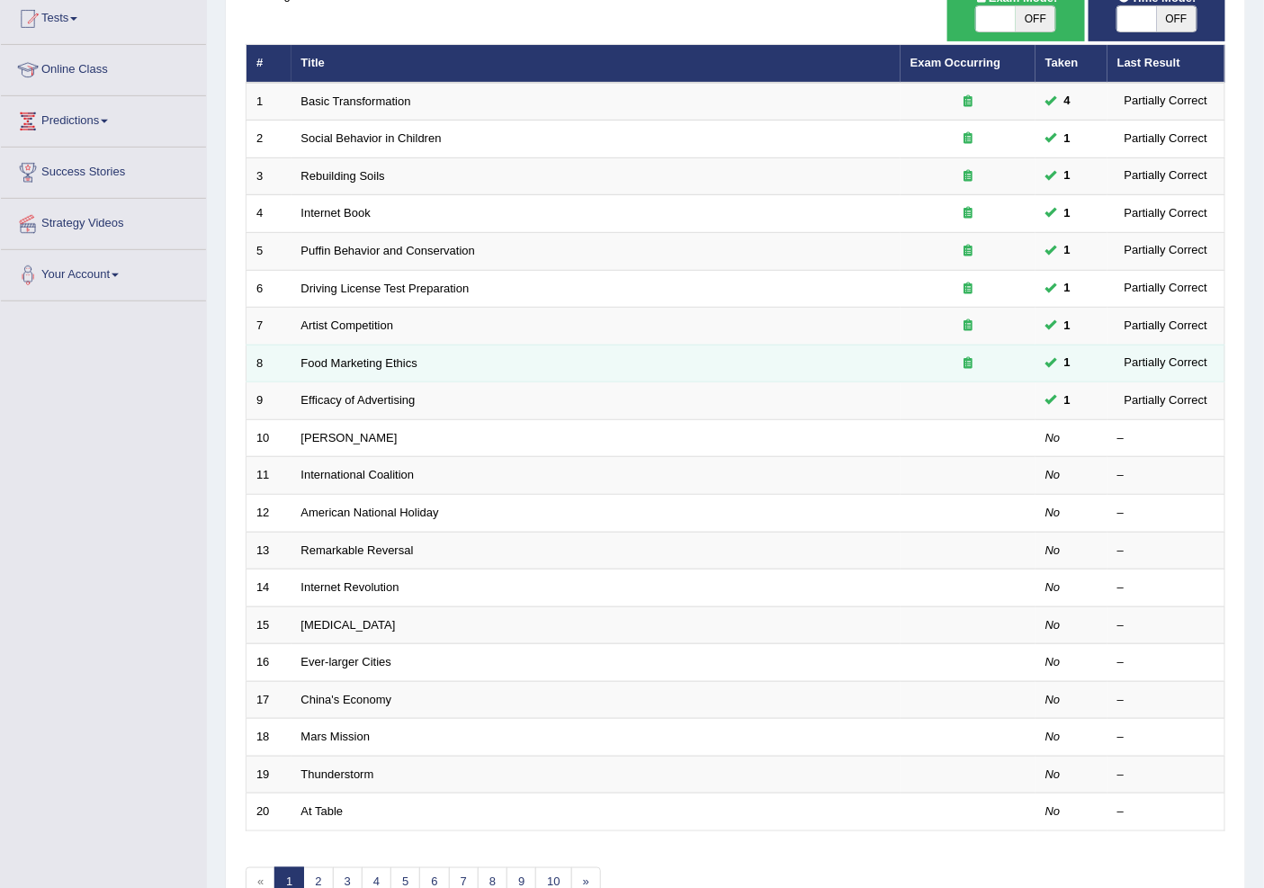
scroll to position [200, 0]
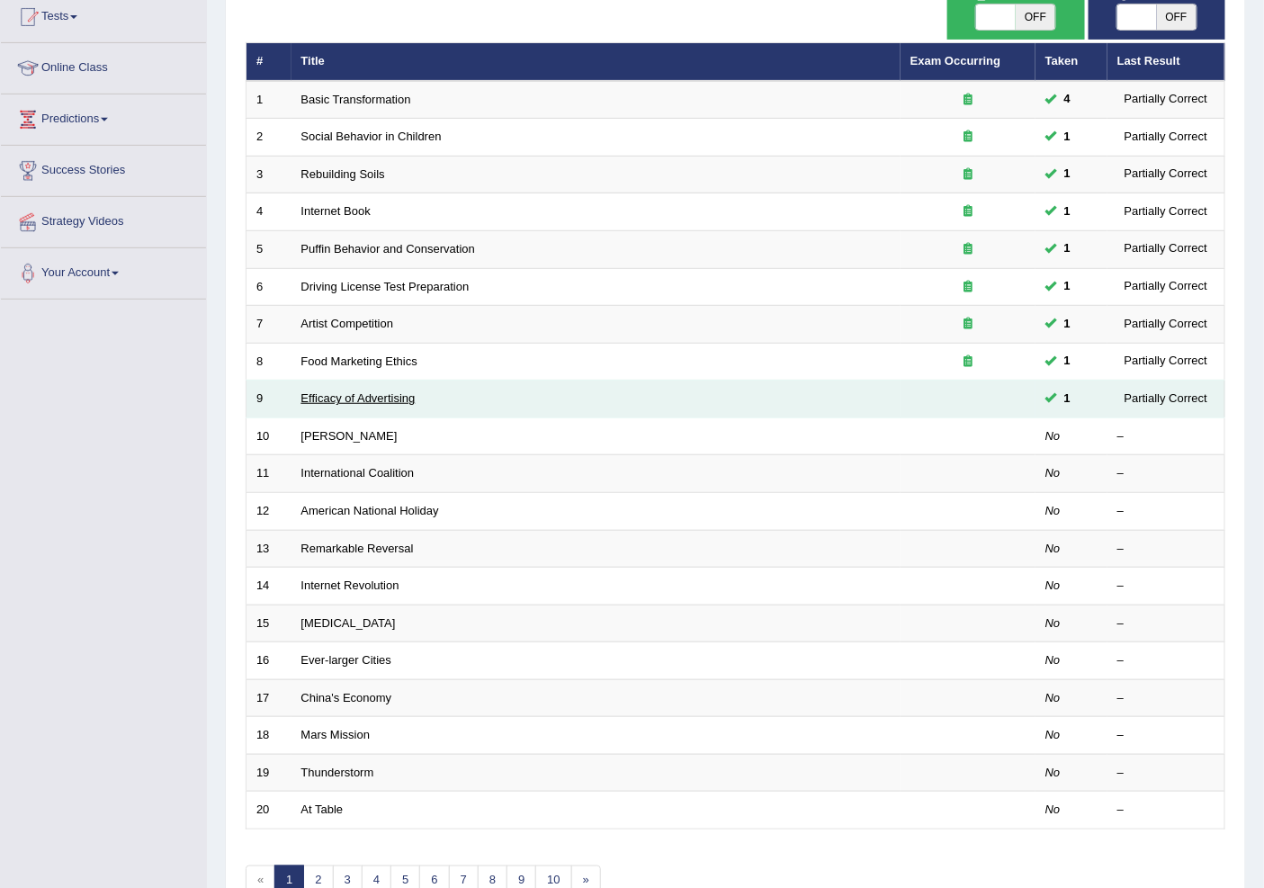
click at [349, 394] on link "Efficacy of Advertising" at bounding box center [358, 397] width 114 height 13
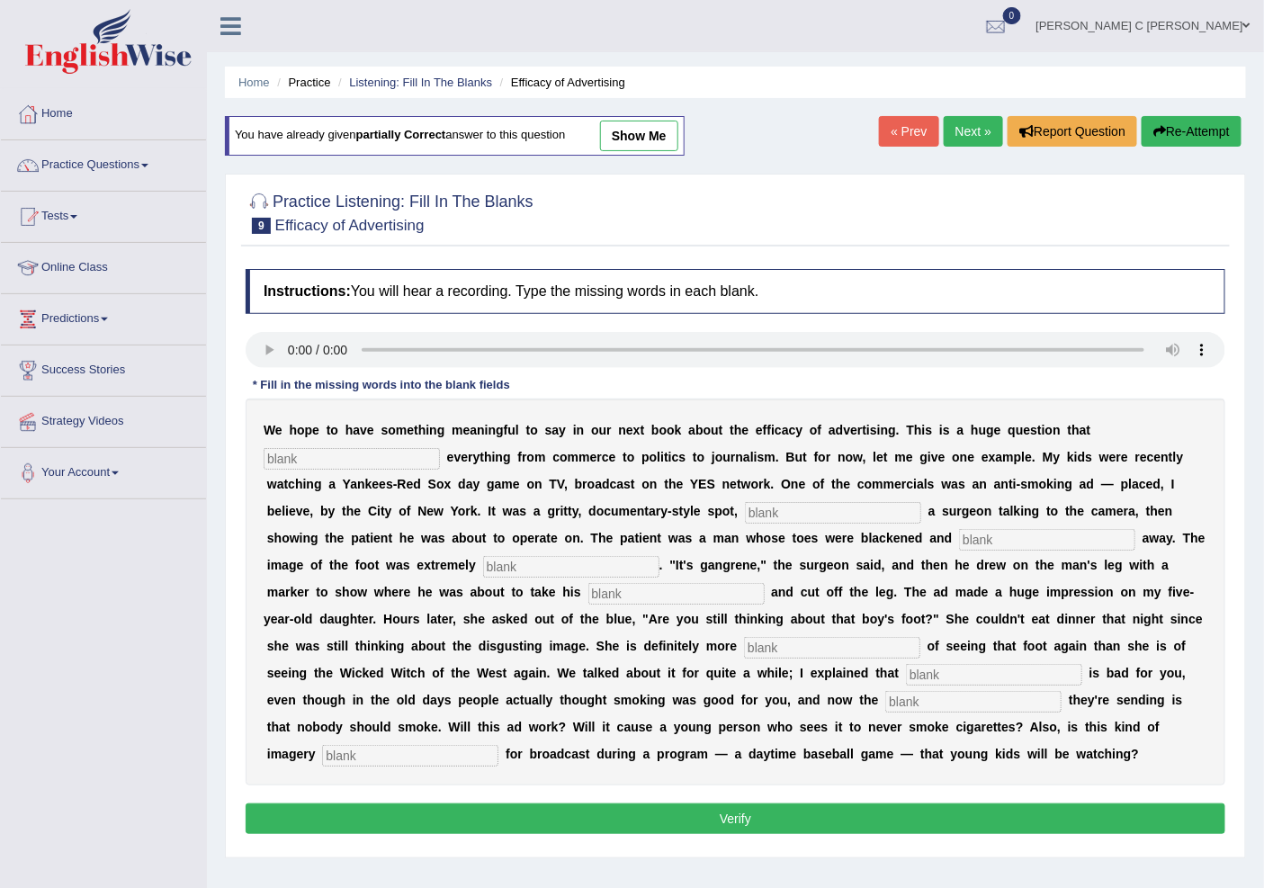
click at [376, 448] on input "text" at bounding box center [352, 459] width 176 height 22
type input "impact"
click at [770, 511] on input "text" at bounding box center [833, 513] width 176 height 22
type input "f"
click at [576, 565] on input "text" at bounding box center [571, 567] width 176 height 22
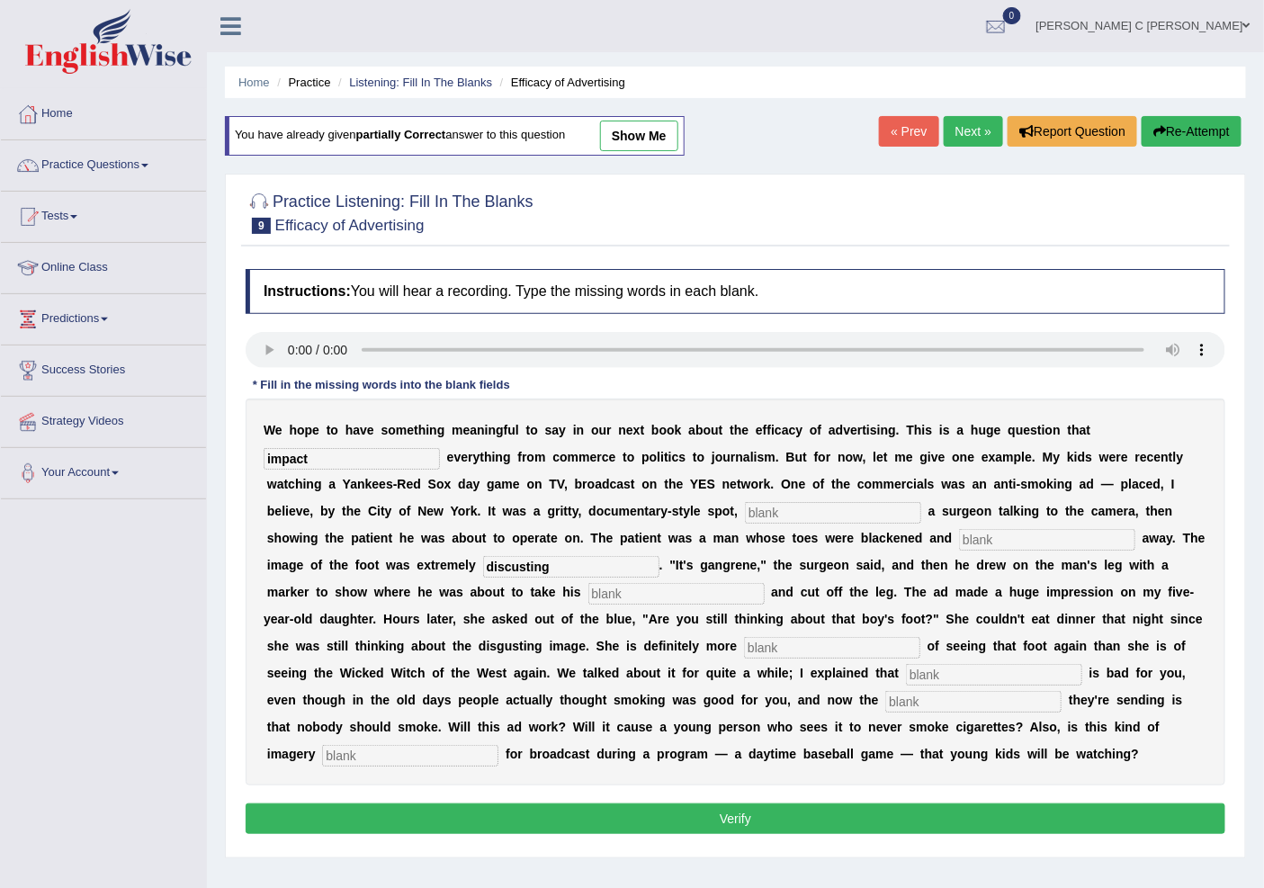
type input "discusting"
click at [632, 596] on input "text" at bounding box center [677, 594] width 176 height 22
type input "haxso"
click at [828, 649] on input "text" at bounding box center [832, 648] width 176 height 22
type input "more"
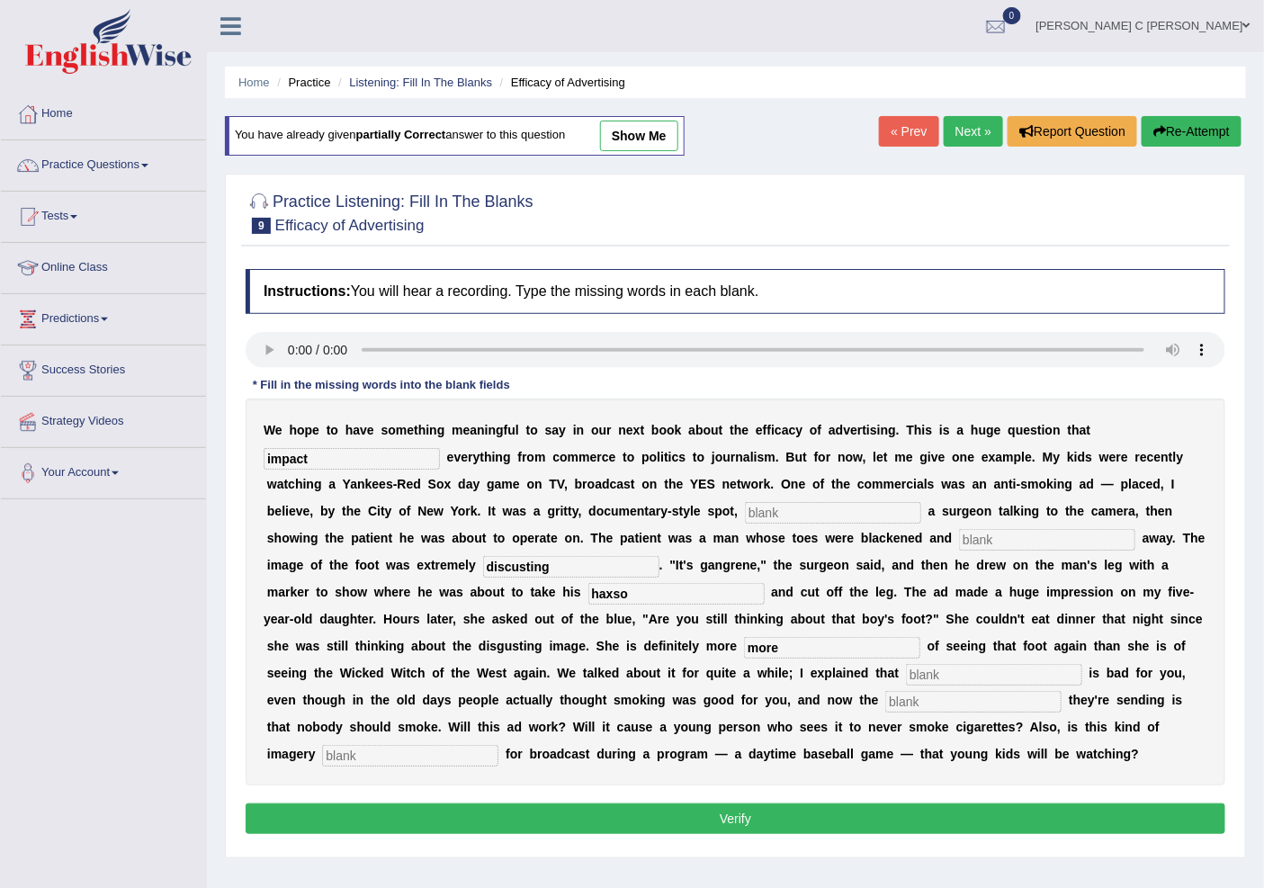
click at [918, 675] on input "text" at bounding box center [994, 675] width 176 height 22
type input "smoking"
click at [931, 696] on input "text" at bounding box center [974, 702] width 176 height 22
type input "message"
click at [432, 760] on input "text" at bounding box center [410, 756] width 176 height 22
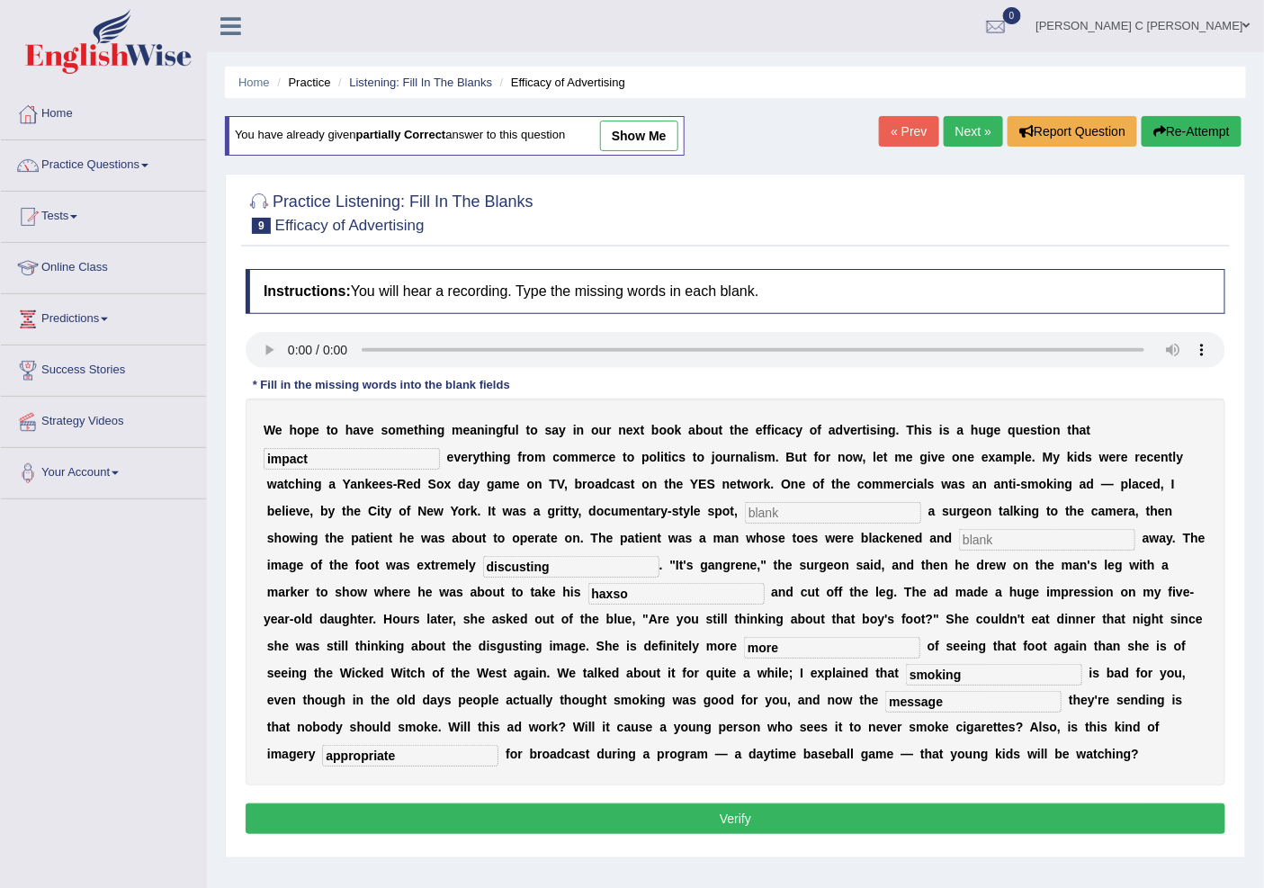
type input "appropriate"
click at [511, 564] on input "discusting" at bounding box center [571, 567] width 176 height 22
type input "disgusting"
click at [787, 505] on input "text" at bounding box center [833, 513] width 176 height 22
click at [895, 814] on button "Verify" at bounding box center [736, 819] width 980 height 31
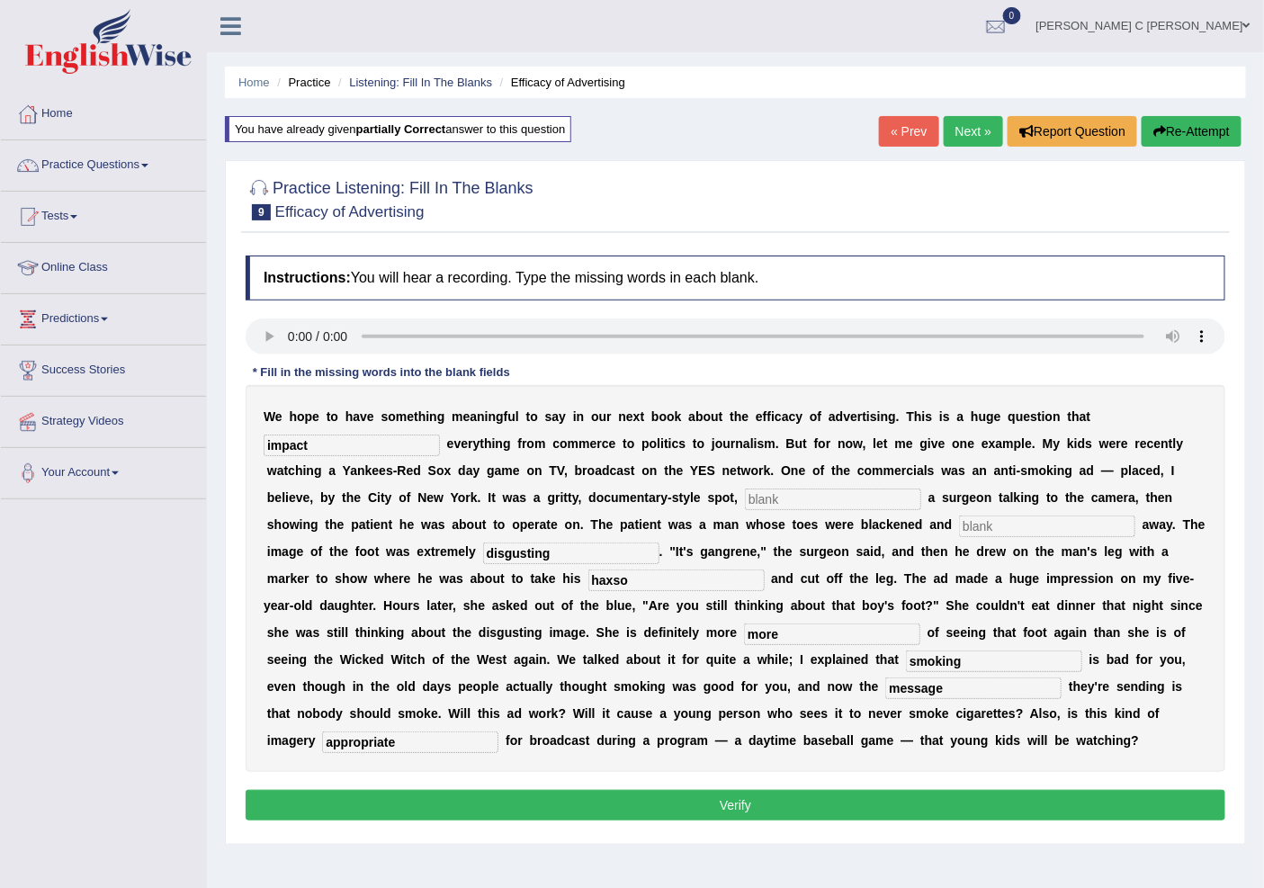
click at [792, 489] on input "text" at bounding box center [833, 500] width 176 height 22
type input "sss"
click at [1012, 528] on input "text" at bounding box center [1047, 527] width 176 height 22
type input "sss"
click at [895, 796] on button "Verify" at bounding box center [736, 805] width 980 height 31
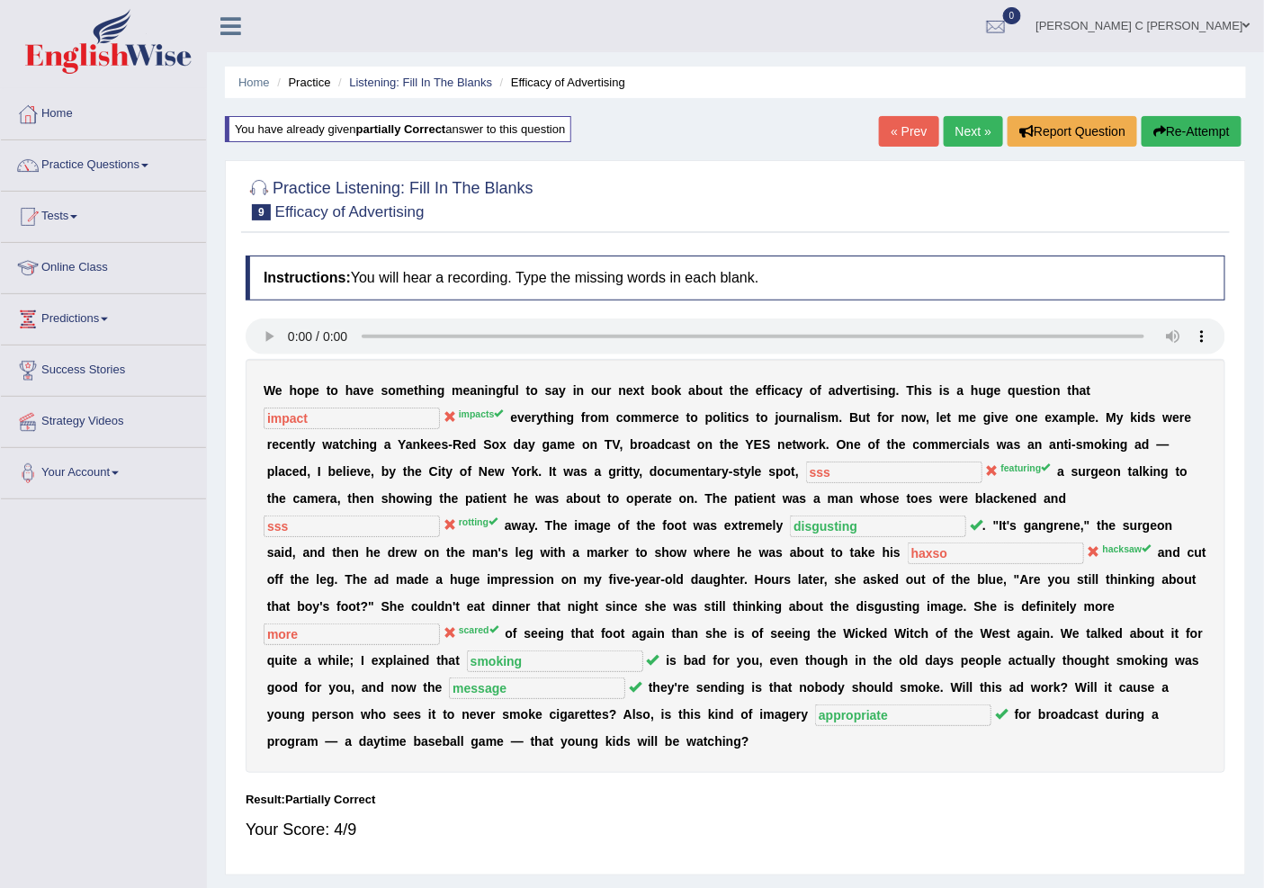
click at [963, 153] on div "Home Practice Listening: Fill In The Blanks Efficacy of Advertising You have al…" at bounding box center [735, 450] width 1057 height 900
click at [963, 139] on link "Next »" at bounding box center [973, 131] width 59 height 31
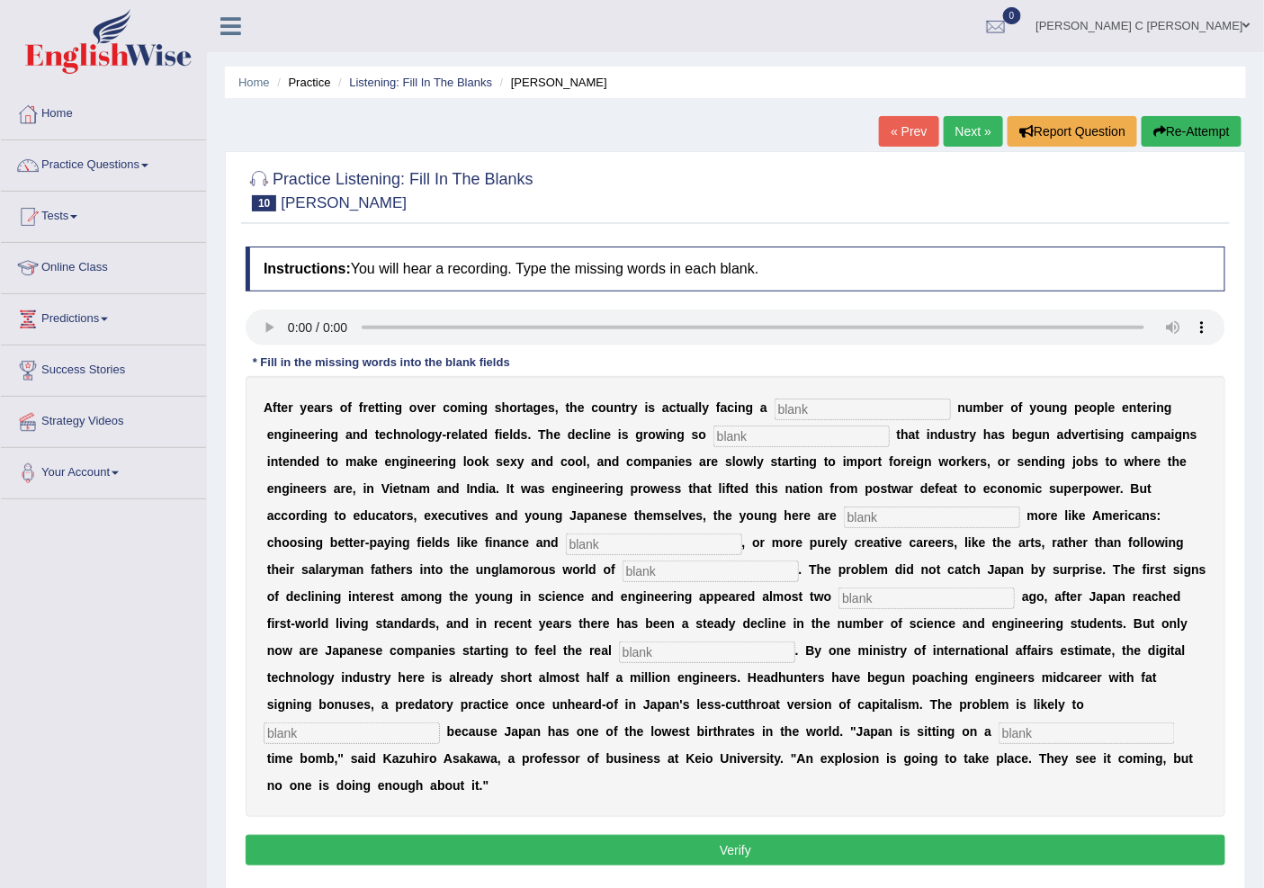
click at [787, 409] on input "text" at bounding box center [863, 410] width 176 height 22
type input "d"
click at [796, 432] on input "text" at bounding box center [802, 437] width 176 height 22
type input "drustic"
click at [901, 517] on input "text" at bounding box center [932, 518] width 176 height 22
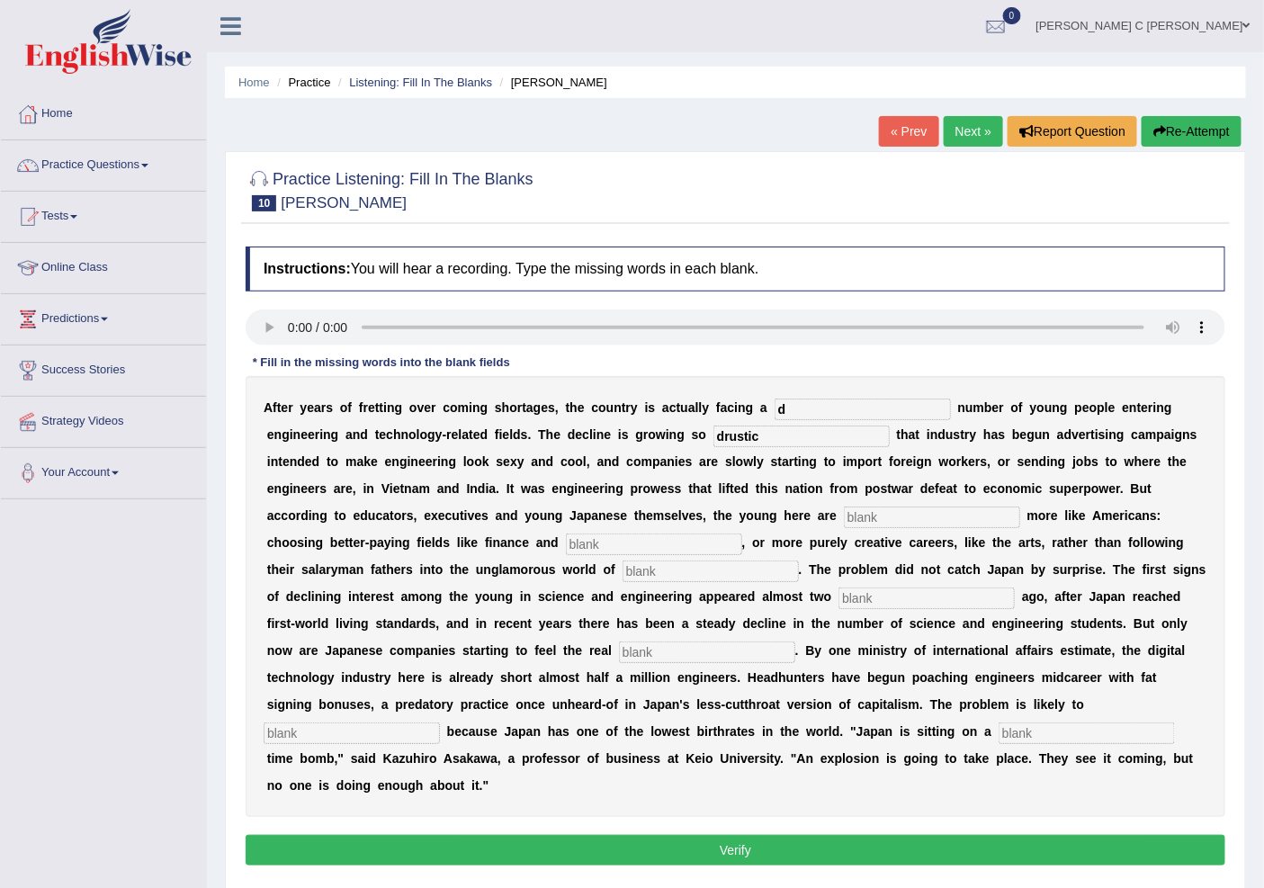
click at [796, 408] on input "d" at bounding box center [863, 410] width 176 height 22
click at [802, 409] on input "d" at bounding box center [863, 410] width 176 height 22
click at [870, 515] on input "text" at bounding box center [932, 518] width 176 height 22
type input "behaving"
click at [702, 535] on input "text" at bounding box center [654, 545] width 176 height 22
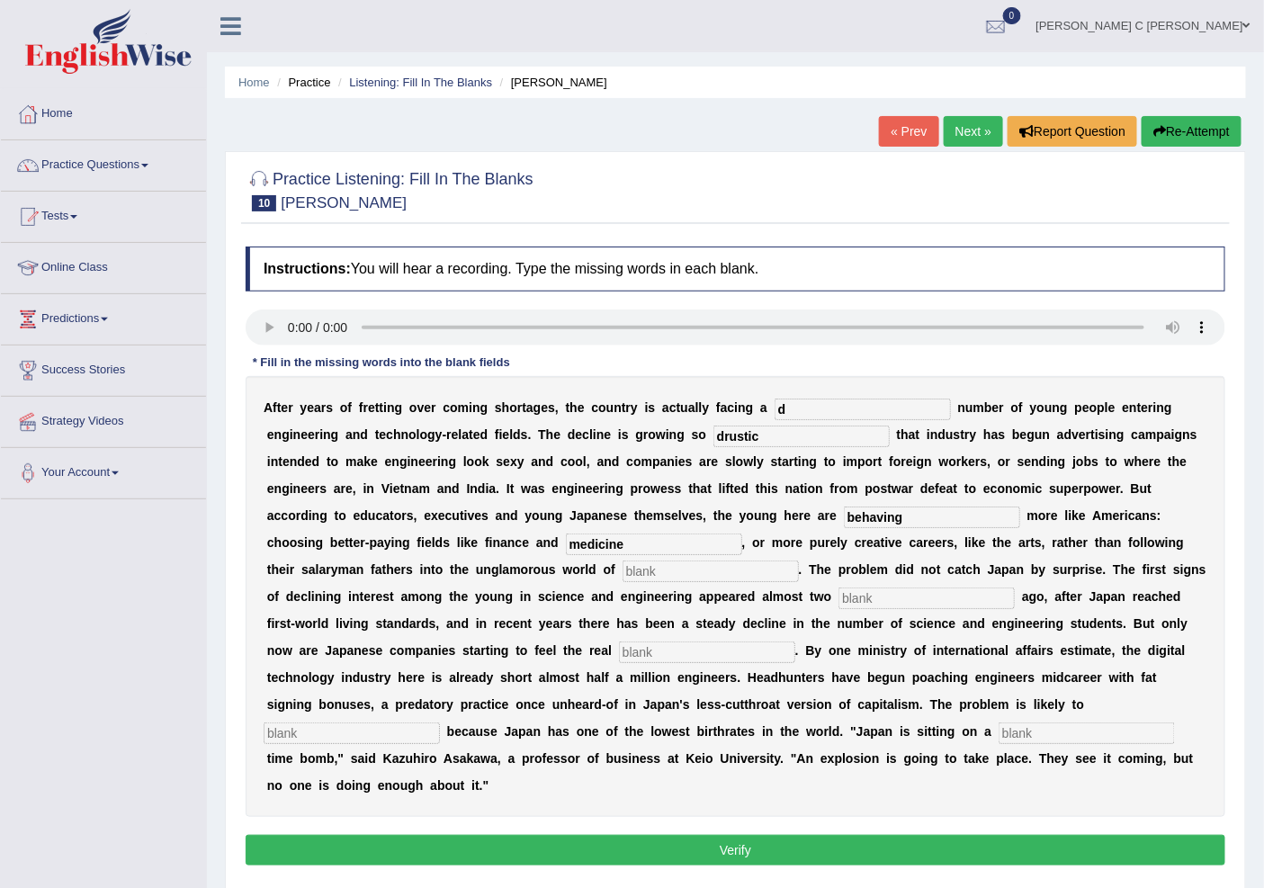
type input "medicine"
click at [685, 571] on input "text" at bounding box center [711, 572] width 176 height 22
type input "manufuctoring"
drag, startPoint x: 888, startPoint y: 574, endPoint x: 891, endPoint y: 583, distance: 9.4
click at [889, 574] on b at bounding box center [891, 569] width 7 height 14
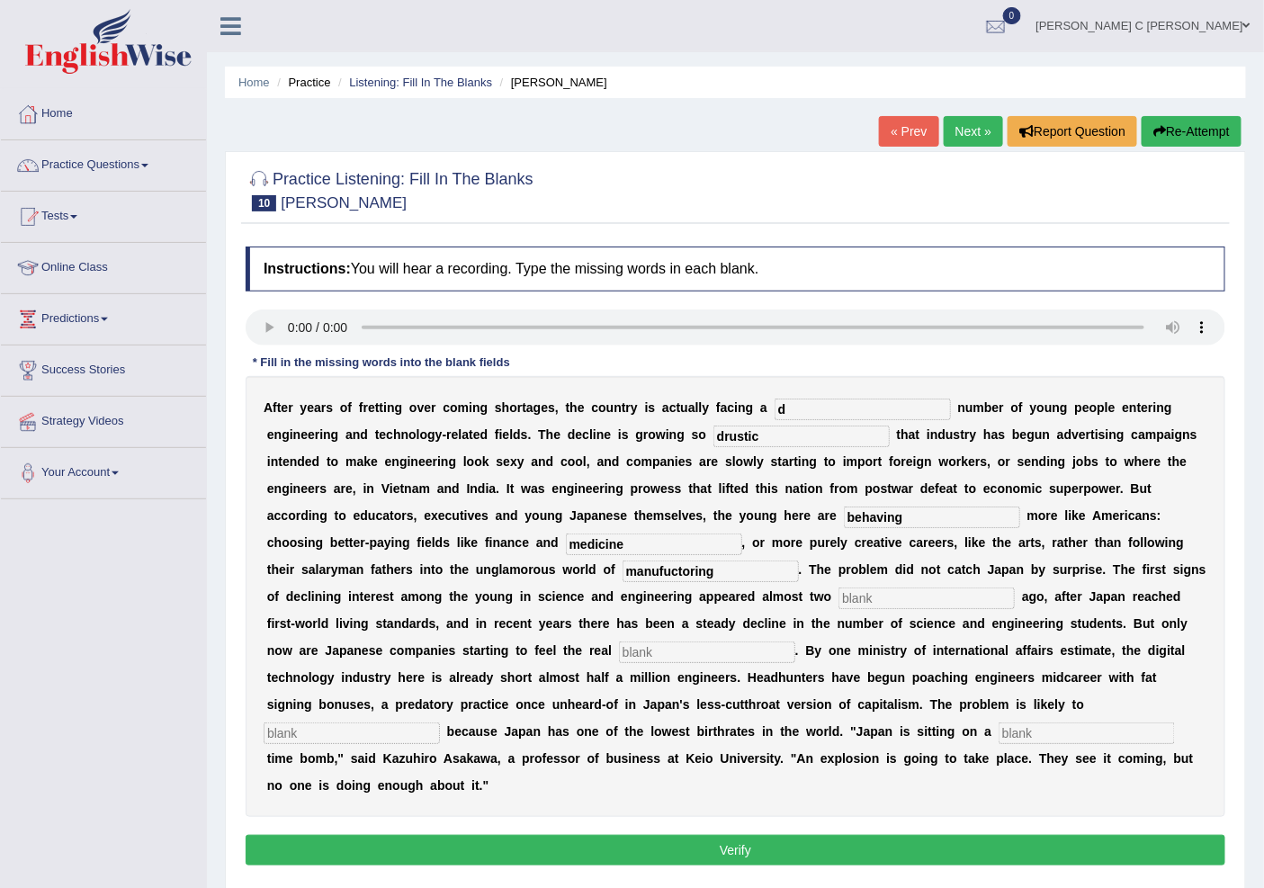
click at [889, 591] on input "text" at bounding box center [927, 599] width 176 height 22
type input "decades"
click at [673, 653] on input "text" at bounding box center [707, 653] width 176 height 22
type input "pinch"
click at [357, 741] on input "text" at bounding box center [352, 734] width 176 height 22
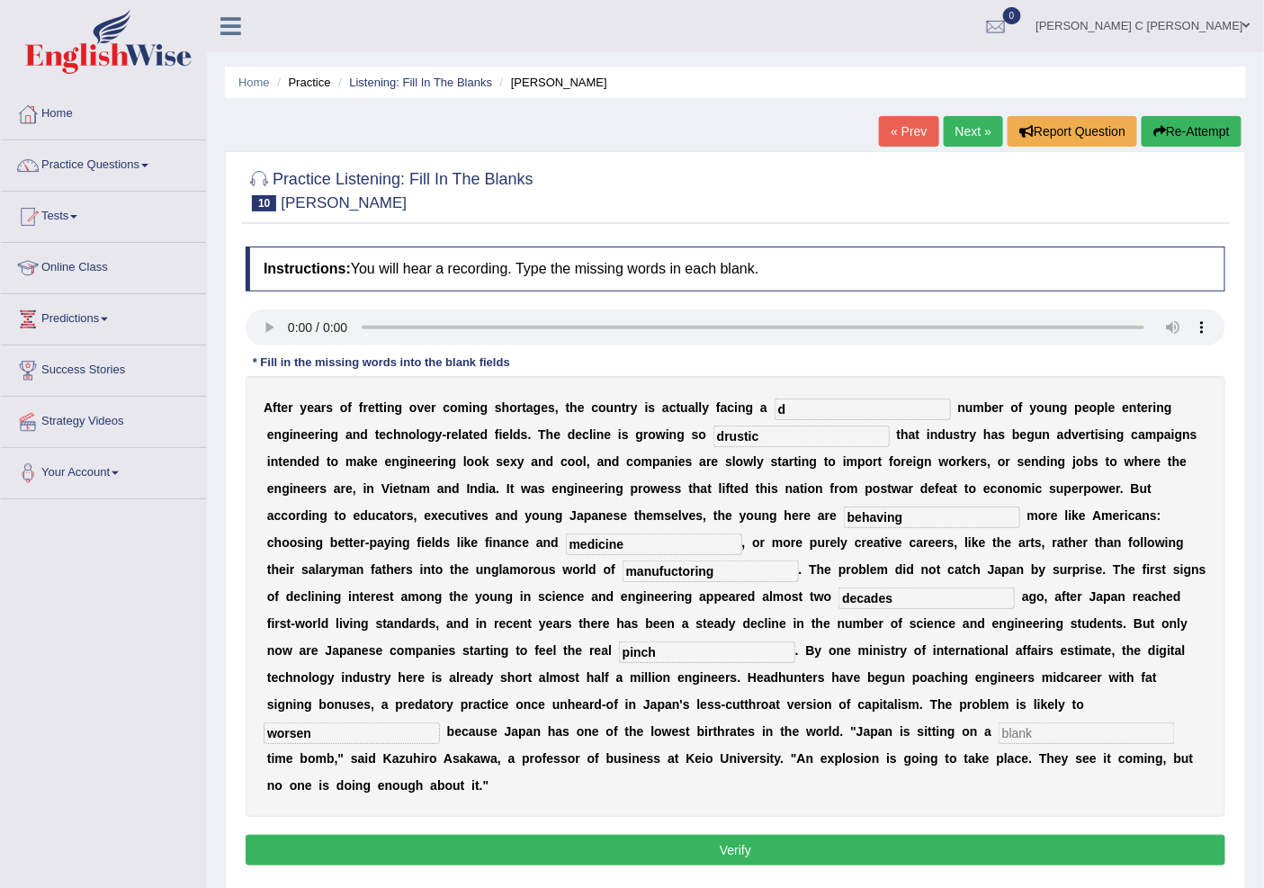
type input "worsen"
click at [1021, 734] on input "text" at bounding box center [1087, 734] width 176 height 22
type input "demograpic"
click at [289, 730] on input "worsen" at bounding box center [352, 734] width 176 height 22
type input "worstend"
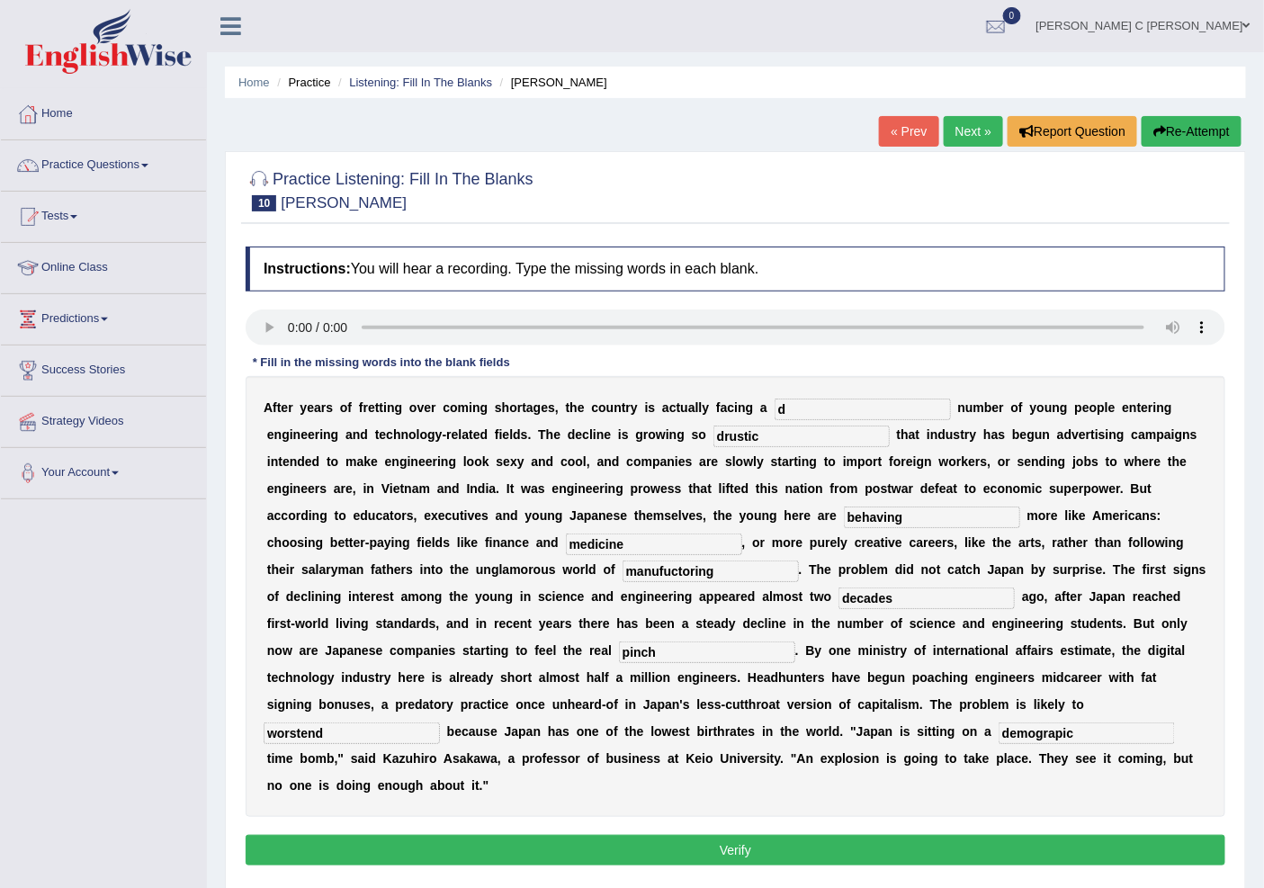
click at [578, 862] on button "Verify" at bounding box center [736, 850] width 980 height 31
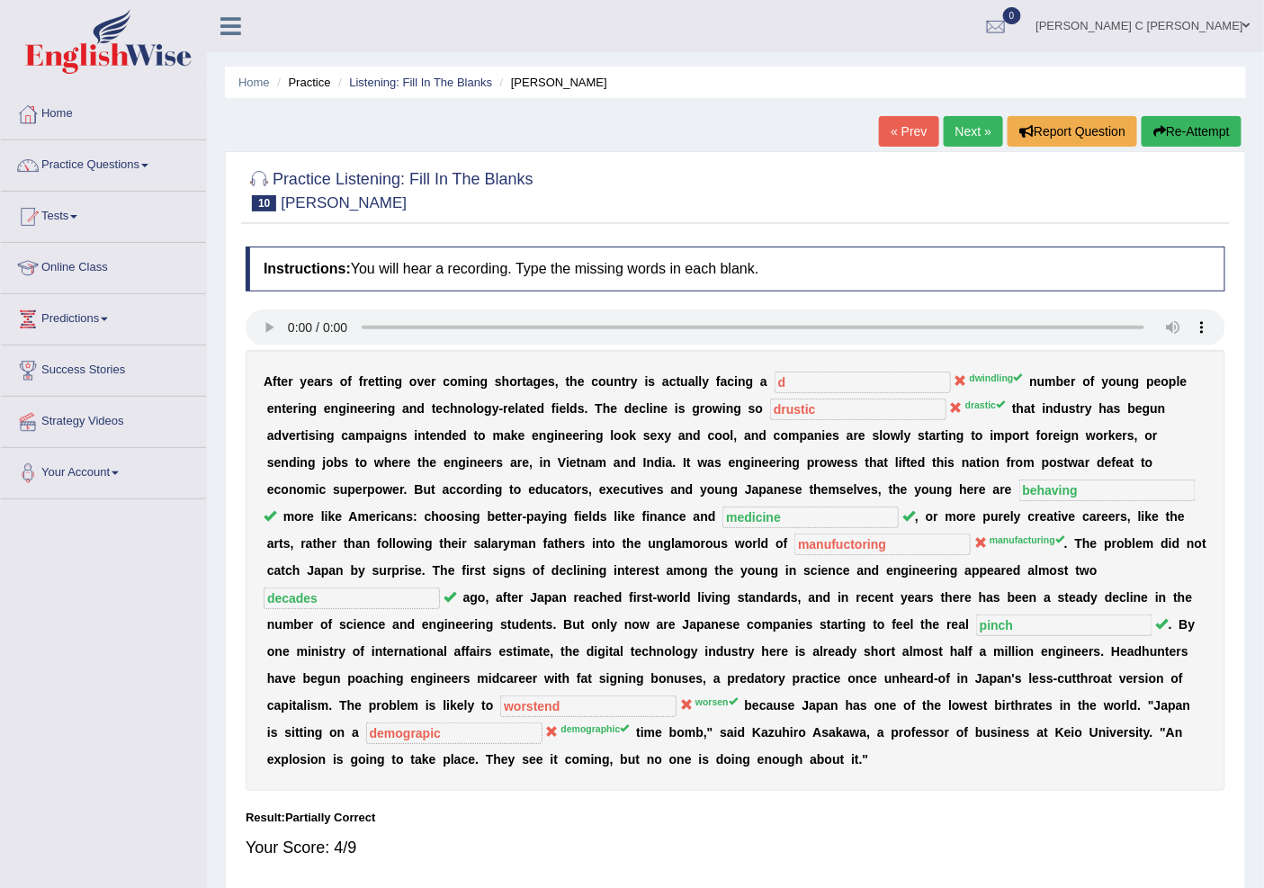
scroll to position [63, 0]
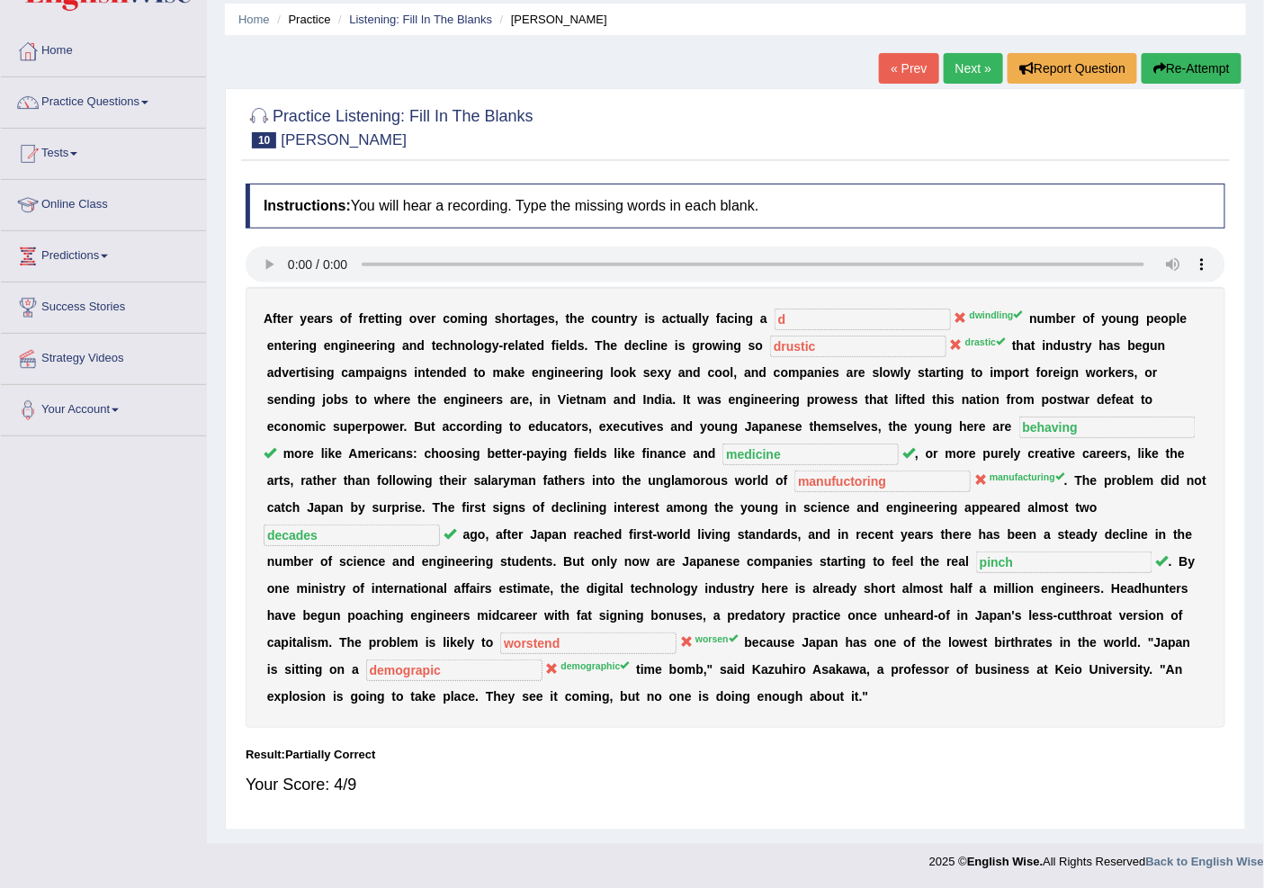
click at [981, 67] on link "Next »" at bounding box center [973, 68] width 59 height 31
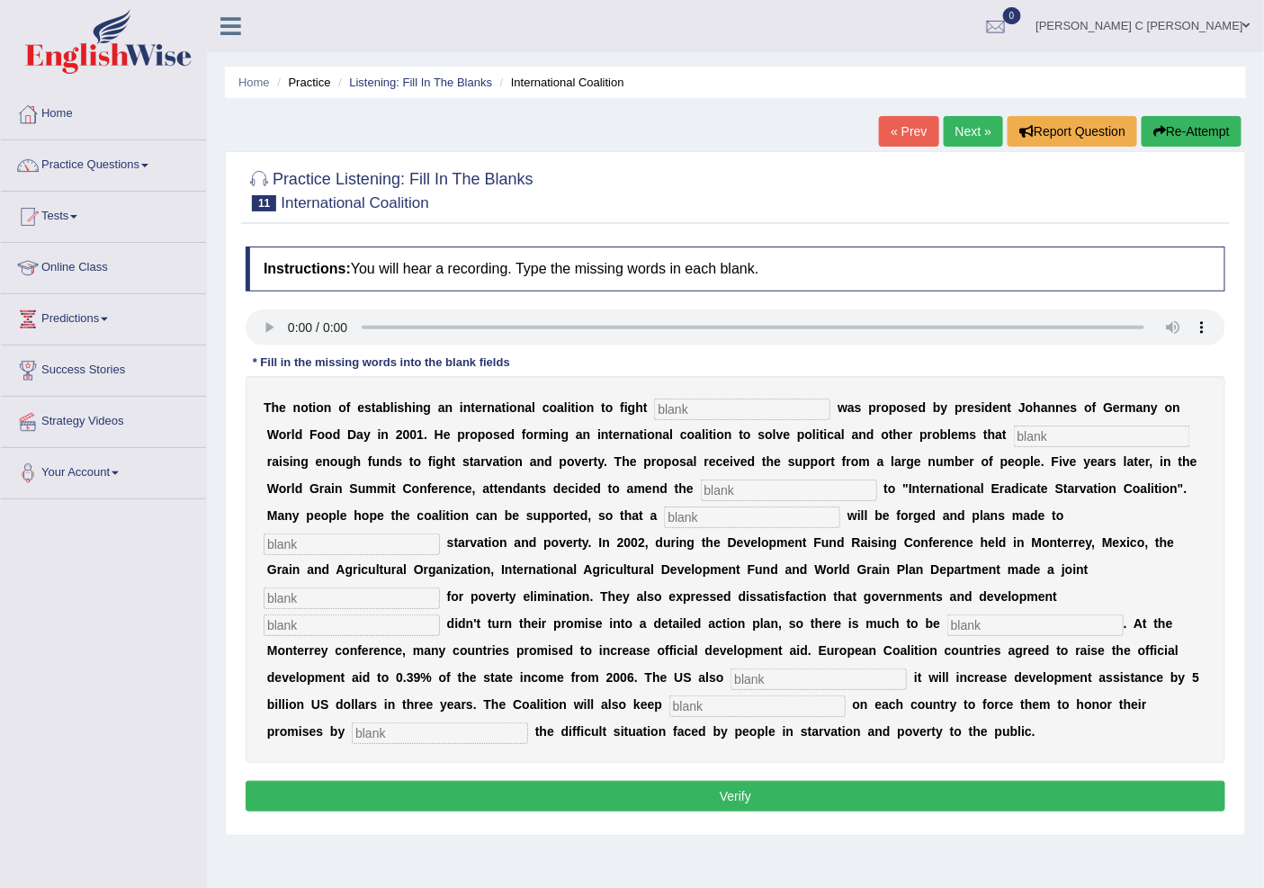
click at [667, 400] on input "text" at bounding box center [742, 410] width 176 height 22
type input "[MEDICAL_DATA]"
click at [1055, 430] on input "text" at bounding box center [1102, 437] width 176 height 22
type input "absturct"
click at [812, 497] on input "text" at bounding box center [789, 491] width 176 height 22
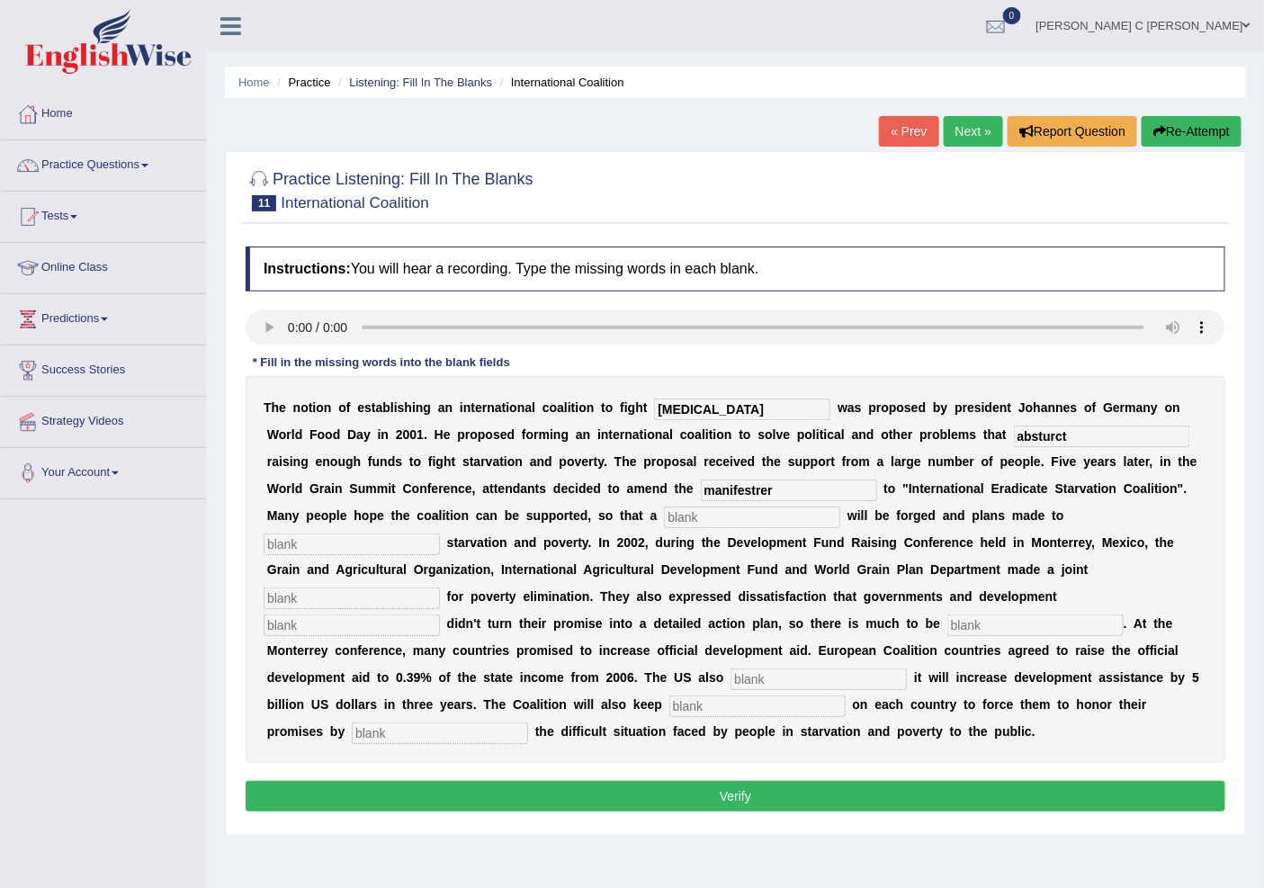
type input "manifestrer"
click at [699, 510] on input "text" at bounding box center [752, 518] width 176 height 22
type input "resolution"
click at [414, 538] on input "text" at bounding box center [352, 545] width 176 height 22
type input "pu"
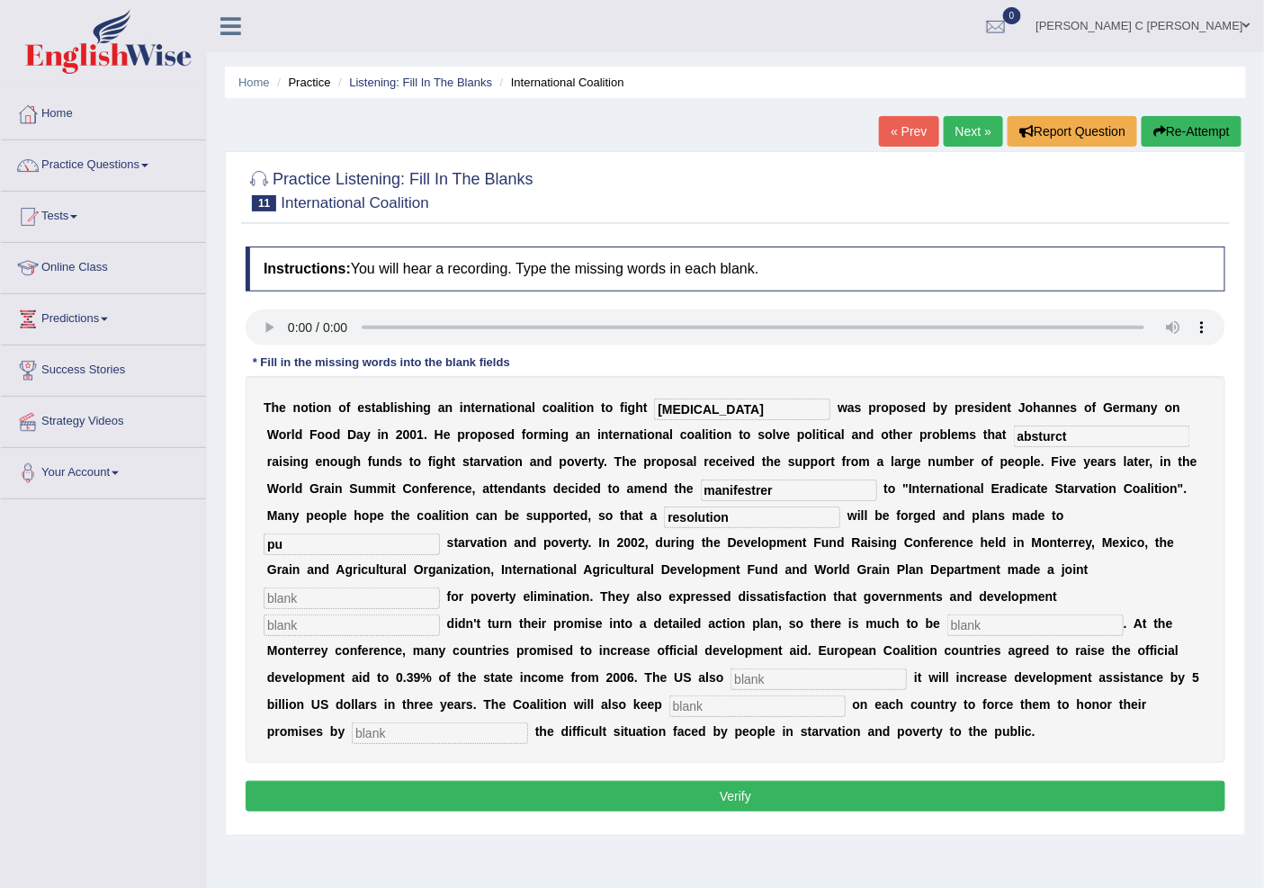
click at [397, 603] on input "text" at bounding box center [352, 599] width 176 height 22
type input "apeal"
click at [342, 658] on div "T h e n o t i o n o f e s t a b l i s h i n g a n i n t e r n a t i o n a l c o…" at bounding box center [736, 569] width 980 height 387
click at [328, 619] on input "text" at bounding box center [352, 626] width 176 height 22
type input "parners"
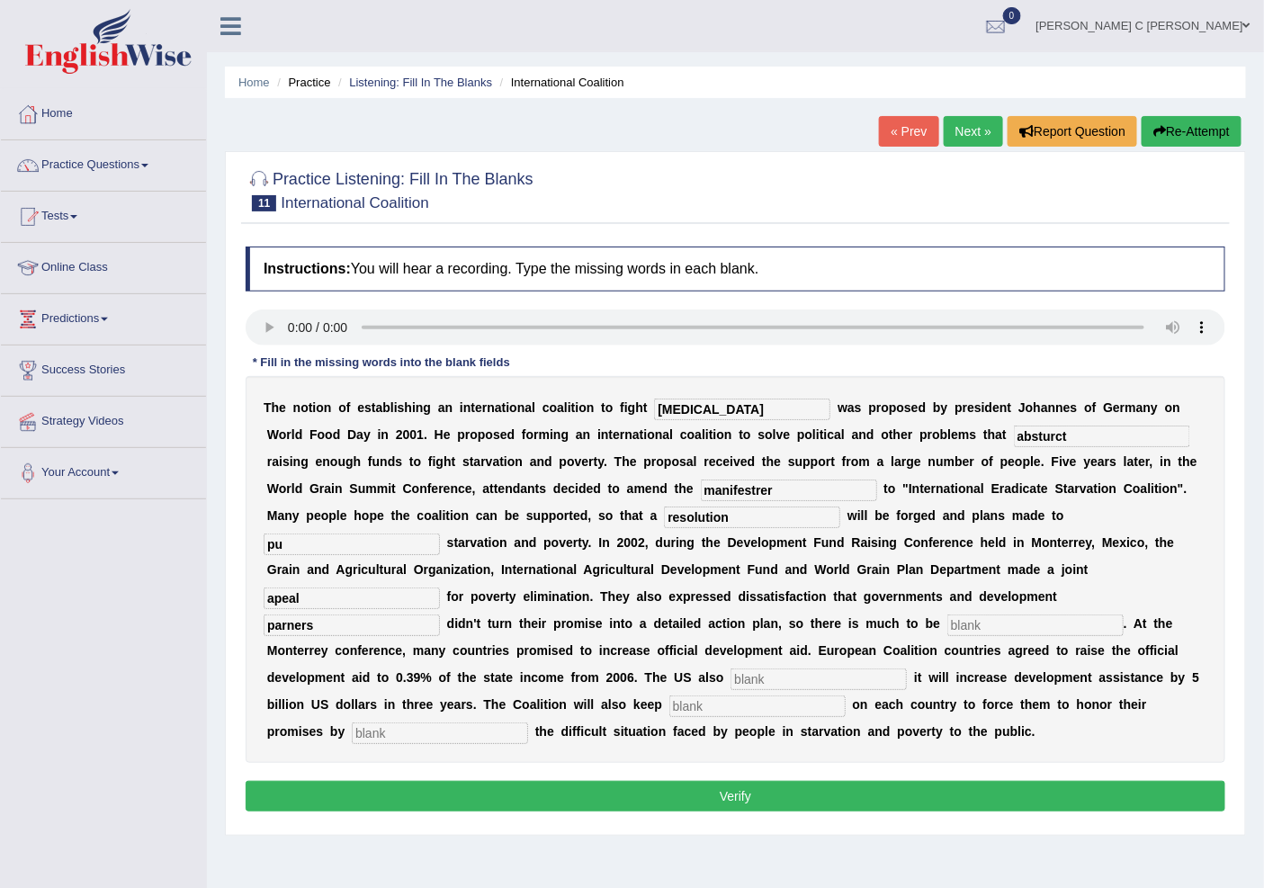
click at [966, 616] on input "text" at bounding box center [1036, 626] width 176 height 22
type input "dessired"
click at [749, 673] on input "text" at bounding box center [819, 680] width 176 height 22
type input "announced"
click at [732, 697] on input "text" at bounding box center [758, 707] width 176 height 22
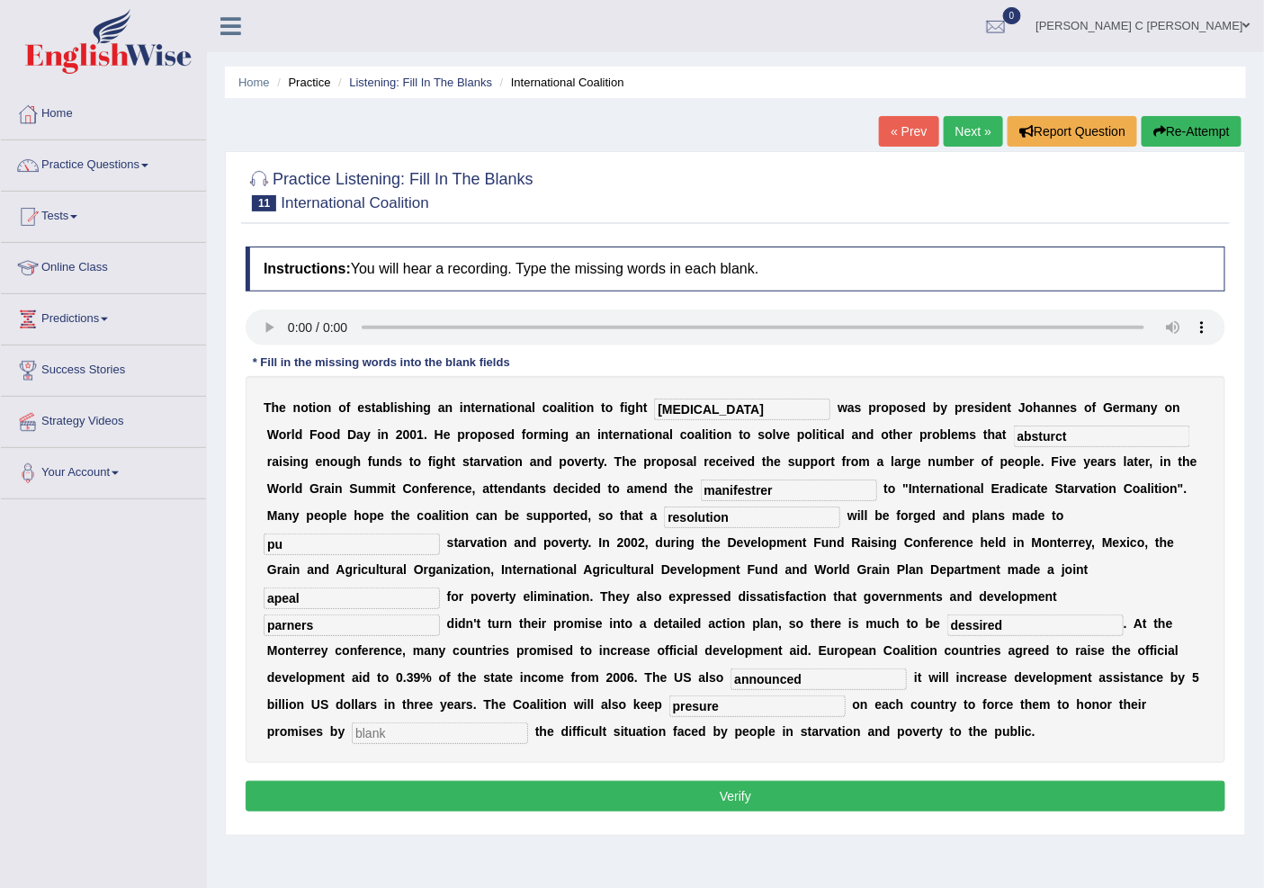
type input "presure"
click at [421, 726] on input "text" at bounding box center [440, 734] width 176 height 22
type input "exposing"
click at [484, 775] on div "Instructions: You will hear a recording. Type the missing words in each blank. …" at bounding box center [735, 532] width 989 height 589
click at [486, 789] on button "Verify" at bounding box center [736, 796] width 980 height 31
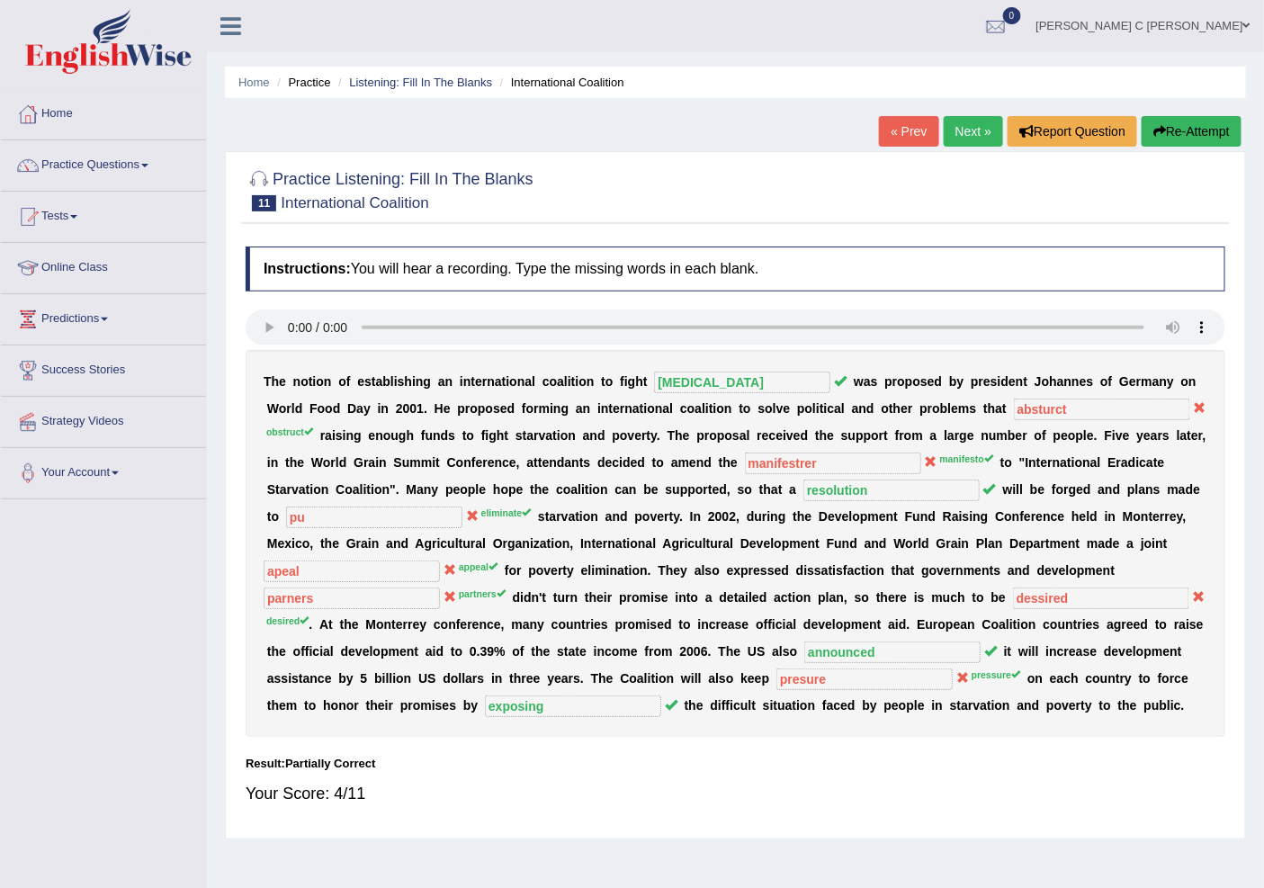
click at [954, 141] on link "Next »" at bounding box center [973, 131] width 59 height 31
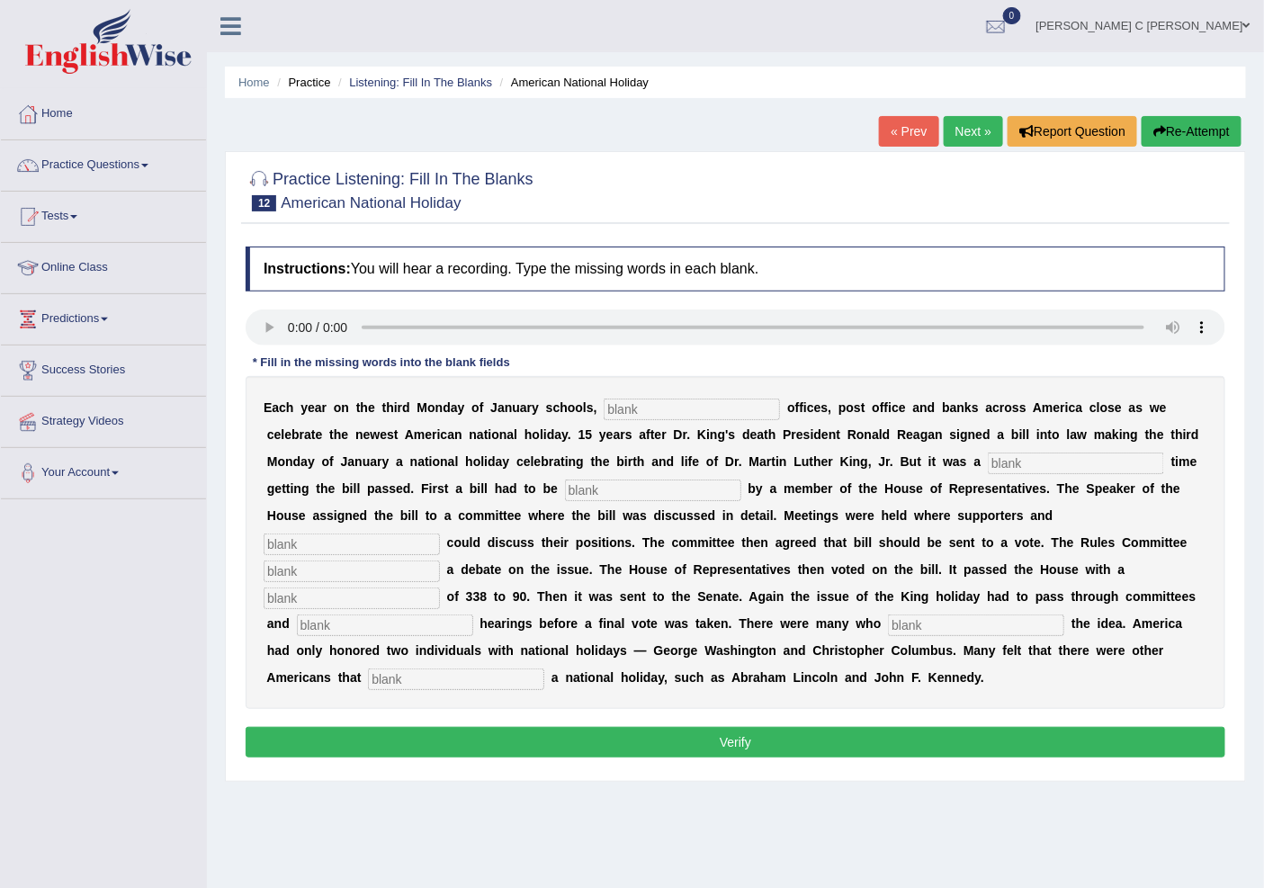
click at [668, 412] on input "text" at bounding box center [692, 410] width 176 height 22
type input "federals"
click at [1057, 453] on input "text" at bounding box center [1076, 464] width 176 height 22
type input "taough"
click at [671, 493] on input "text" at bounding box center [653, 491] width 176 height 22
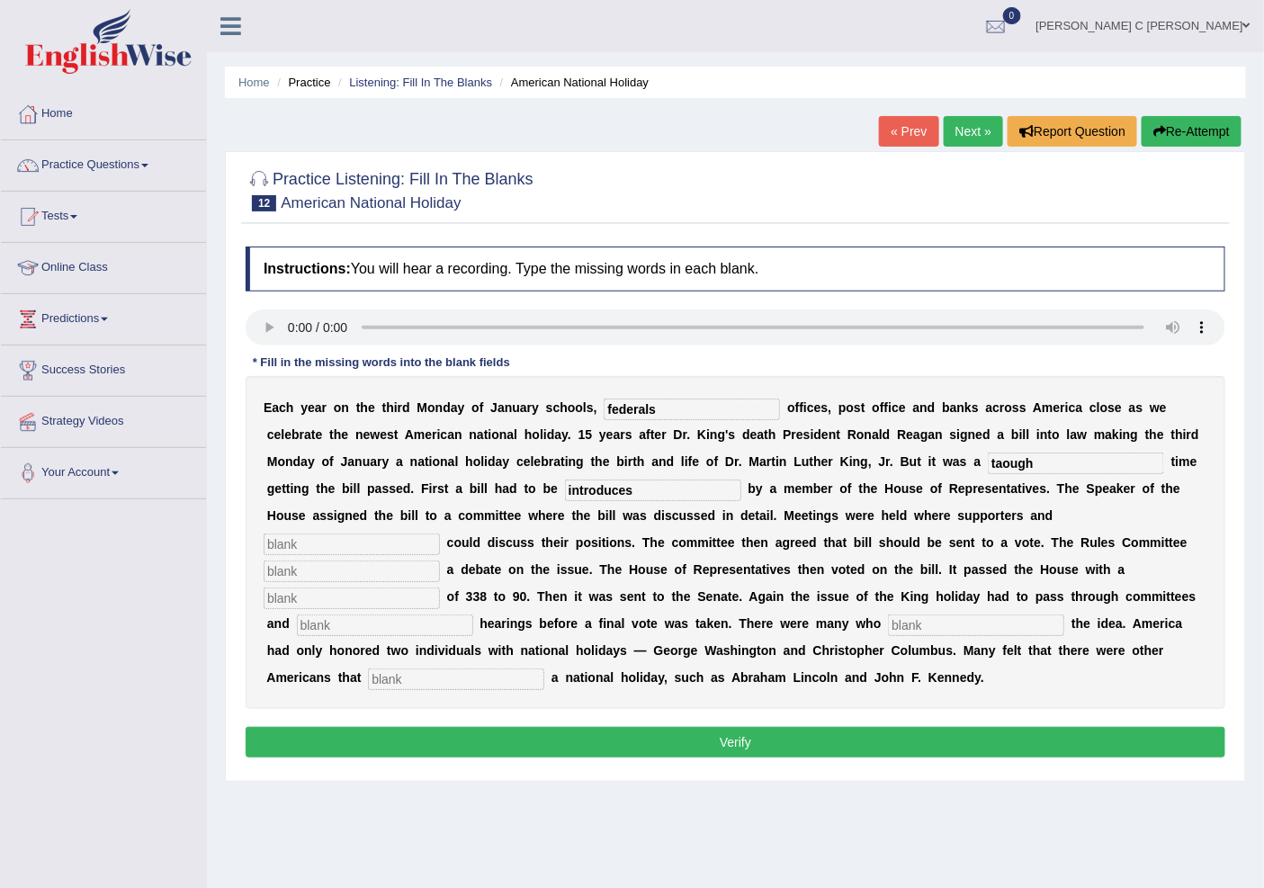
click at [418, 540] on input "text" at bounding box center [352, 545] width 176 height 22
click at [642, 490] on input "introduces" at bounding box center [653, 491] width 176 height 22
type input "introduced"
click at [370, 549] on input "text" at bounding box center [352, 545] width 176 height 22
click at [410, 576] on input "text" at bounding box center [352, 572] width 176 height 22
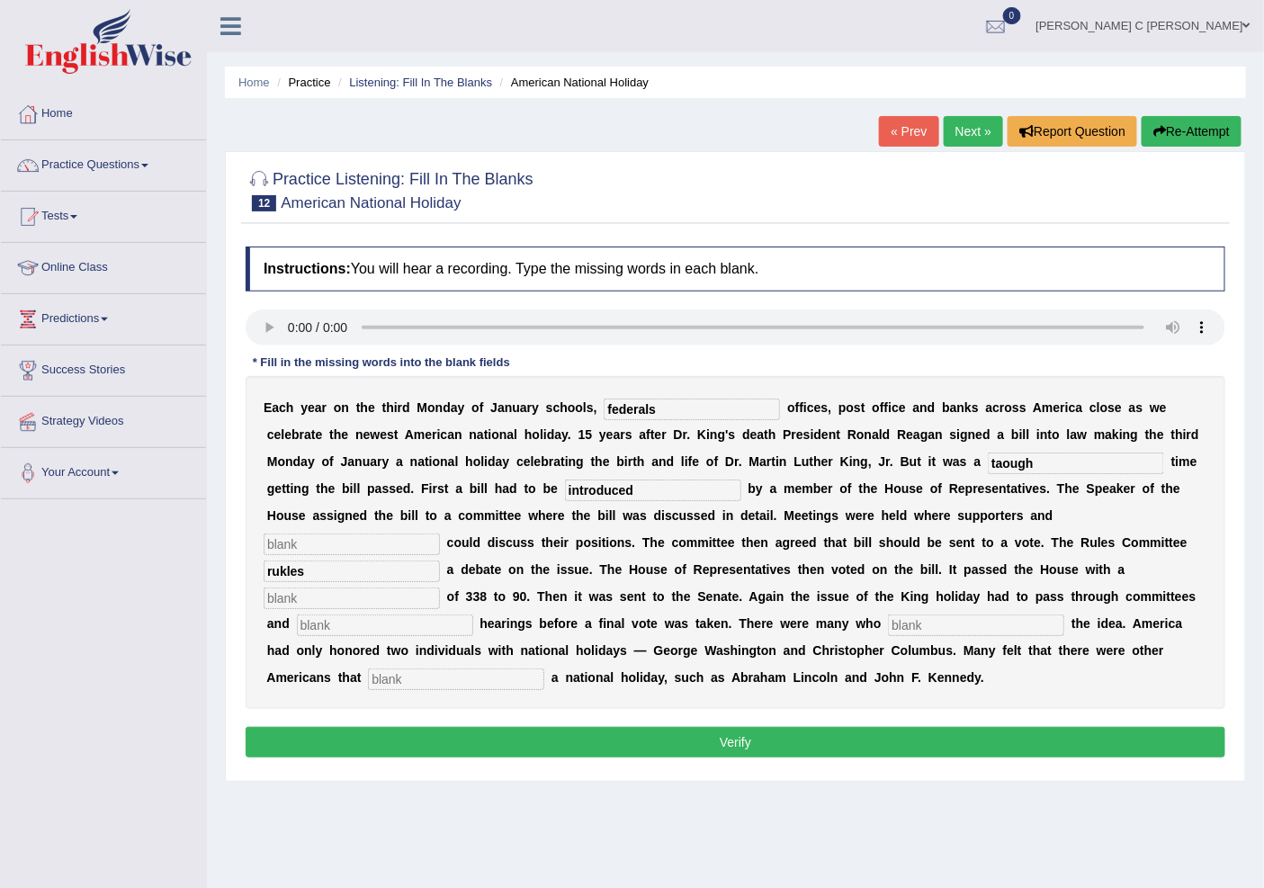
type input "rukles"
click at [346, 594] on input "text" at bounding box center [352, 599] width 176 height 22
type input "vote"
click at [405, 619] on input "text" at bounding box center [385, 626] width 176 height 22
type input "public"
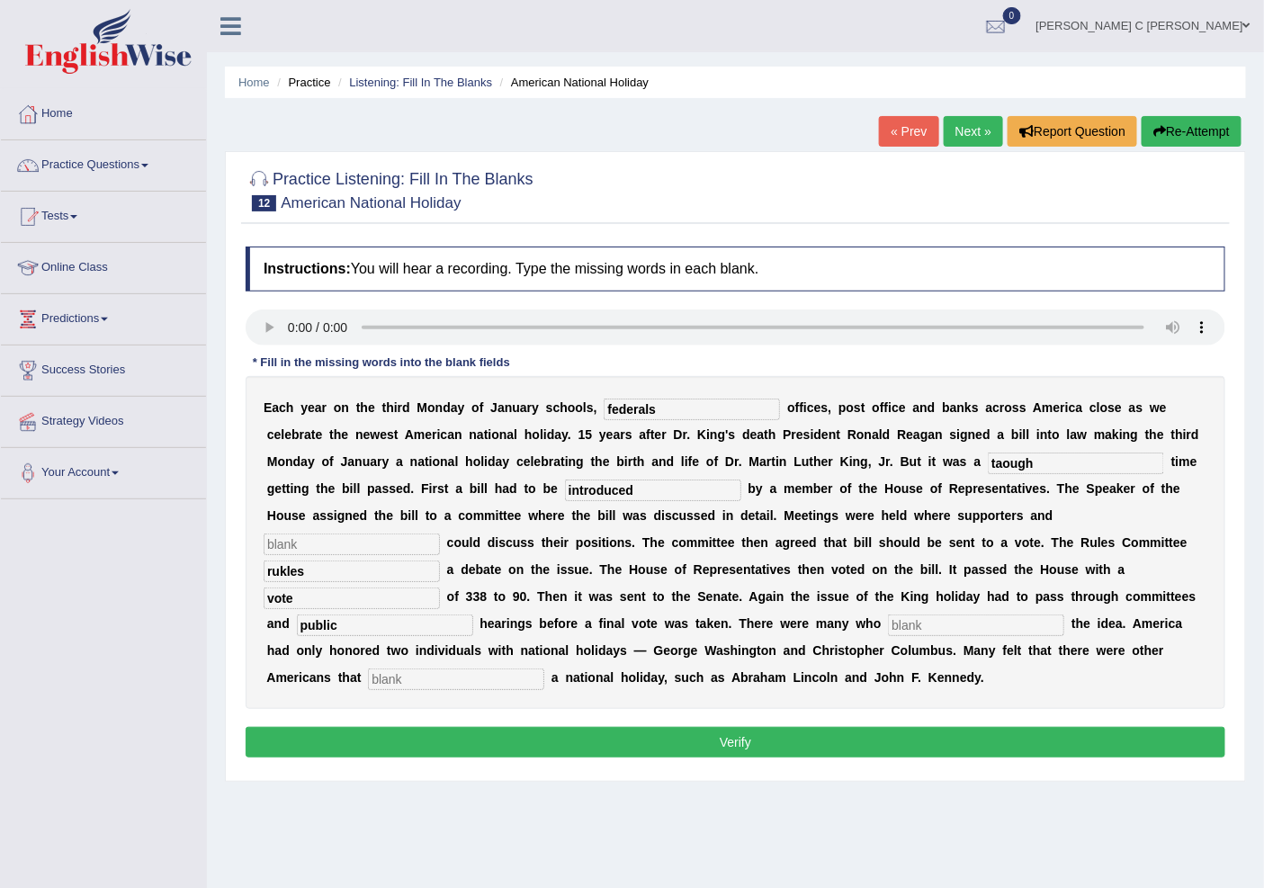
click at [911, 624] on input "text" at bounding box center [976, 626] width 176 height 22
type input "idea"
click at [373, 684] on input "text" at bounding box center [456, 680] width 176 height 22
type input "deseved"
click at [381, 561] on input "rukles" at bounding box center [352, 572] width 176 height 22
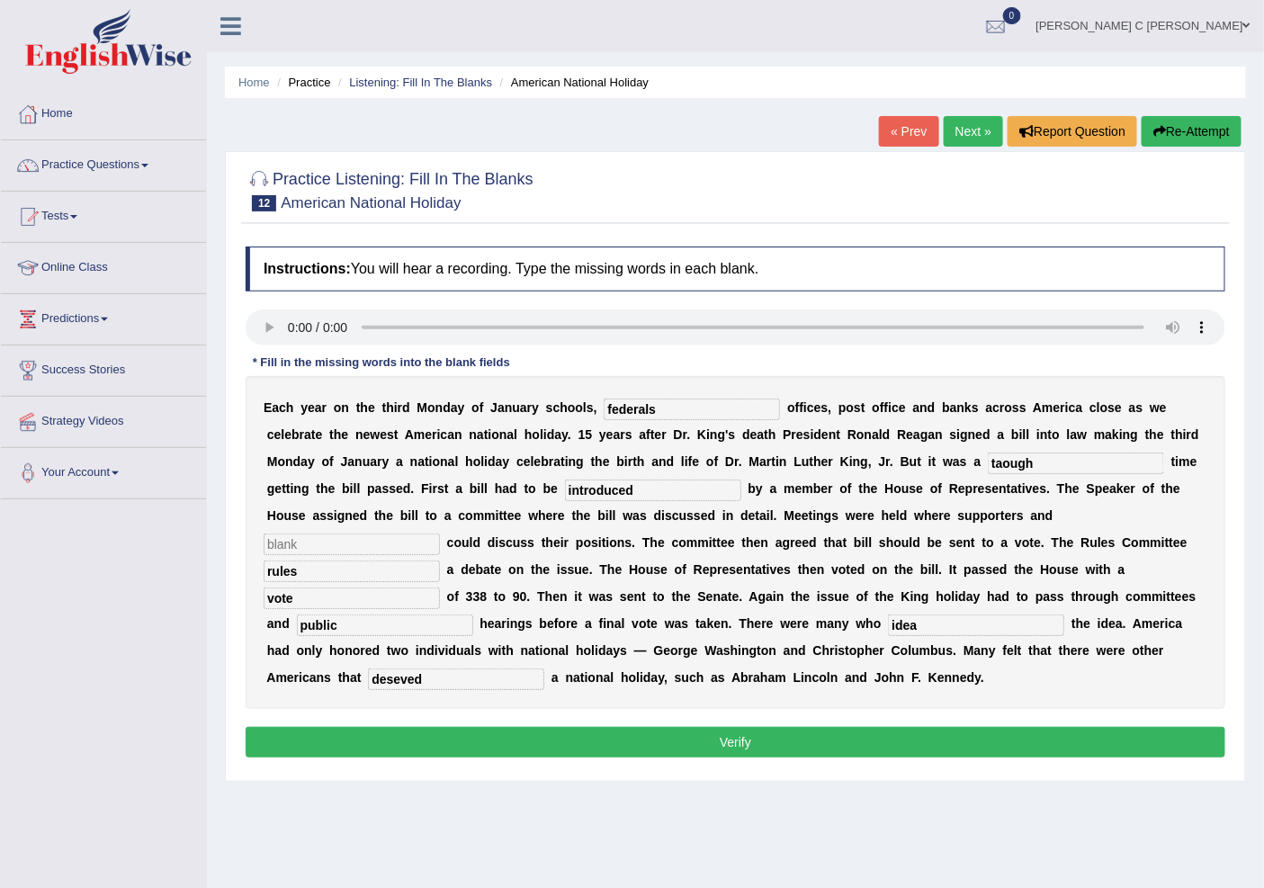
type input "rules"
click at [751, 733] on button "Verify" at bounding box center [736, 742] width 980 height 31
click at [396, 544] on input "text" at bounding box center [352, 545] width 176 height 22
type input "s"
click at [721, 761] on div "Instructions: You will hear a recording. Type the missing words in each blank. …" at bounding box center [735, 505] width 989 height 535
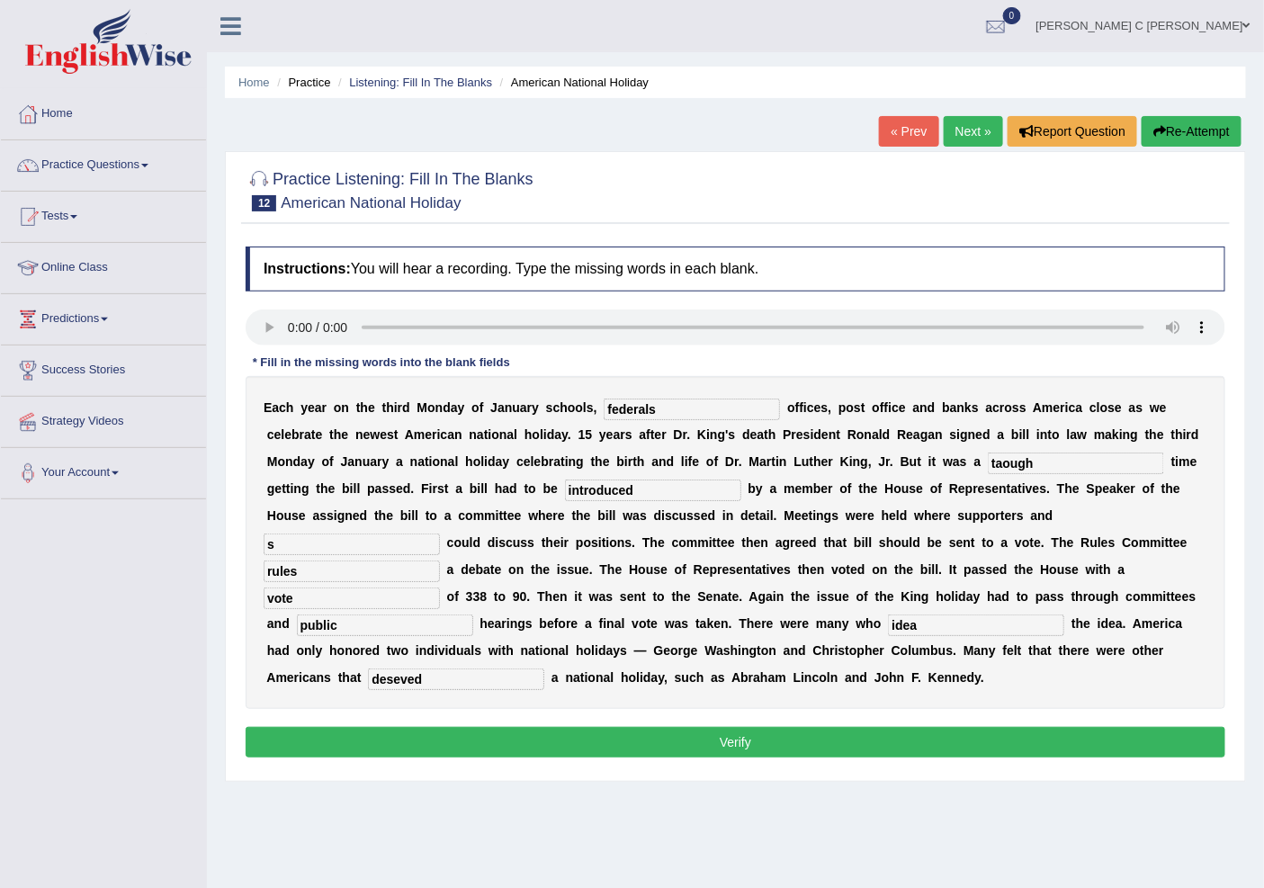
click at [724, 753] on button "Verify" at bounding box center [736, 742] width 980 height 31
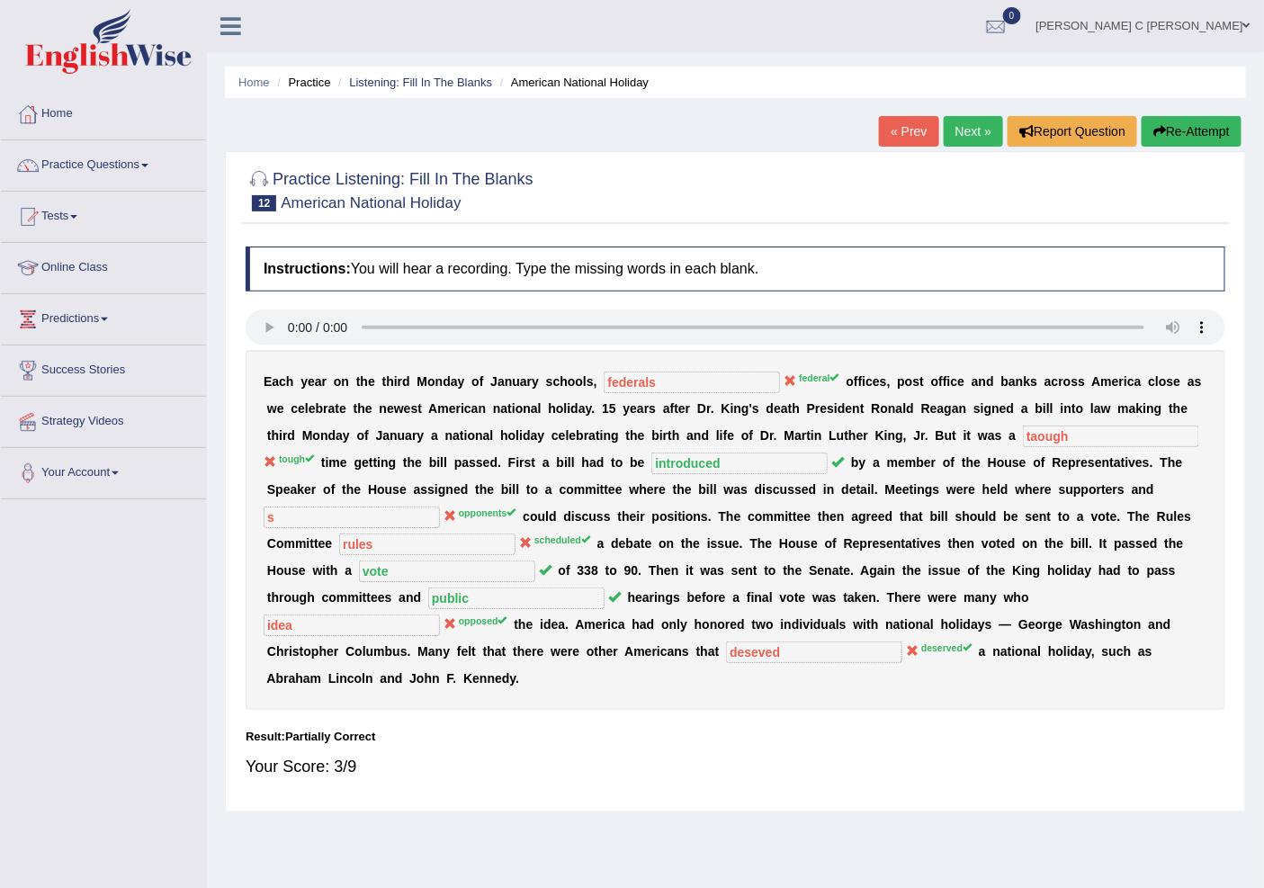
click at [978, 132] on link "Next »" at bounding box center [973, 131] width 59 height 31
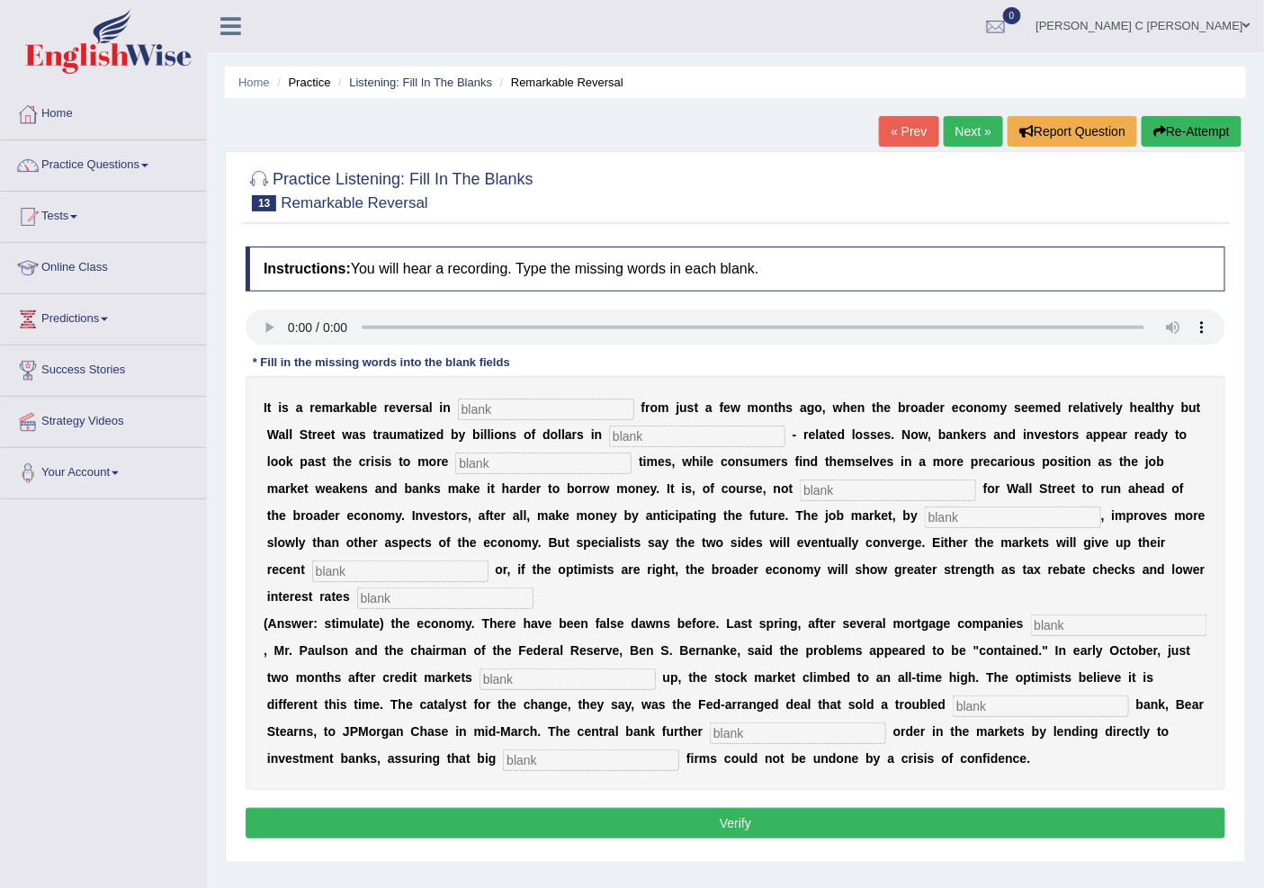
click at [562, 402] on input "text" at bounding box center [546, 410] width 176 height 22
type input "attitude"
click at [618, 428] on input "text" at bounding box center [697, 437] width 176 height 22
type input "morgage"
click at [603, 459] on input "text" at bounding box center [543, 464] width 176 height 22
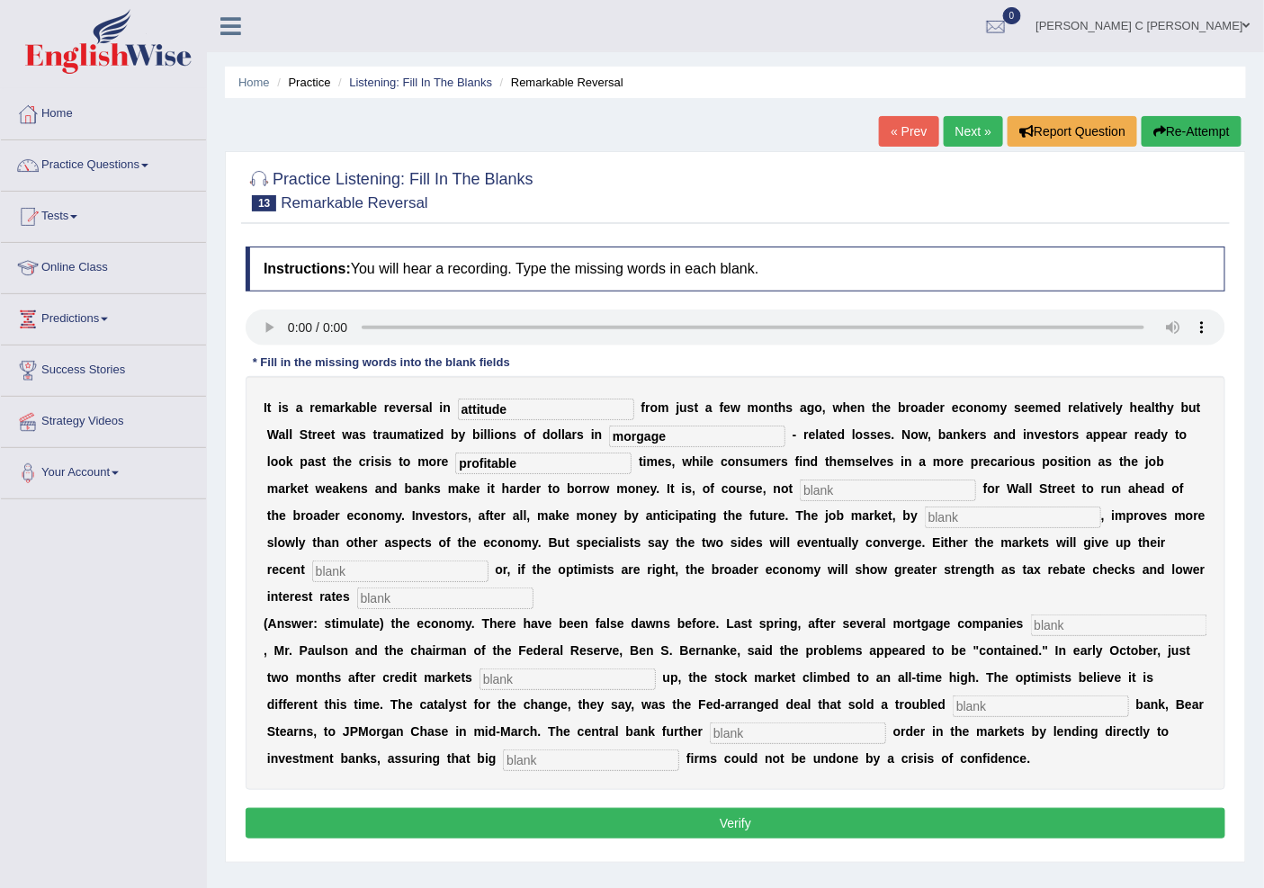
type input "profitable"
click at [880, 493] on input "text" at bounding box center [888, 491] width 176 height 22
type input "uncommon"
click at [954, 517] on input "text" at bounding box center [1013, 518] width 176 height 22
type input "contrast"
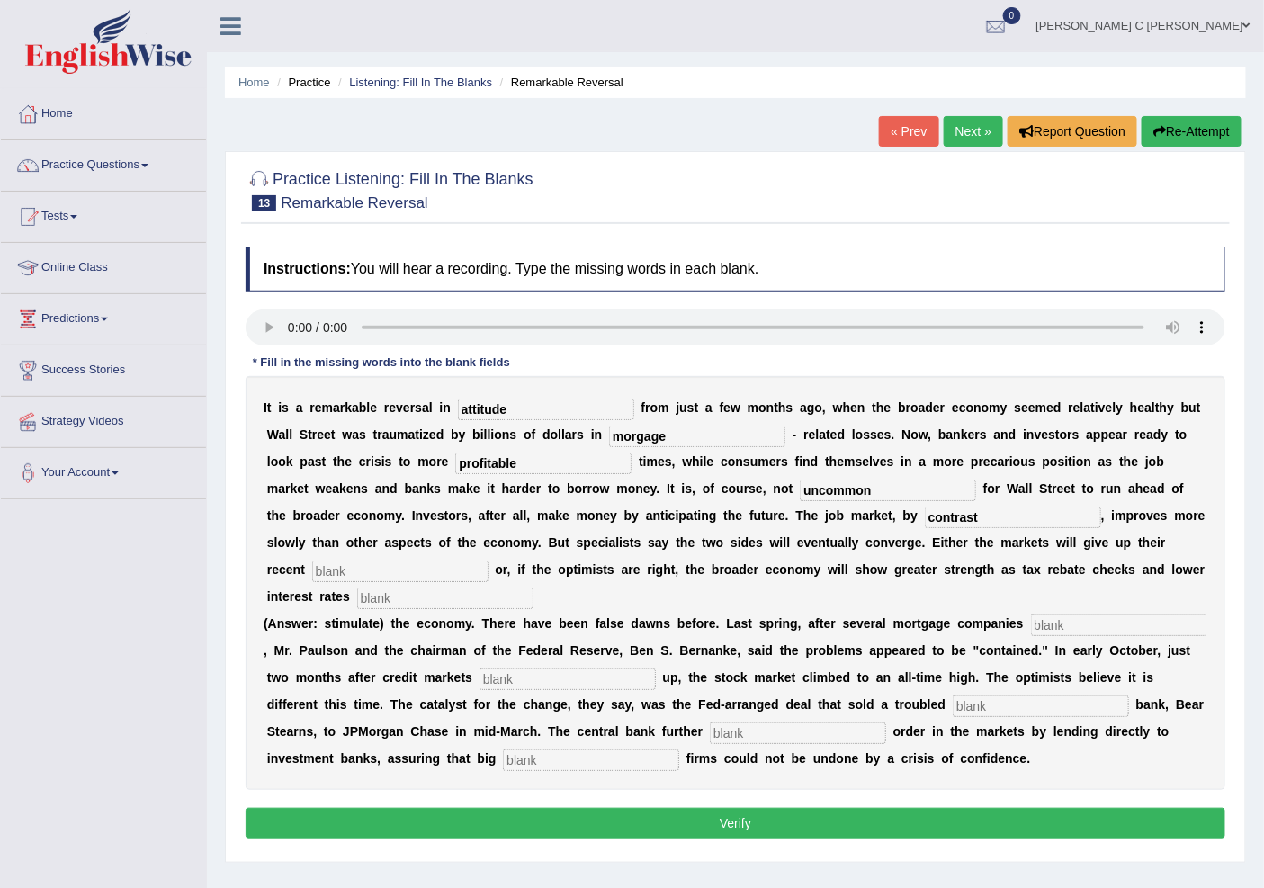
click at [421, 588] on input "text" at bounding box center [445, 599] width 176 height 22
click at [425, 565] on input "text" at bounding box center [400, 572] width 176 height 22
type input "gainses"
click at [402, 605] on input "text" at bounding box center [445, 599] width 176 height 22
type input "check"
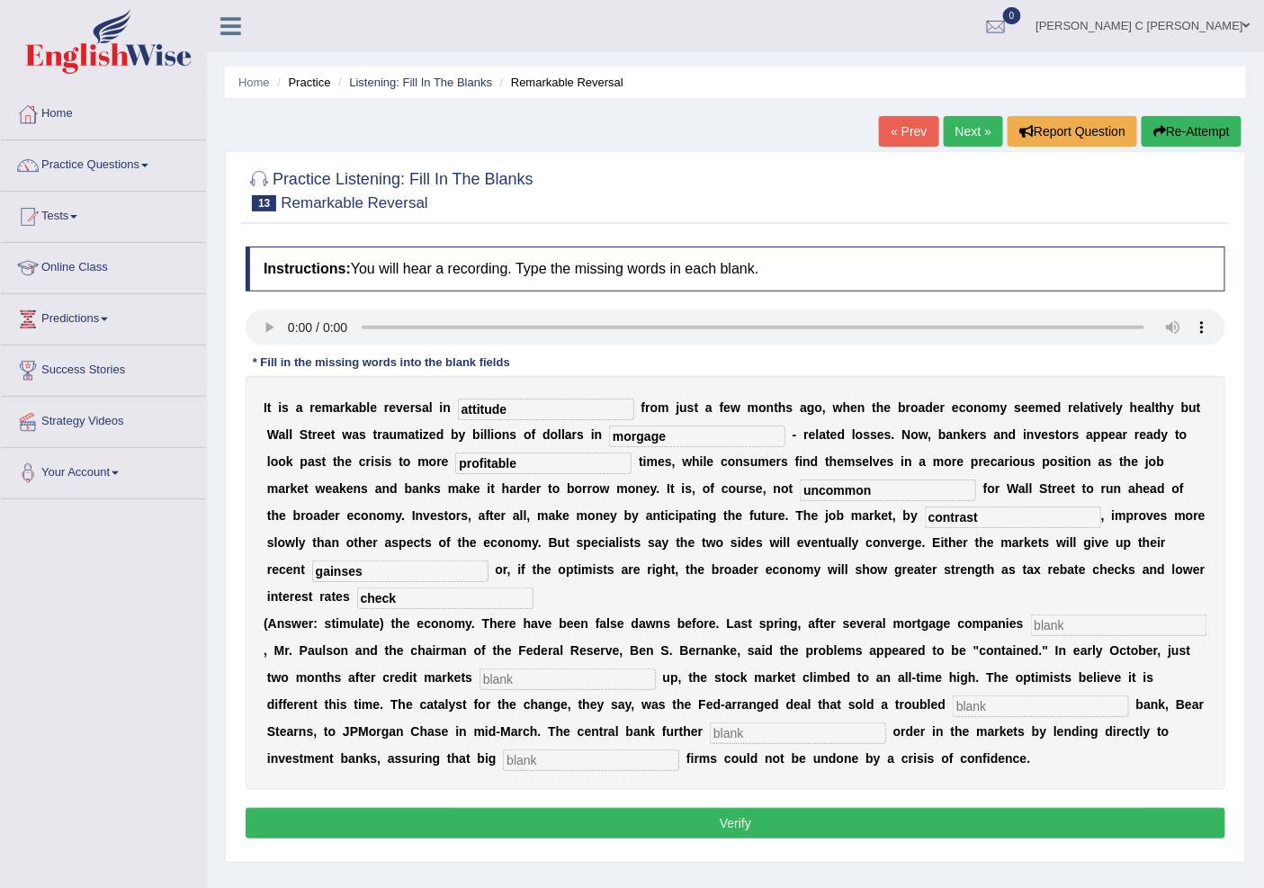
click at [1055, 628] on input "text" at bounding box center [1119, 626] width 176 height 22
type input "colapse"
click at [615, 673] on input "text" at bounding box center [568, 680] width 176 height 22
click at [399, 564] on input "gainses" at bounding box center [400, 572] width 176 height 22
type input "gainsed"
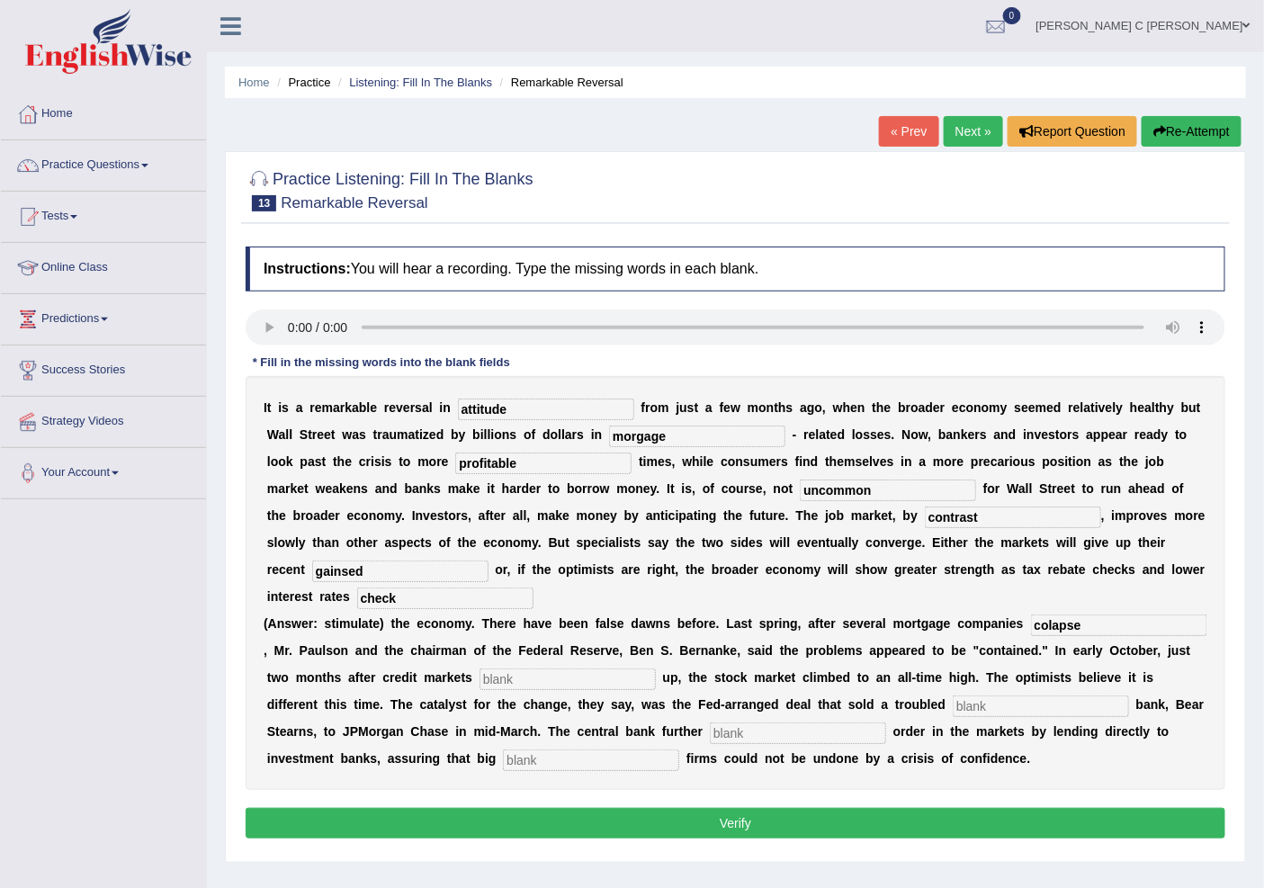
click at [517, 662] on div "I t i s a r e m a r k a b l e r e v e r s a l i n attitude f r o m j u s t a f …" at bounding box center [736, 583] width 980 height 414
click at [516, 676] on input "text" at bounding box center [568, 680] width 176 height 22
type input "frosup"
click at [979, 698] on input "text" at bounding box center [1041, 707] width 176 height 22
type input "investment"
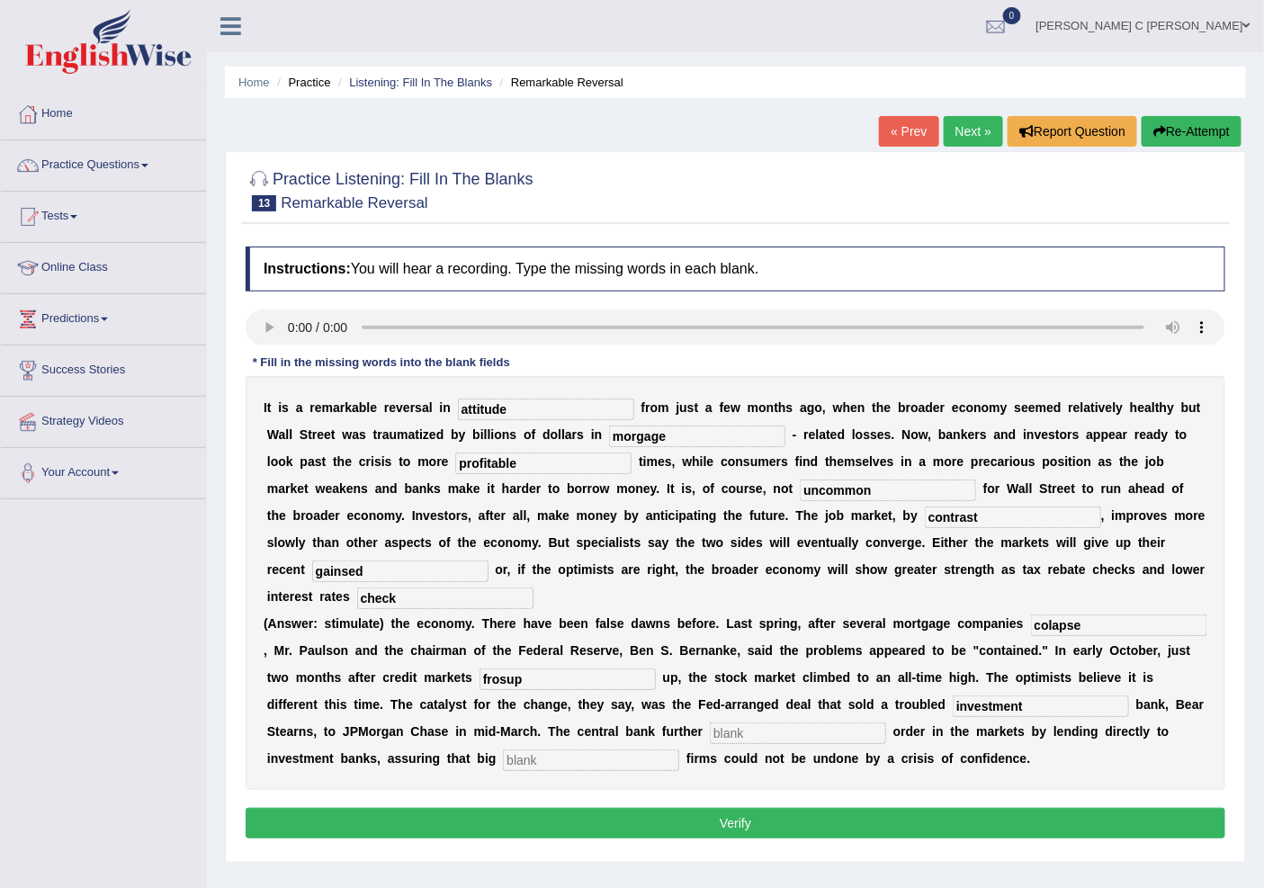
click at [849, 724] on input "text" at bounding box center [798, 734] width 176 height 22
type input "retored"
click at [645, 754] on input "text" at bounding box center [591, 761] width 176 height 22
type input "s"
click at [642, 830] on button "Verify" at bounding box center [736, 823] width 980 height 31
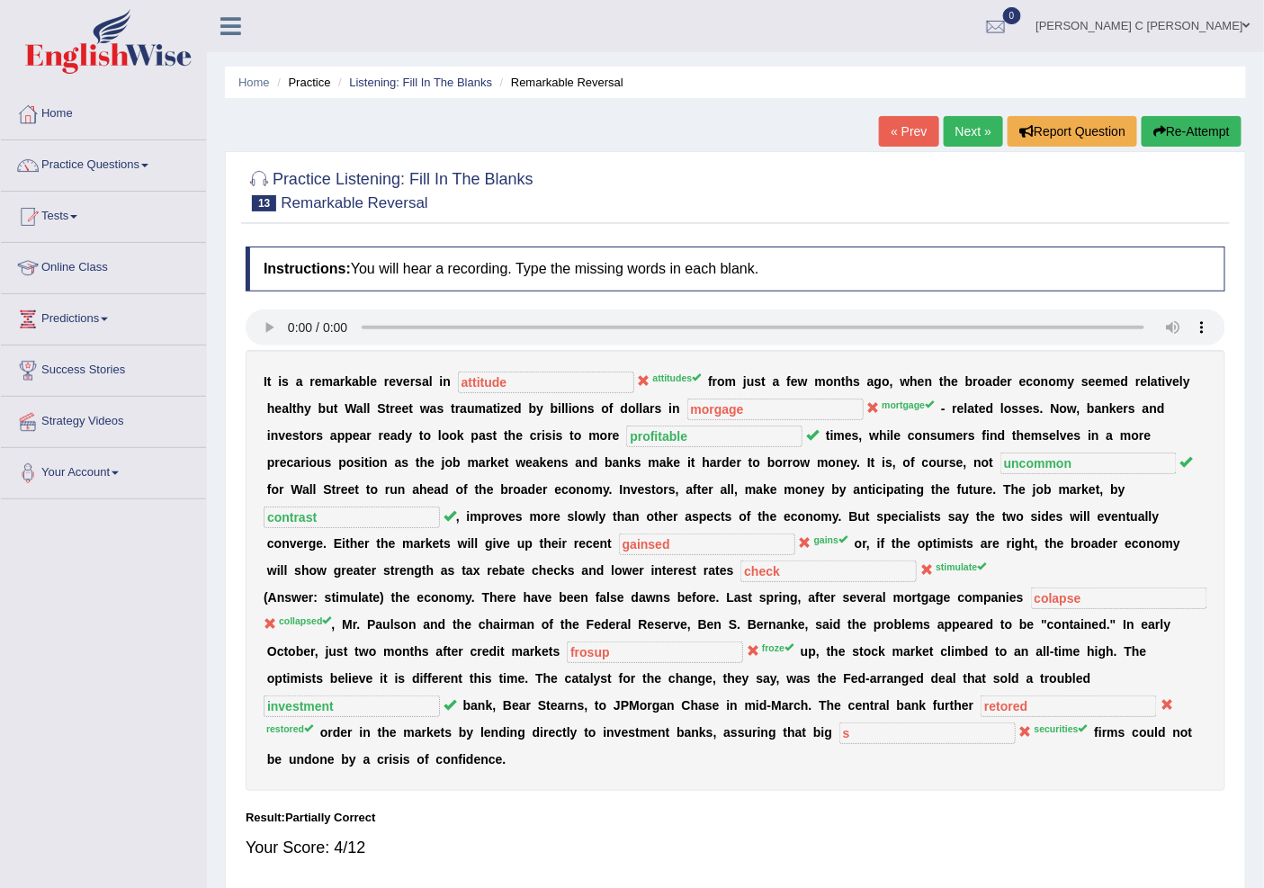
click at [954, 120] on link "Next »" at bounding box center [973, 131] width 59 height 31
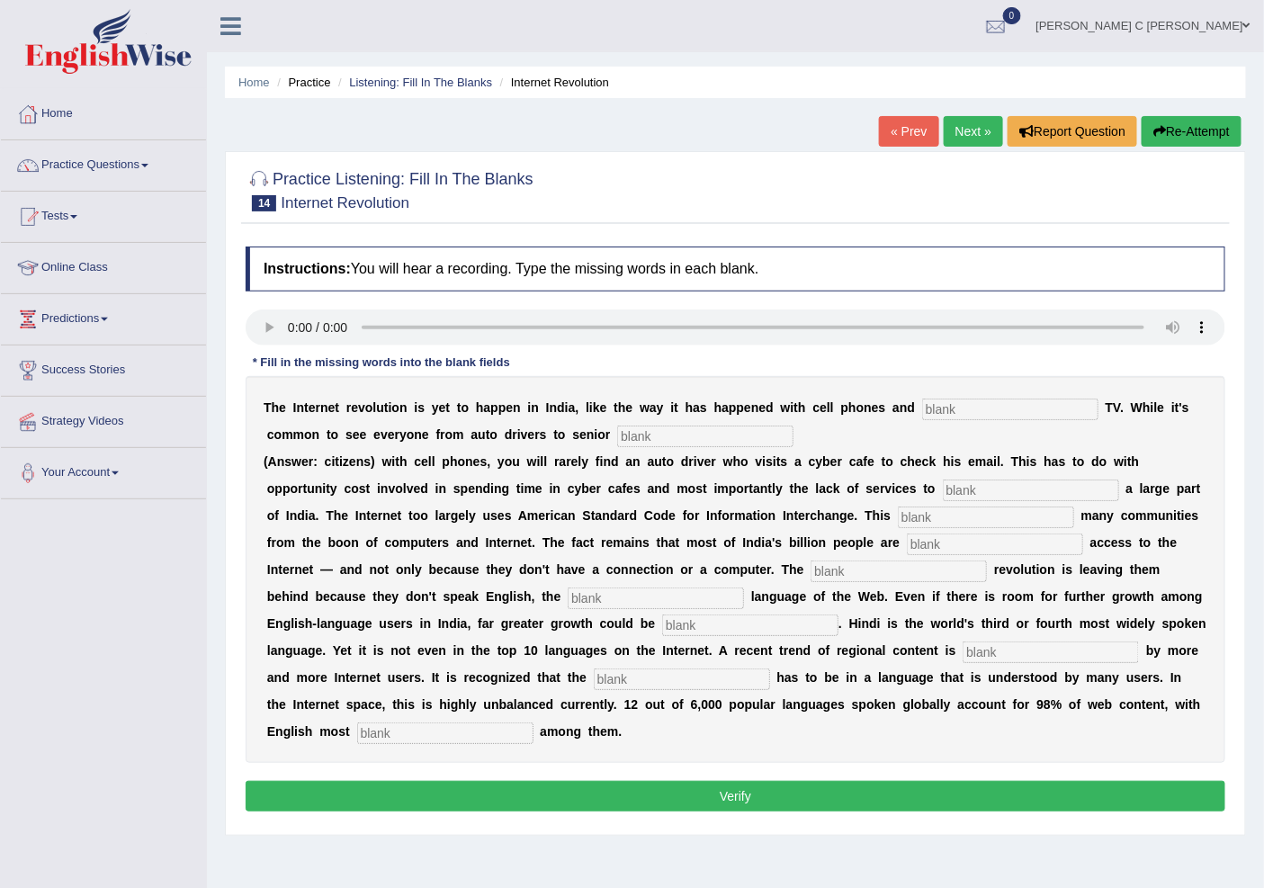
click at [993, 403] on input "text" at bounding box center [1010, 410] width 176 height 22
type input "cable"
click at [695, 426] on input "text" at bounding box center [705, 437] width 176 height 22
click at [643, 438] on input "text" at bounding box center [705, 437] width 176 height 22
type input "citizens"
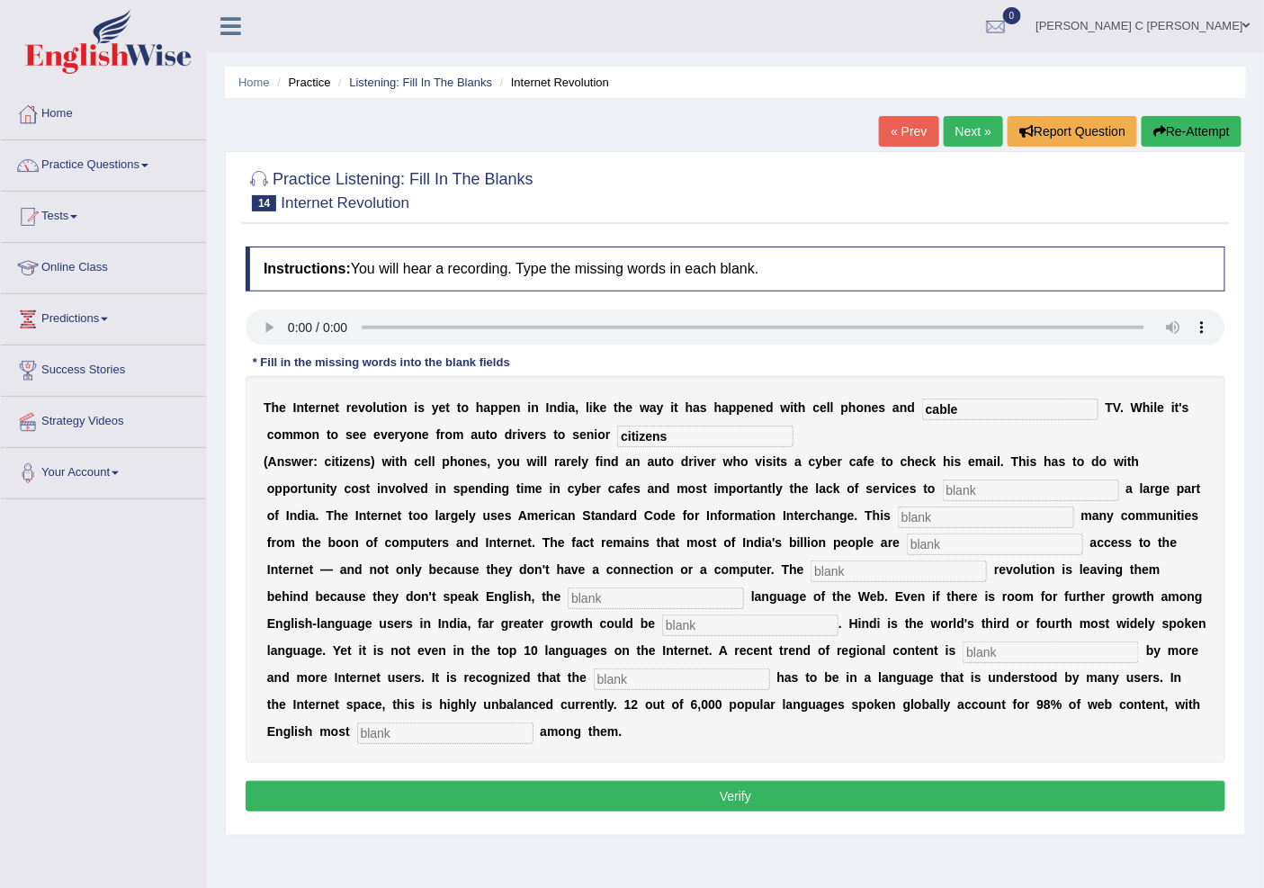
click at [977, 490] on input "text" at bounding box center [1031, 491] width 176 height 22
type input "target"
click at [948, 523] on input "text" at bounding box center [986, 518] width 176 height 22
type input "allianates"
click at [968, 543] on input "text" at bounding box center [995, 545] width 176 height 22
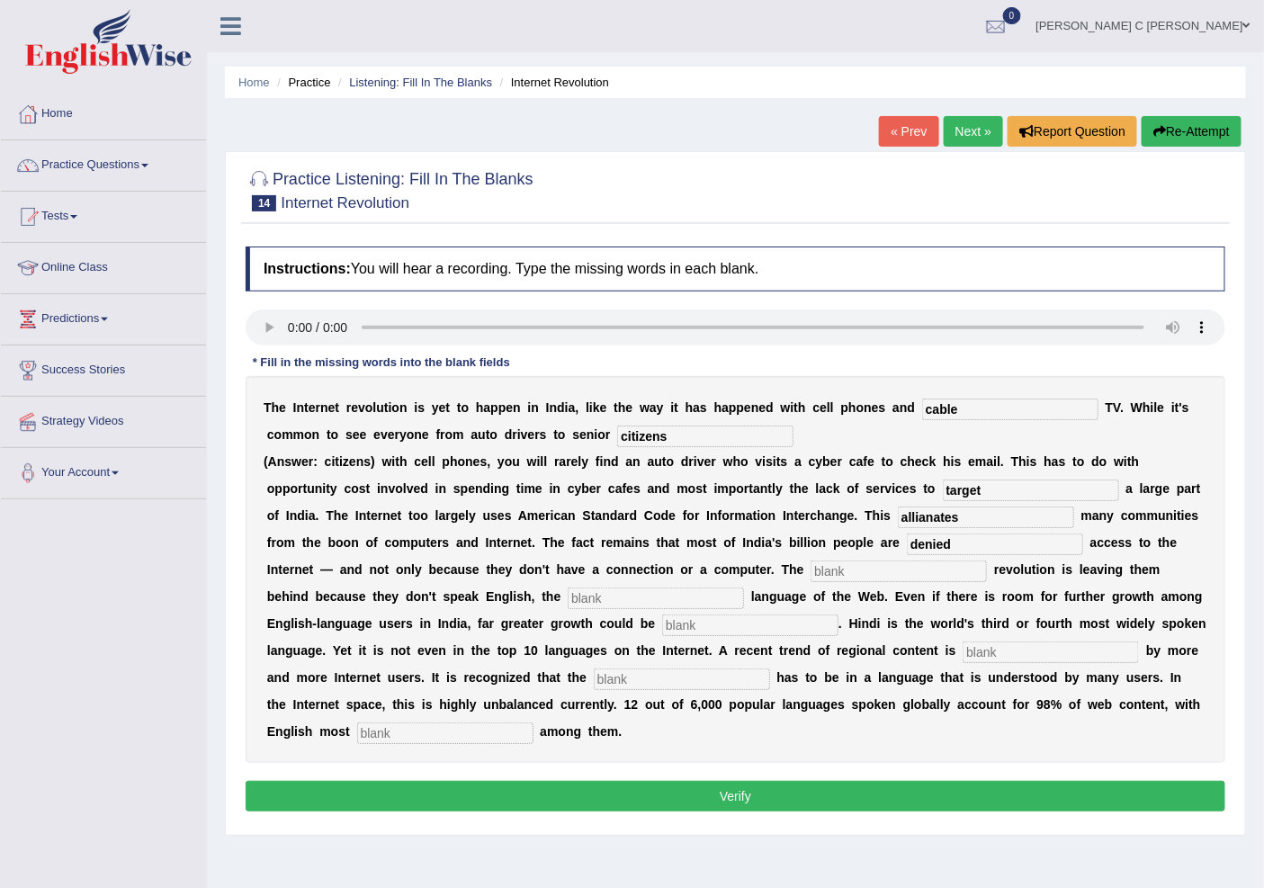
type input "denied"
click at [918, 571] on input "text" at bounding box center [899, 572] width 176 height 22
type input "digital"
click at [623, 600] on input "text" at bounding box center [656, 599] width 176 height 22
type input "dominat"
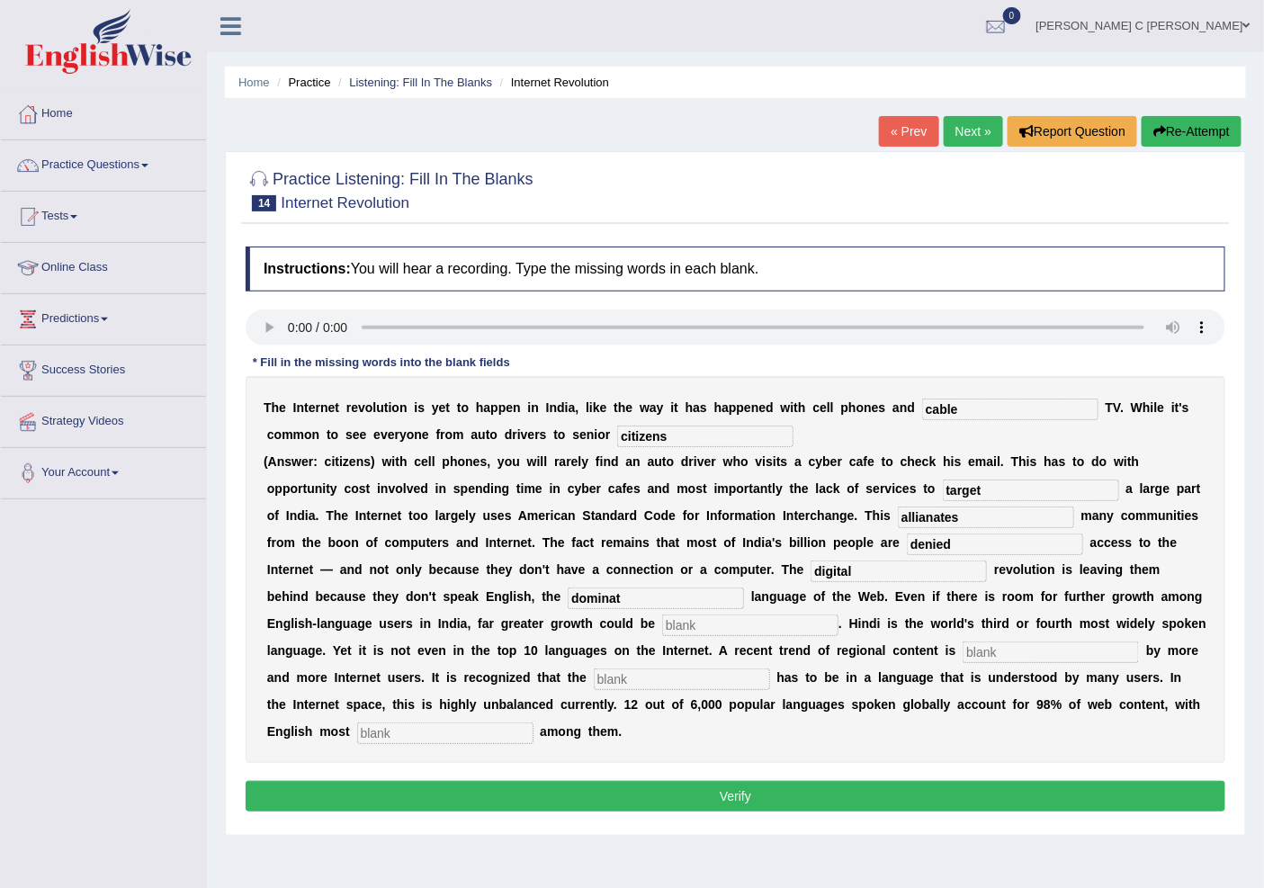
click at [697, 616] on input "text" at bounding box center [750, 626] width 176 height 22
type input "unleashed"
click at [659, 676] on input "text" at bounding box center [682, 680] width 176 height 22
click at [1011, 636] on div "T h e I n t e r n e t r e v o l u t i o n i s y e t t o h a p p e n i n I n d i…" at bounding box center [736, 569] width 980 height 387
click at [1014, 645] on input "text" at bounding box center [1051, 653] width 176 height 22
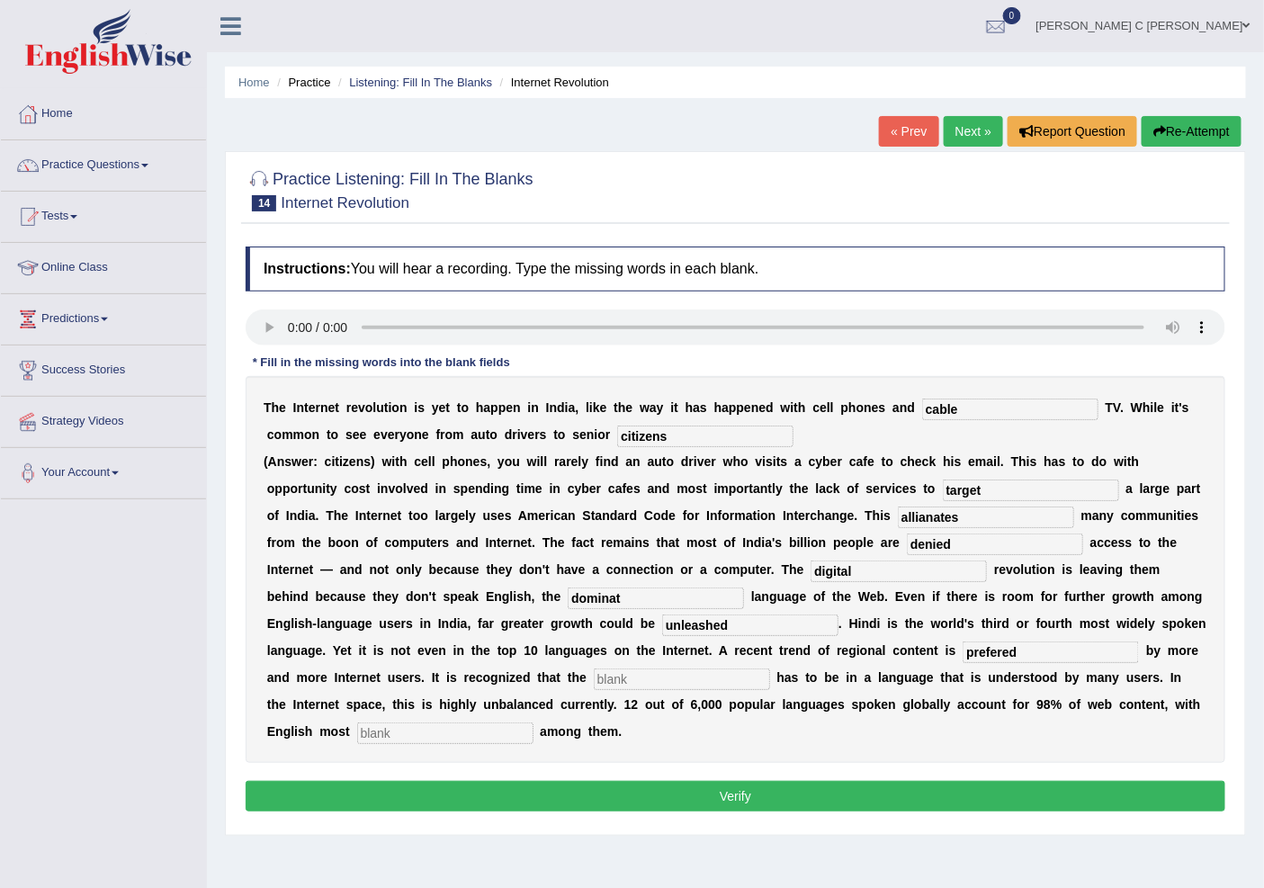
type input "prefered"
click at [733, 664] on div "T h e I n t e r n e t r e v o l u t i o n i s y e t t o h a p p e n i n I n d i…" at bounding box center [736, 569] width 980 height 387
click at [718, 681] on input "text" at bounding box center [682, 680] width 176 height 22
type input "content"
click at [490, 727] on input "text" at bounding box center [445, 734] width 176 height 22
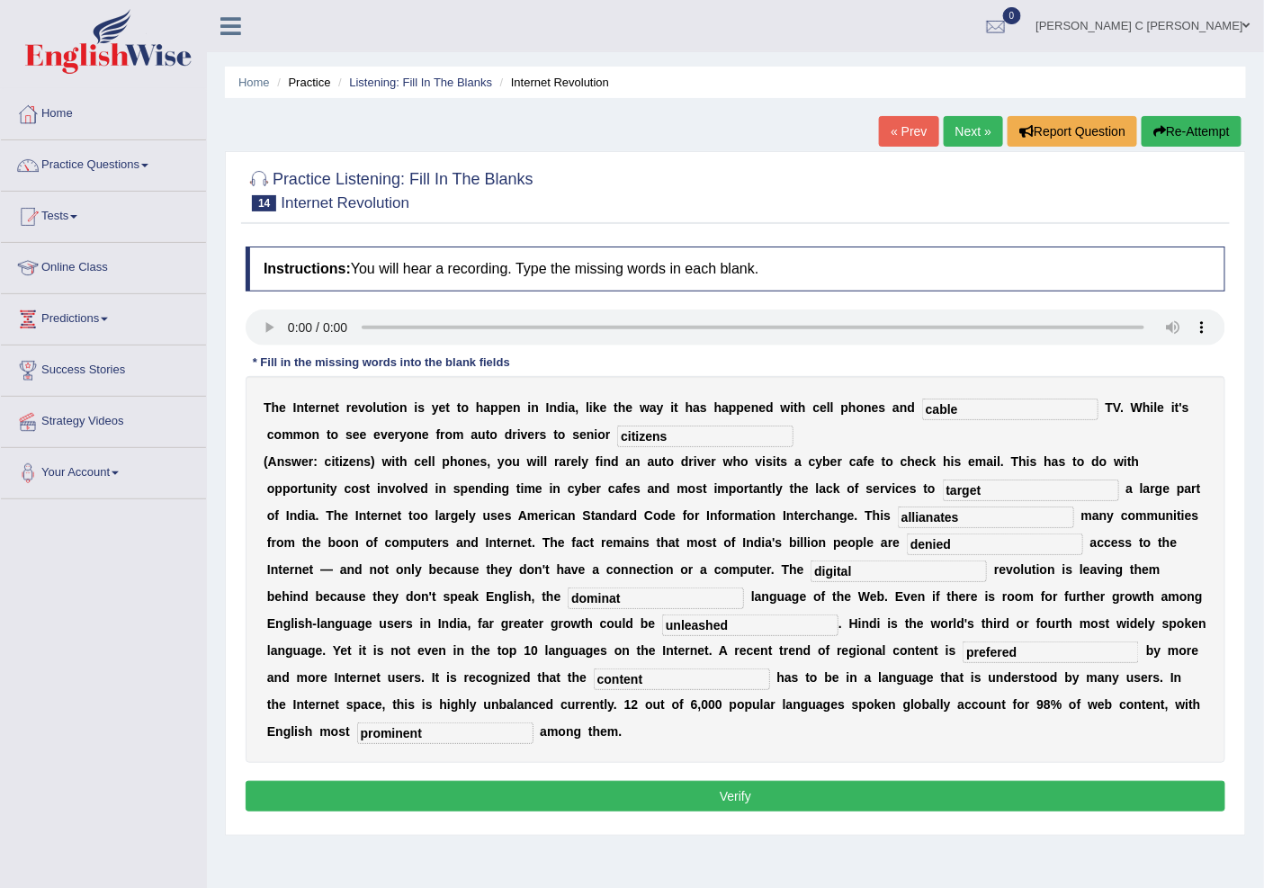
type input "prominent"
drag, startPoint x: 423, startPoint y: 772, endPoint x: 425, endPoint y: 787, distance: 14.5
click at [425, 776] on div "Instructions: You will hear a recording. Type the missing words in each blank. …" at bounding box center [735, 532] width 989 height 589
click at [425, 787] on button "Verify" at bounding box center [736, 796] width 980 height 31
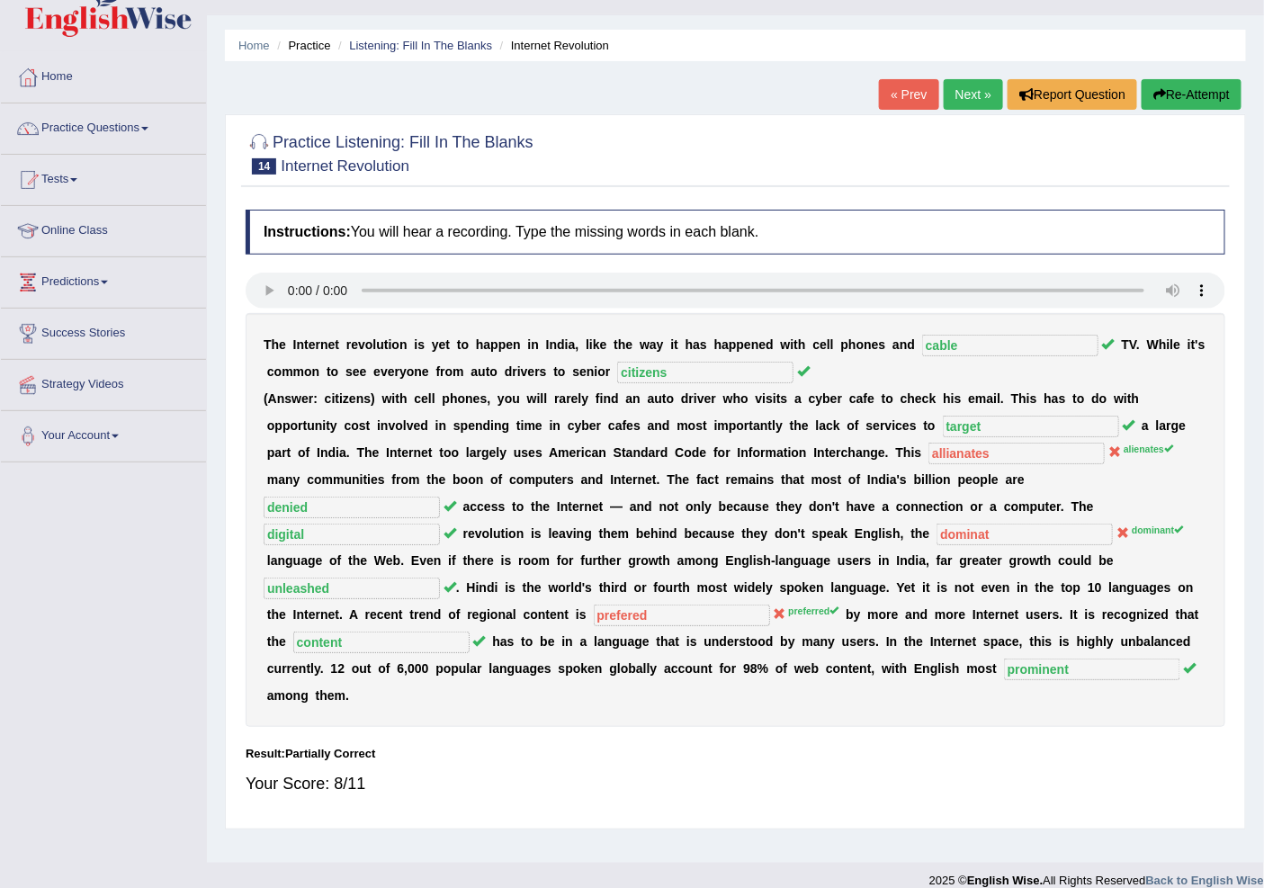
scroll to position [56, 0]
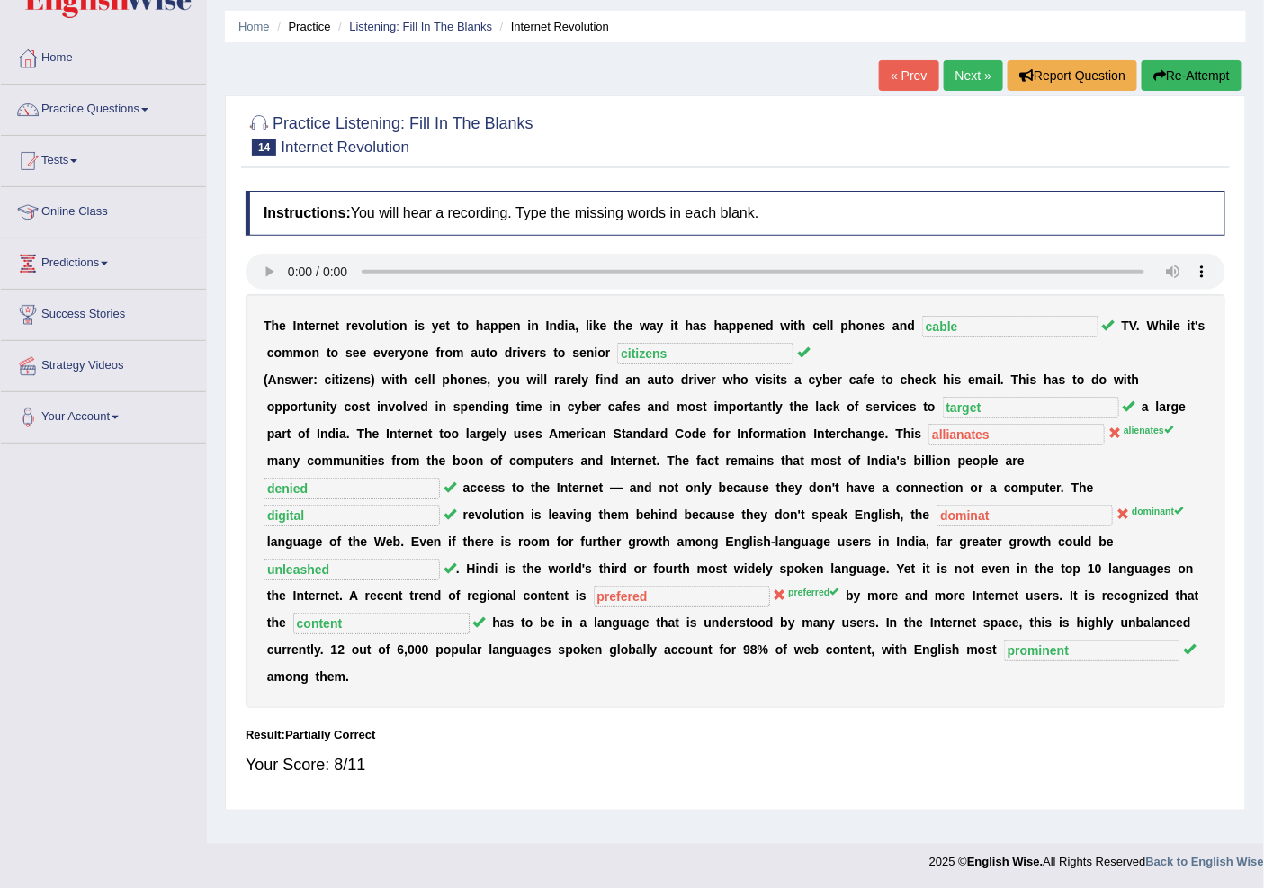
click at [952, 78] on link "Next »" at bounding box center [973, 75] width 59 height 31
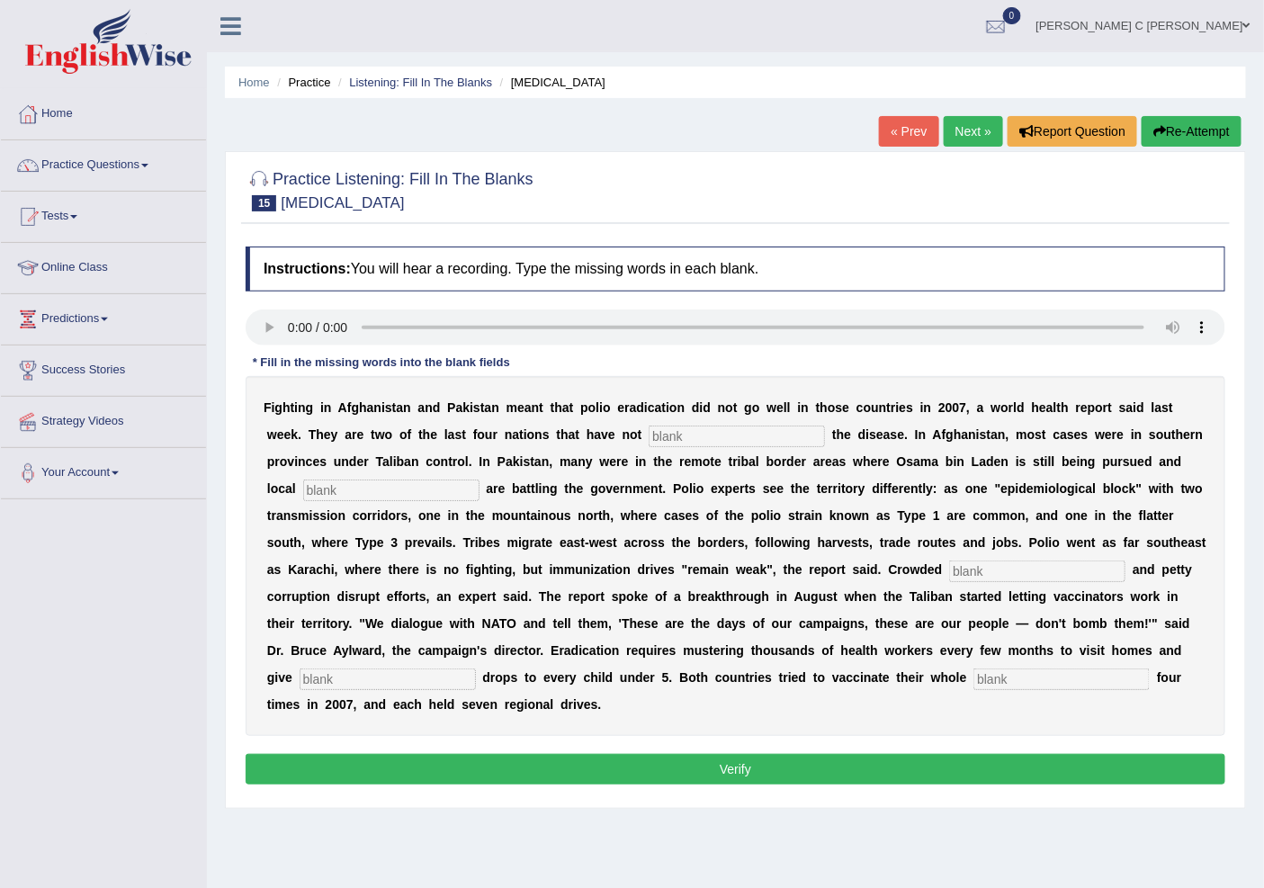
drag, startPoint x: 671, startPoint y: 420, endPoint x: 675, endPoint y: 429, distance: 9.7
click at [672, 421] on div "F i g h t i n g i n A f g h a n i s t a n a n d P a k i s t a n m e a n t t h a…" at bounding box center [736, 556] width 980 height 360
click at [675, 432] on input "text" at bounding box center [737, 437] width 176 height 22
type input "elliminated"
click at [414, 498] on input "text" at bounding box center [391, 491] width 176 height 22
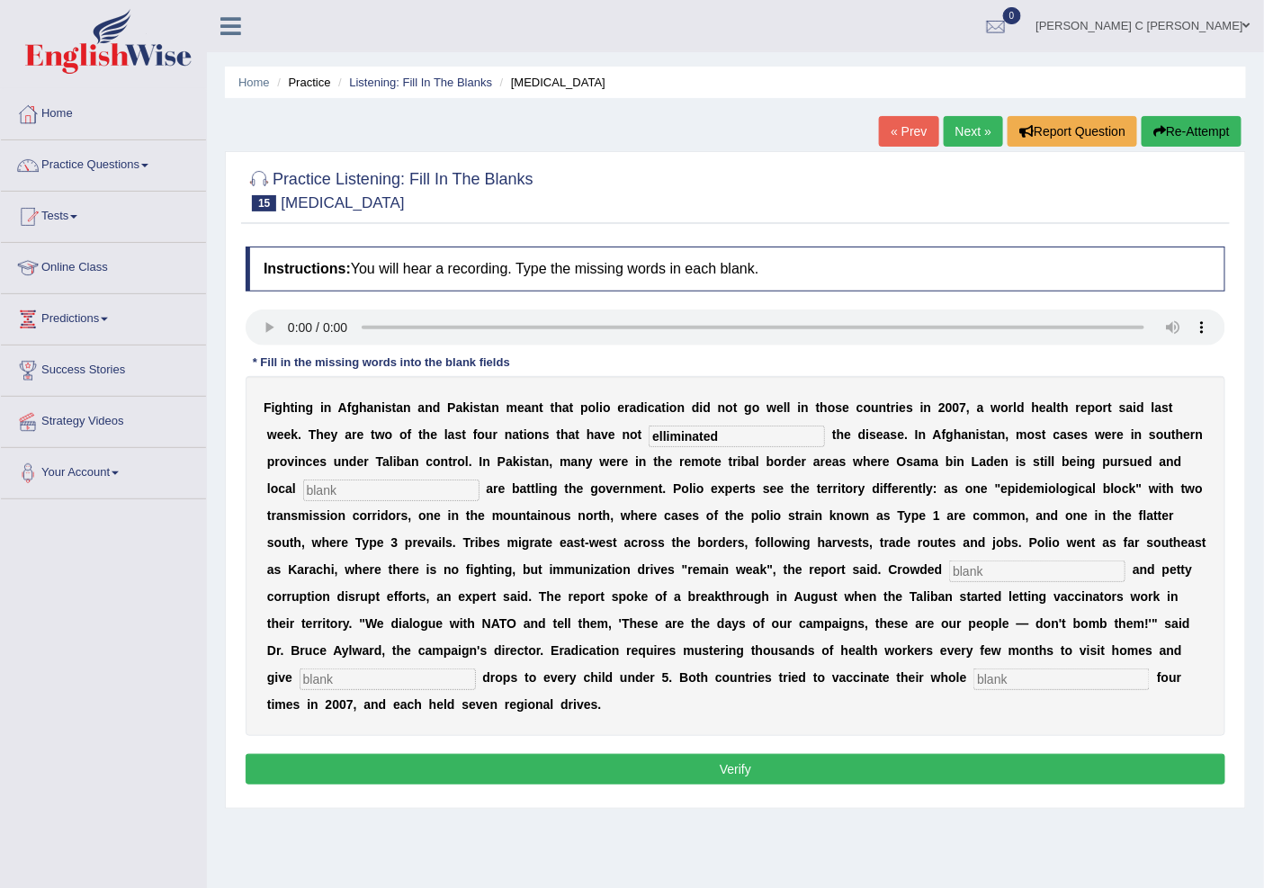
click at [313, 493] on input "text" at bounding box center [391, 491] width 176 height 22
type input "miratins"
click at [663, 435] on input "elliminated" at bounding box center [737, 437] width 176 height 22
type input "eliminated"
click at [978, 574] on input "text" at bounding box center [1037, 572] width 176 height 22
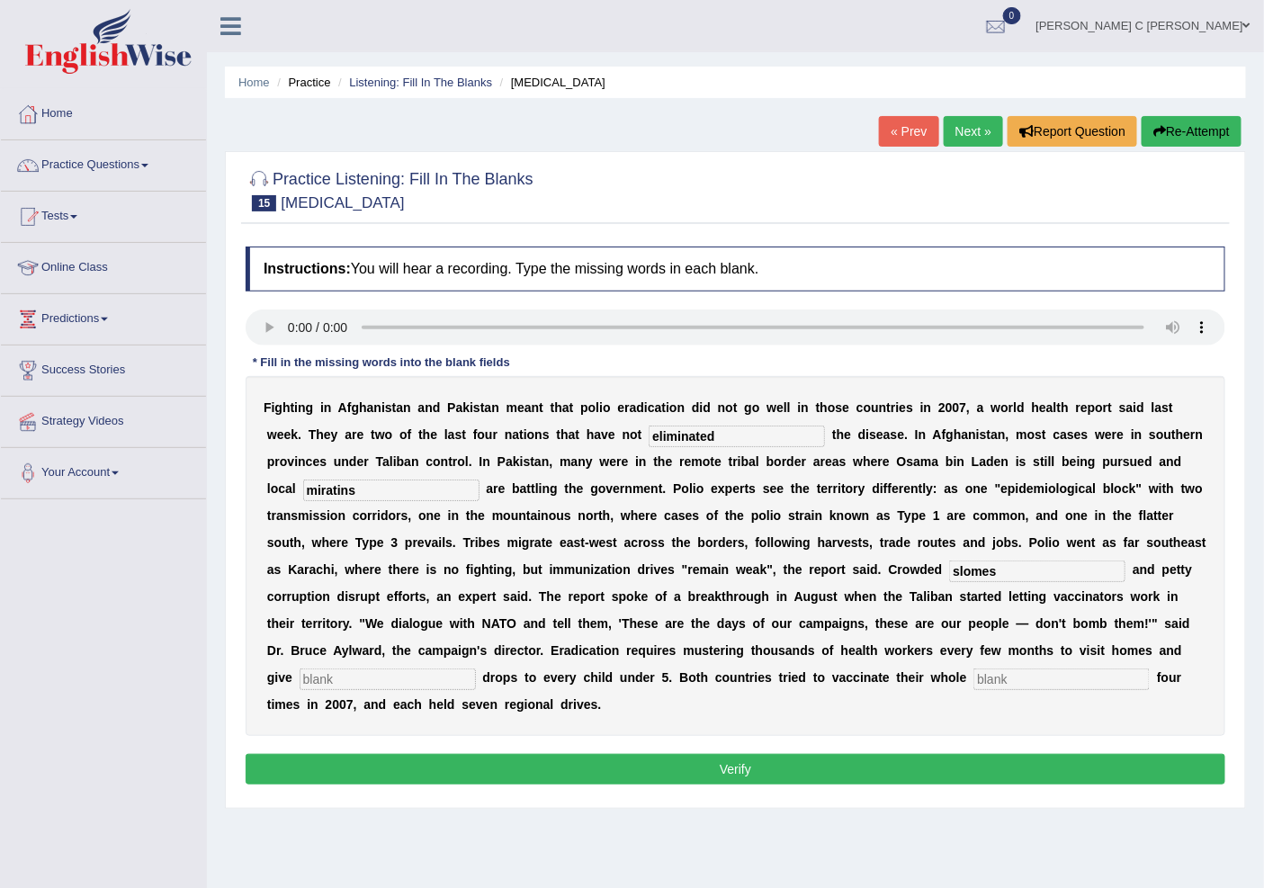
type input "slomes"
click at [995, 666] on div "F i g h t i n g i n A f g h a n i s t a n a n d P a k i s t a n m e a n t t h a…" at bounding box center [736, 556] width 980 height 360
click at [997, 675] on input "text" at bounding box center [1062, 680] width 176 height 22
click at [371, 686] on input "text" at bounding box center [388, 680] width 176 height 22
type input "c"
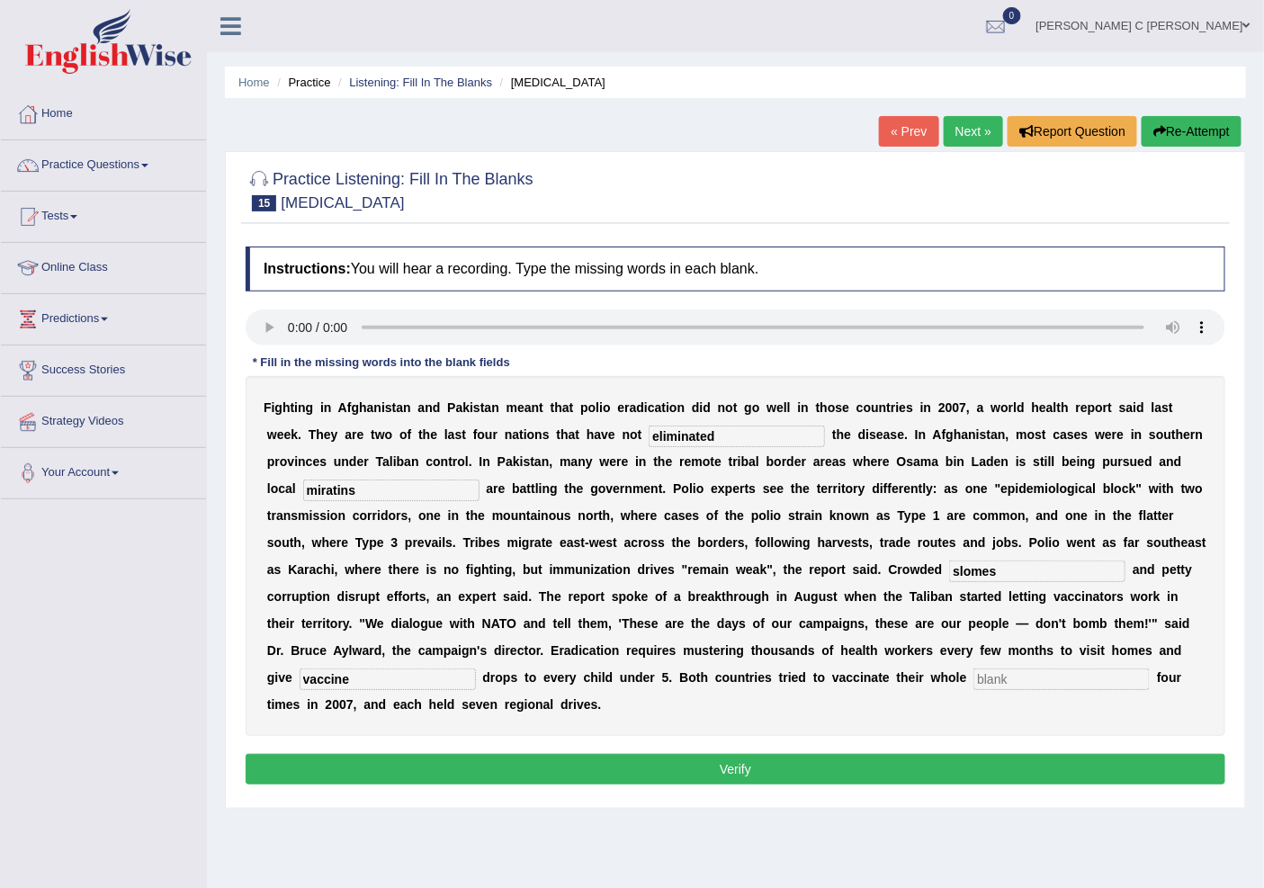
type input "vaccine"
click at [1030, 676] on input "text" at bounding box center [1062, 680] width 176 height 22
type input "populations"
click at [569, 778] on button "Verify" at bounding box center [736, 769] width 980 height 31
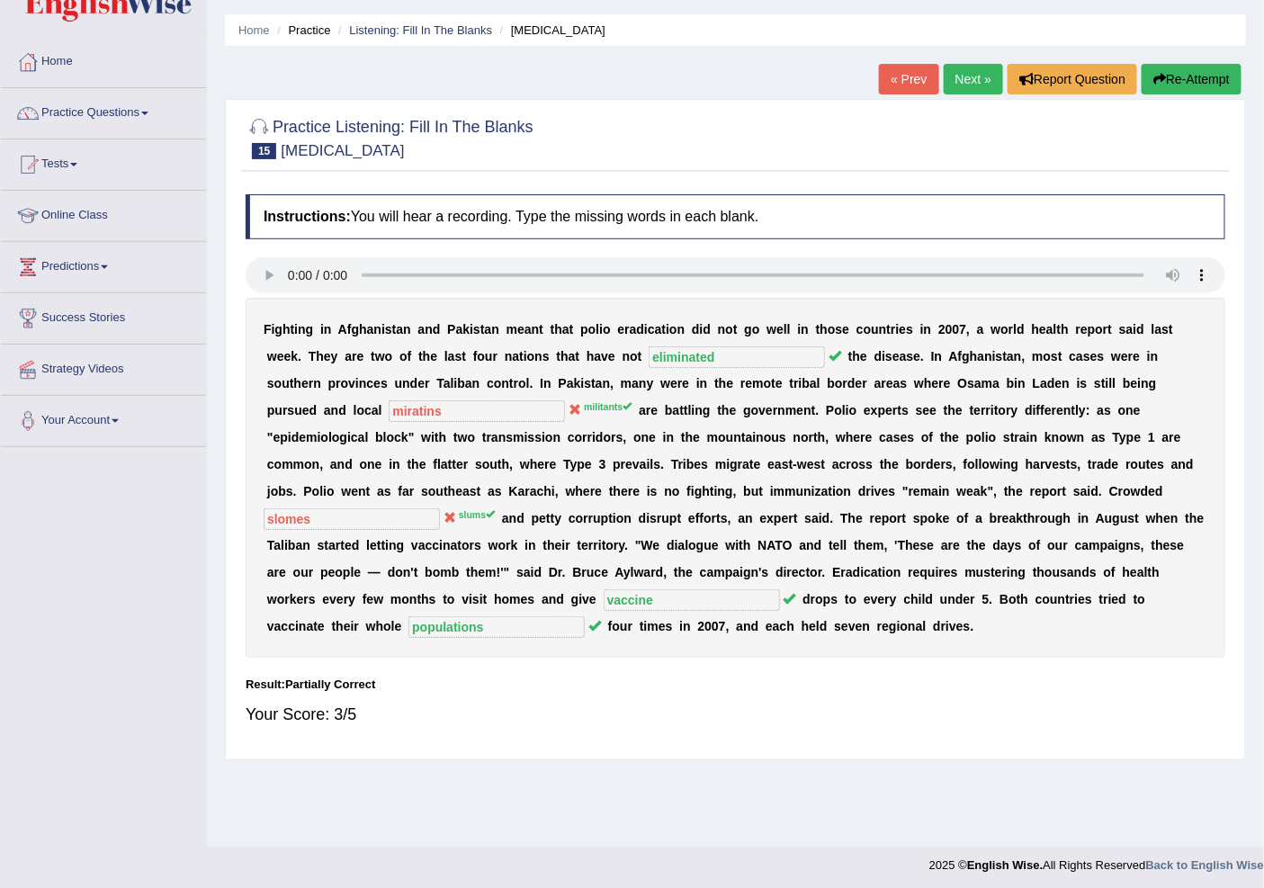
scroll to position [56, 0]
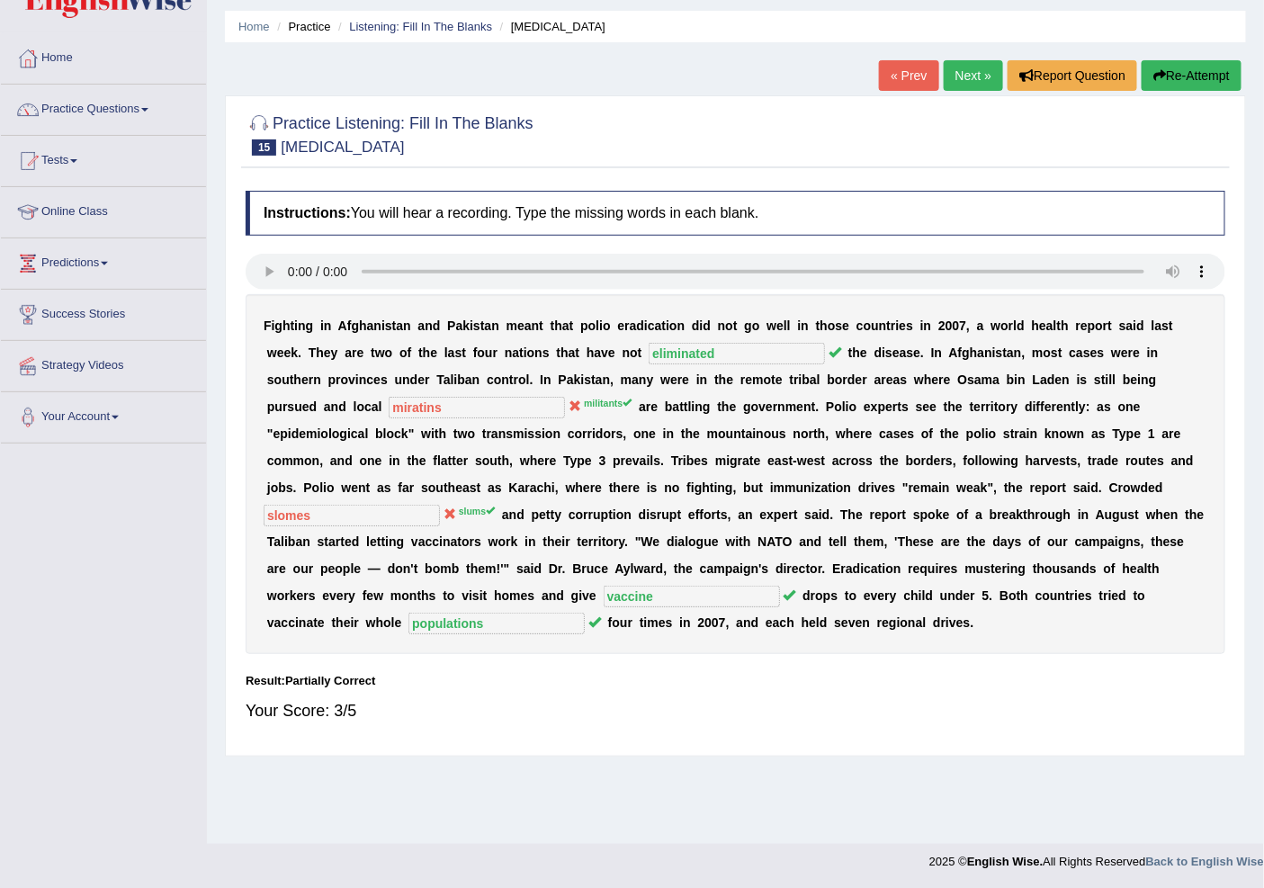
click at [958, 63] on link "Next »" at bounding box center [973, 75] width 59 height 31
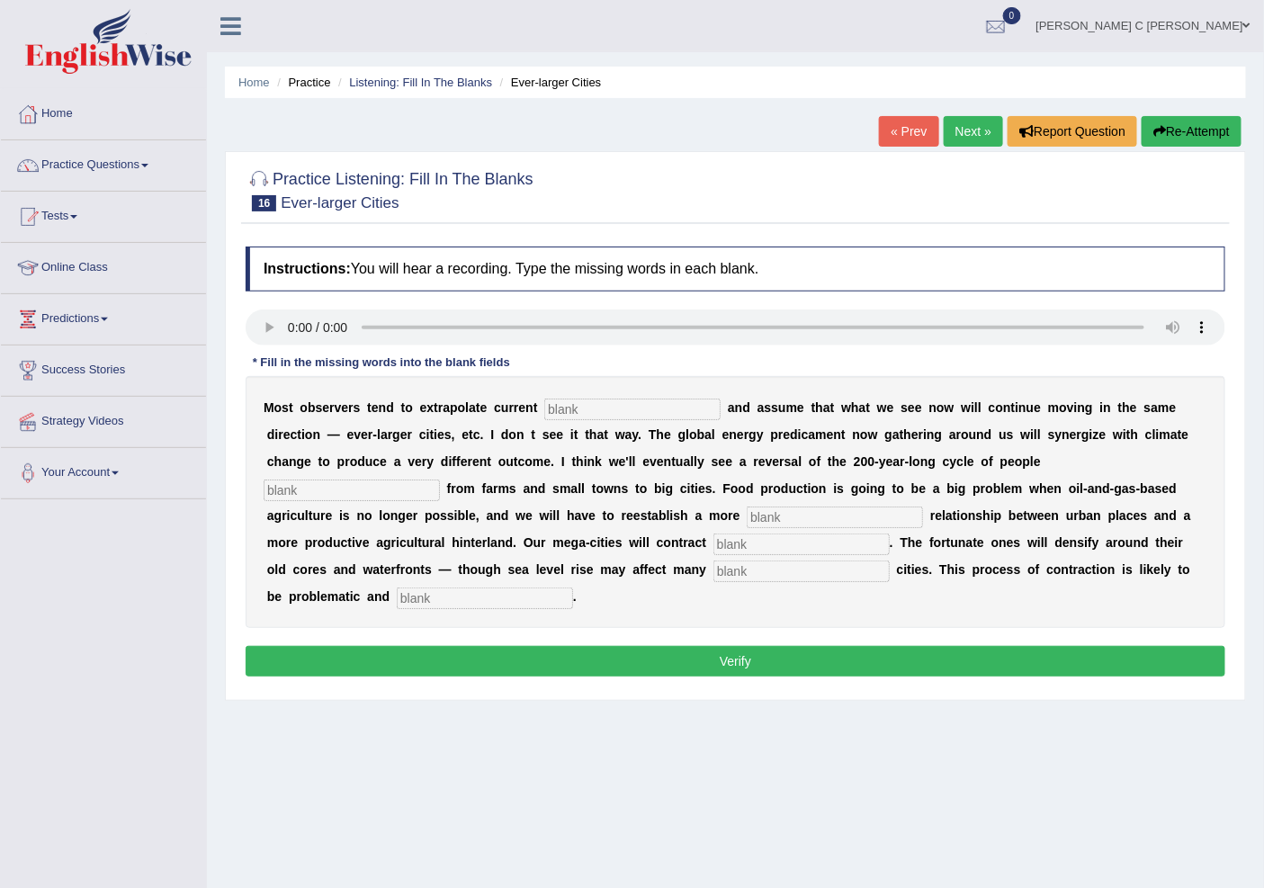
drag, startPoint x: 573, startPoint y: 393, endPoint x: 583, endPoint y: 400, distance: 12.2
click at [574, 393] on div "M o s t o b s e r v e r s t e n d t o e x t r a p o l a t e c u r r e n t a n d…" at bounding box center [736, 502] width 980 height 252
click at [583, 400] on input "text" at bounding box center [632, 410] width 176 height 22
type input "trends"
click at [320, 484] on input "text" at bounding box center [352, 491] width 176 height 22
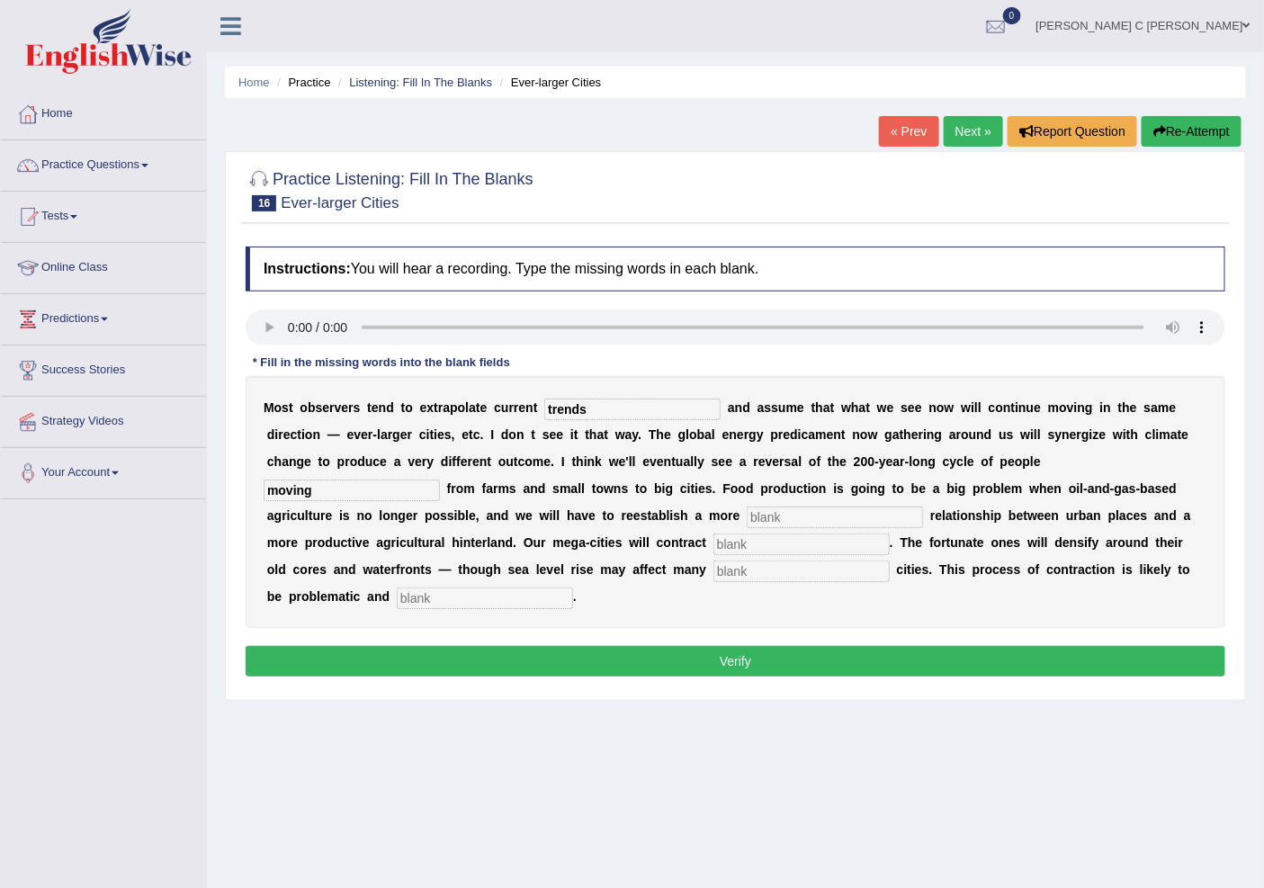
type input "moving"
click at [766, 508] on input "text" at bounding box center [835, 518] width 176 height 22
type input "meaningfull"
click at [760, 541] on input "text" at bounding box center [802, 545] width 176 height 22
type input "substa"
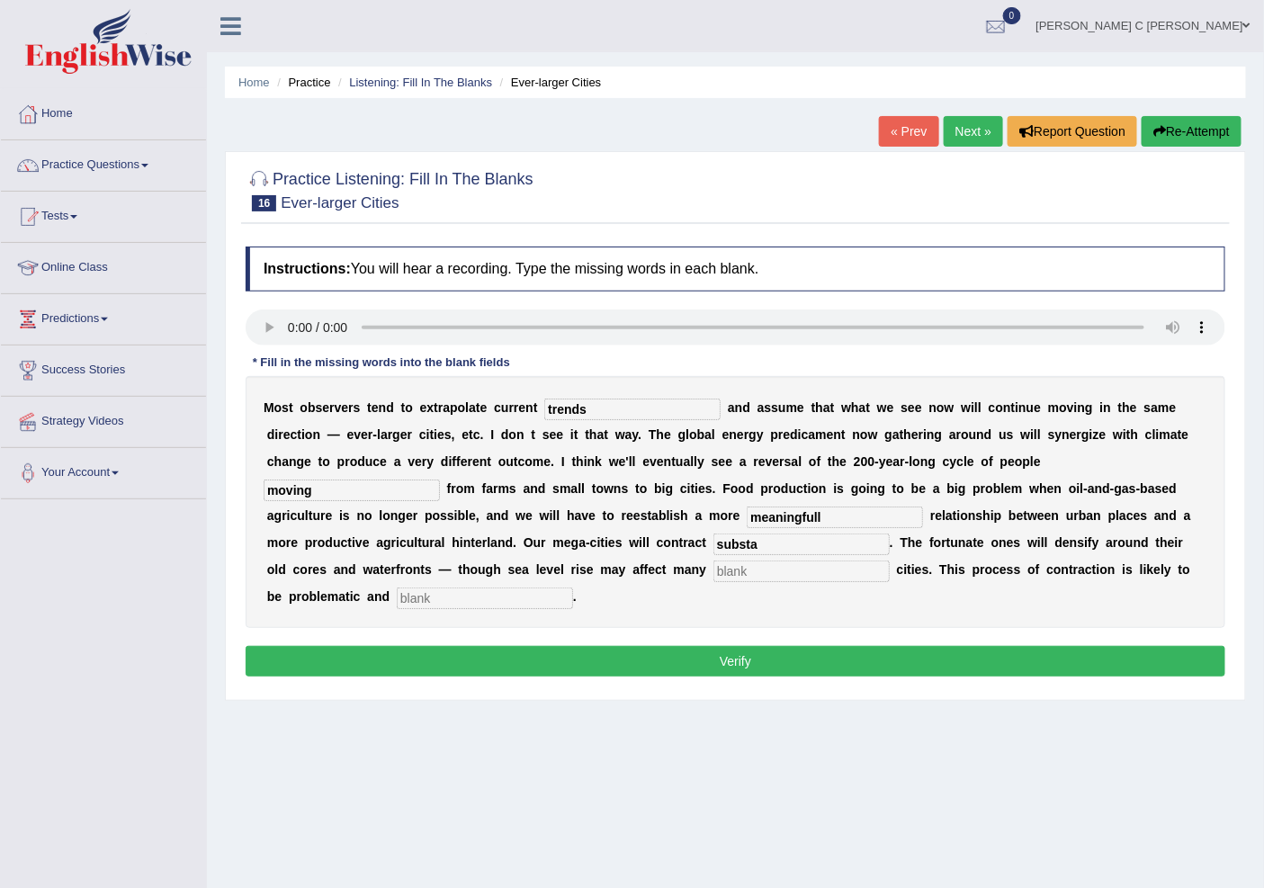
click at [749, 562] on input "text" at bounding box center [802, 572] width 176 height 22
type input "harver"
click at [501, 594] on input "text" at bounding box center [485, 599] width 176 height 22
type input "disorderly"
click at [876, 507] on input "meaningfull" at bounding box center [835, 518] width 176 height 22
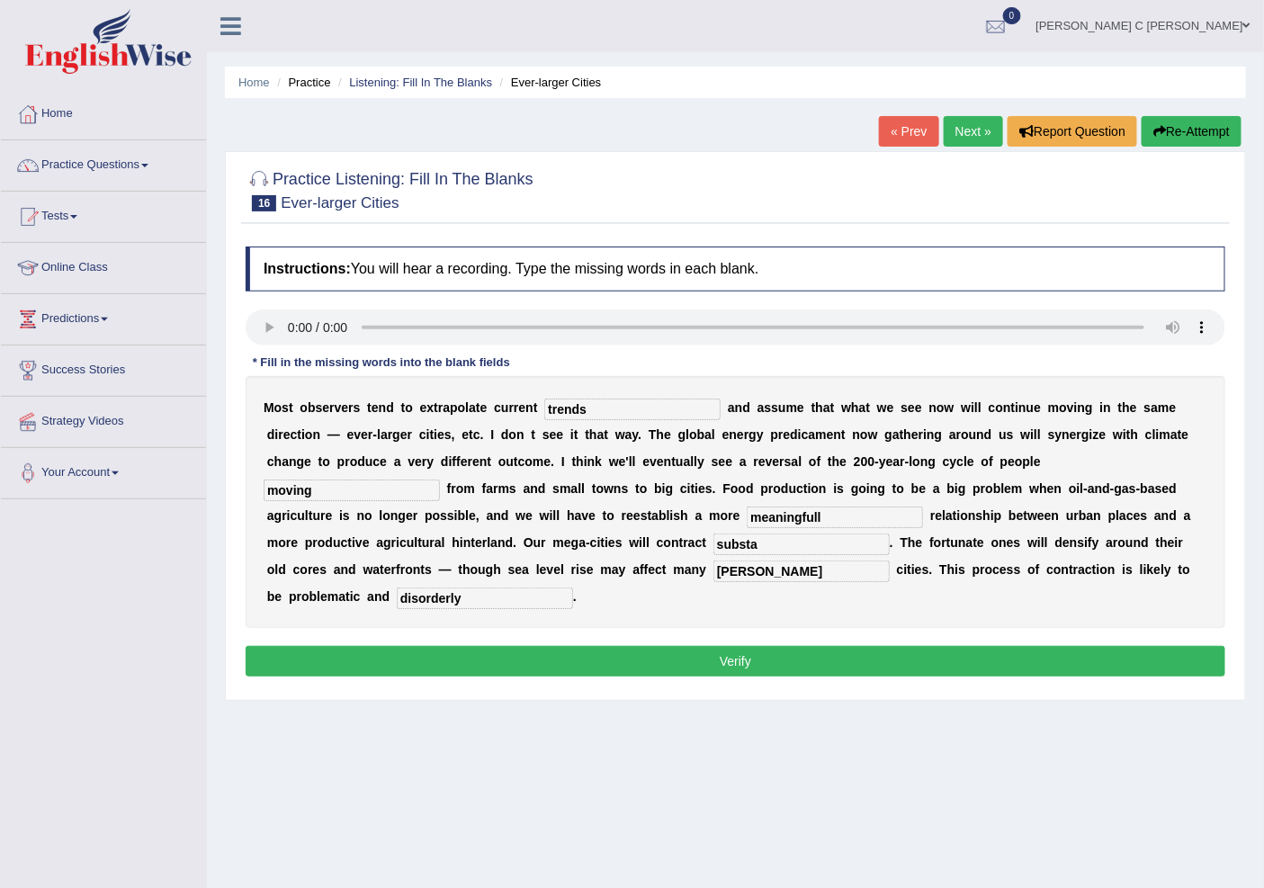
click at [779, 553] on input "substa" at bounding box center [802, 545] width 176 height 22
drag, startPoint x: 795, startPoint y: 639, endPoint x: 801, endPoint y: 685, distance: 46.3
click at [795, 660] on div "Instructions: You will hear a recording. Type the missing words in each blank. …" at bounding box center [735, 465] width 989 height 454
drag, startPoint x: 801, startPoint y: 685, endPoint x: 799, endPoint y: 676, distance: 9.2
click at [801, 686] on div "Instructions: You will hear a recording. Type the missing words in each blank. …" at bounding box center [735, 465] width 989 height 454
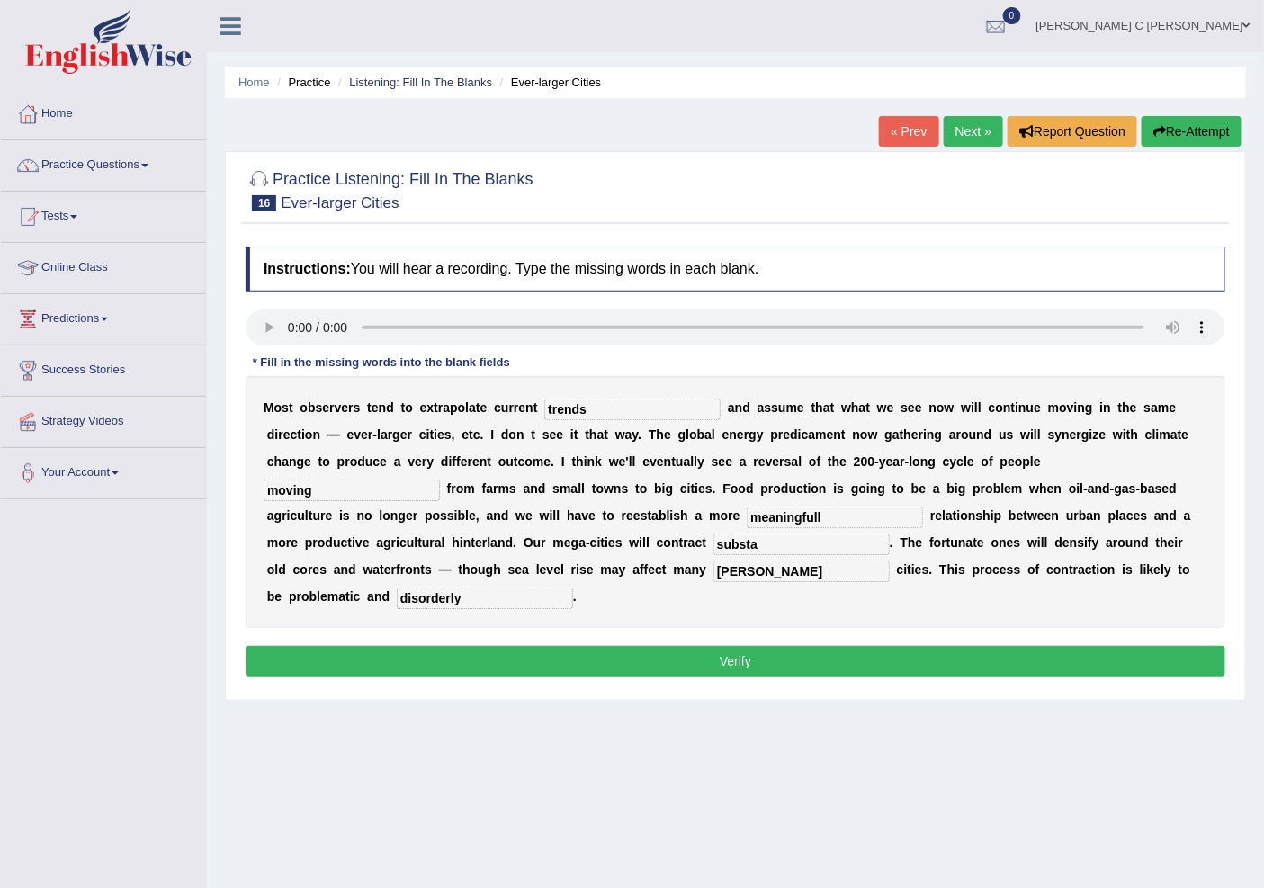
click at [801, 673] on button "Verify" at bounding box center [736, 661] width 980 height 31
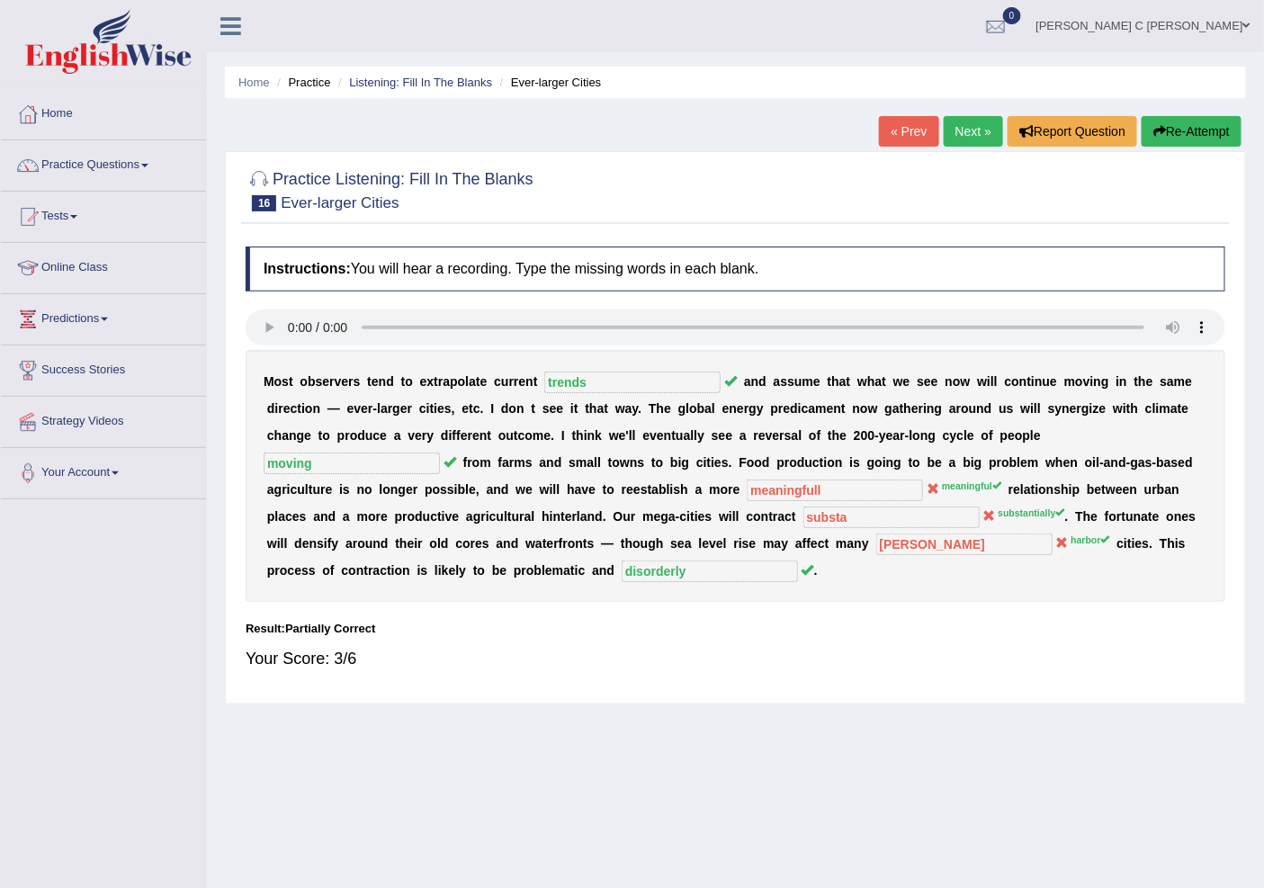
click at [949, 124] on link "Next »" at bounding box center [973, 131] width 59 height 31
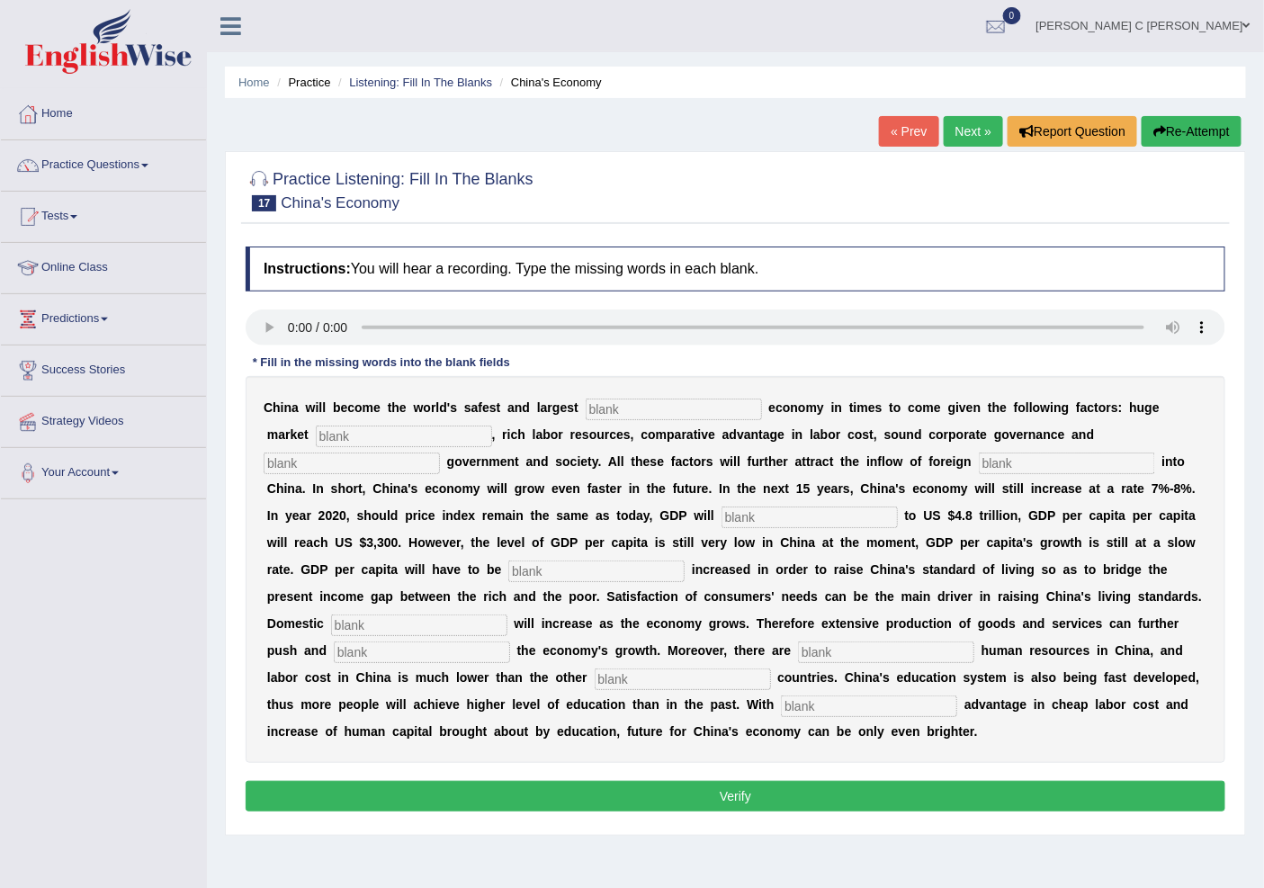
click at [623, 408] on input "text" at bounding box center [674, 410] width 176 height 22
type input "investment"
click at [391, 428] on input "text" at bounding box center [404, 437] width 176 height 22
click at [384, 436] on input "text" at bounding box center [404, 437] width 176 height 22
type input "potential"
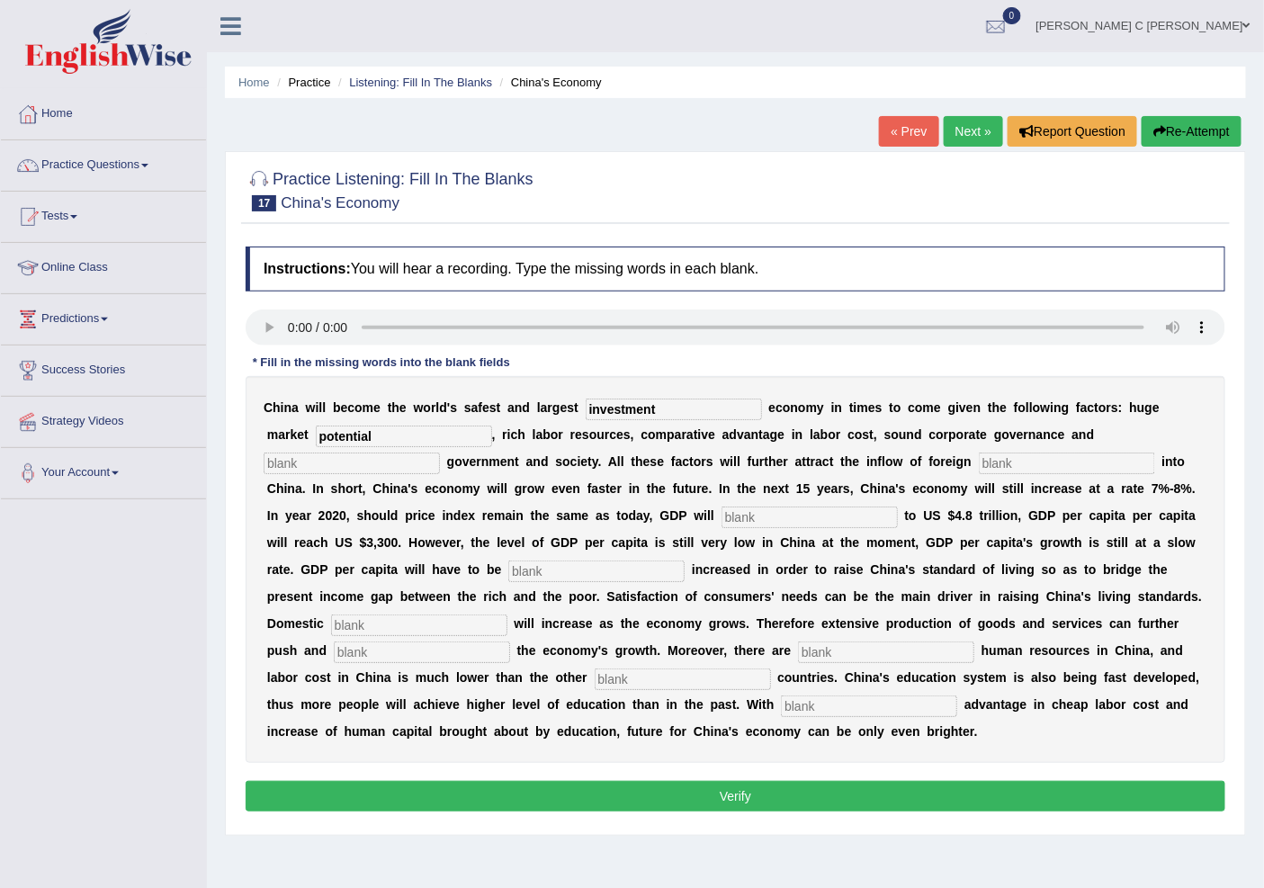
click at [373, 460] on input "text" at bounding box center [352, 464] width 176 height 22
type input "stable"
click at [979, 454] on input "text" at bounding box center [1067, 464] width 176 height 22
click at [1038, 461] on input "text" at bounding box center [1067, 464] width 176 height 22
type input "capital"
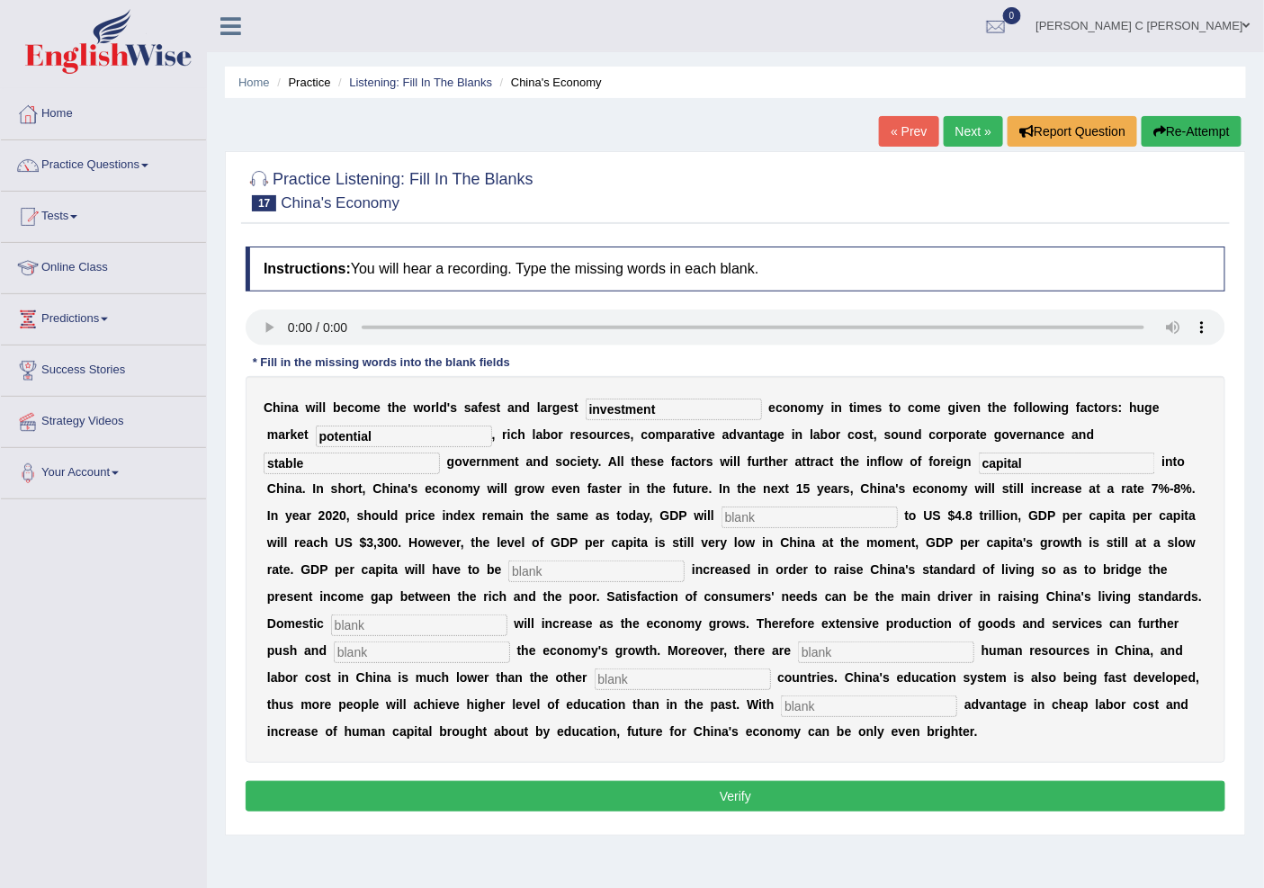
click at [841, 519] on input "text" at bounding box center [810, 518] width 176 height 22
type input "amount"
click at [606, 574] on input "text" at bounding box center [596, 572] width 176 height 22
type input "further"
click at [472, 621] on input "text" at bounding box center [419, 626] width 176 height 22
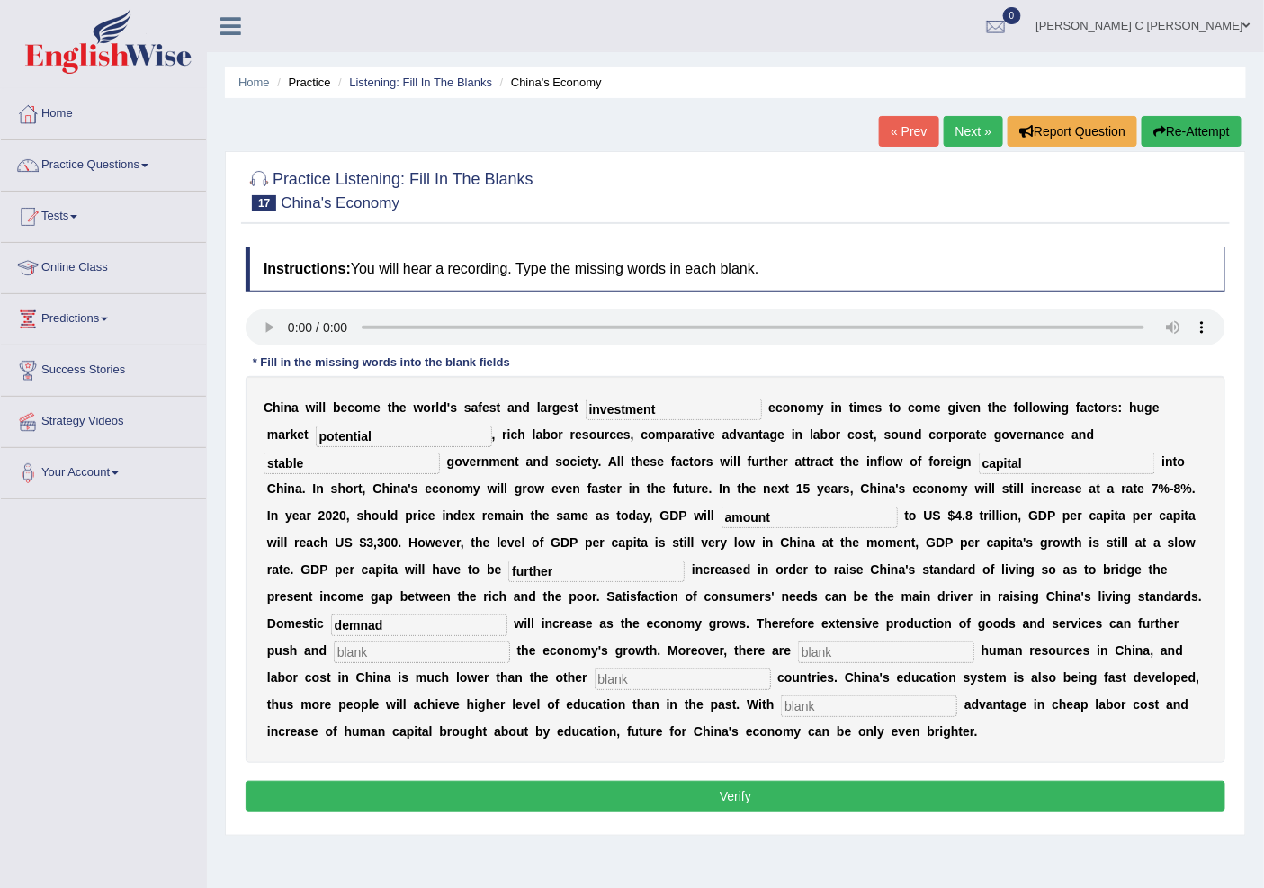
type input "demnad"
click at [415, 650] on input "text" at bounding box center [422, 653] width 176 height 22
type input "sustain"
click at [832, 642] on input "text" at bounding box center [886, 653] width 176 height 22
type input "aboundant"
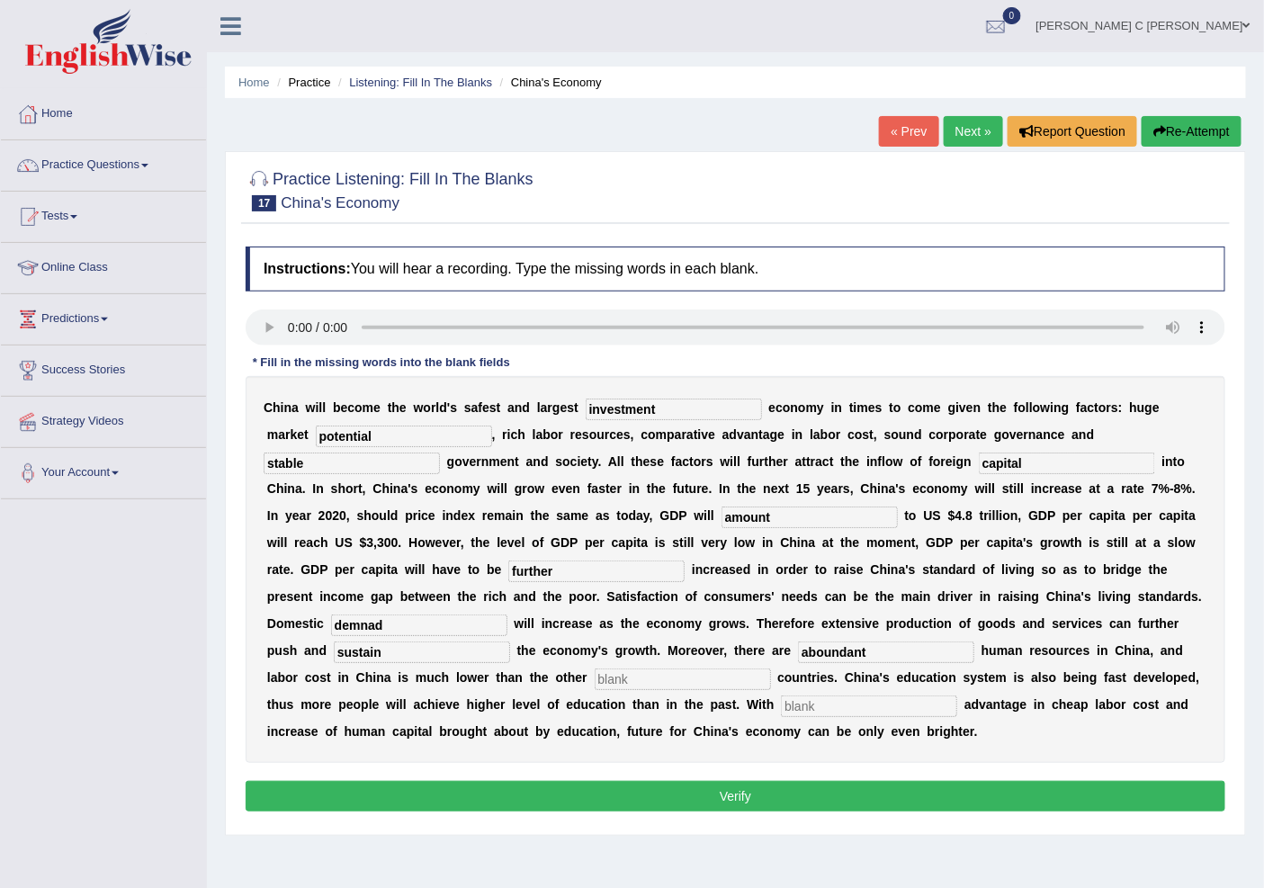
click at [706, 687] on input "text" at bounding box center [683, 680] width 176 height 22
type input "industrialise"
click at [811, 702] on input "text" at bounding box center [869, 707] width 176 height 22
type input "compare"
click at [399, 619] on input "demnad" at bounding box center [419, 626] width 176 height 22
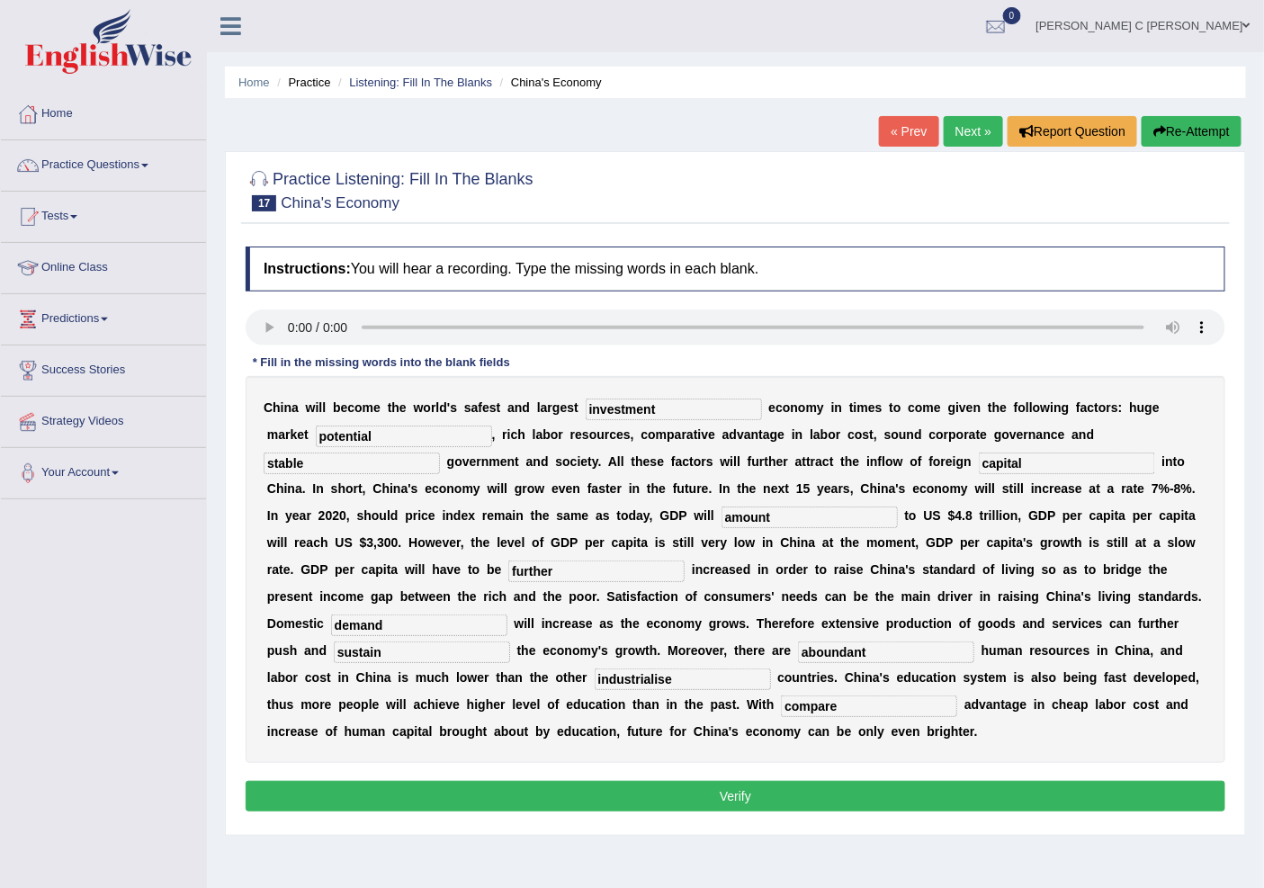
type input "demand"
click at [387, 654] on input "sustain" at bounding box center [422, 653] width 176 height 22
click at [586, 779] on div "Instructions: You will hear a recording. Type the missing words in each blank. …" at bounding box center [735, 532] width 989 height 589
click at [594, 778] on div "Instructions: You will hear a recording. Type the missing words in each blank. …" at bounding box center [735, 532] width 989 height 589
click at [594, 785] on button "Verify" at bounding box center [736, 796] width 980 height 31
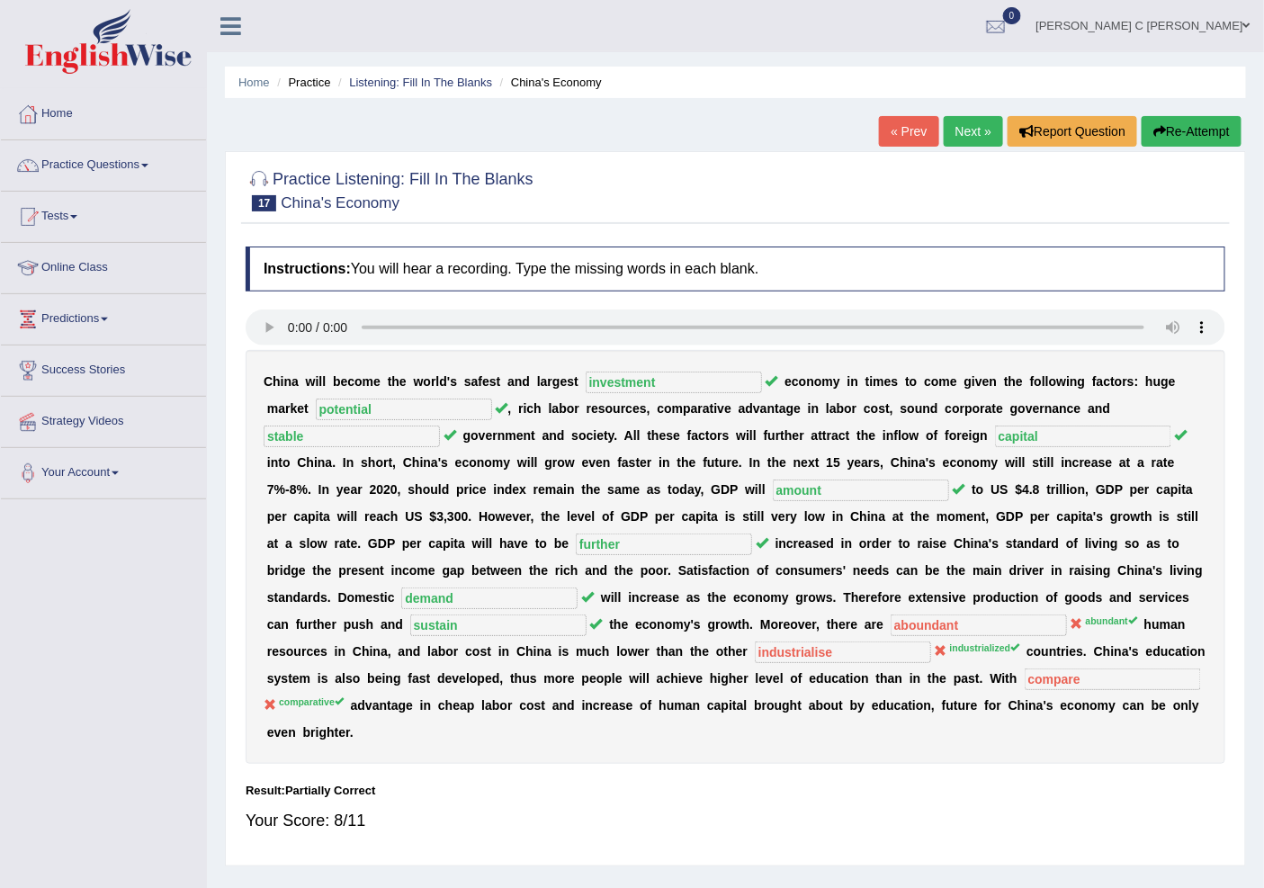
drag, startPoint x: 969, startPoint y: 127, endPoint x: 932, endPoint y: 183, distance: 66.9
click at [969, 127] on link "Next »" at bounding box center [973, 131] width 59 height 31
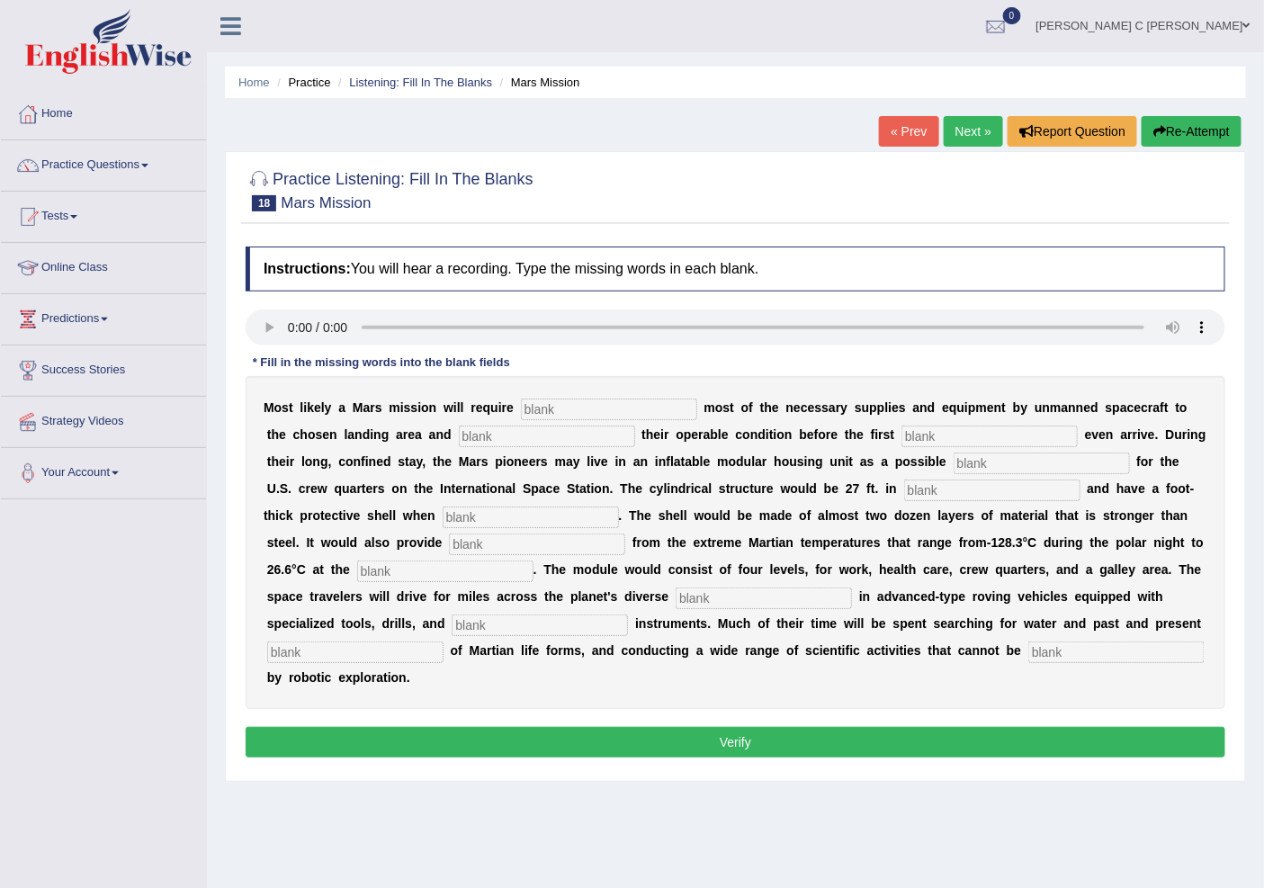
click at [623, 405] on input "text" at bounding box center [609, 410] width 176 height 22
type input "transporting"
click at [561, 441] on input "text" at bounding box center [547, 437] width 176 height 22
type input "conferming"
click at [931, 430] on input "text" at bounding box center [990, 437] width 176 height 22
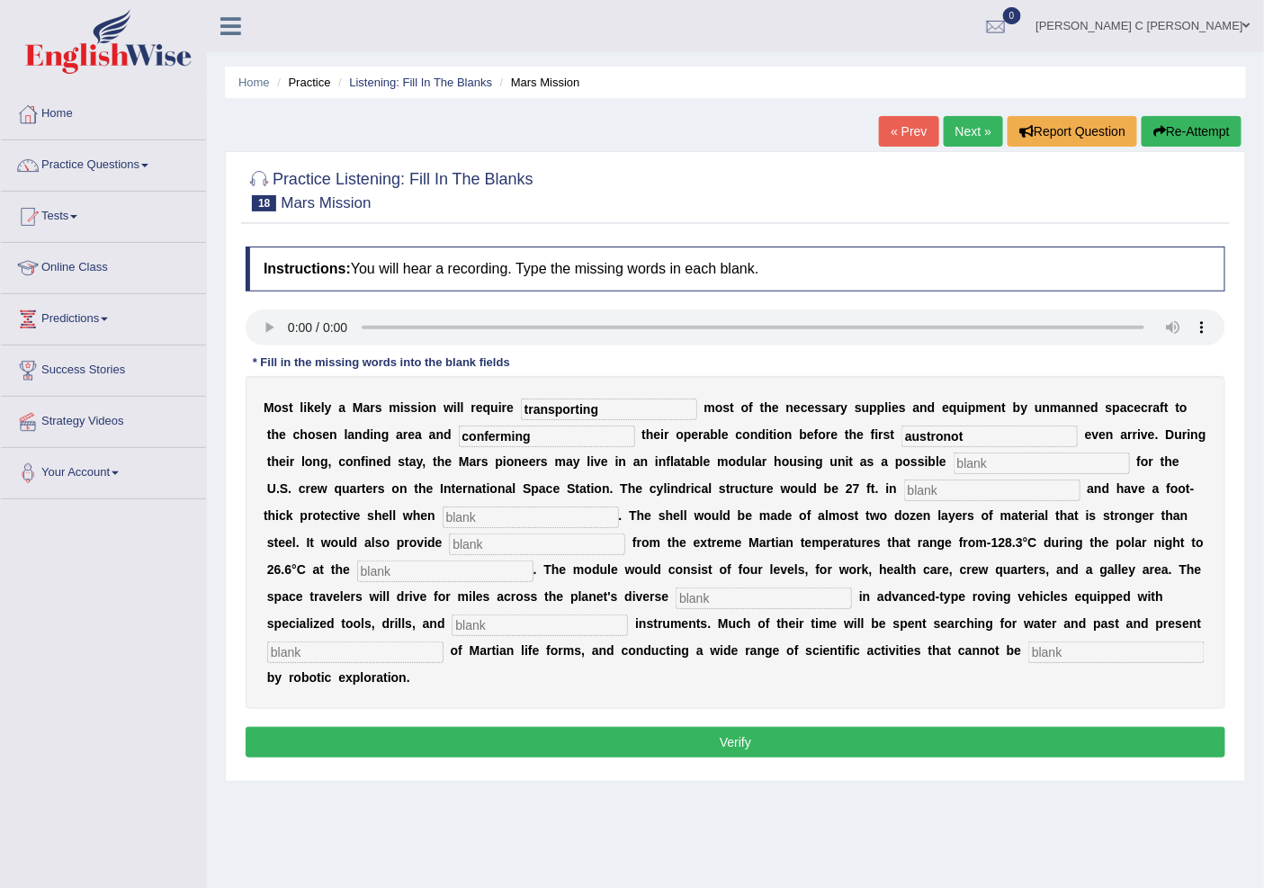
type input "austronot"
click at [967, 470] on input "text" at bounding box center [1042, 464] width 176 height 22
type input "replacement"
click at [949, 495] on input "text" at bounding box center [992, 491] width 176 height 22
type input "diameeter"
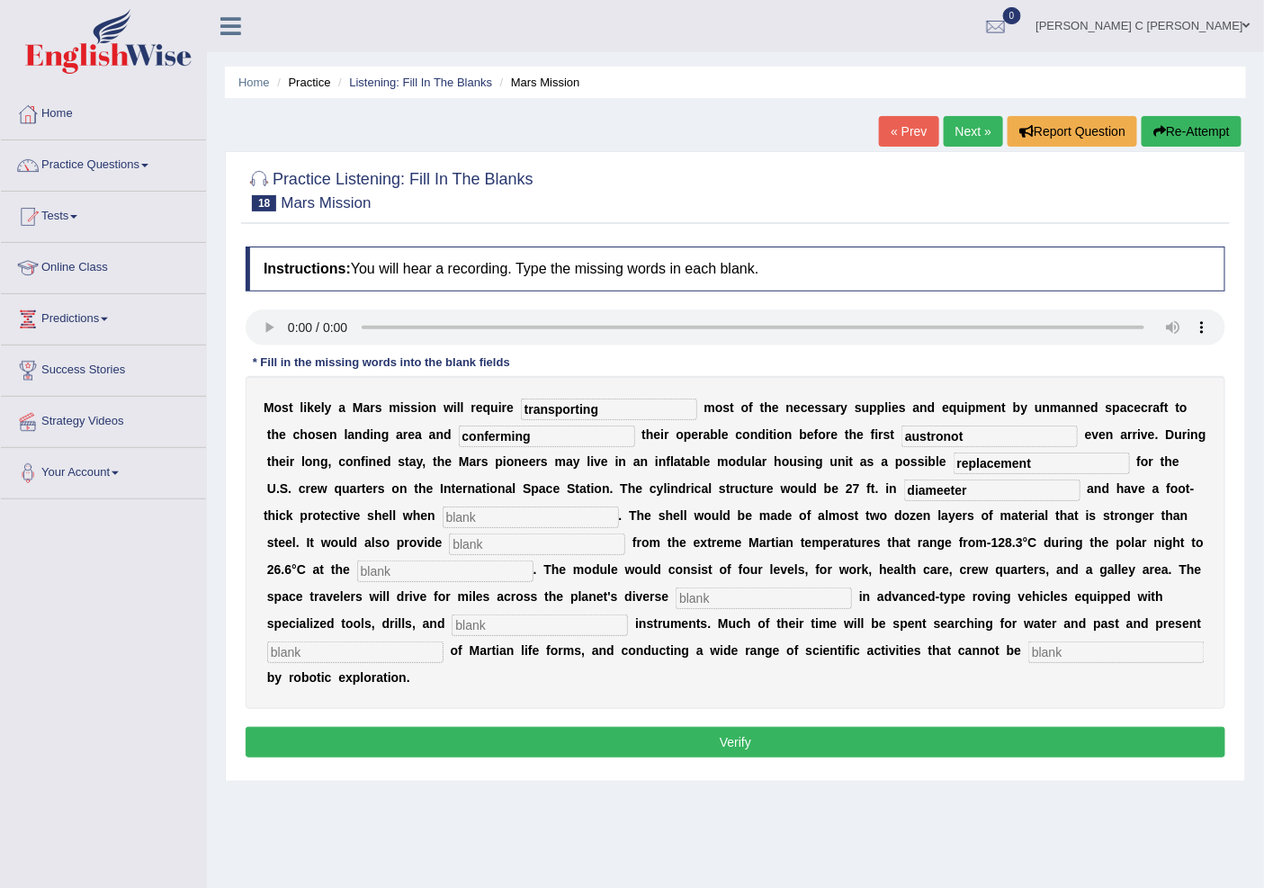
click at [468, 513] on input "text" at bounding box center [531, 518] width 176 height 22
click at [490, 544] on input "text" at bounding box center [537, 545] width 176 height 22
type input "insulation"
click at [469, 576] on input "text" at bounding box center [445, 572] width 176 height 22
click at [735, 592] on input "text" at bounding box center [764, 599] width 176 height 22
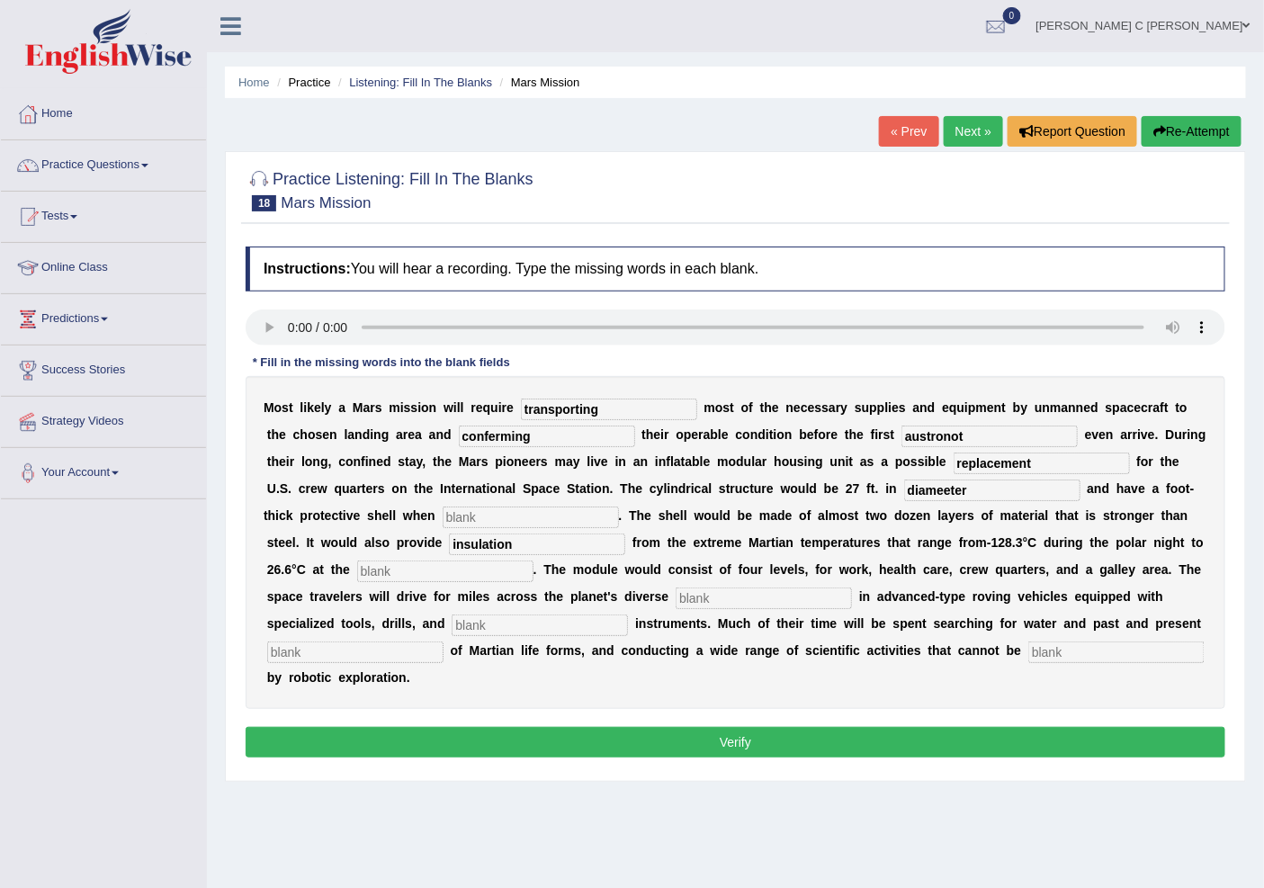
click at [547, 510] on input "text" at bounding box center [531, 518] width 176 height 22
click at [505, 572] on input "text" at bounding box center [445, 572] width 176 height 22
click at [468, 522] on input "infalted" at bounding box center [531, 518] width 176 height 22
type input "infailted"
click at [415, 571] on input "text" at bounding box center [445, 572] width 176 height 22
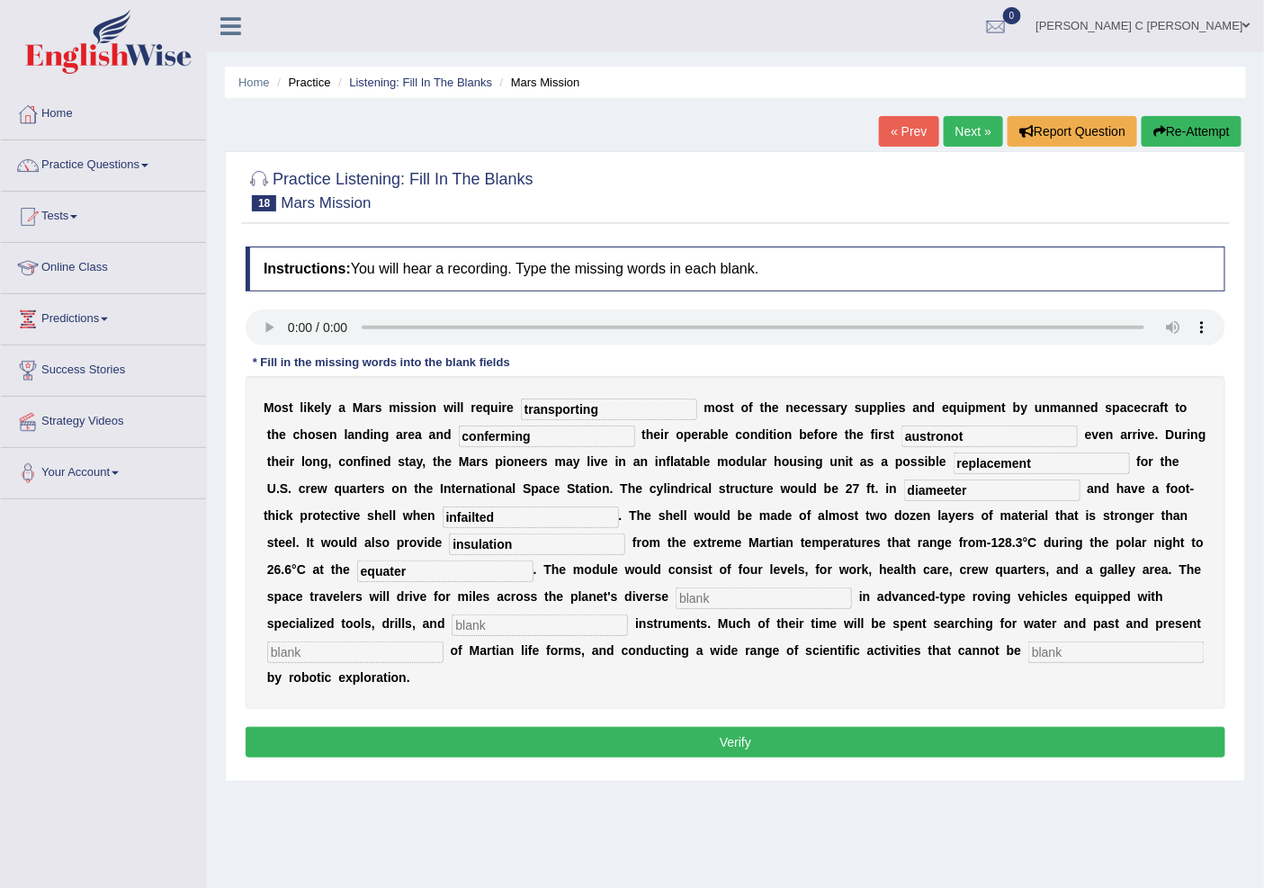
type input "equater"
click at [760, 598] on input "text" at bounding box center [764, 599] width 176 height 22
type input "rain"
click at [582, 616] on input "text" at bounding box center [540, 626] width 176 height 22
type input "annaliti"
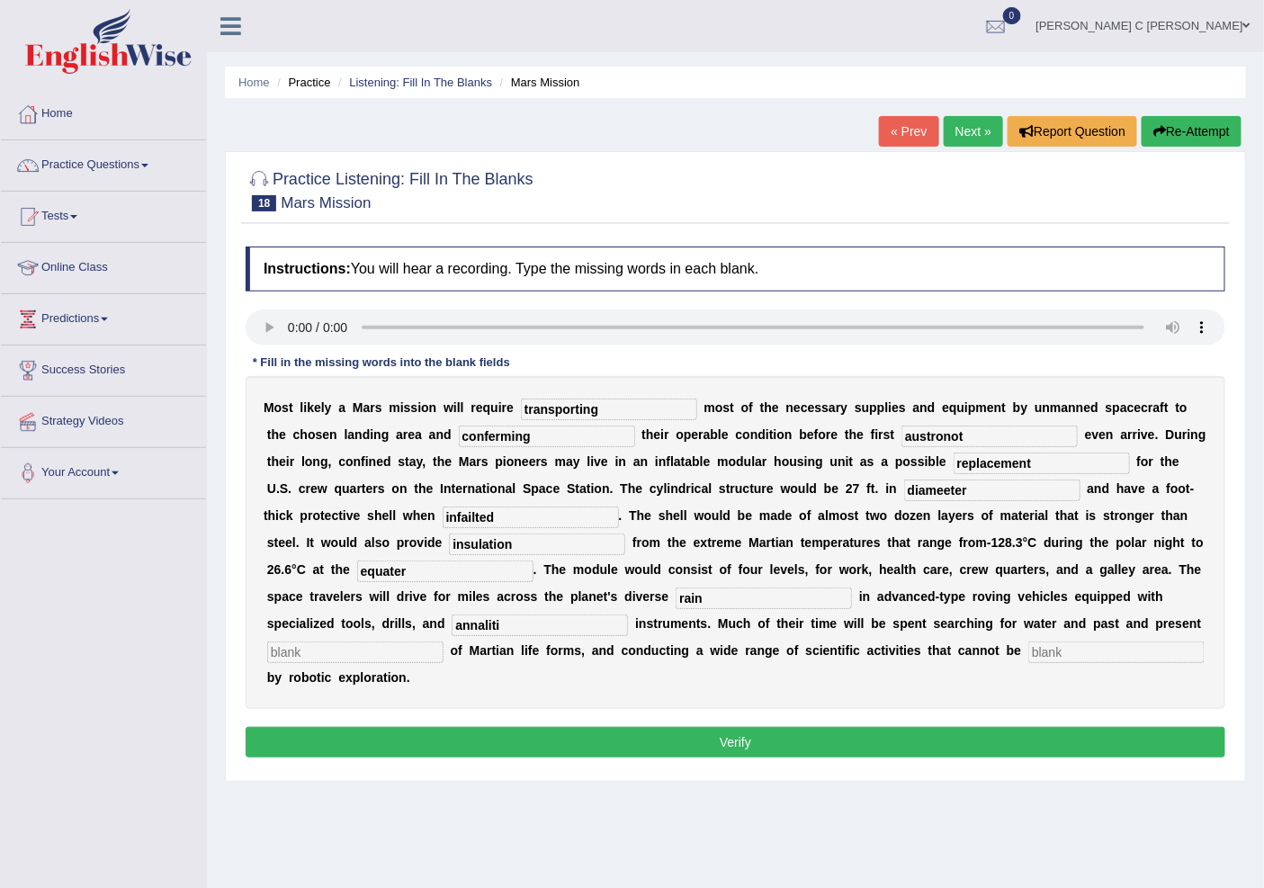
click at [388, 659] on input "text" at bounding box center [355, 653] width 176 height 22
click at [1057, 652] on input "text" at bounding box center [1117, 653] width 176 height 22
type input "accomplish"
click at [414, 645] on input "text" at bounding box center [355, 653] width 176 height 22
type input "a"
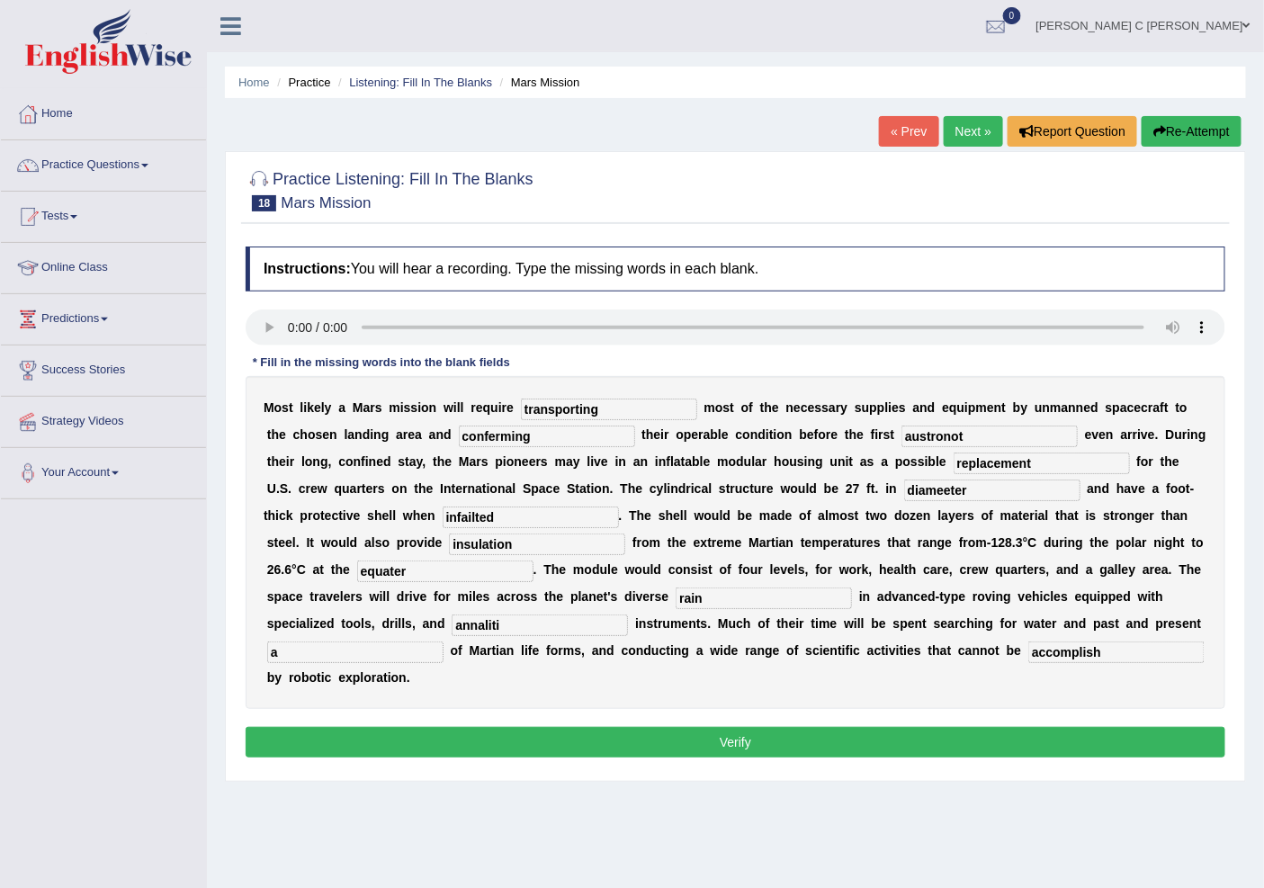
click at [568, 739] on button "Verify" at bounding box center [736, 742] width 980 height 31
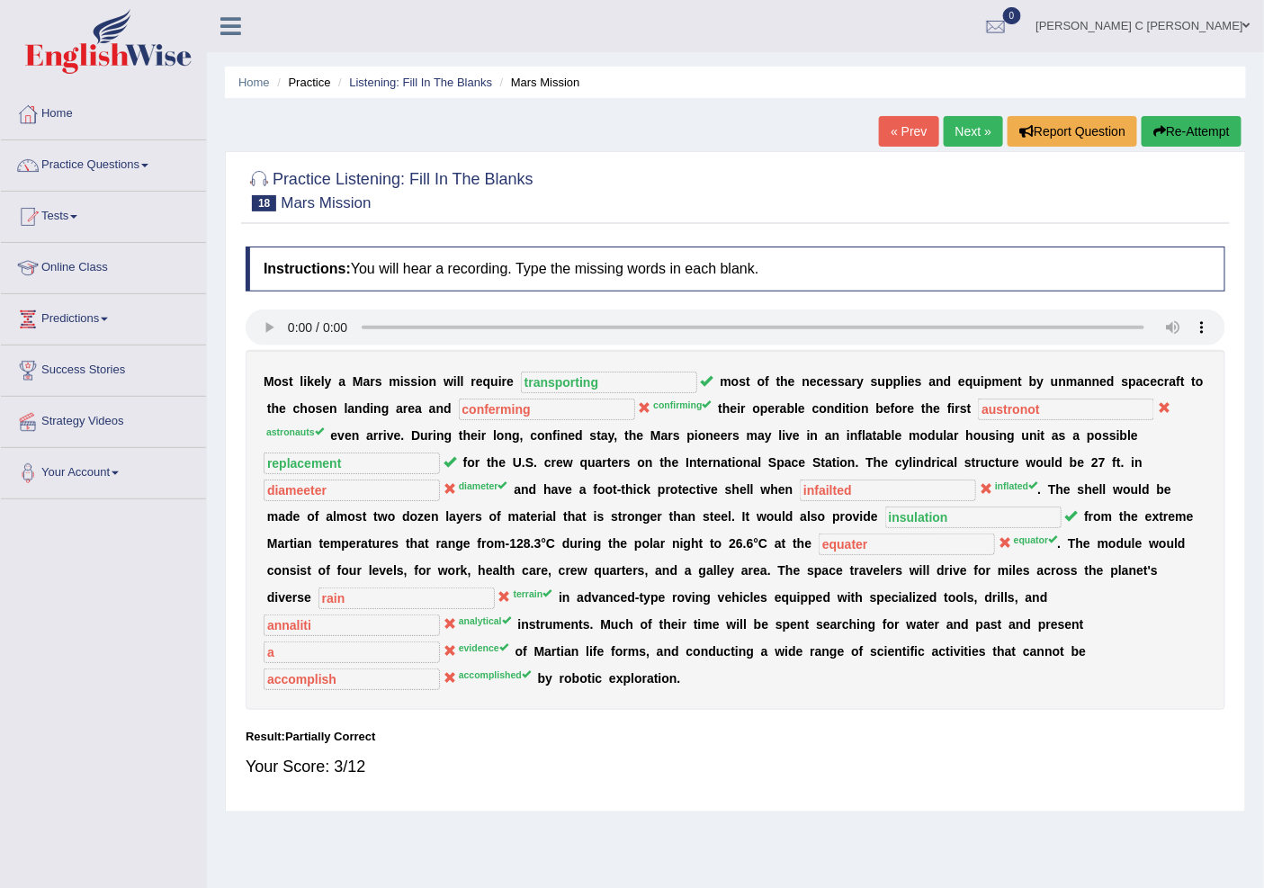
click at [956, 135] on link "Next »" at bounding box center [973, 131] width 59 height 31
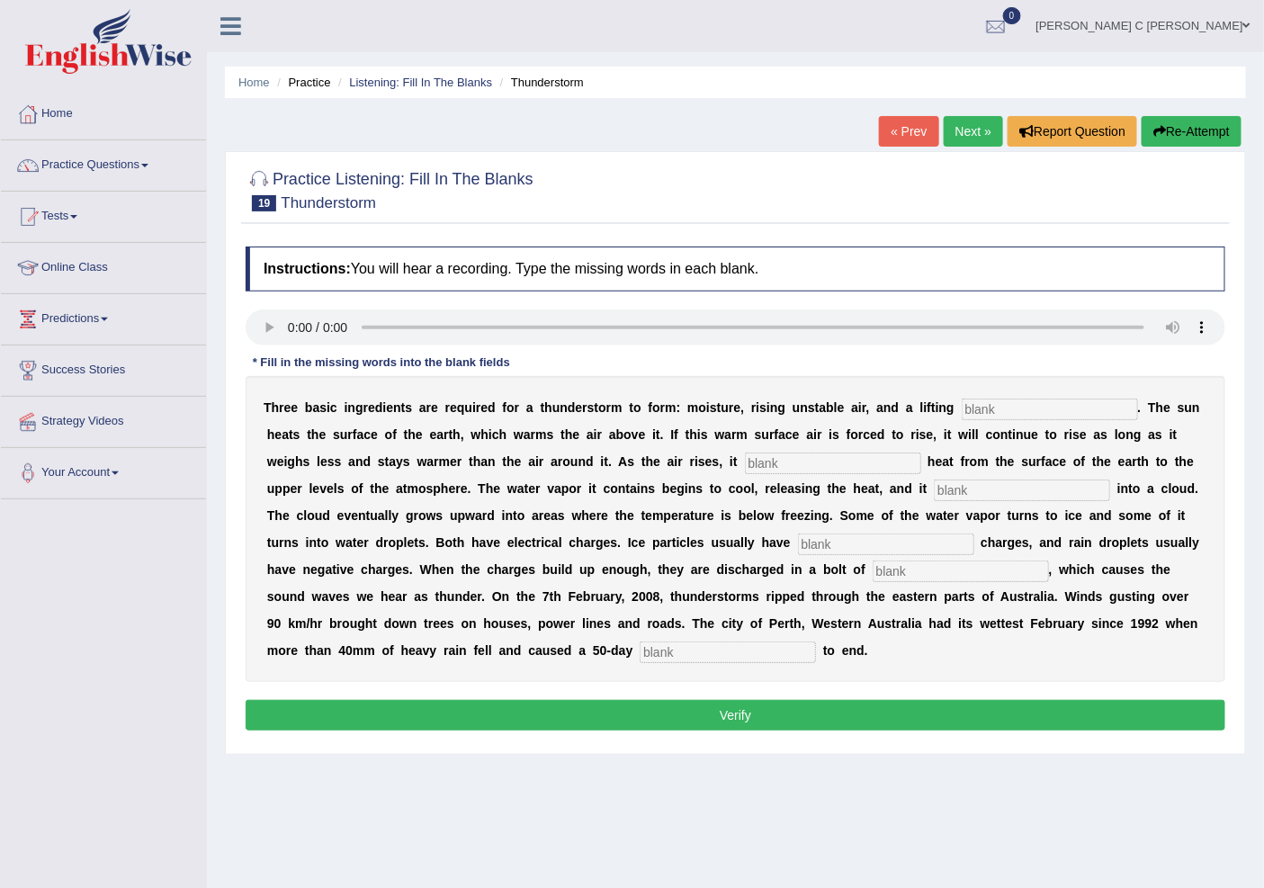
click at [1023, 399] on input "text" at bounding box center [1050, 410] width 176 height 22
type input "mecanisim"
click at [837, 459] on input "text" at bounding box center [833, 464] width 176 height 22
type input "transfer"
click at [988, 475] on div "T h r e e b a s i c i n g r e d i e n t s a r e r e q u i r e d f o r a t h u n…" at bounding box center [736, 529] width 980 height 306
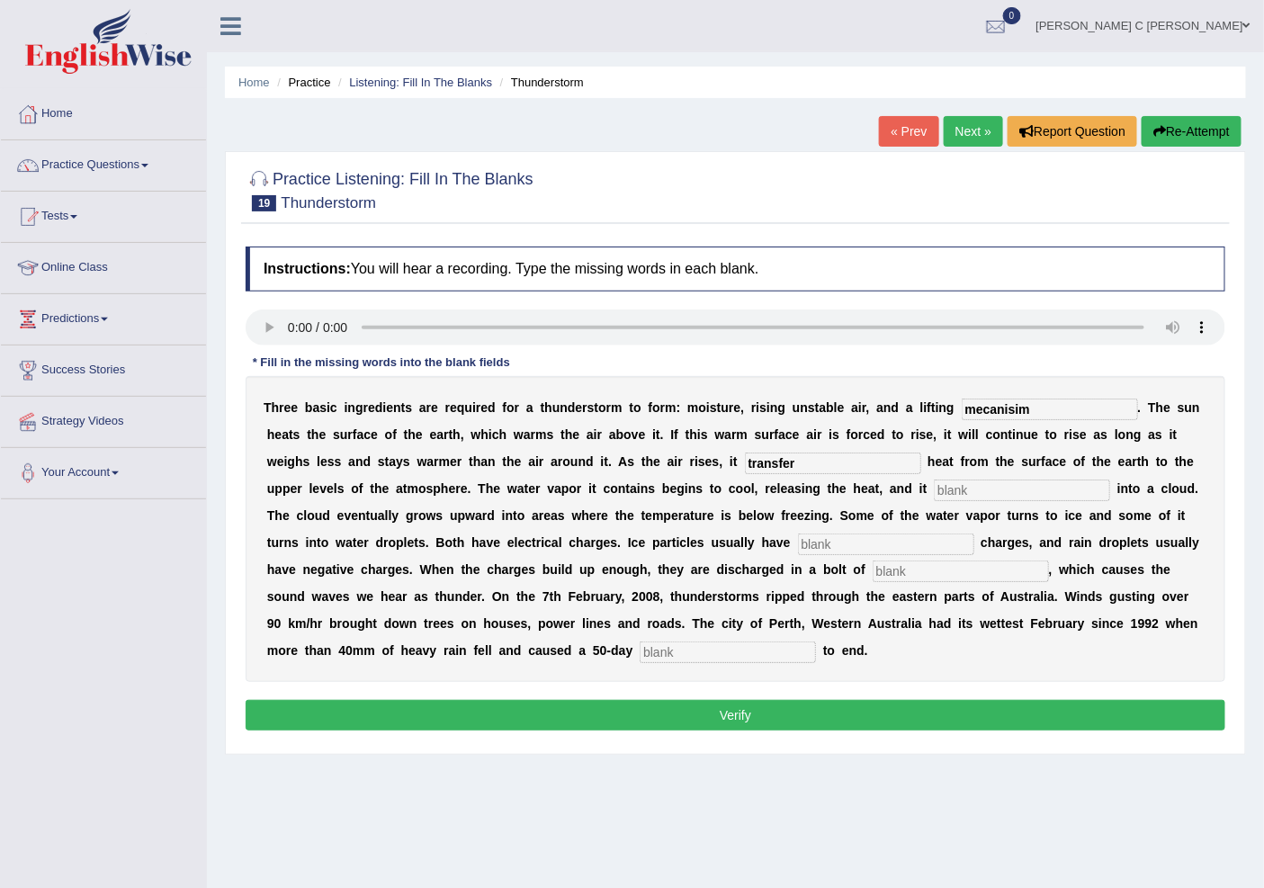
click at [985, 493] on input "text" at bounding box center [1022, 491] width 176 height 22
type input "condences"
click at [900, 523] on div "T h r e e b a s i c i n g r e d i e n t s a r e r e q u i r e d f o r a t h u n…" at bounding box center [736, 529] width 980 height 306
click at [897, 540] on input "text" at bounding box center [886, 545] width 176 height 22
type input "positive"
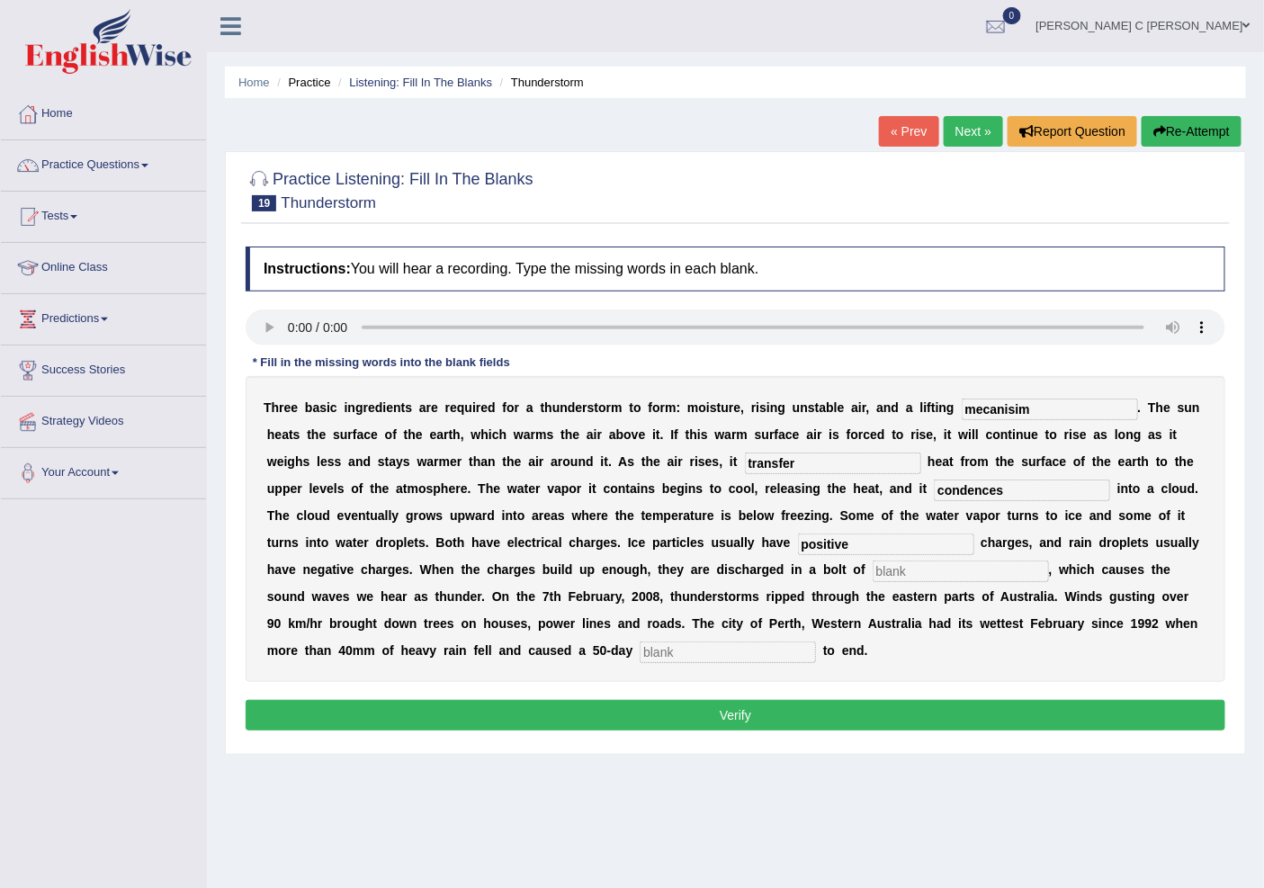
click at [888, 570] on input "text" at bounding box center [961, 572] width 176 height 22
click at [889, 574] on input "lihning" at bounding box center [961, 572] width 176 height 22
click at [680, 650] on input "text" at bounding box center [728, 653] width 176 height 22
click at [883, 571] on input "lihtning" at bounding box center [961, 572] width 176 height 22
click at [886, 571] on input "lihtning" at bounding box center [961, 572] width 176 height 22
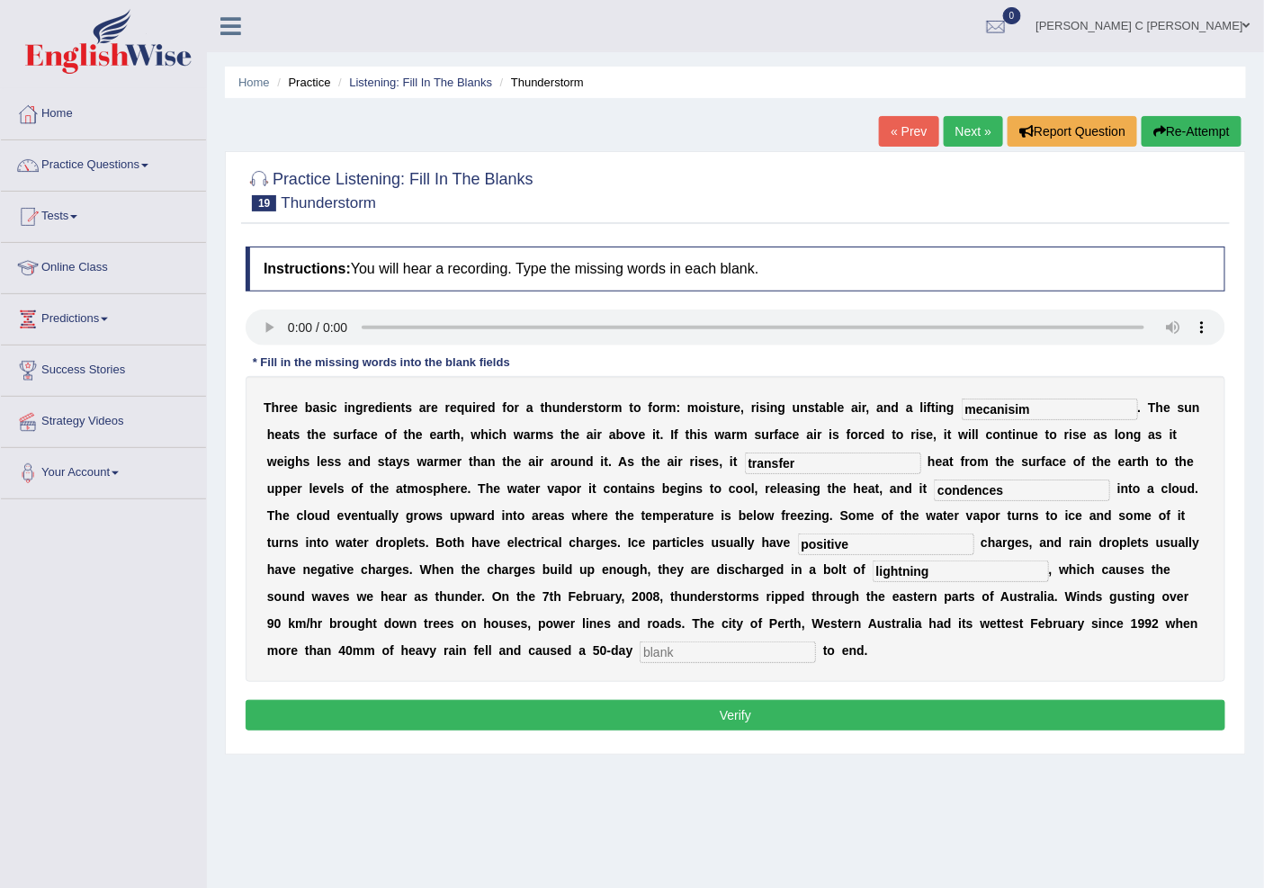
type input "lightning"
click at [732, 654] on input "text" at bounding box center [728, 653] width 176 height 22
type input "drouth"
click at [730, 742] on div "Instructions: You will hear a recording. Type the missing words in each blank. …" at bounding box center [735, 492] width 989 height 508
click at [727, 714] on button "Verify" at bounding box center [736, 715] width 980 height 31
